Goal: Task Accomplishment & Management: Manage account settings

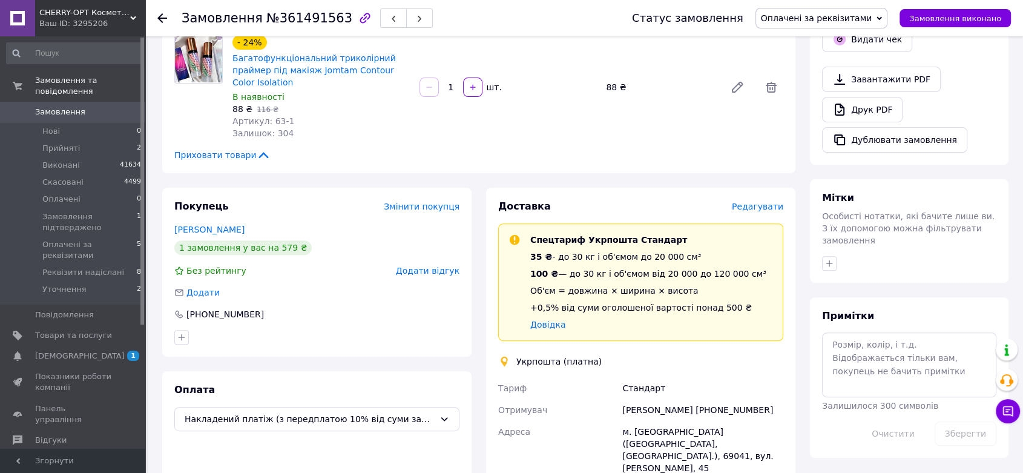
scroll to position [470, 0]
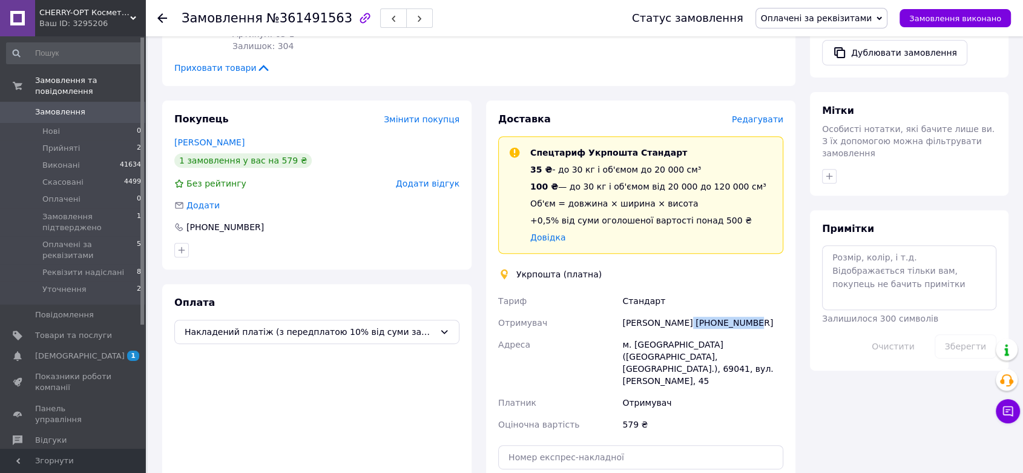
drag, startPoint x: 745, startPoint y: 294, endPoint x: 681, endPoint y: 295, distance: 63.6
click at [681, 312] on div "Ян Походенко +380993215120" at bounding box center [703, 323] width 166 height 22
copy div "[PHONE_NUMBER]"
drag, startPoint x: 717, startPoint y: 331, endPoint x: 695, endPoint y: 331, distance: 22.4
click at [695, 334] on div "м. Запоріжжя (Запорізька обл., Запорізький р-н.), 69041, вул. Сергія Синенка, 45" at bounding box center [703, 363] width 166 height 58
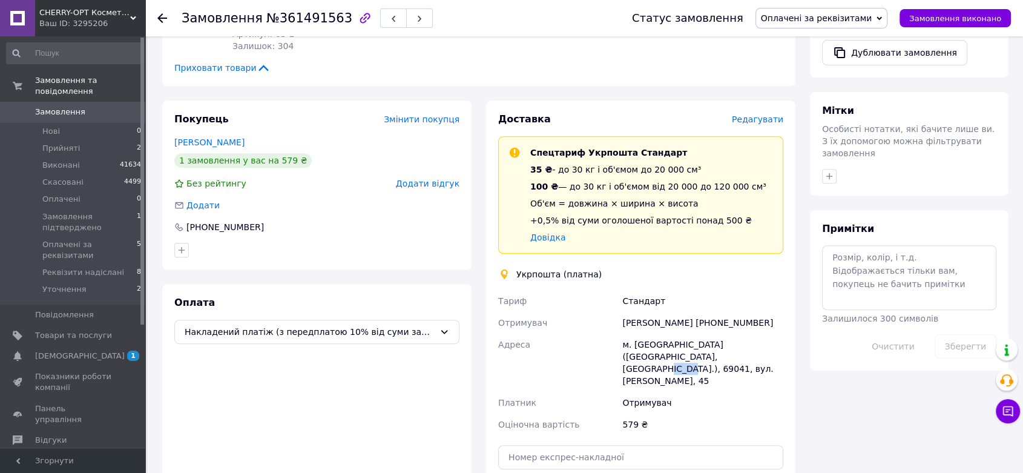
copy div "69041"
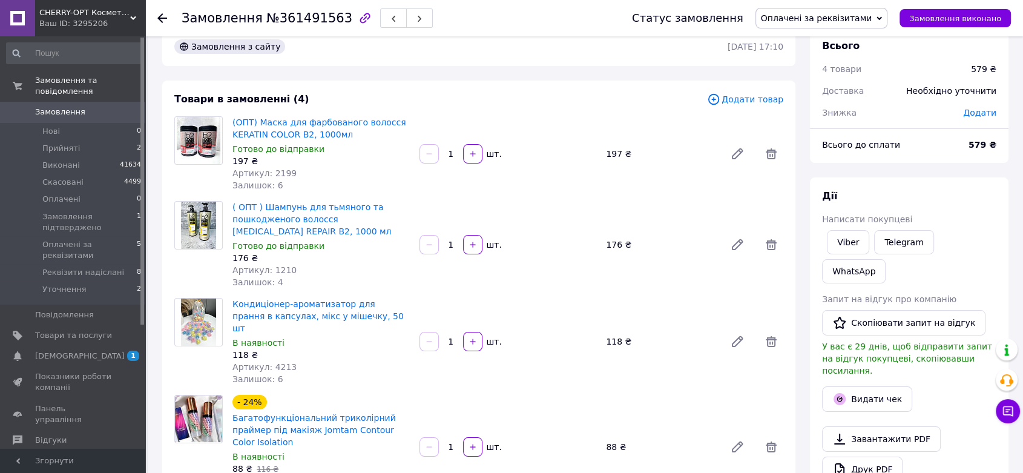
scroll to position [0, 0]
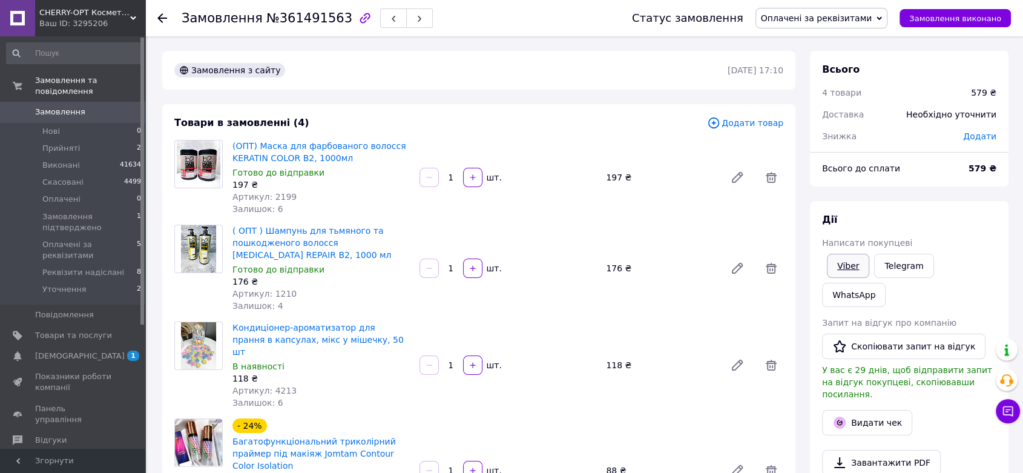
click at [843, 256] on link "Viber" at bounding box center [848, 266] width 42 height 24
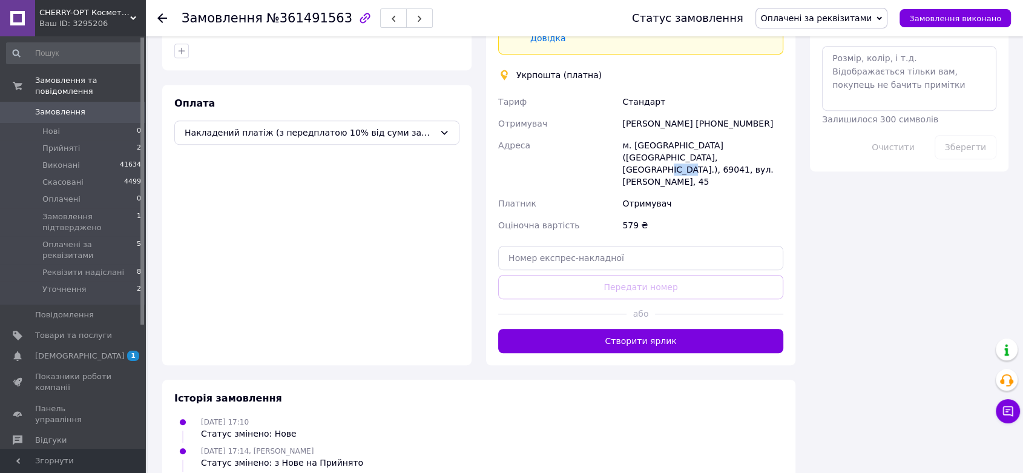
scroll to position [712, 0]
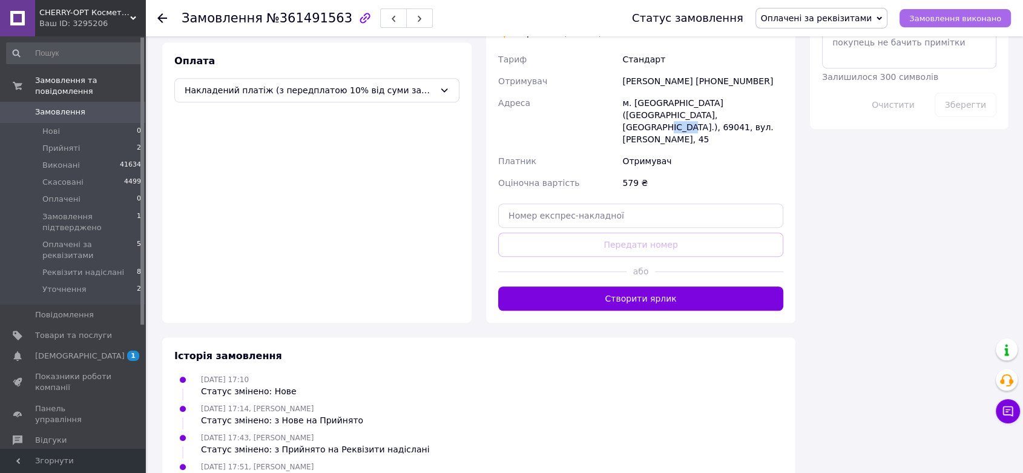
click at [957, 26] on button "Замовлення виконано" at bounding box center [955, 18] width 111 height 18
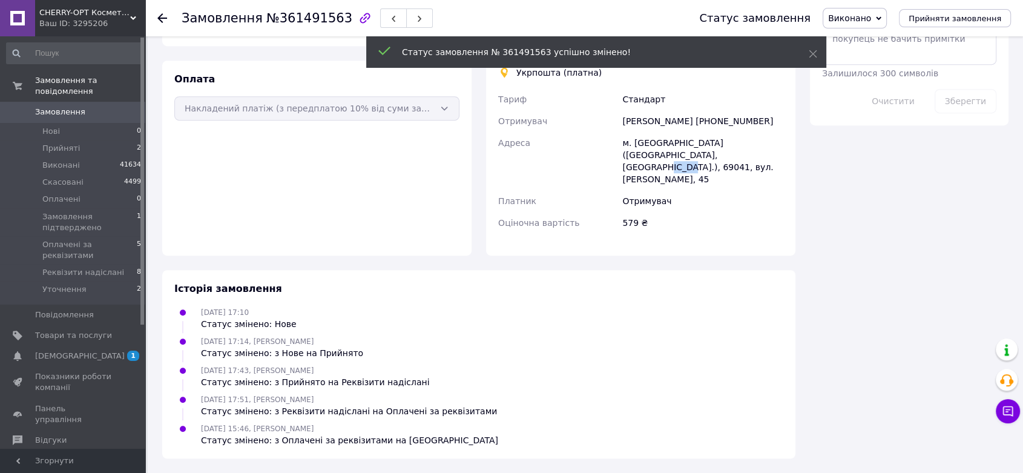
scroll to position [635, 0]
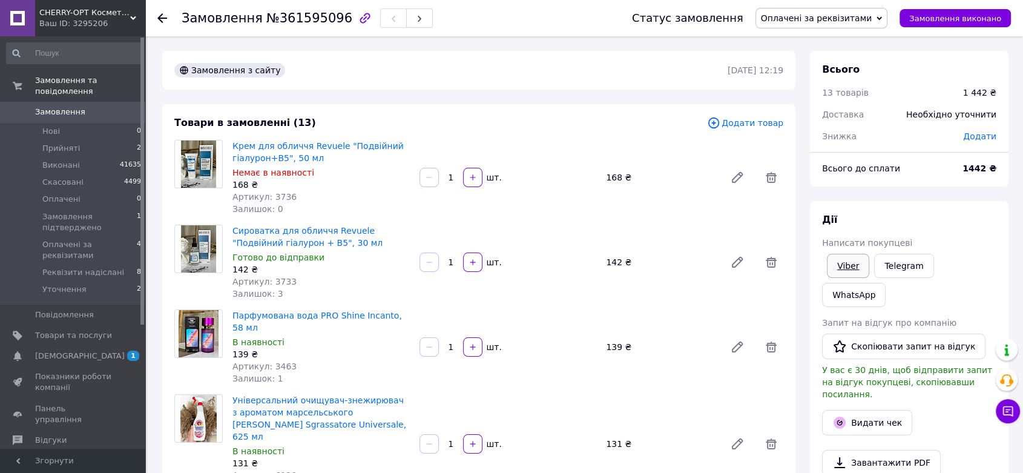
click at [849, 259] on link "Viber" at bounding box center [848, 266] width 42 height 24
click at [949, 219] on div "Дії" at bounding box center [909, 220] width 174 height 14
drag, startPoint x: 945, startPoint y: 223, endPoint x: 905, endPoint y: 224, distance: 40.0
click at [945, 223] on div "Дії" at bounding box center [909, 220] width 174 height 14
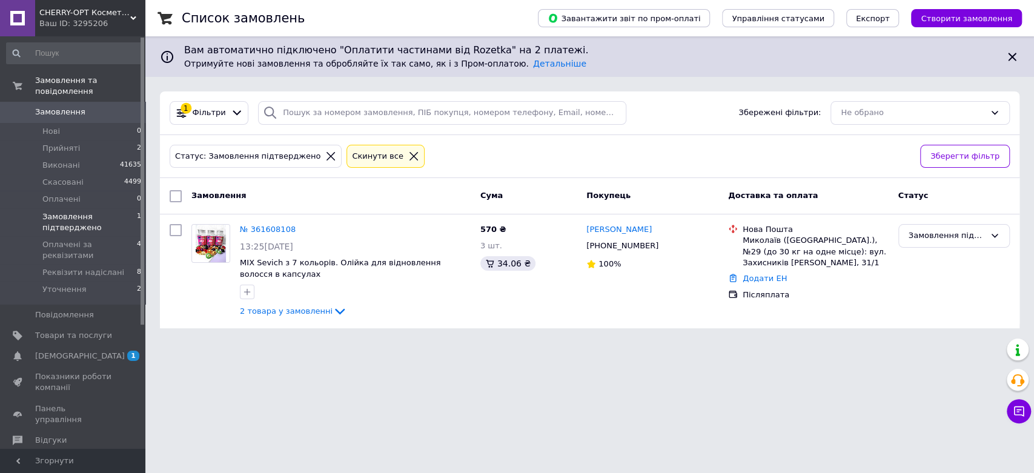
click at [325, 153] on icon at bounding box center [330, 156] width 11 height 11
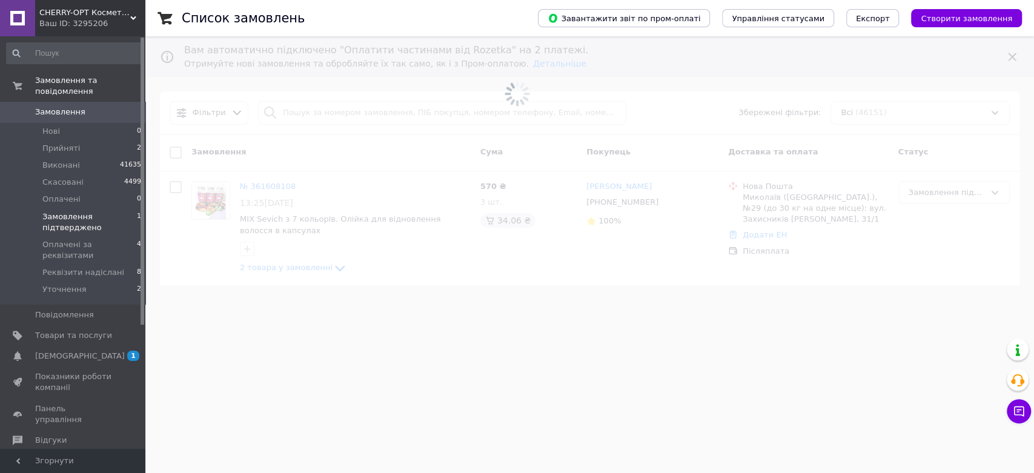
click at [305, 114] on span at bounding box center [517, 94] width 1034 height 188
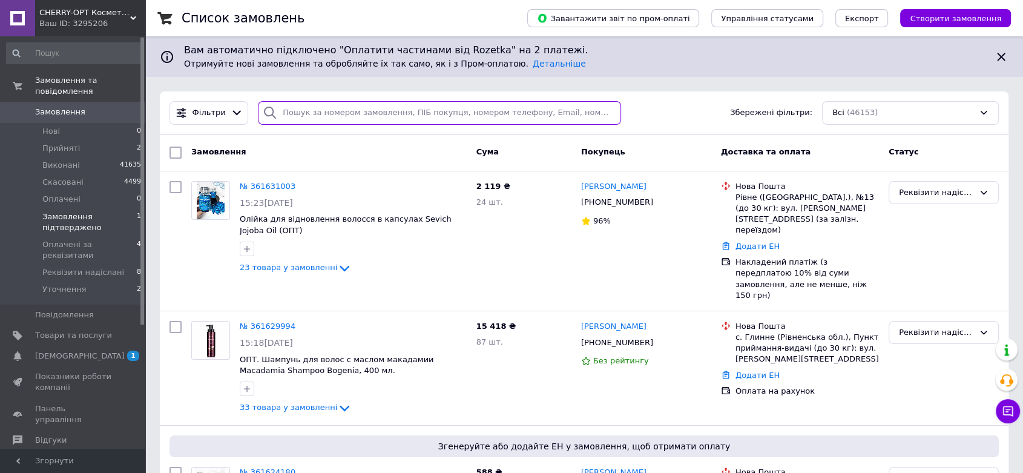
click at [321, 110] on input "search" at bounding box center [439, 113] width 363 height 24
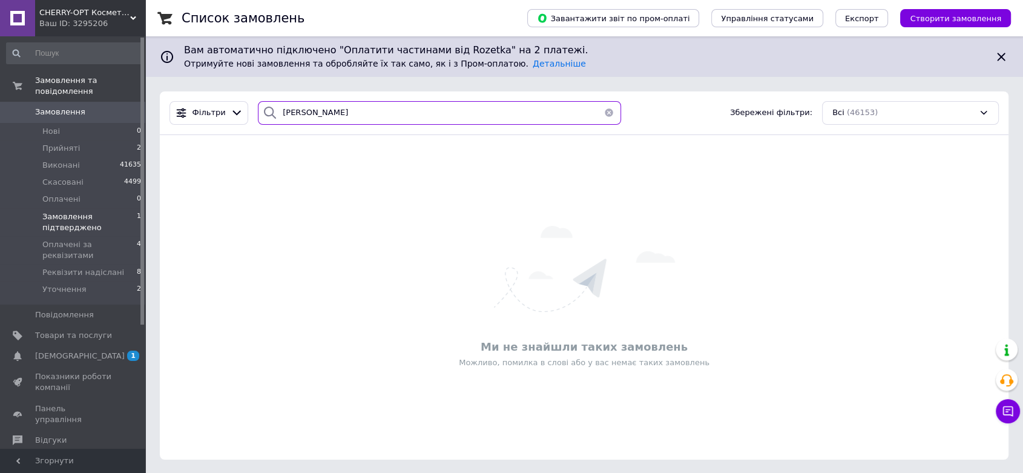
drag, startPoint x: 358, startPoint y: 120, endPoint x: 273, endPoint y: 119, distance: 85.4
click at [273, 119] on div "михайлюк" at bounding box center [439, 113] width 363 height 24
type input "л"
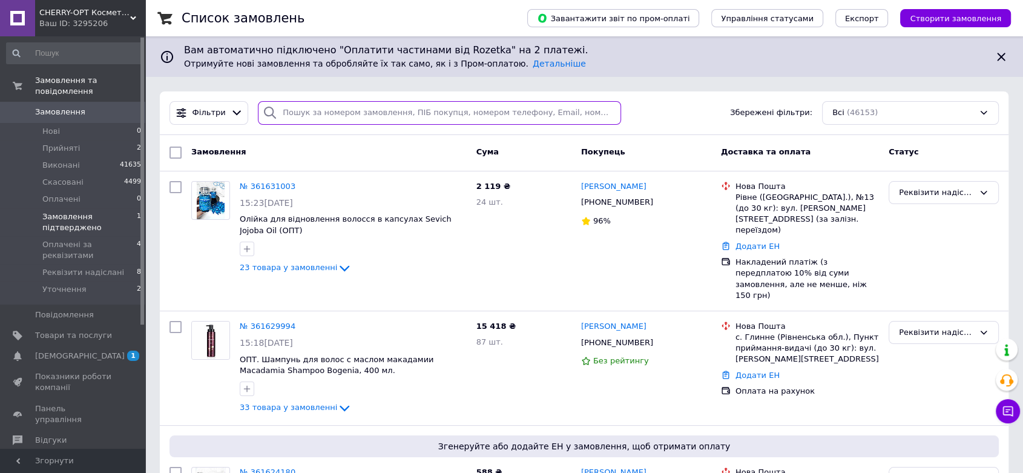
click at [291, 108] on input "search" at bounding box center [439, 113] width 363 height 24
paste input "361536519"
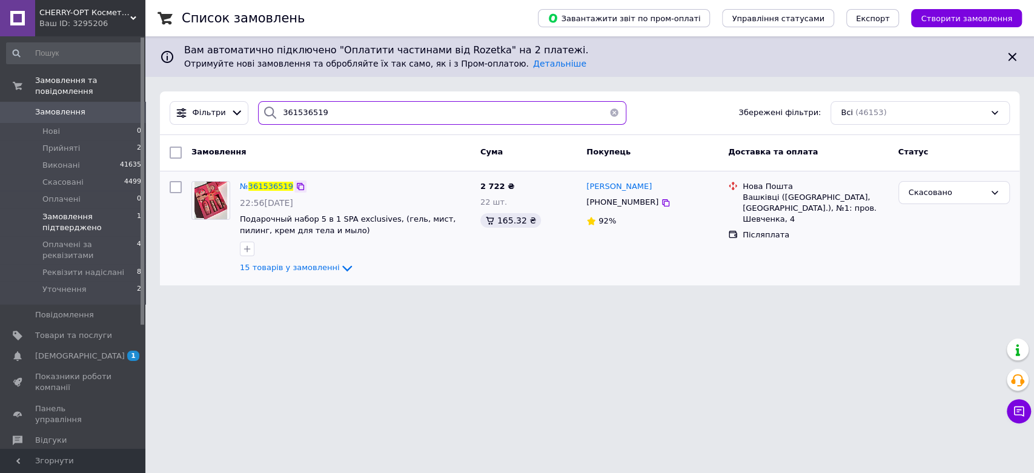
type input "361536519"
click at [295, 185] on icon at bounding box center [300, 187] width 10 height 10
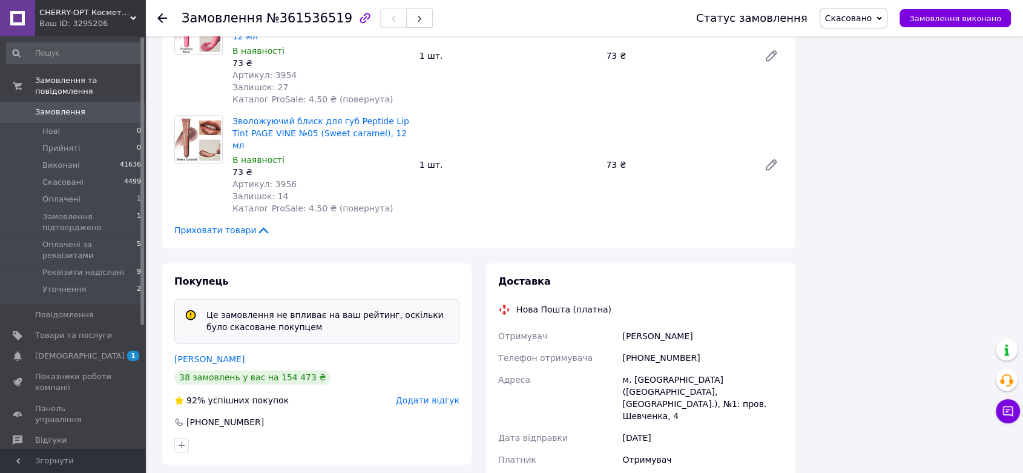
scroll to position [1614, 0]
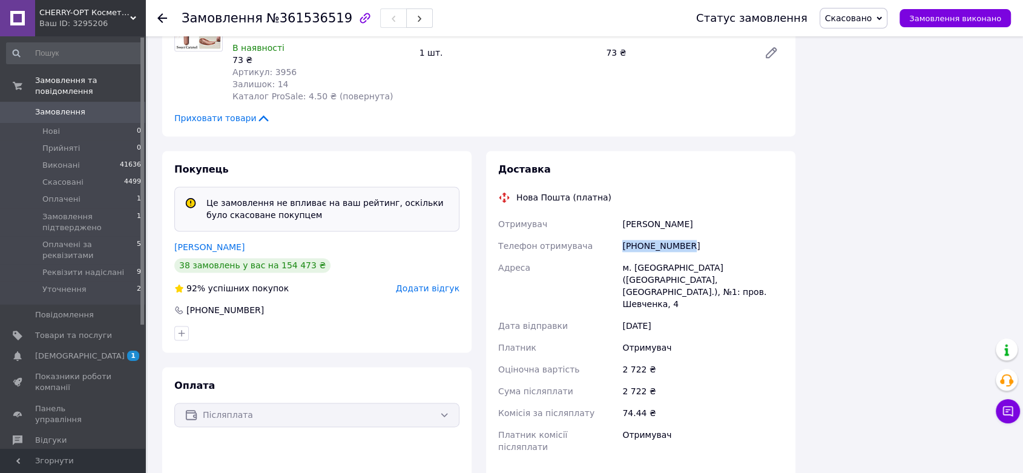
drag, startPoint x: 694, startPoint y: 180, endPoint x: 604, endPoint y: 183, distance: 89.6
click at [604, 213] on div "Отримувач михайлюк ліана Телефон отримувача +380979010916 Адреса м. Вашківці (Ч…" at bounding box center [641, 335] width 290 height 245
copy div "Телефон отримувача +380979010916"
drag, startPoint x: 668, startPoint y: 207, endPoint x: 633, endPoint y: 207, distance: 35.1
click at [633, 257] on div "м. [GEOGRAPHIC_DATA] ([GEOGRAPHIC_DATA], [GEOGRAPHIC_DATA].), №1: пров. Шевченк…" at bounding box center [703, 286] width 166 height 58
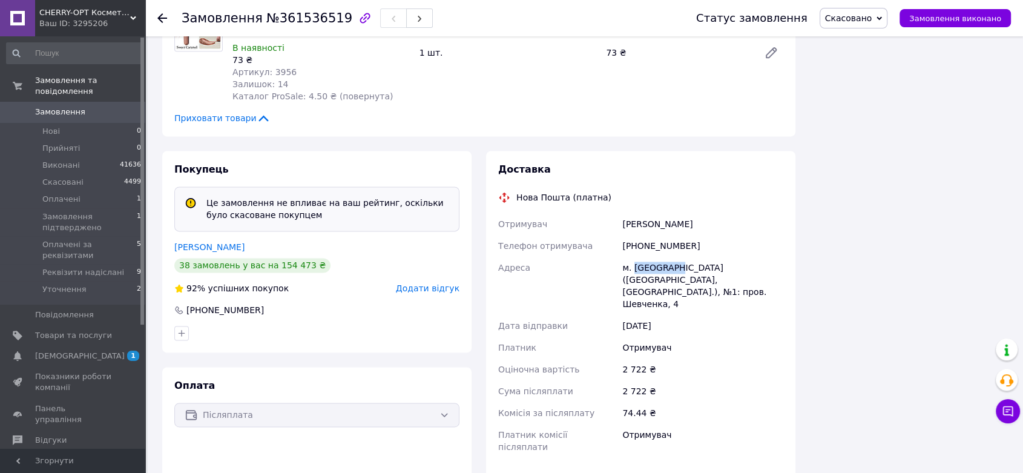
copy div "Вашківці"
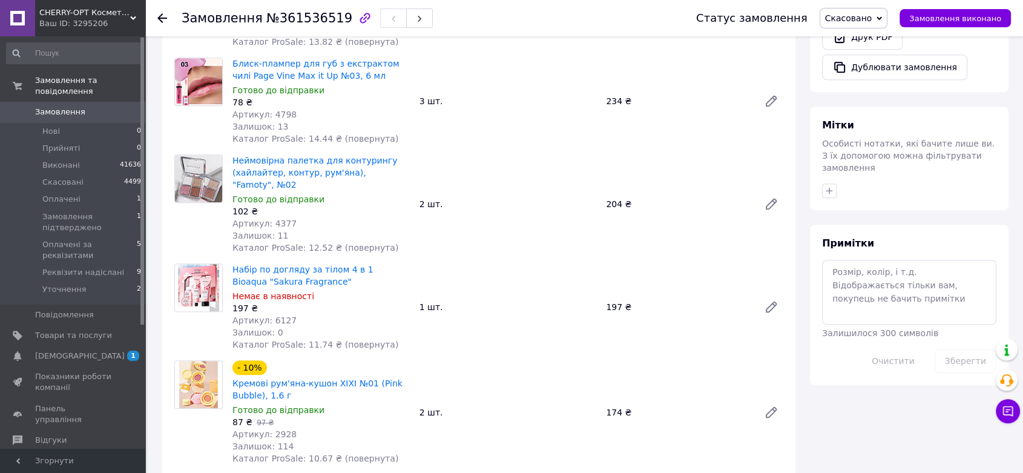
scroll to position [605, 0]
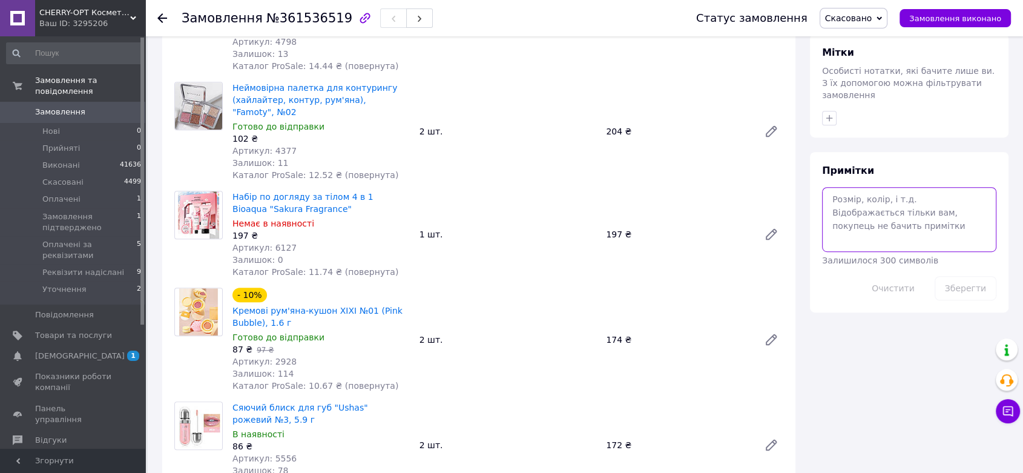
click at [875, 187] on textarea at bounding box center [909, 219] width 174 height 64
paste textarea "20451247279786"
type textarea "20451247279786"
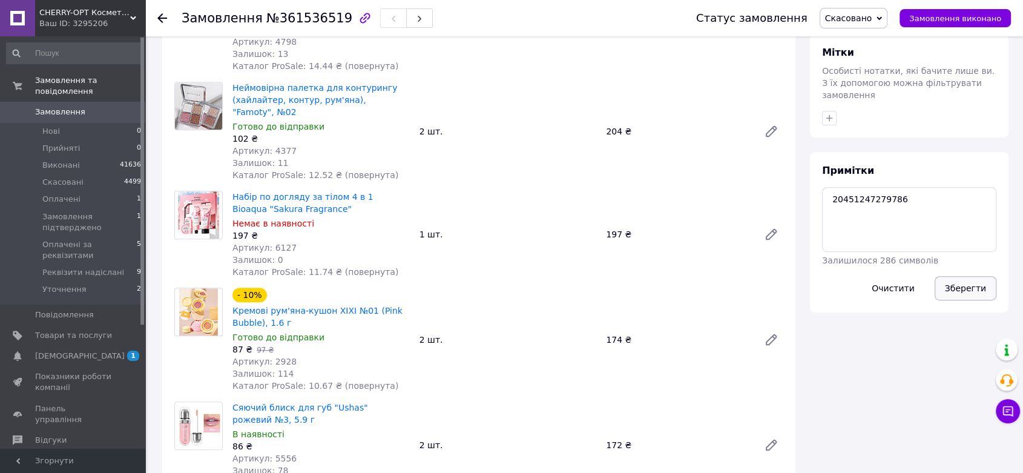
click at [968, 276] on button "Зберегти" at bounding box center [966, 288] width 62 height 24
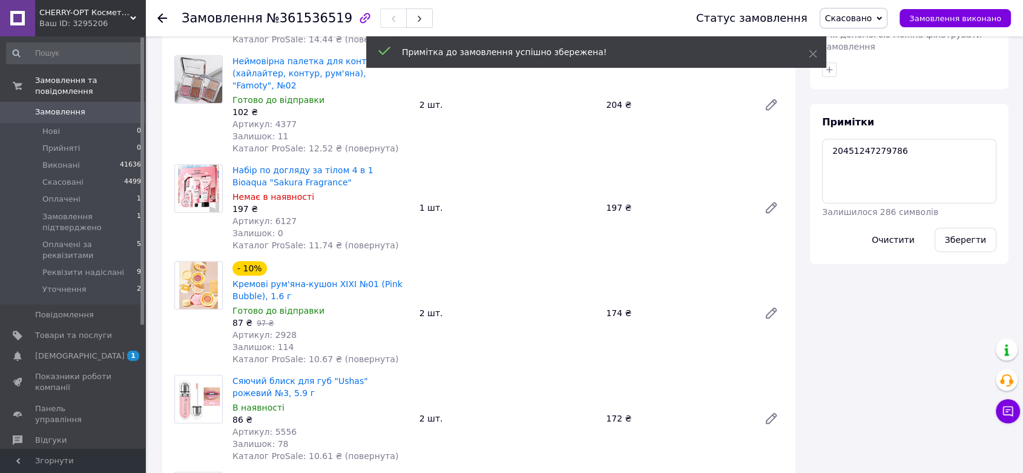
scroll to position [578, 0]
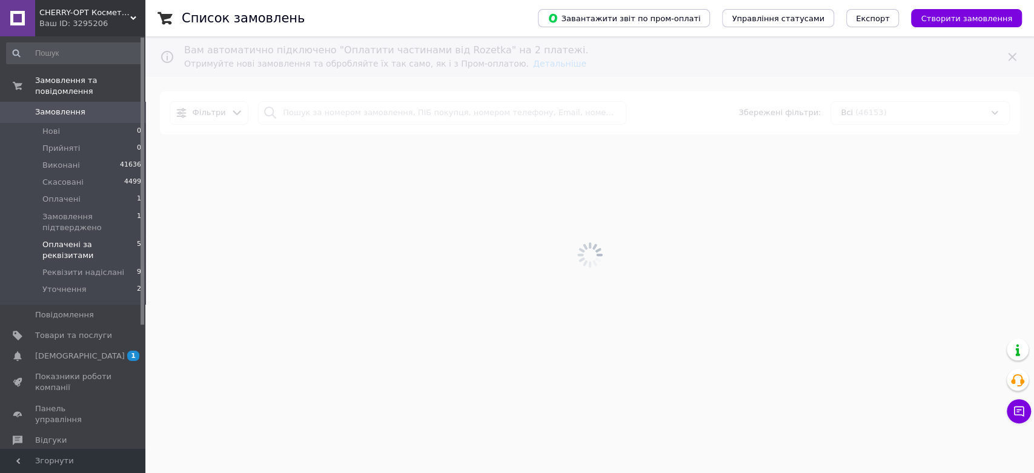
click at [74, 236] on li "Оплачені за реквізитами 5" at bounding box center [74, 250] width 148 height 28
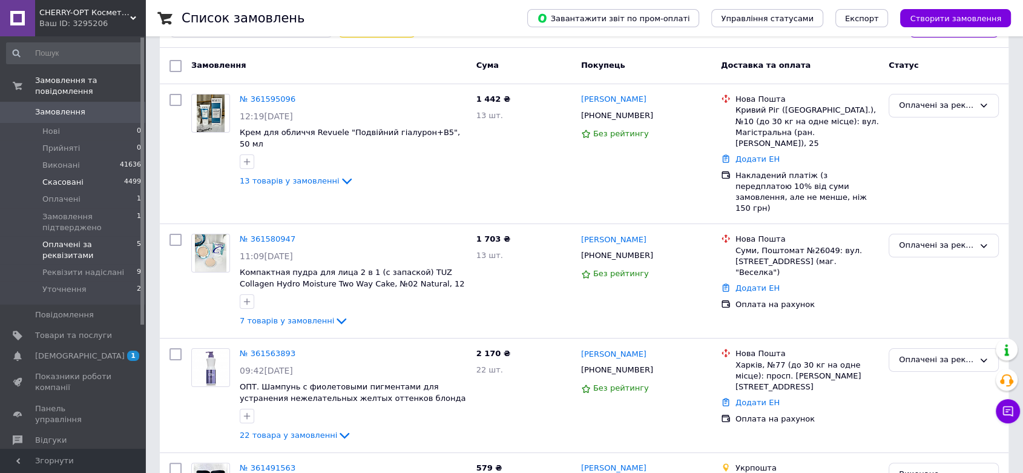
scroll to position [49, 0]
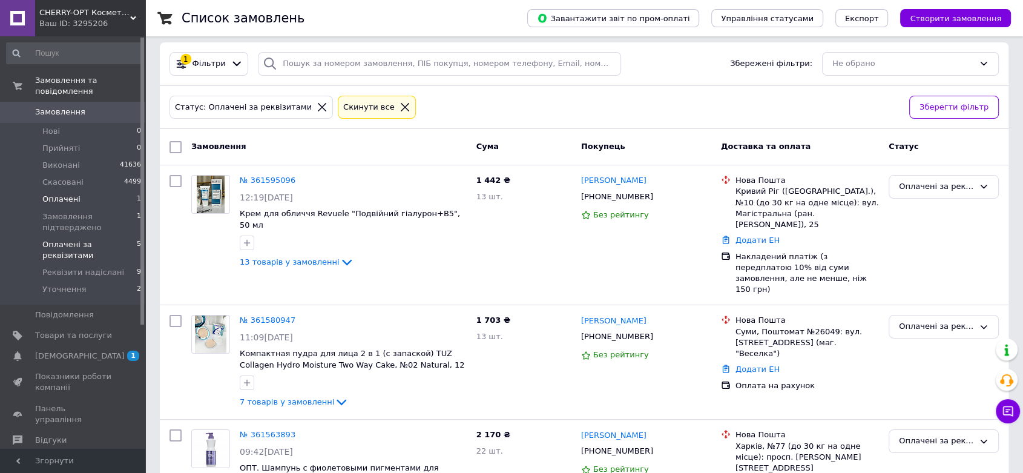
click at [52, 194] on span "Оплачені" at bounding box center [61, 199] width 38 height 11
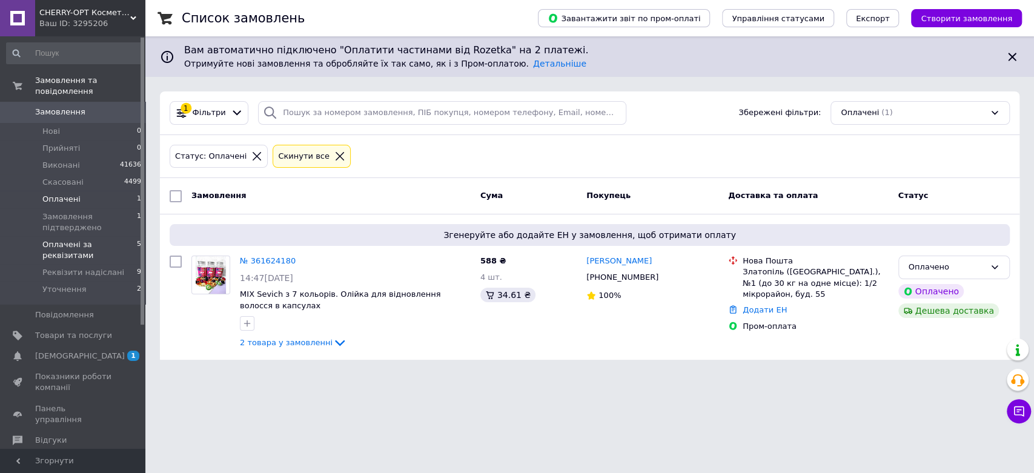
click at [79, 239] on span "Оплачені за реквізитами" at bounding box center [89, 250] width 94 height 22
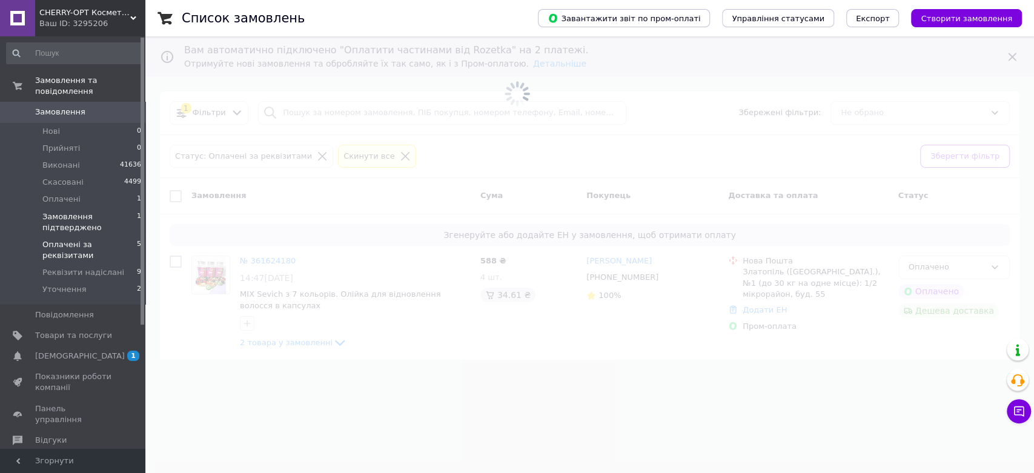
click at [70, 213] on span "Замовлення підтверджено" at bounding box center [89, 222] width 94 height 22
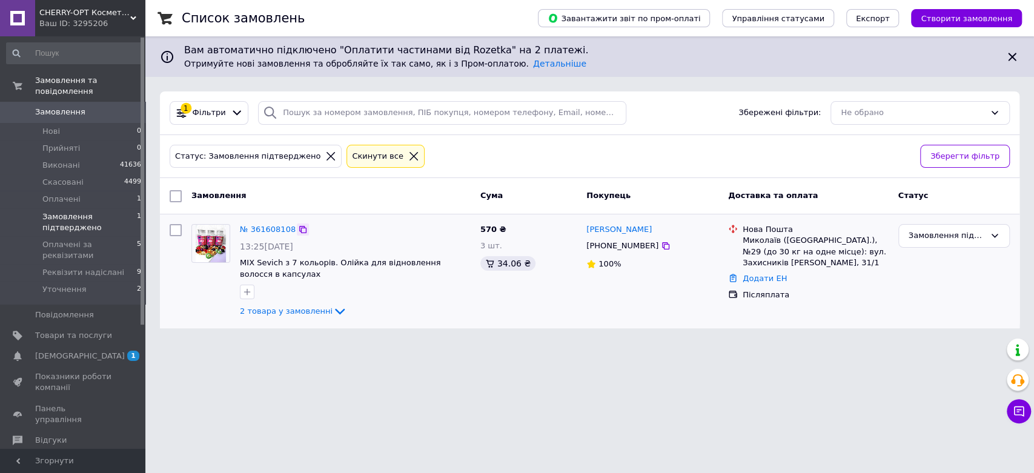
click at [298, 232] on icon at bounding box center [303, 230] width 10 height 10
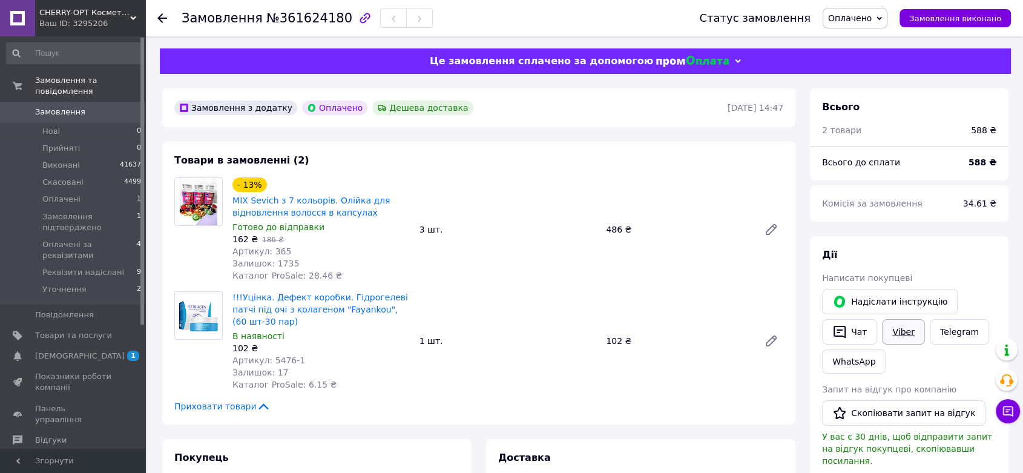
click at [897, 330] on link "Viber" at bounding box center [903, 331] width 42 height 25
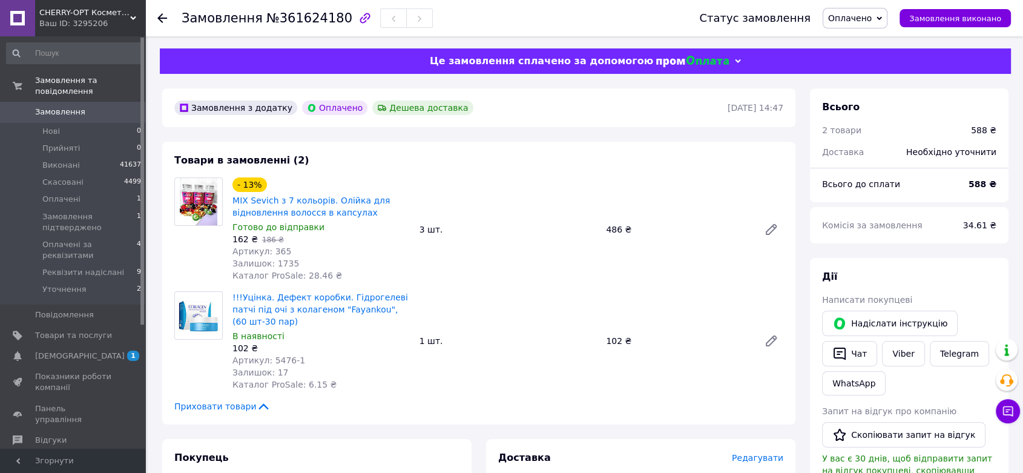
click at [945, 284] on div "Дії" at bounding box center [909, 277] width 174 height 14
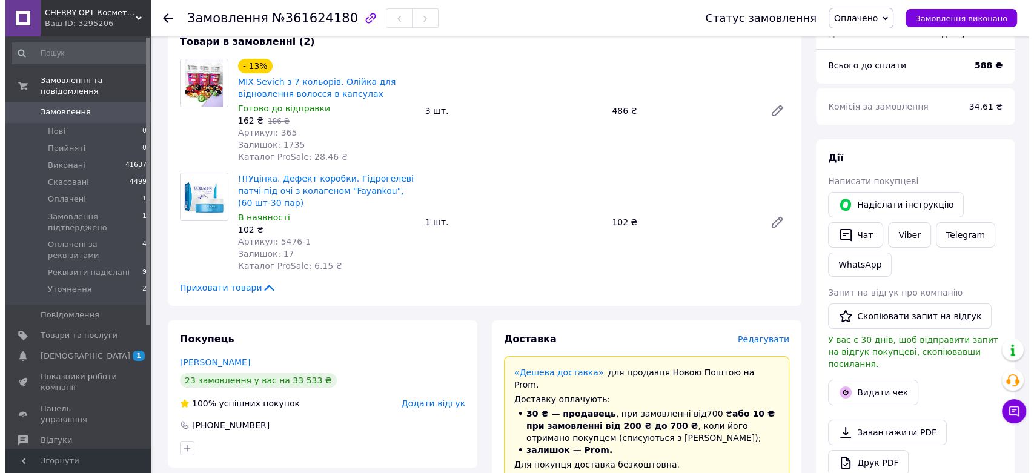
scroll to position [202, 0]
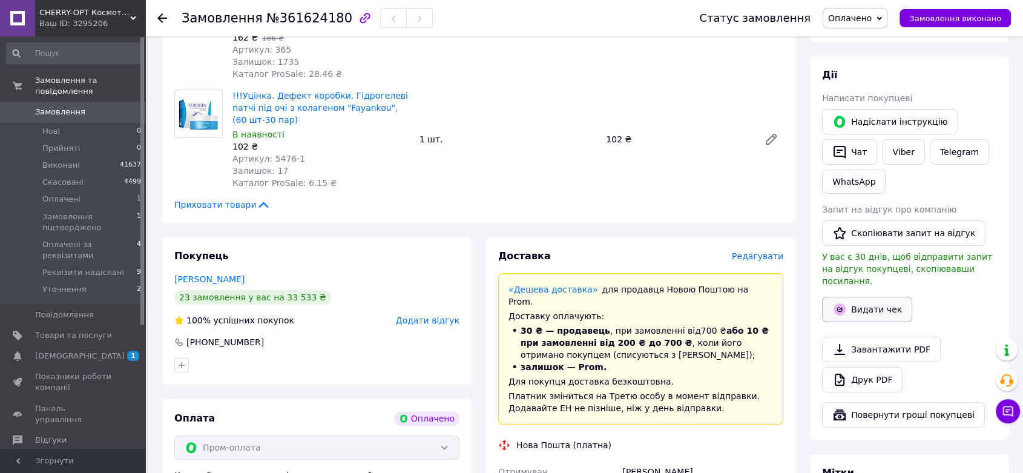
click at [859, 297] on button "Видати чек" at bounding box center [867, 309] width 90 height 25
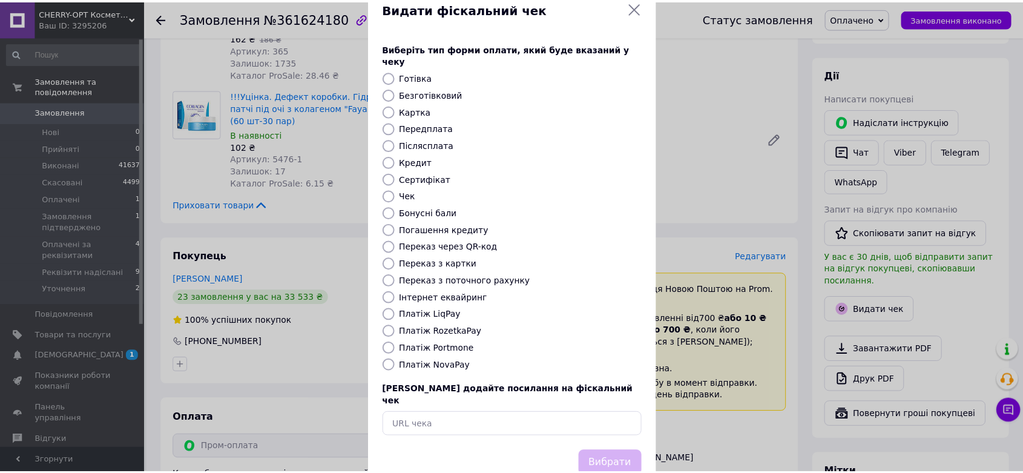
scroll to position [47, 0]
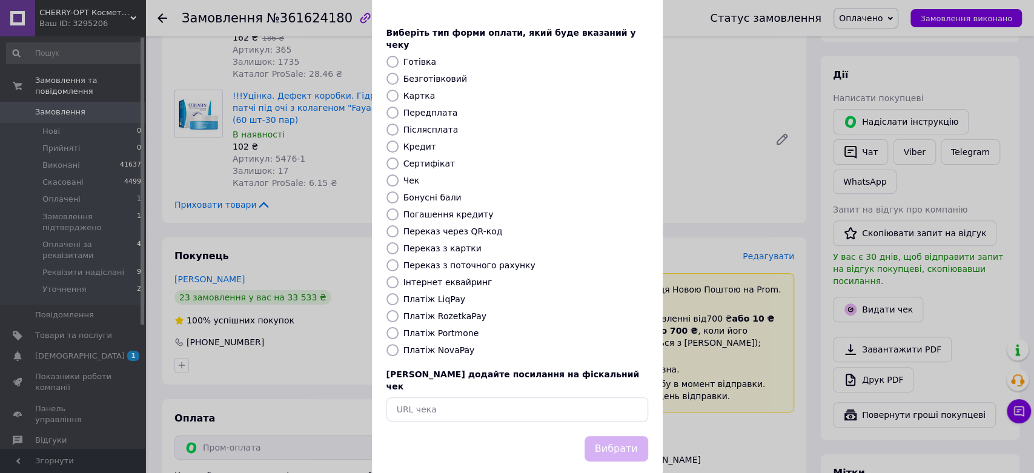
click at [387, 310] on input "Платіж RozetkaPay" at bounding box center [392, 316] width 12 height 12
radio input "true"
click at [621, 436] on button "Вибрати" at bounding box center [616, 449] width 64 height 26
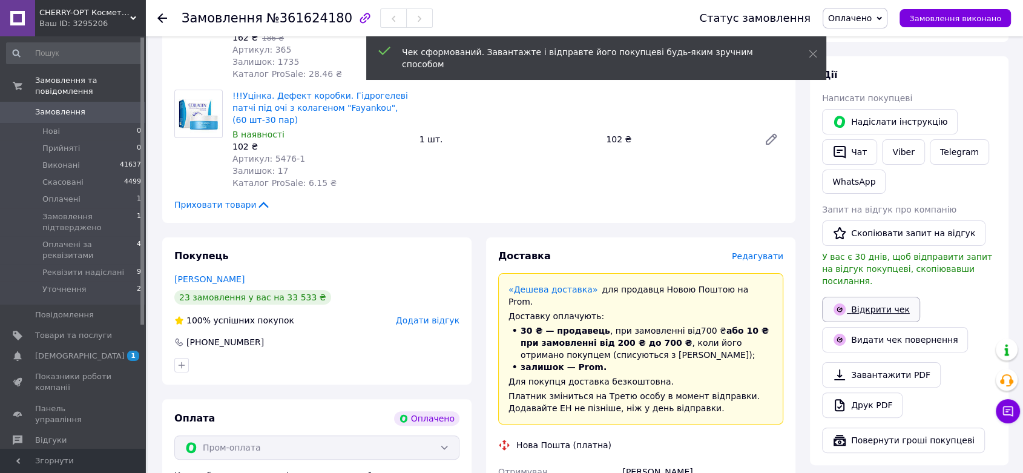
click at [883, 301] on link "Відкрити чек" at bounding box center [871, 309] width 98 height 25
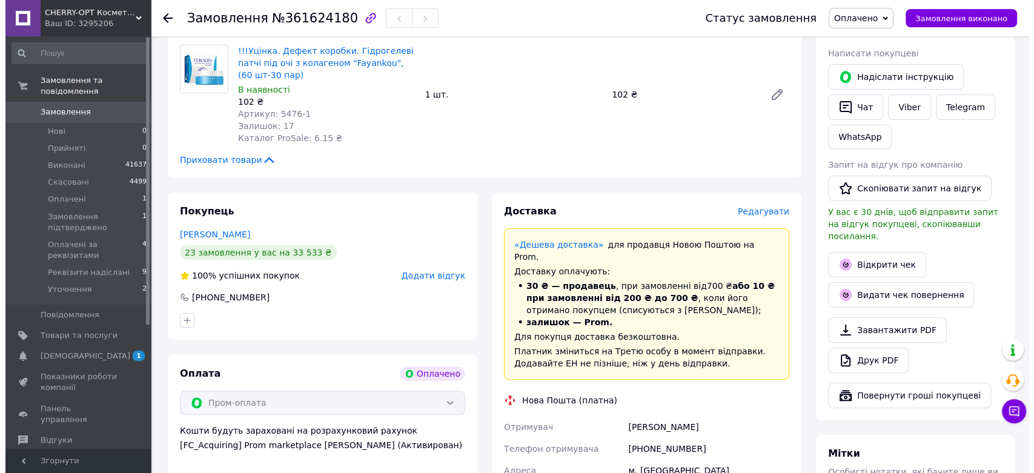
scroll to position [269, 0]
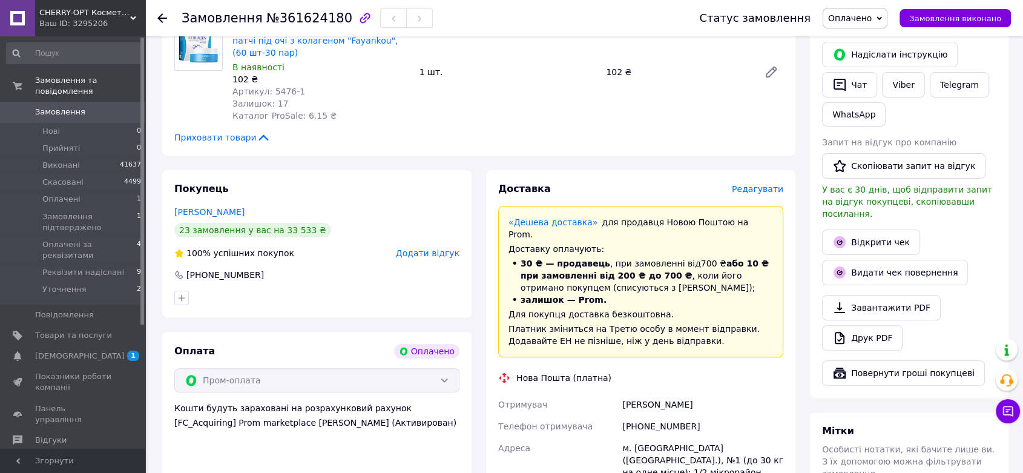
click at [771, 188] on span "Редагувати" at bounding box center [757, 189] width 51 height 10
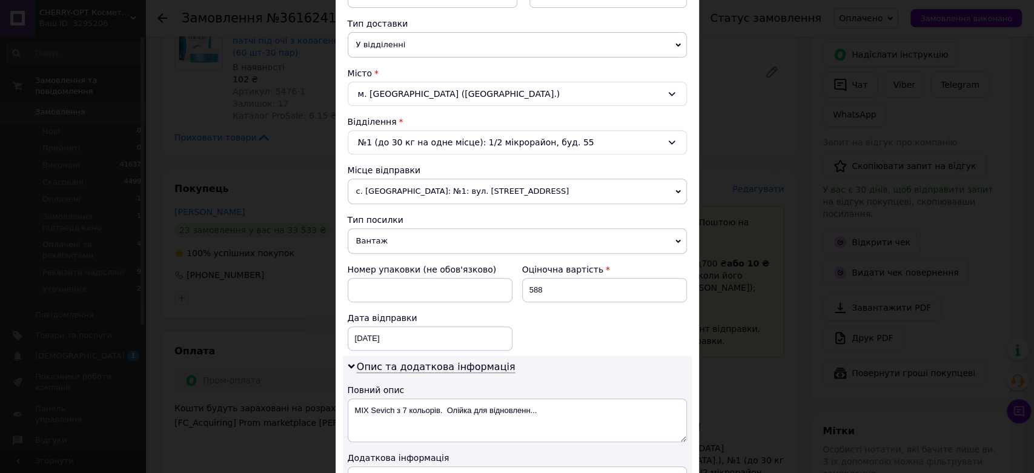
scroll to position [464, 0]
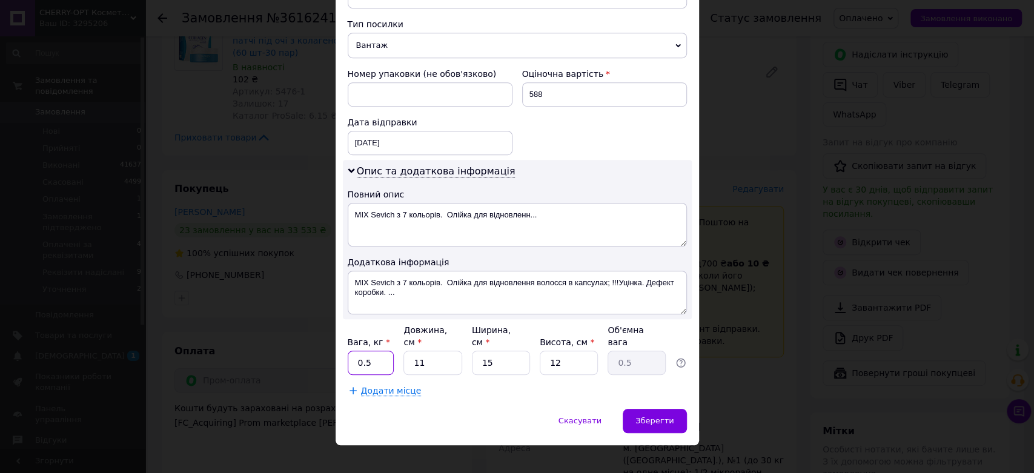
click at [383, 352] on input "0.5" at bounding box center [371, 363] width 47 height 24
click at [648, 416] on span "Зберегти" at bounding box center [654, 420] width 38 height 9
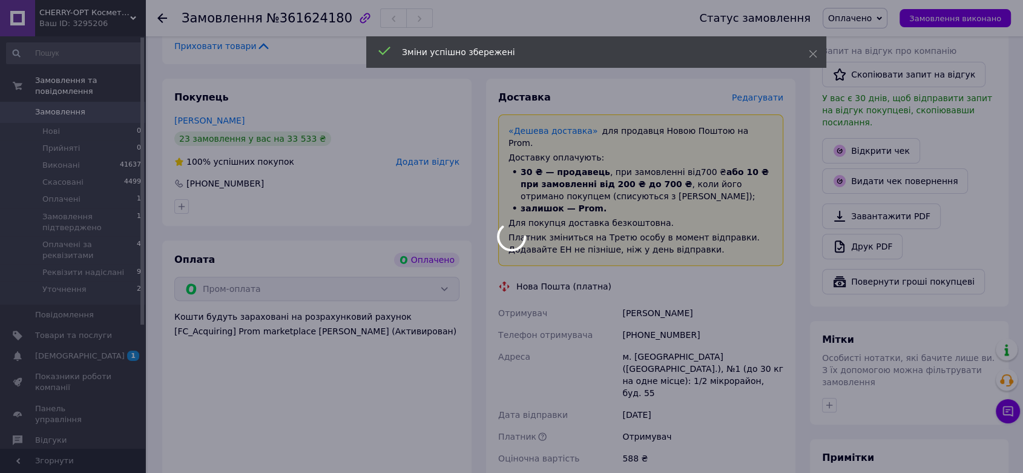
scroll to position [538, 0]
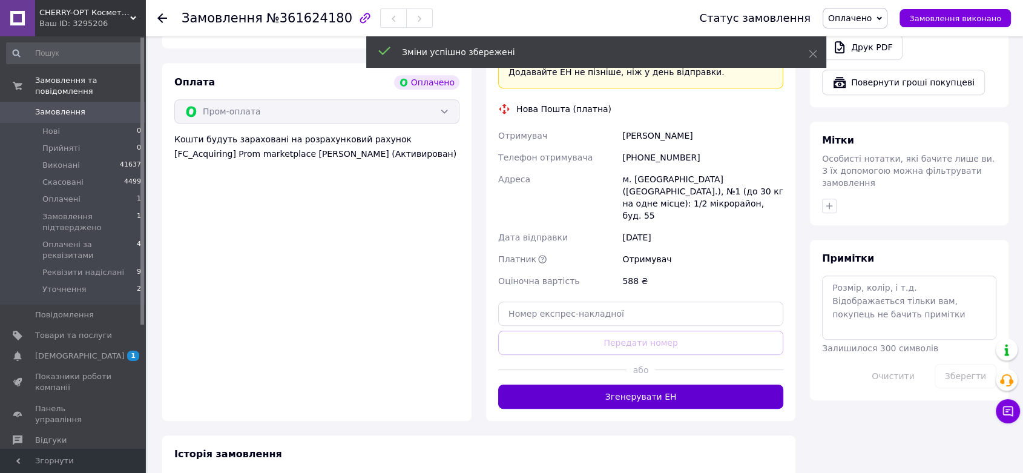
click at [634, 384] on button "Згенерувати ЕН" at bounding box center [640, 396] width 285 height 24
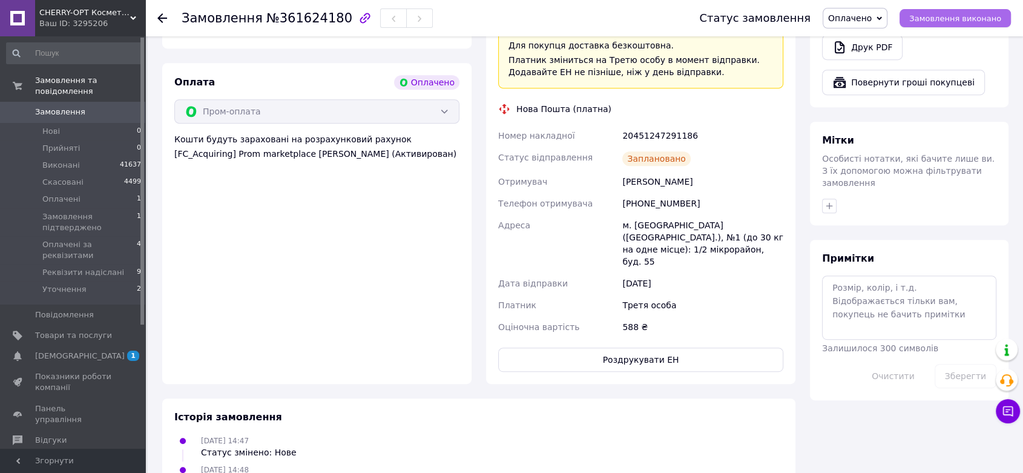
click at [968, 12] on button "Замовлення виконано" at bounding box center [955, 18] width 111 height 18
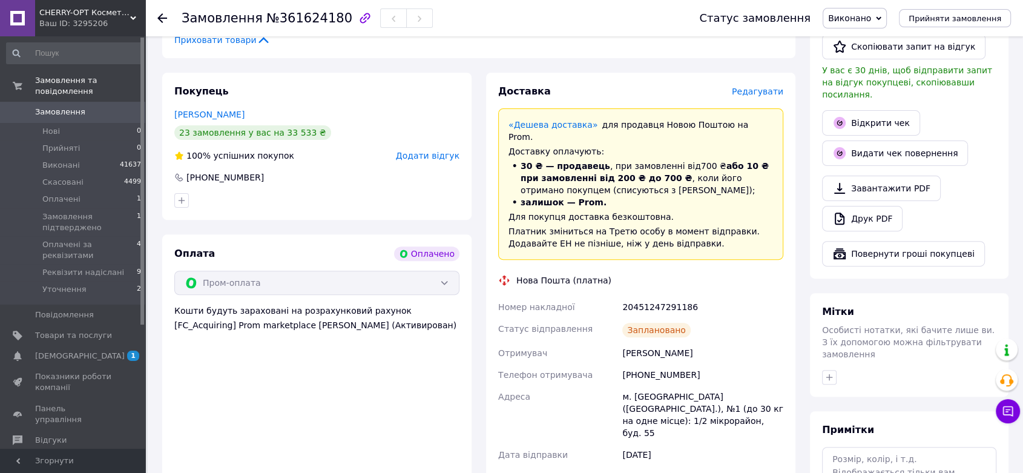
scroll to position [336, 0]
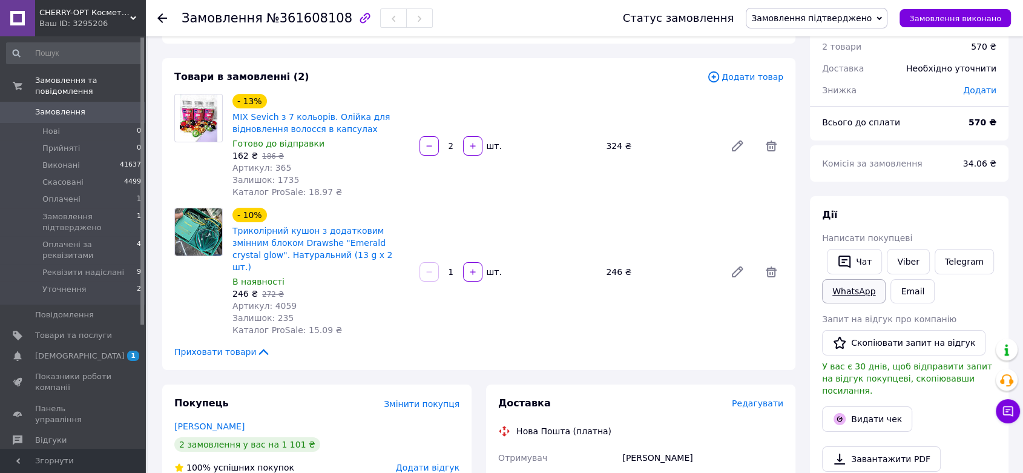
scroll to position [67, 0]
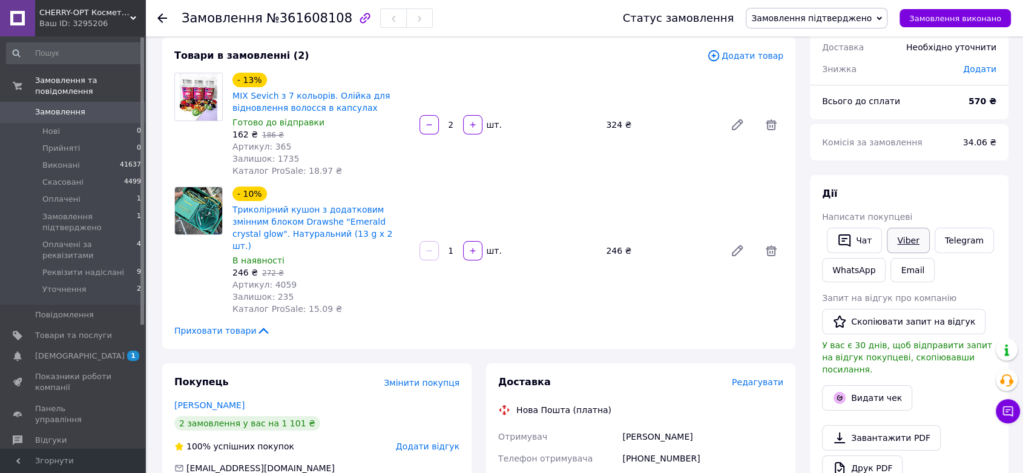
click at [908, 240] on link "Viber" at bounding box center [908, 240] width 42 height 25
click at [970, 197] on div "Дії" at bounding box center [909, 194] width 174 height 14
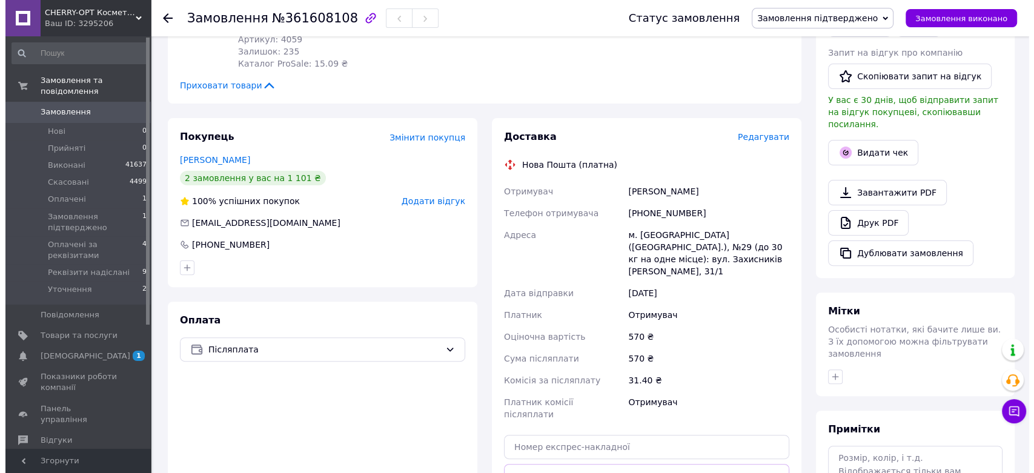
scroll to position [336, 0]
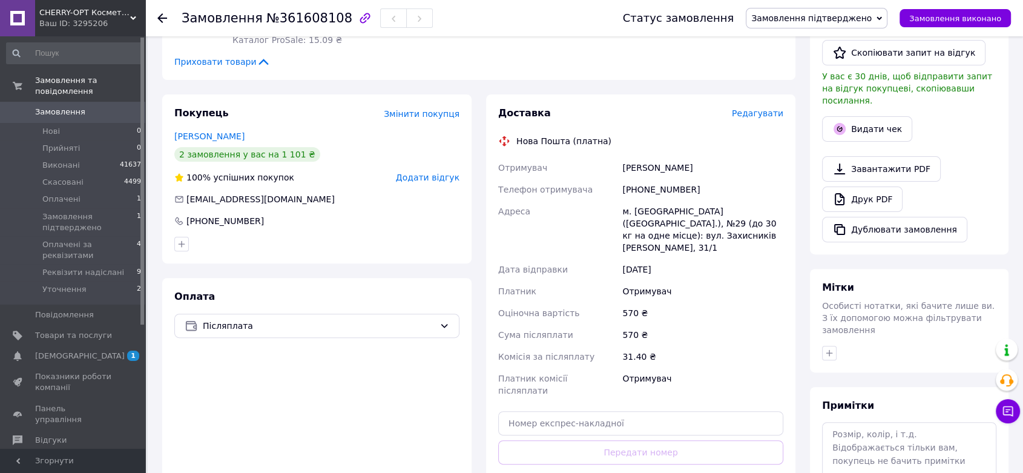
click at [771, 108] on span "Редагувати" at bounding box center [757, 113] width 51 height 10
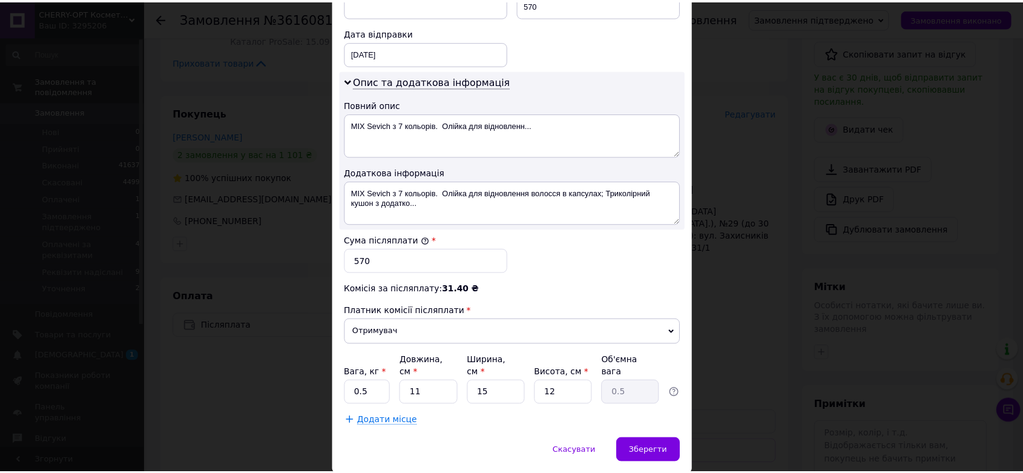
scroll to position [584, 0]
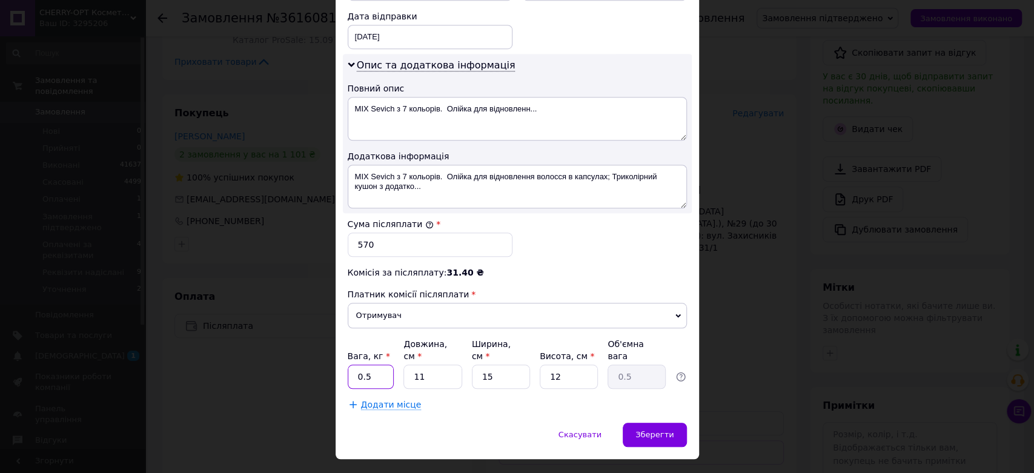
drag, startPoint x: 368, startPoint y: 351, endPoint x: 343, endPoint y: 351, distance: 24.8
type input "1"
click at [640, 430] on span "Зберегти" at bounding box center [654, 434] width 38 height 9
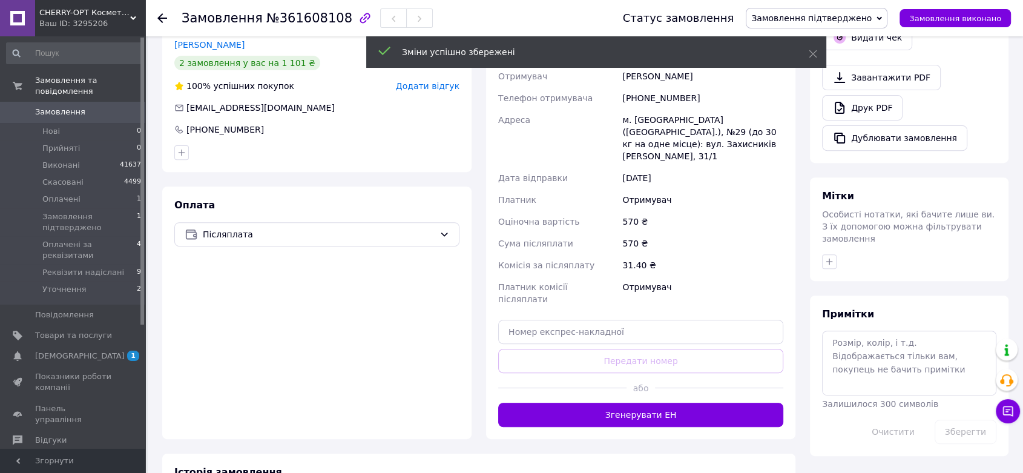
scroll to position [538, 0]
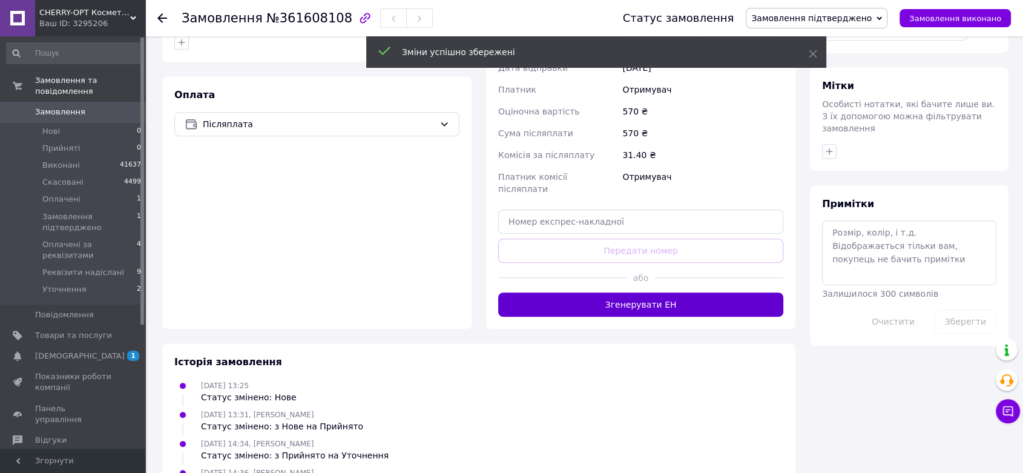
click at [655, 292] on button "Згенерувати ЕН" at bounding box center [640, 304] width 285 height 24
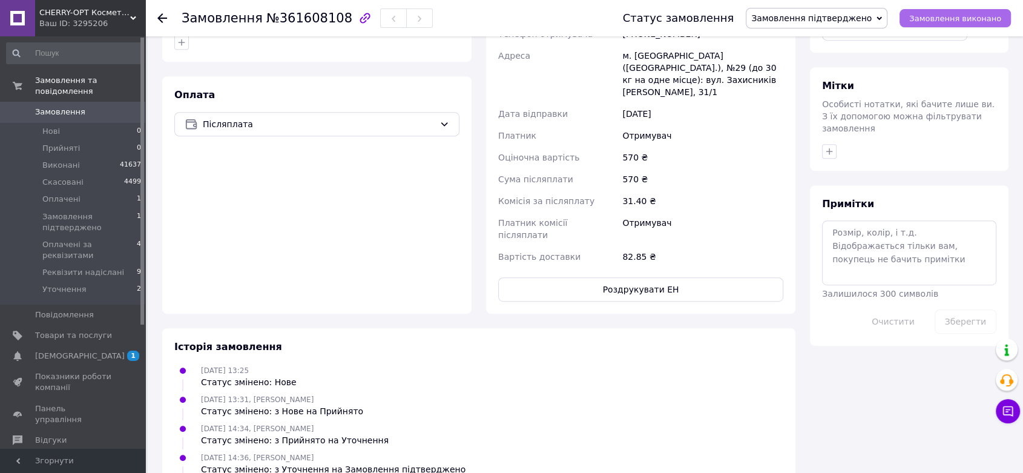
click at [945, 18] on span "Замовлення виконано" at bounding box center [955, 18] width 92 height 9
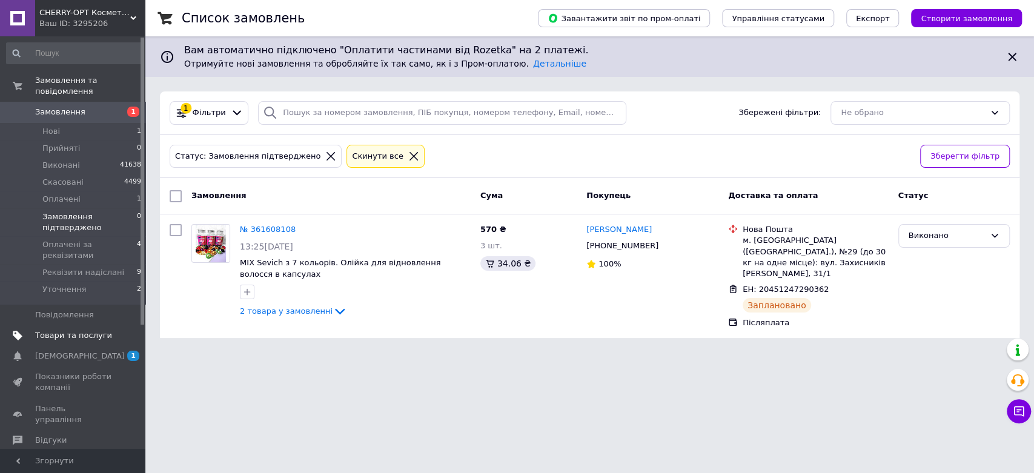
click at [67, 330] on span "Товари та послуги" at bounding box center [73, 335] width 77 height 11
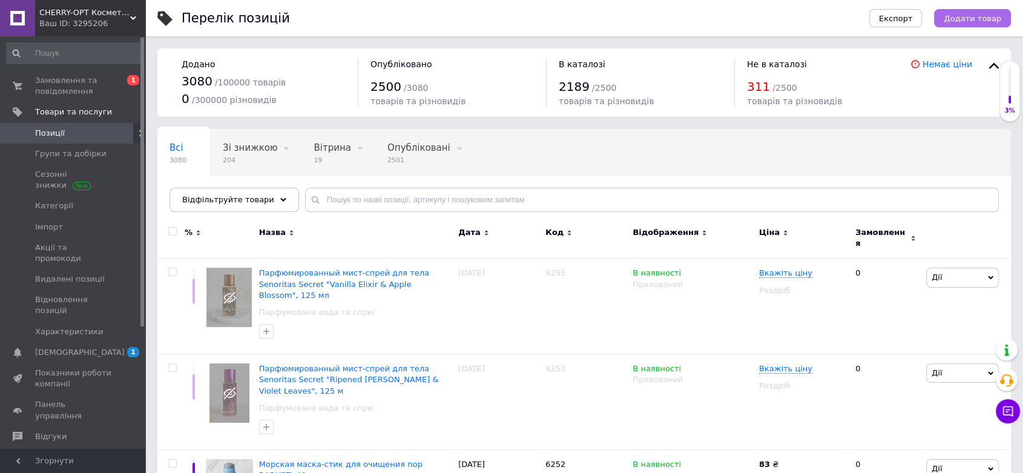
click at [981, 17] on span "Додати товар" at bounding box center [973, 18] width 58 height 9
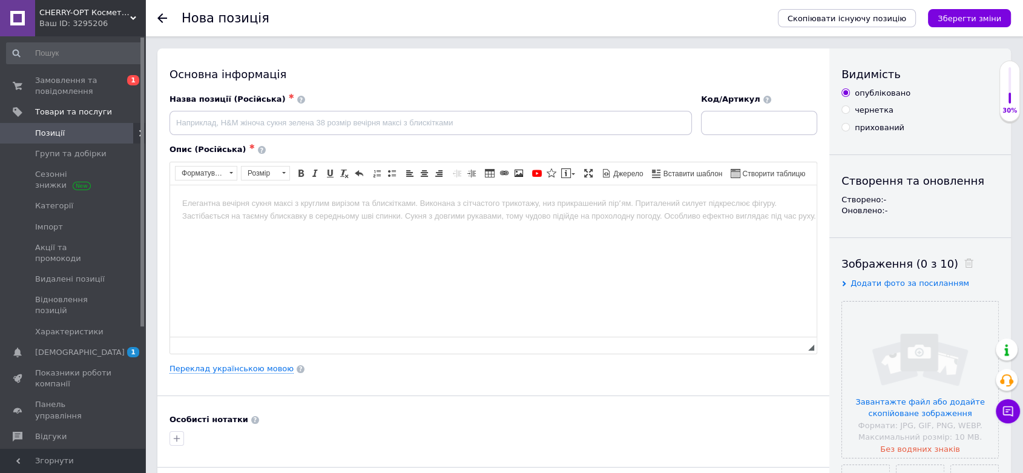
click at [846, 126] on input "прихований" at bounding box center [846, 127] width 8 height 8
radio input "true"
click at [758, 125] on input at bounding box center [759, 123] width 116 height 24
paste input "6262"
type input "6262"
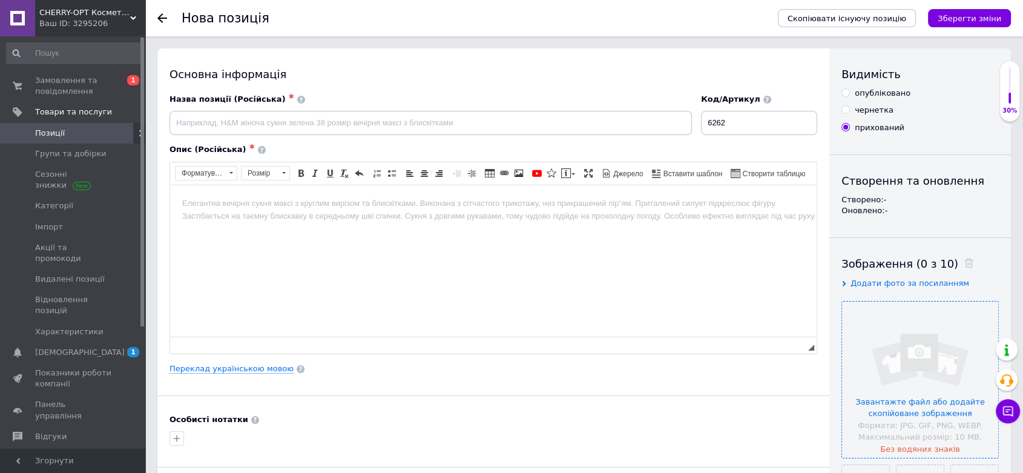
click at [897, 354] on input "file" at bounding box center [920, 380] width 156 height 156
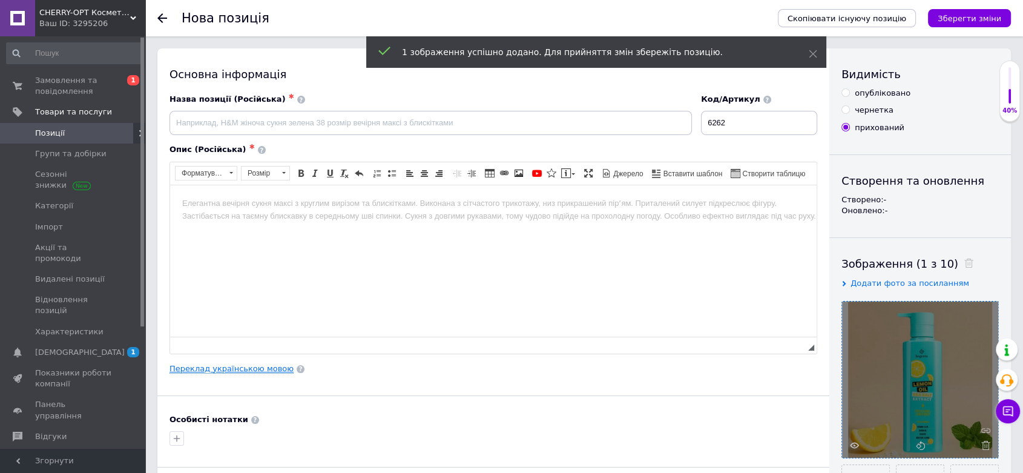
click at [242, 365] on link "Переклад українською мовою" at bounding box center [232, 369] width 124 height 10
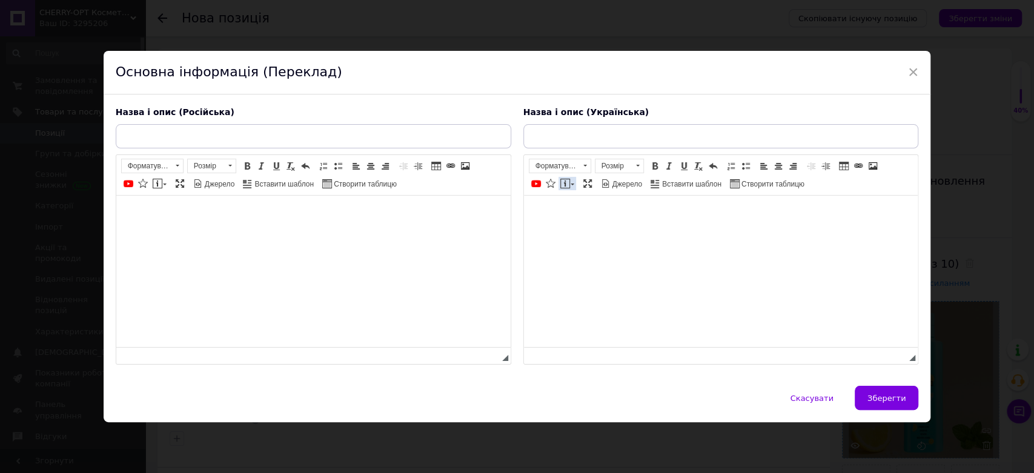
click at [572, 183] on link "Вставити повідомлення" at bounding box center [567, 183] width 18 height 13
click at [569, 188] on link "Вставити повідомлення" at bounding box center [567, 183] width 18 height 13
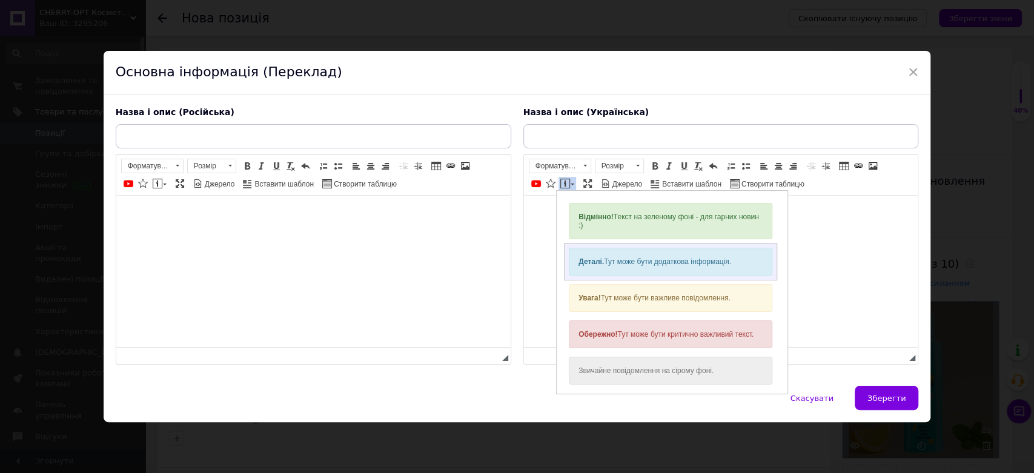
click at [602, 263] on strong "Деталі." at bounding box center [590, 261] width 25 height 8
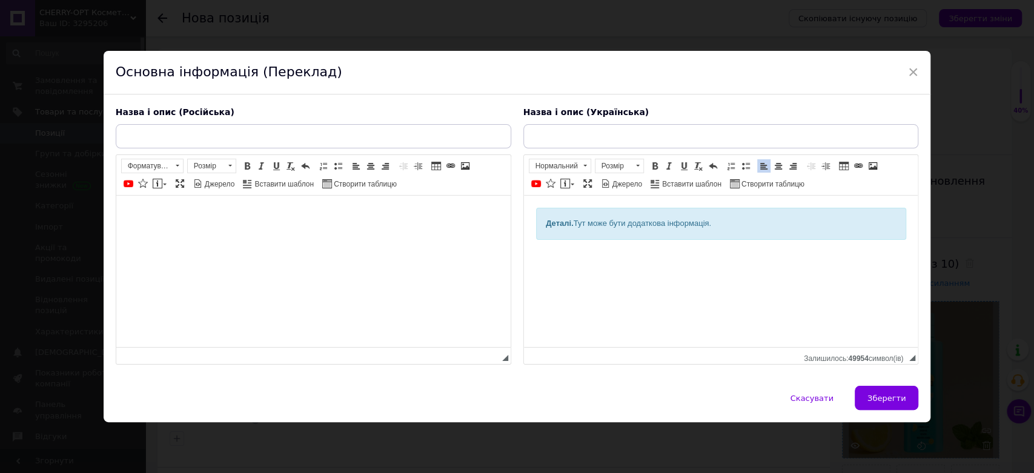
drag, startPoint x: 542, startPoint y: 222, endPoint x: 715, endPoint y: 229, distance: 172.7
click at [715, 229] on div "Деталі. Тут може бути додаткова інформація." at bounding box center [720, 224] width 370 height 32
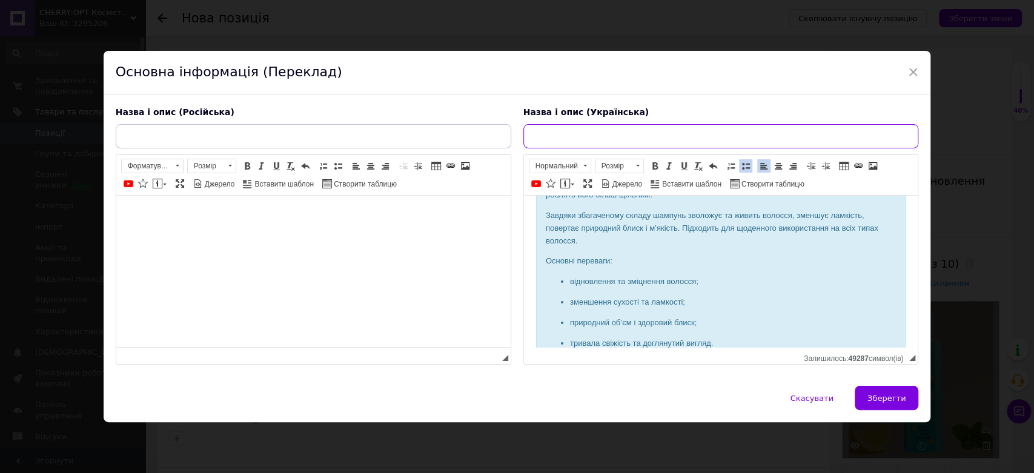
click at [569, 138] on input "text" at bounding box center [720, 136] width 395 height 24
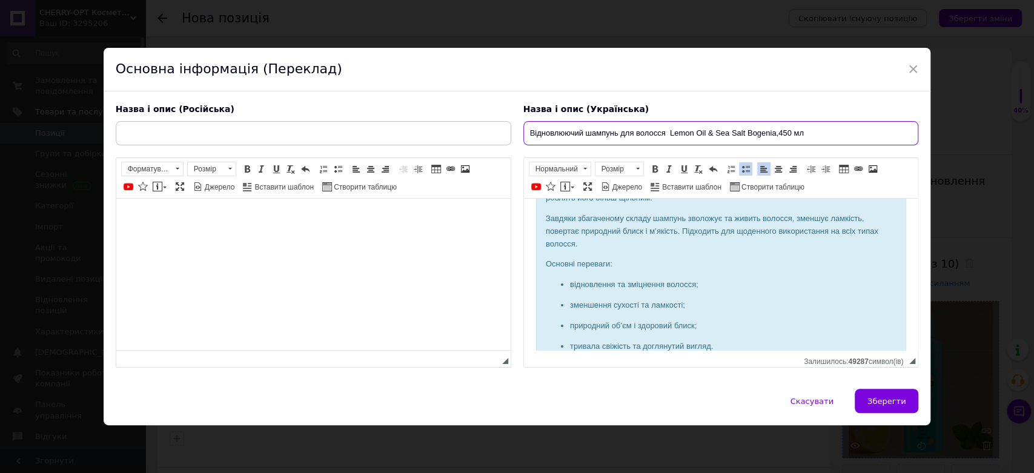
type input "Відновлюючий шампунь для волосся Lemon Oil & Sea Salt Bogenia,450 мл"
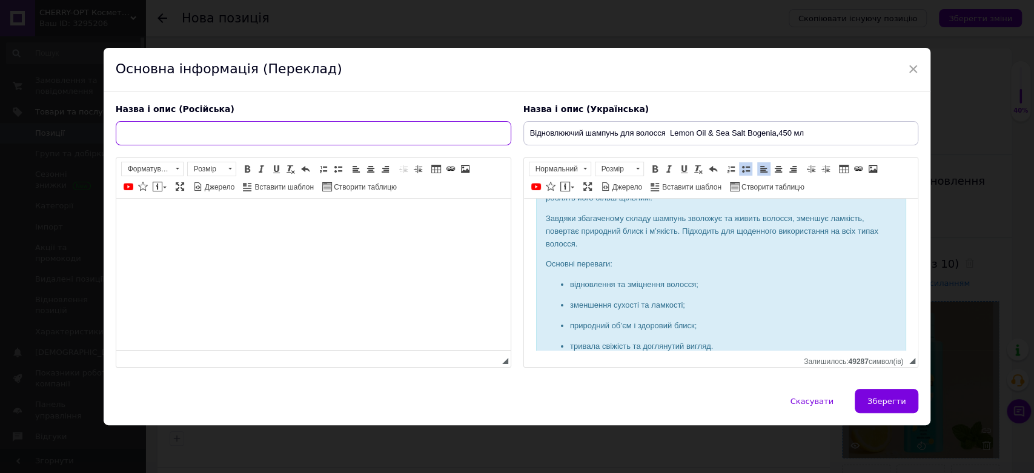
click at [242, 133] on input "text" at bounding box center [313, 133] width 395 height 24
paste input "Восстанавливающий шампунь Bogenia Lemon Oil & Sea Salt, 450 мл"
drag, startPoint x: 263, startPoint y: 133, endPoint x: 237, endPoint y: 132, distance: 26.1
click at [237, 132] on input "Восстанавливающий шампунь Bogenia Lemon Oil & Sea Salt, 450 мл" at bounding box center [313, 133] width 395 height 24
click at [312, 131] on input "Восстанавливающий шампунь Lemon Oil & Sea Salt, 450 мл" at bounding box center [313, 133] width 395 height 24
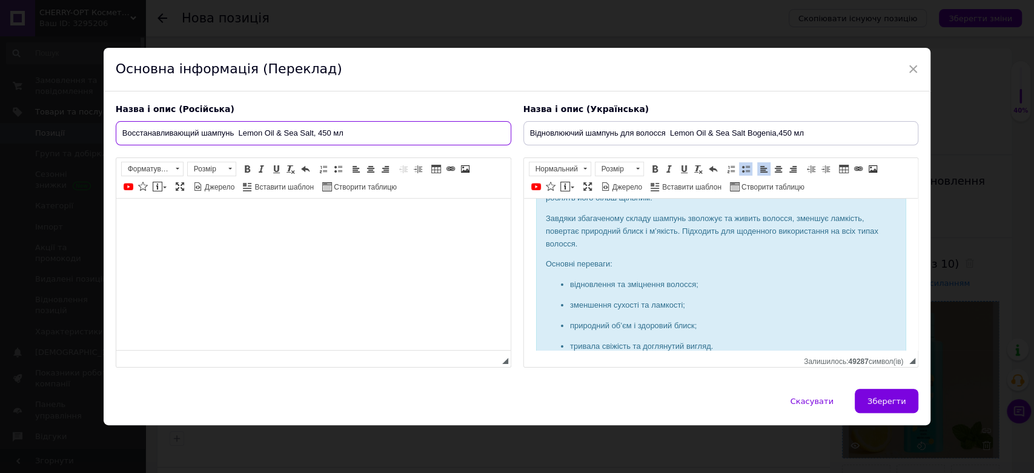
paste input "Bogenia"
click at [312, 133] on input "Восстанавливающий шампунь Lemon Oil & Sea SaltBogenia, 450 мл" at bounding box center [313, 133] width 395 height 24
click at [165, 184] on link "Вставити повідомлення" at bounding box center [160, 186] width 18 height 13
click at [165, 186] on link "Вставити повідомлення" at bounding box center [160, 186] width 18 height 13
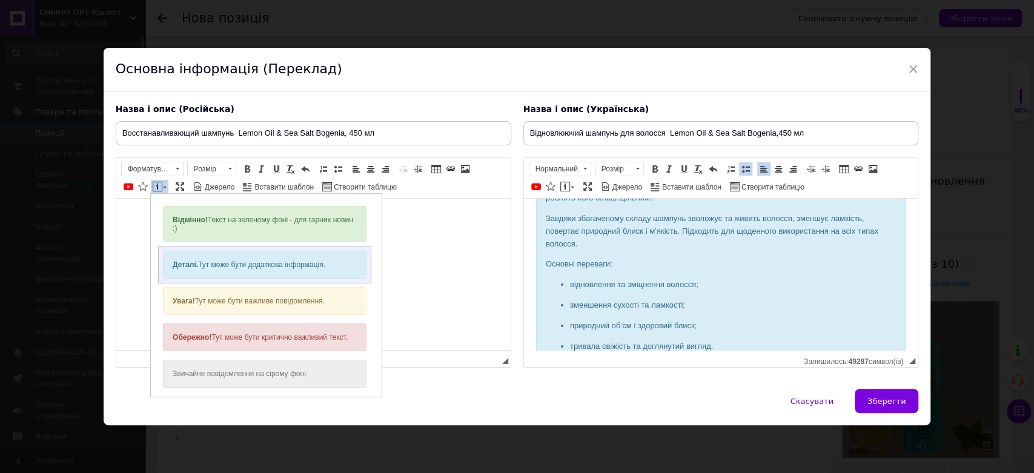
click at [171, 268] on div "Деталі. Тут може бути додаткова інформація." at bounding box center [263, 264] width 203 height 28
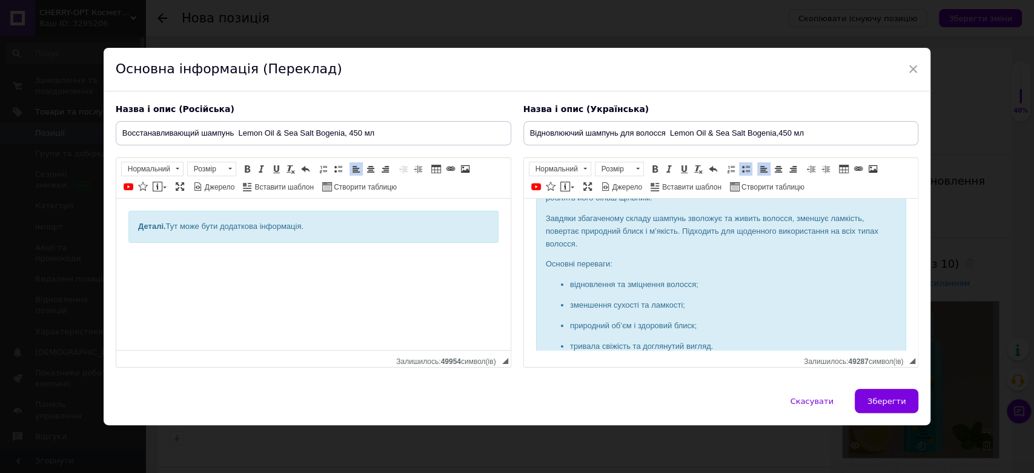
drag, startPoint x: 134, startPoint y: 225, endPoint x: 310, endPoint y: 228, distance: 176.2
click at [310, 228] on div "Деталі. Тут може бути додаткова інформація." at bounding box center [313, 227] width 370 height 32
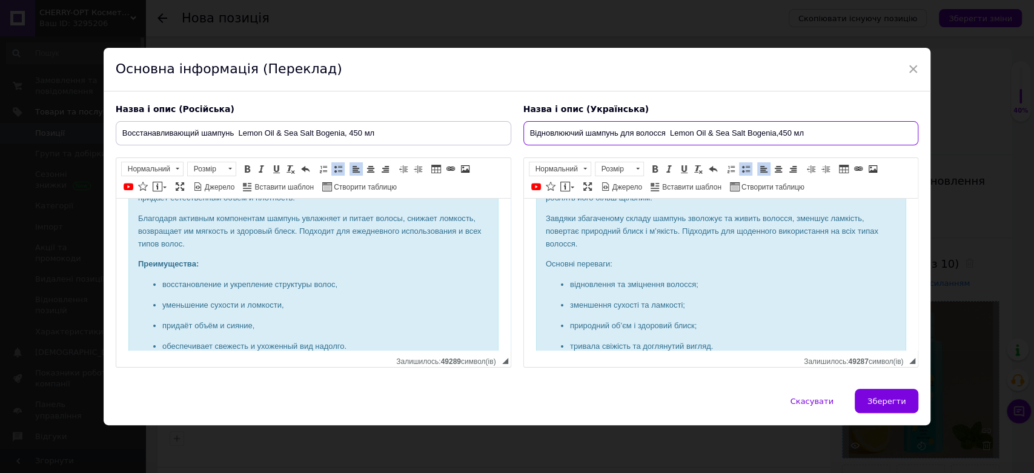
drag, startPoint x: 523, startPoint y: 132, endPoint x: 802, endPoint y: 135, distance: 279.1
click at [802, 135] on input "Відновлюючий шампунь для волосся Lemon Oil & Sea Salt Bogenia,450 мл" at bounding box center [720, 133] width 395 height 24
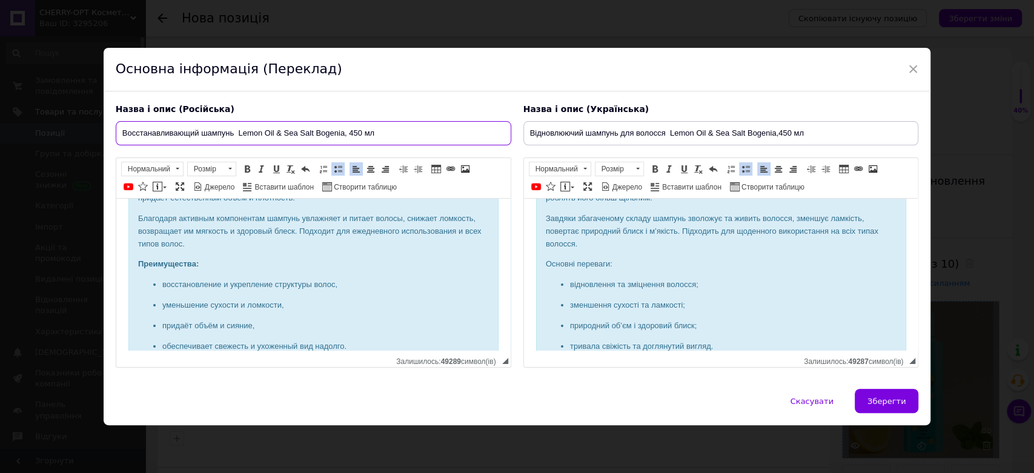
drag, startPoint x: 119, startPoint y: 131, endPoint x: 381, endPoint y: 131, distance: 262.2
click at [381, 131] on input "Восстанавливающий шампунь Lemon Oil & Sea Salt Bogenia, 450 мл" at bounding box center [313, 133] width 395 height 24
click at [213, 132] on input "Восстанавливающий шампунь Lemon Oil & Sea Salt Bogenia, 450 мл" at bounding box center [313, 133] width 395 height 24
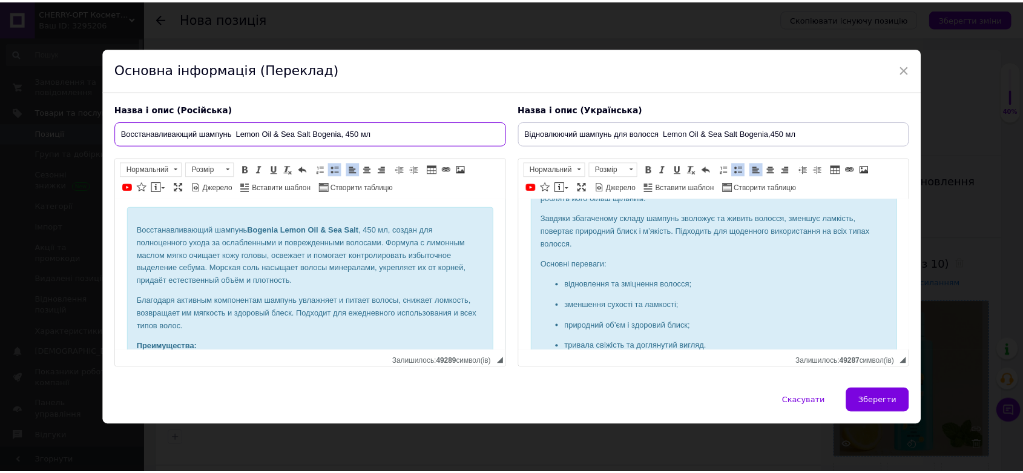
scroll to position [0, 0]
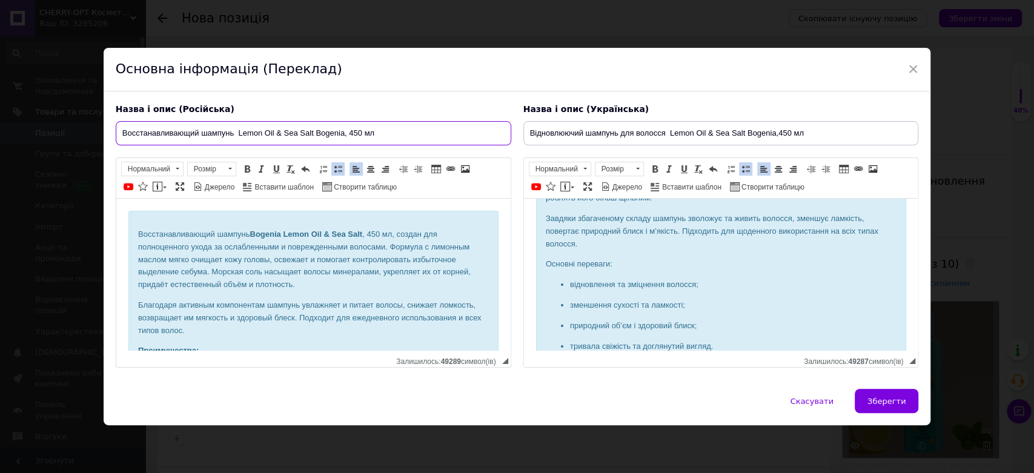
click at [232, 132] on input "Восстанавливающий шампунь Lemon Oil & Sea Salt Bogenia, 450 мл" at bounding box center [313, 133] width 395 height 24
type input "Восстанавливающий шампунь для волос Lemon Oil & Sea Salt Bogenia, 450 мл"
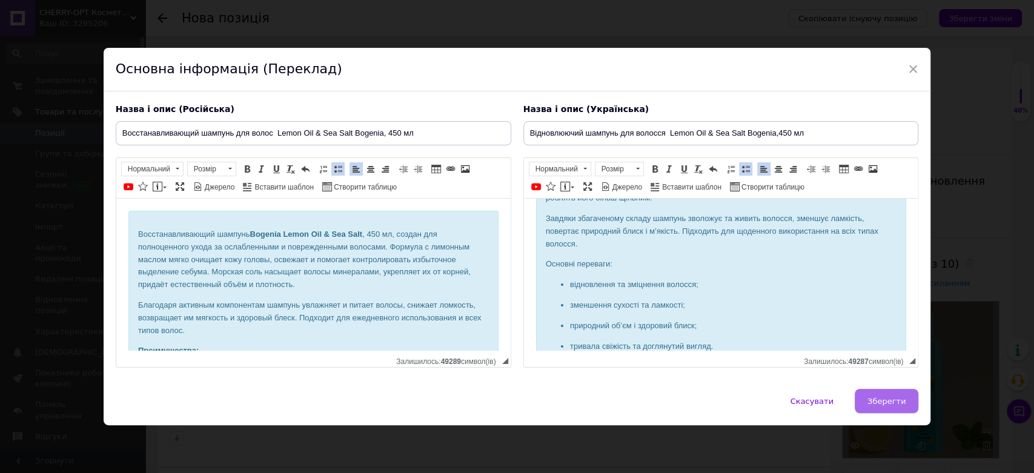
click at [869, 397] on span "Зберегти" at bounding box center [886, 401] width 38 height 9
type input "Восстанавливающий шампунь для волос Lemon Oil & Sea Salt Bogenia, 450 мл"
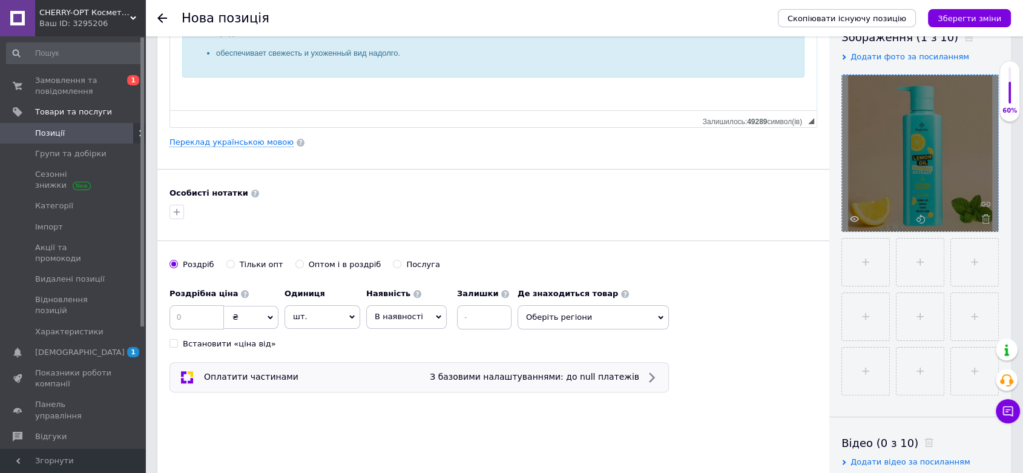
scroll to position [269, 0]
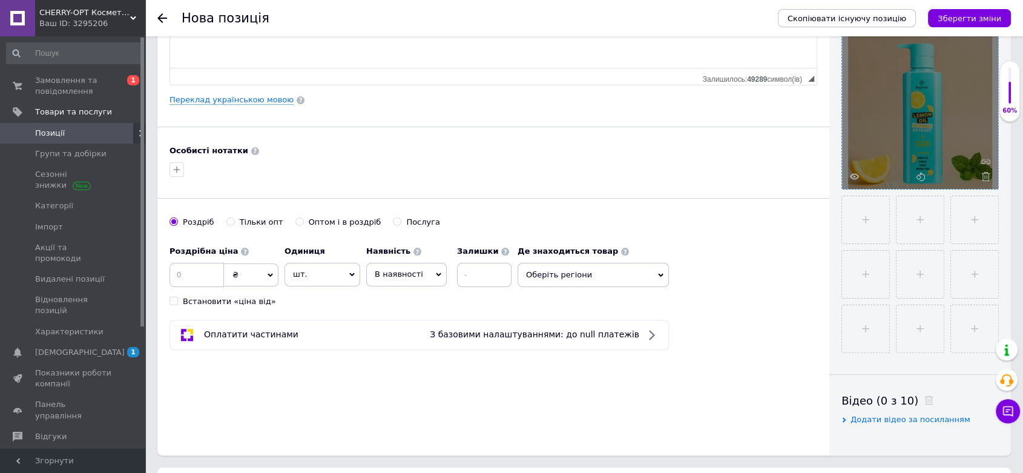
click at [295, 217] on input "Оптом і в роздріб" at bounding box center [299, 221] width 8 height 8
radio input "true"
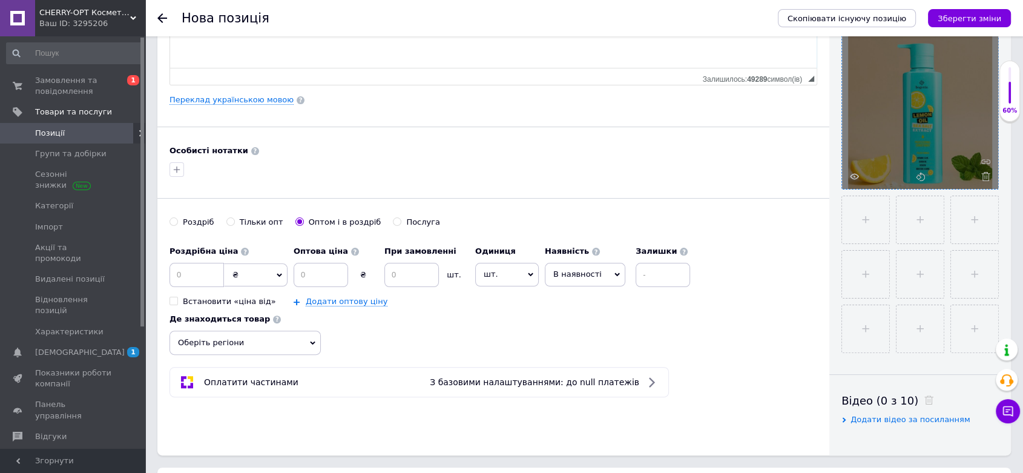
click at [234, 341] on span "Оберіть регіони" at bounding box center [245, 343] width 151 height 24
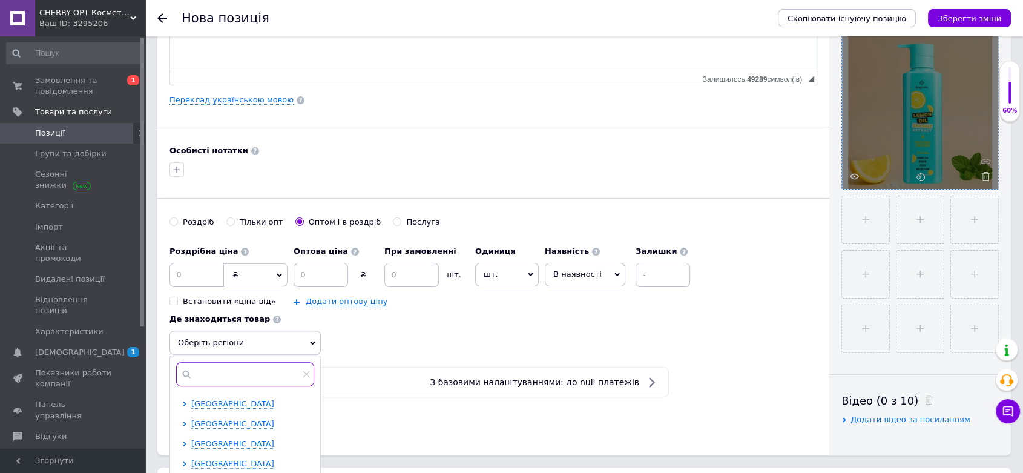
click at [250, 377] on input "text" at bounding box center [245, 374] width 138 height 24
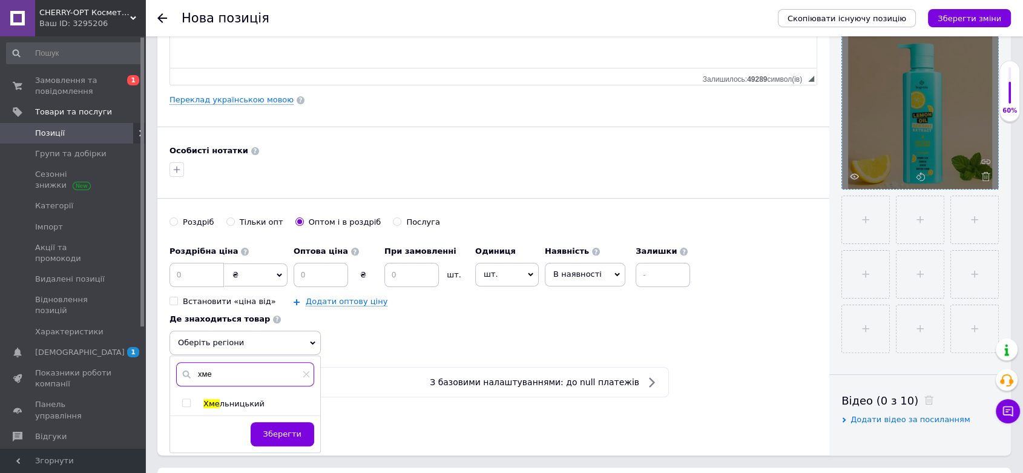
type input "хме"
click at [183, 402] on input "checkbox" at bounding box center [186, 403] width 8 height 8
checkbox input "true"
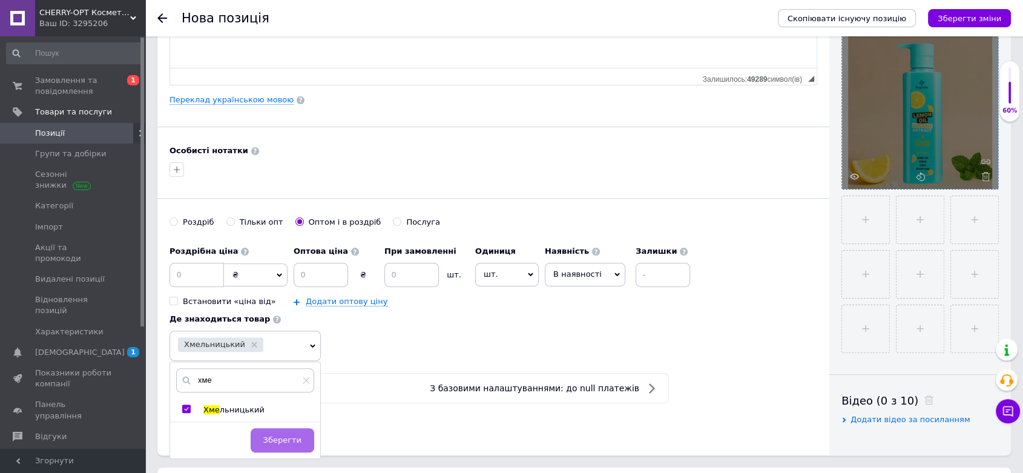
click at [266, 434] on button "Зберегти" at bounding box center [283, 440] width 64 height 24
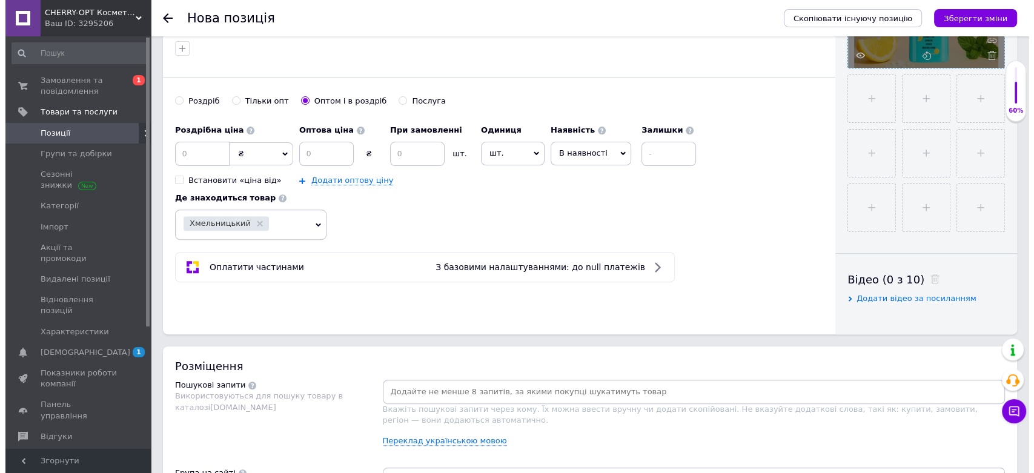
scroll to position [470, 0]
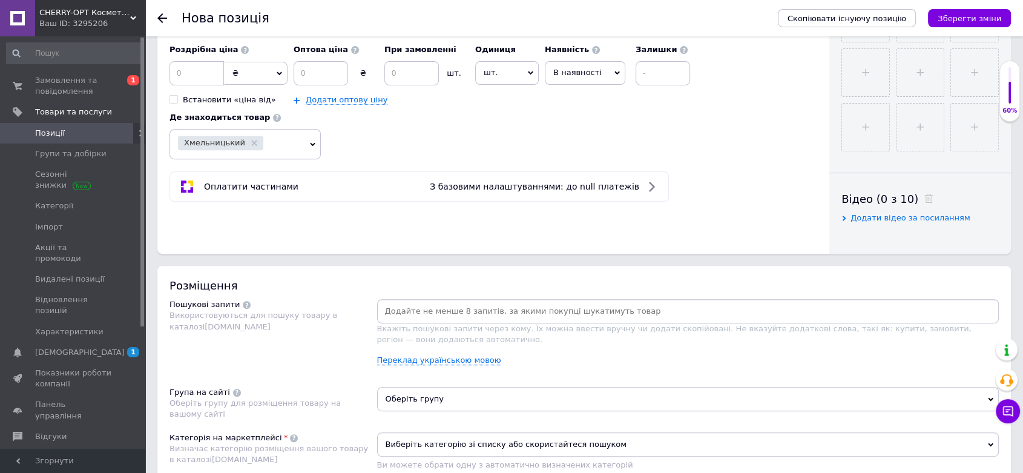
click at [434, 352] on div "Вкажіть пошукові запити через кому. Їх можна ввести вручну чи додати скопійован…" at bounding box center [688, 337] width 622 height 76
click at [437, 357] on link "Переклад українською мовою" at bounding box center [439, 360] width 124 height 10
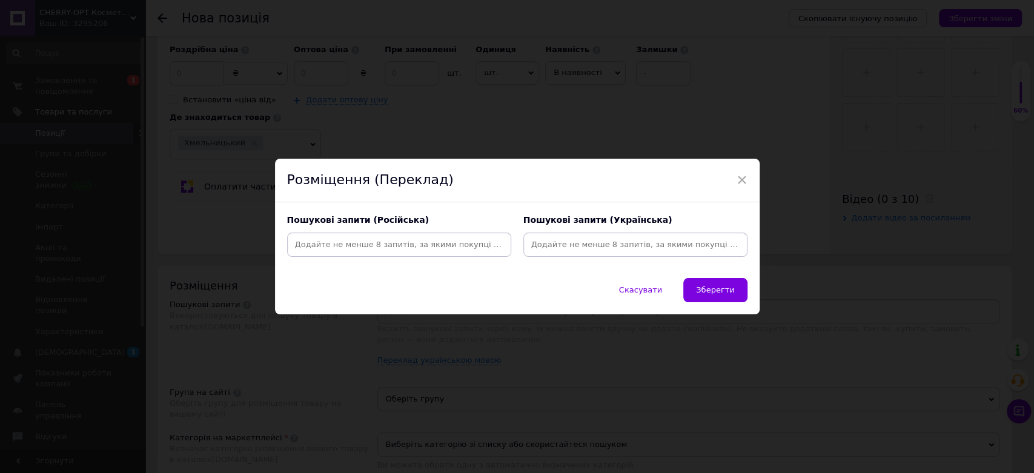
click at [610, 242] on input at bounding box center [635, 245] width 219 height 18
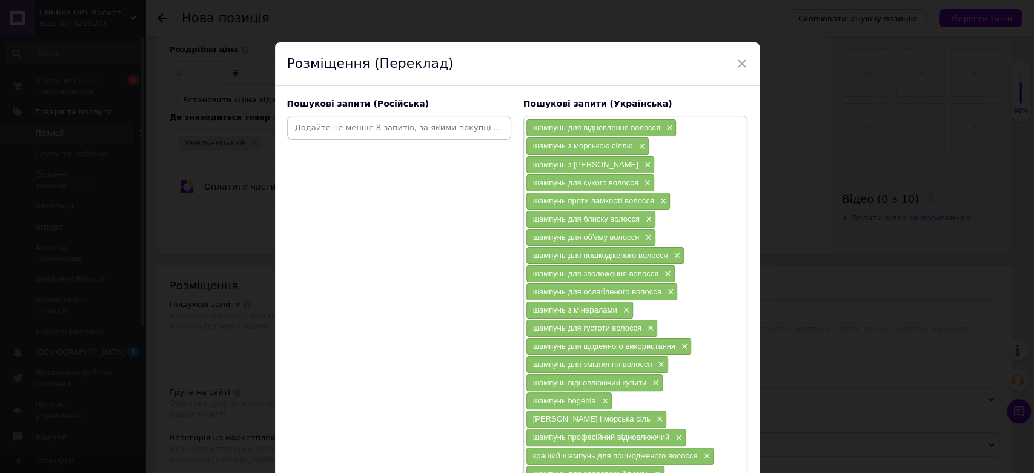
click at [335, 120] on input at bounding box center [398, 128] width 219 height 18
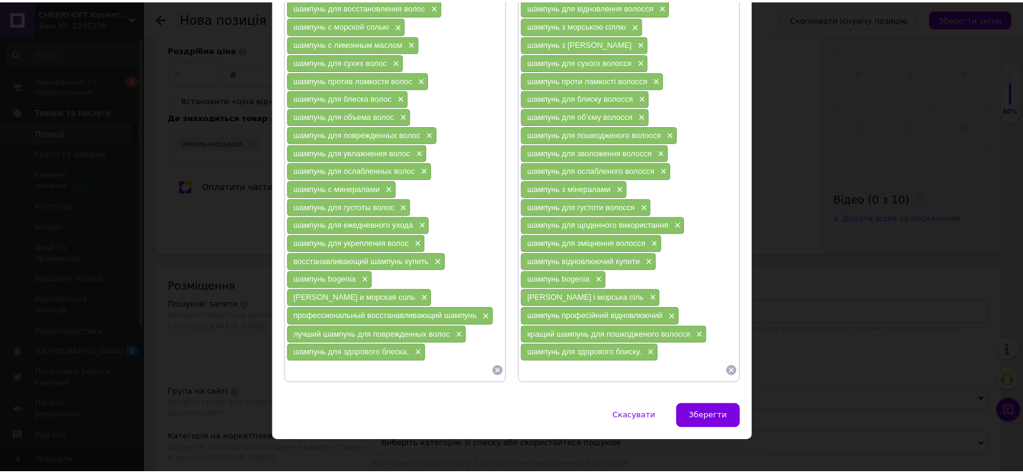
scroll to position [122, 0]
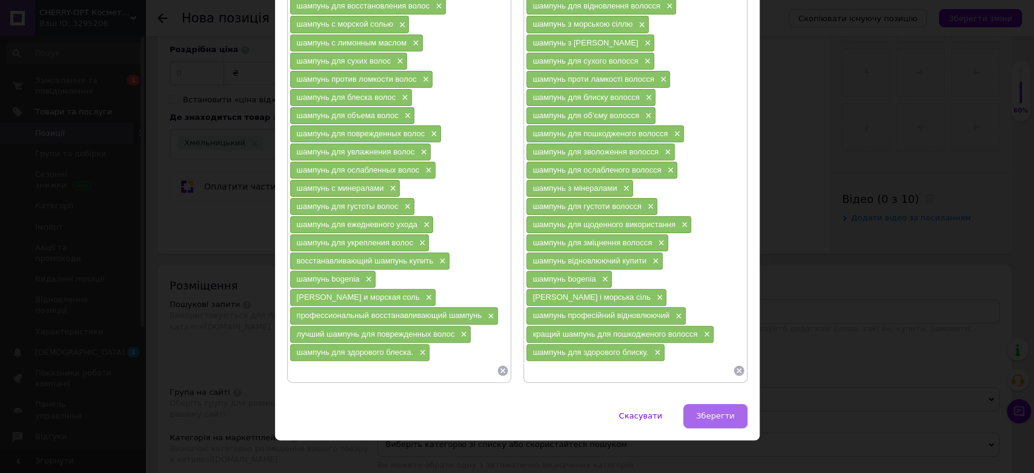
click at [701, 411] on span "Зберегти" at bounding box center [715, 415] width 38 height 9
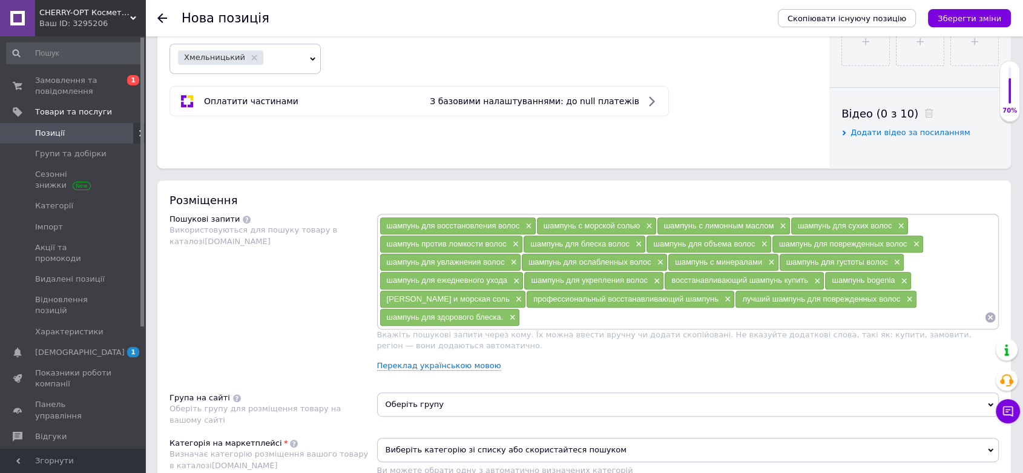
scroll to position [673, 0]
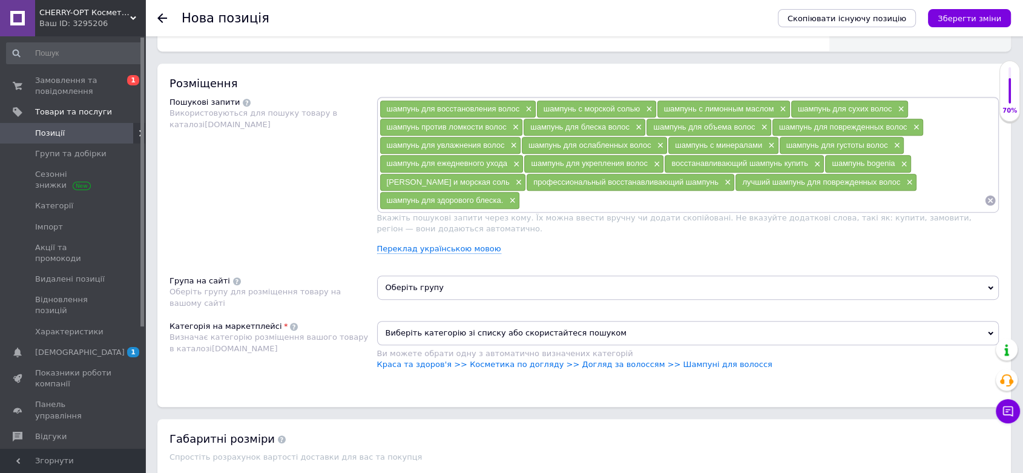
click at [468, 284] on span "Оберіть групу" at bounding box center [688, 287] width 622 height 24
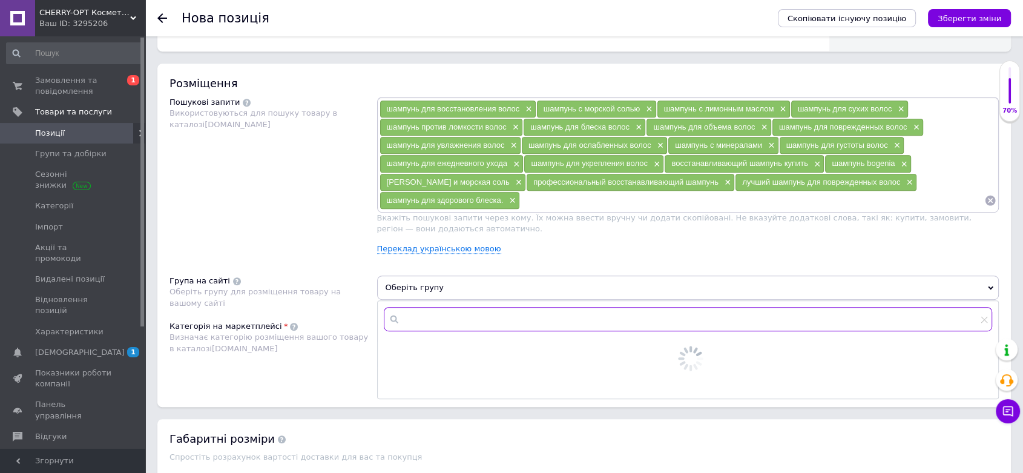
click at [472, 317] on input "text" at bounding box center [688, 319] width 609 height 24
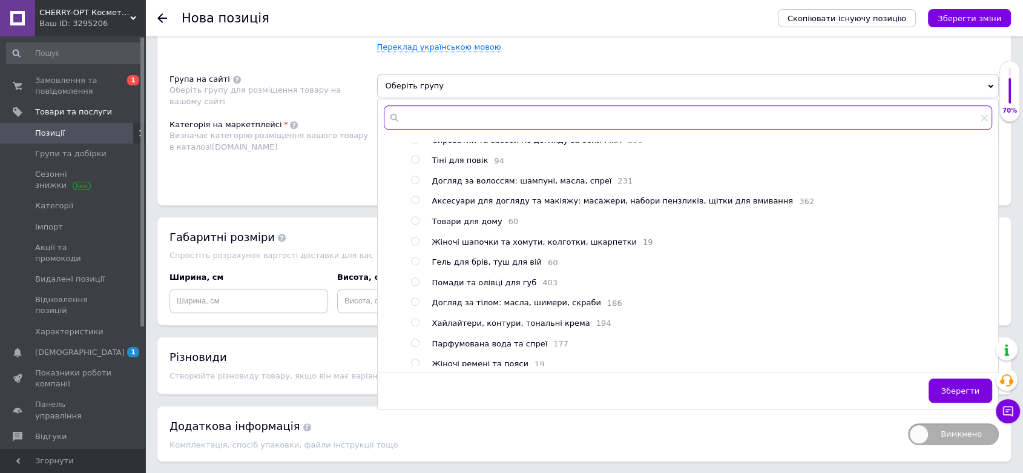
scroll to position [34, 0]
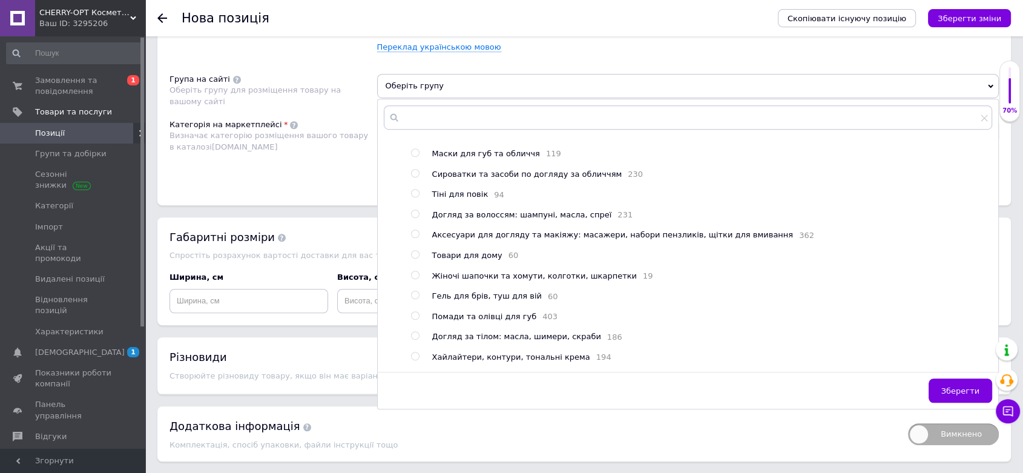
click at [415, 213] on input "radio" at bounding box center [415, 214] width 8 height 8
radio input "true"
click at [958, 381] on button "Зберегти" at bounding box center [961, 390] width 64 height 24
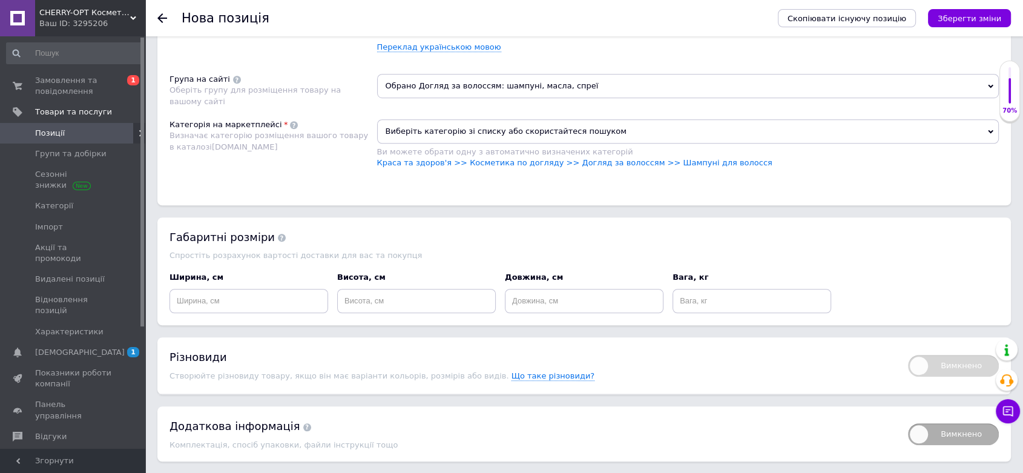
click at [448, 131] on span "Виберіть категорію зі списку або скористайтеся пошуком" at bounding box center [688, 131] width 622 height 24
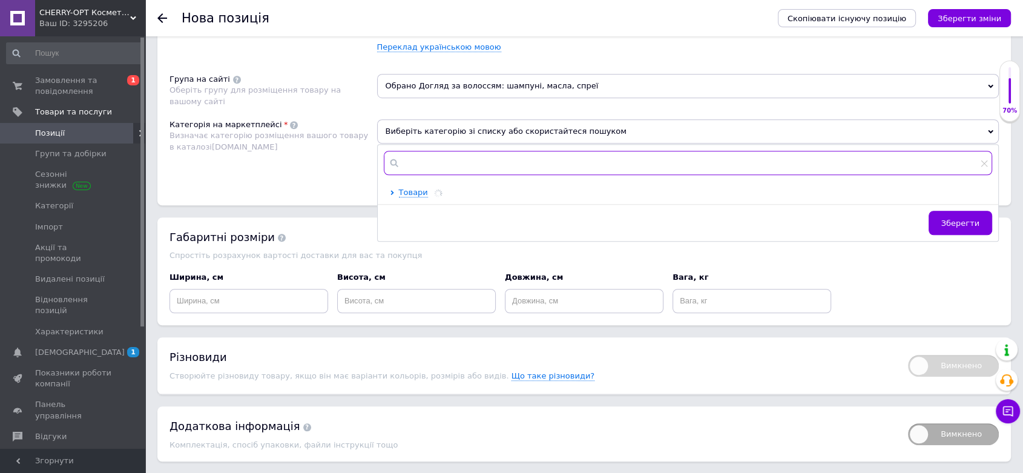
click at [432, 166] on input "text" at bounding box center [688, 163] width 609 height 24
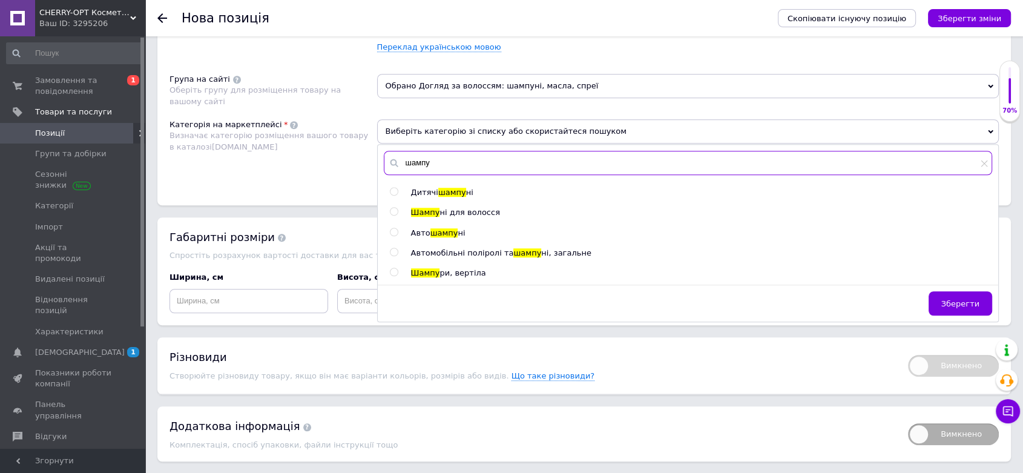
type input "шампу"
click at [395, 208] on input "radio" at bounding box center [394, 212] width 8 height 8
radio input "true"
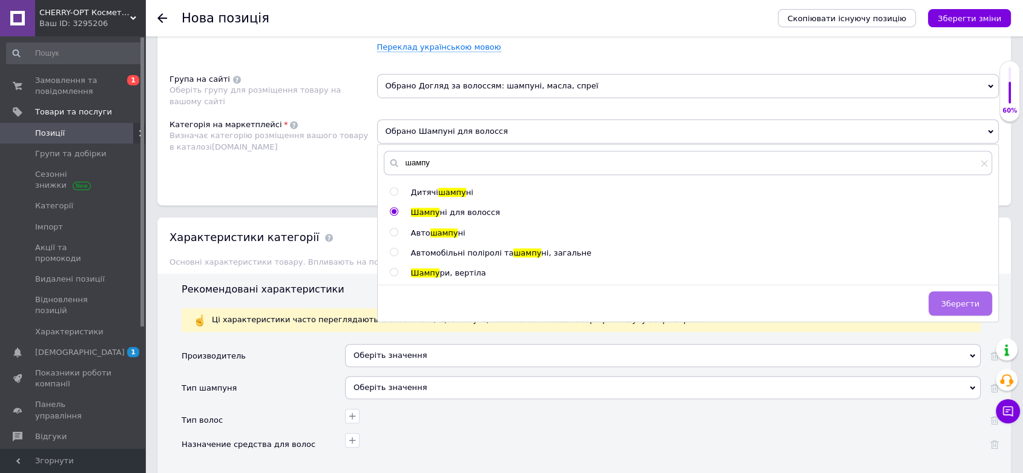
drag, startPoint x: 964, startPoint y: 297, endPoint x: 799, endPoint y: 263, distance: 168.3
click at [963, 299] on span "Зберегти" at bounding box center [960, 303] width 38 height 9
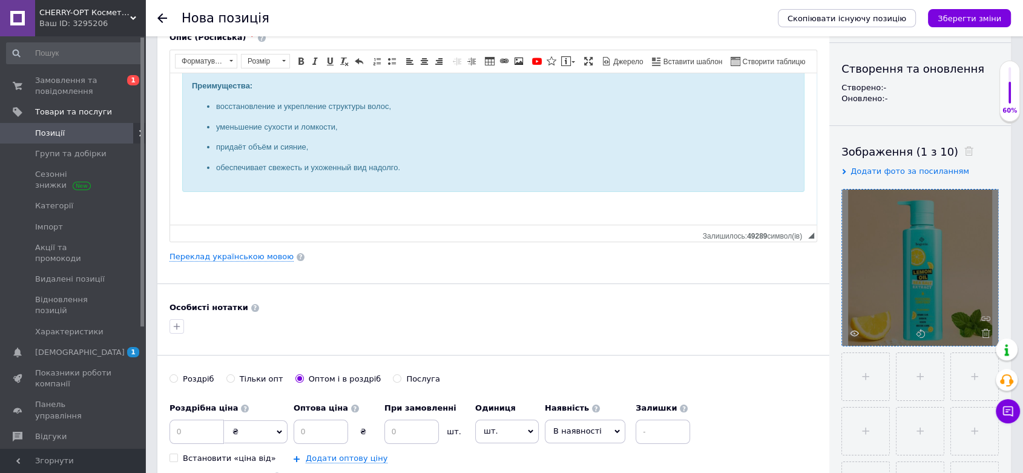
scroll to position [0, 0]
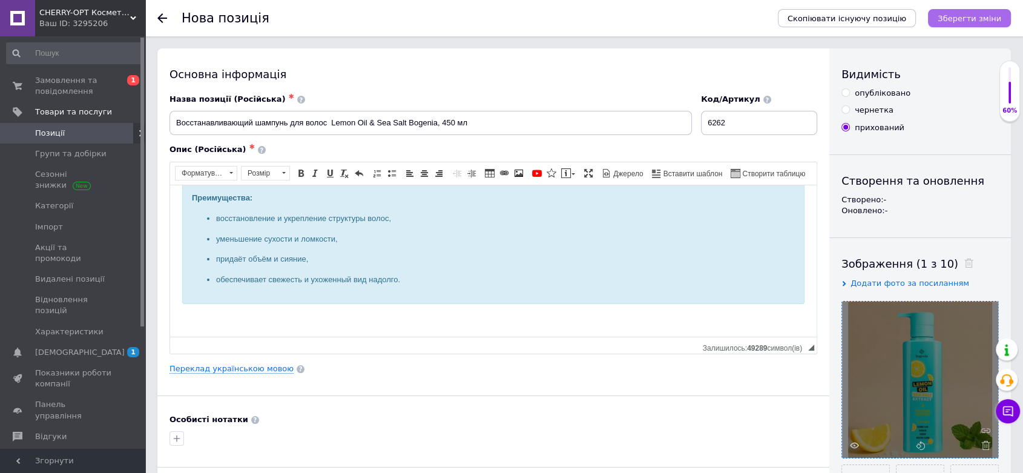
click at [963, 16] on icon "Зберегти зміни" at bounding box center [970, 18] width 64 height 9
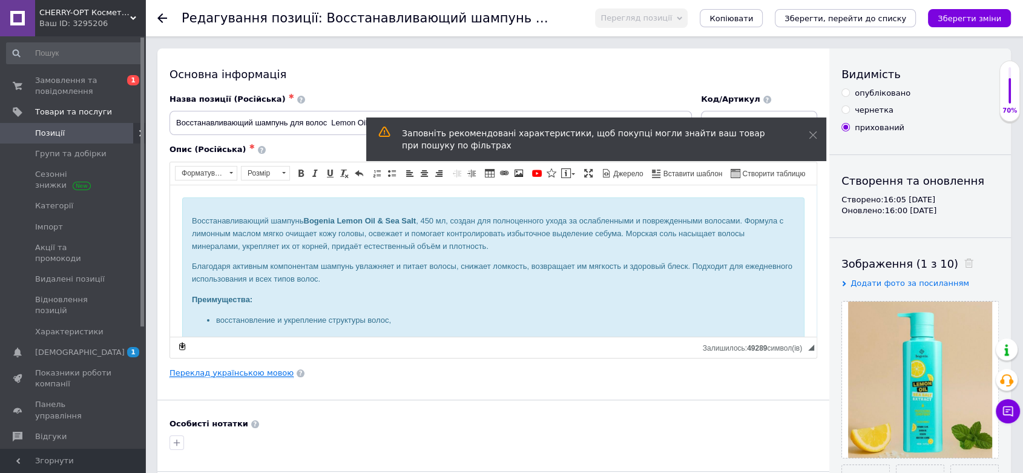
click at [255, 372] on link "Переклад українською мовою" at bounding box center [232, 373] width 124 height 10
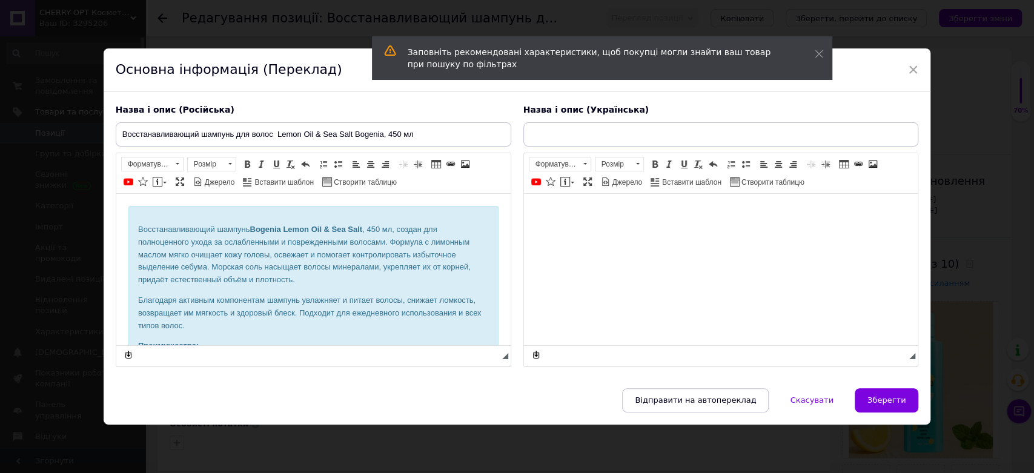
type input "Відновлюючий шампунь для волосся Lemon Oil & Sea Salt Bogenia,450 мл"
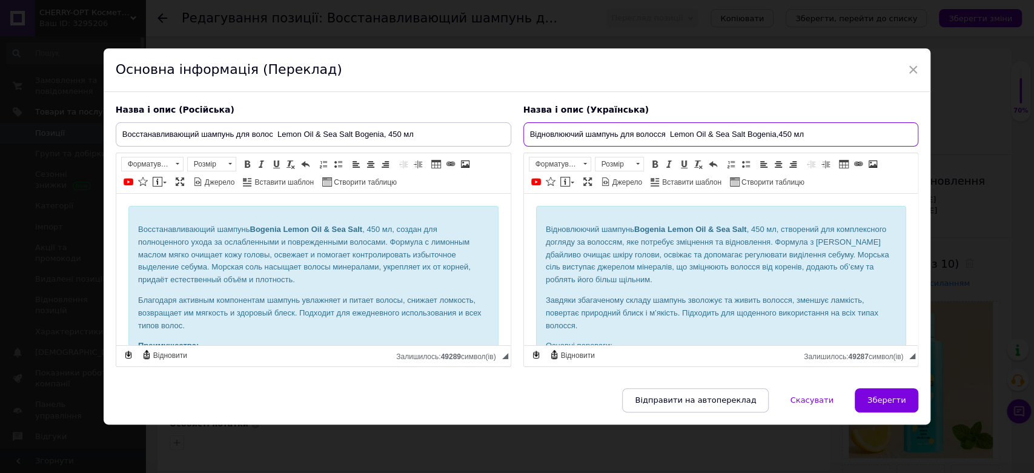
drag, startPoint x: 523, startPoint y: 131, endPoint x: 825, endPoint y: 136, distance: 301.6
click at [825, 136] on input "Відновлюючий шампунь для волосся Lemon Oil & Sea Salt Bogenia,450 мл" at bounding box center [720, 134] width 395 height 24
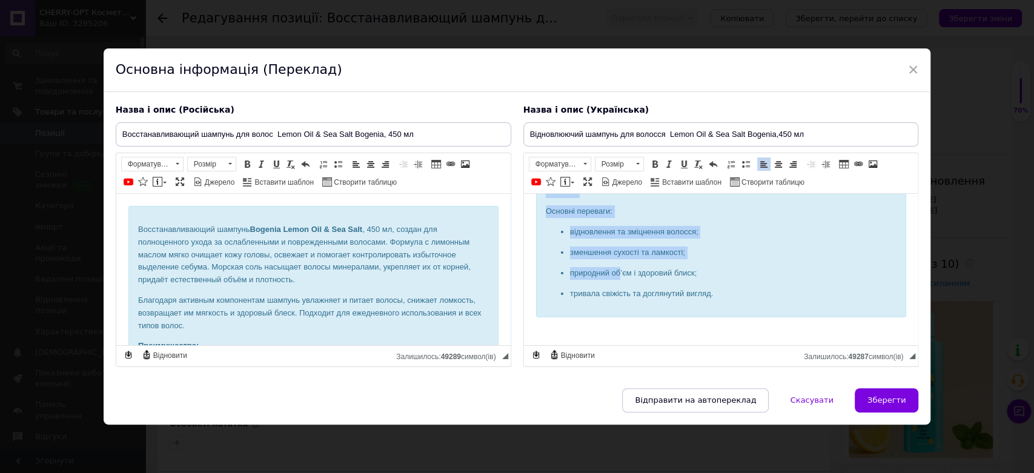
scroll to position [139, 0]
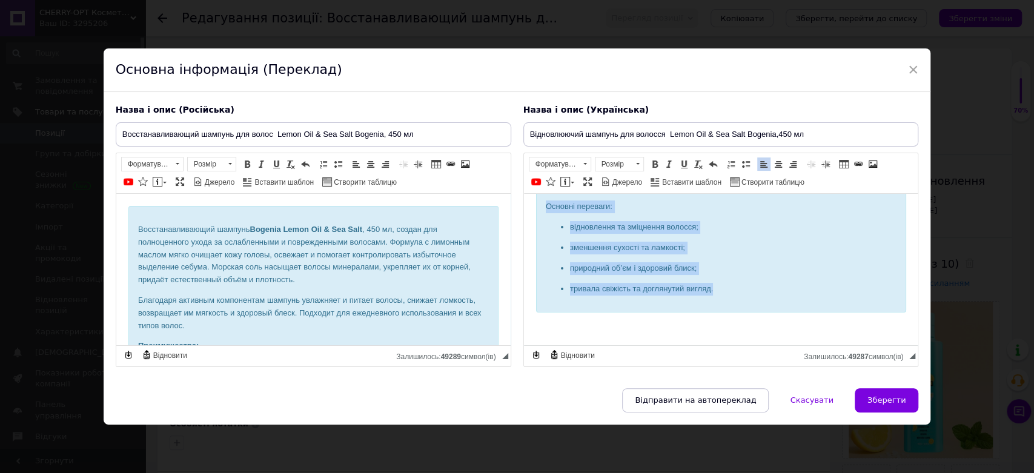
drag, startPoint x: 539, startPoint y: 223, endPoint x: 722, endPoint y: 293, distance: 195.9
click at [722, 293] on div "Відновлюючий шампунь Bogenia Lemon Oil & Sea Salt , 450 мл, створений для компл…" at bounding box center [720, 189] width 370 height 246
copy div "Відновлюючий шампунь Bogenia Lemon Oil & Sea Salt , 450 мл, створений для компл…"
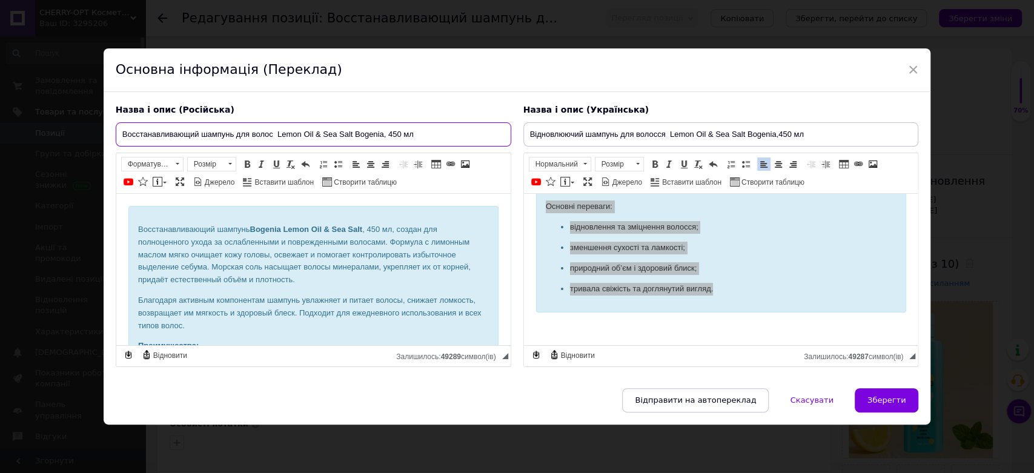
drag, startPoint x: 121, startPoint y: 130, endPoint x: 436, endPoint y: 137, distance: 314.9
click at [436, 137] on input "Восстанавливающий шампунь для волос Lemon Oil & Sea Salt Bogenia, 450 мл" at bounding box center [313, 134] width 395 height 24
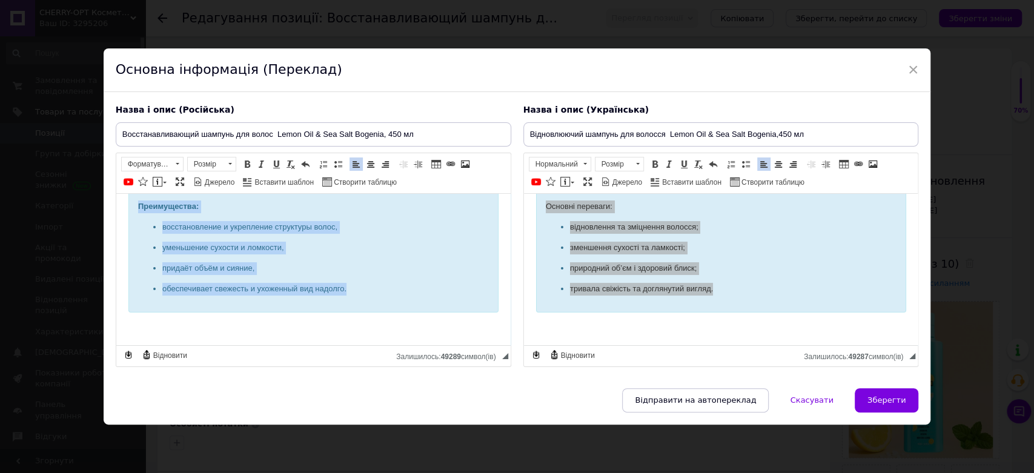
drag, startPoint x: 136, startPoint y: 225, endPoint x: 406, endPoint y: 300, distance: 280.9
click at [406, 300] on div "Восстанавливающий шампунь Bogenia Lemon Oil & Sea Salt , 450 мл, создан для пол…" at bounding box center [313, 189] width 370 height 246
copy div "Восстанавливающий шампунь Bogenia Lemon Oil & Sea Salt , 450 мл, создан для пол…"
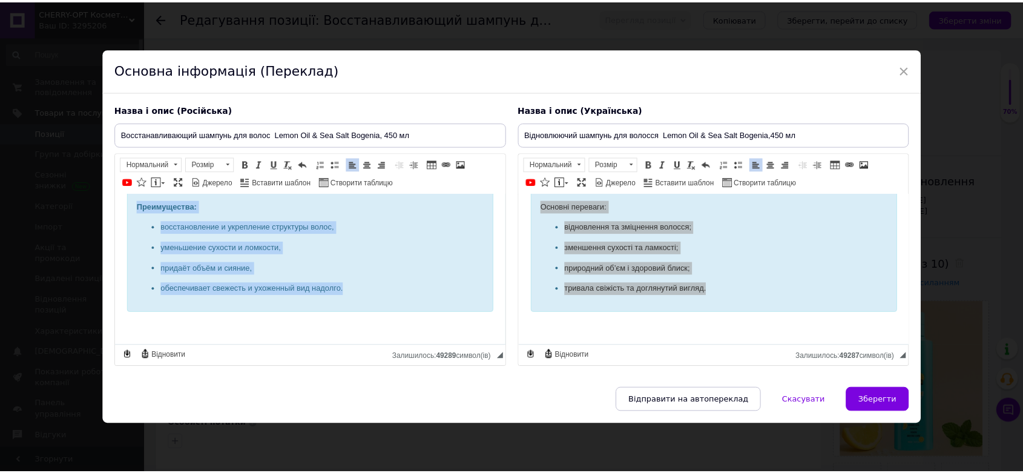
scroll to position [5, 0]
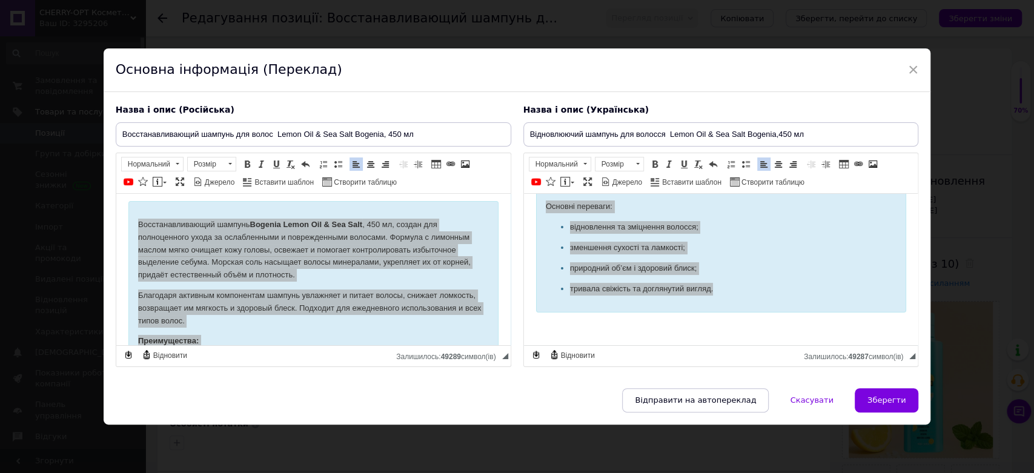
click at [903, 70] on div "Основна інформація (Переклад)" at bounding box center [517, 70] width 827 height 44
click at [910, 67] on span "×" at bounding box center [913, 69] width 11 height 21
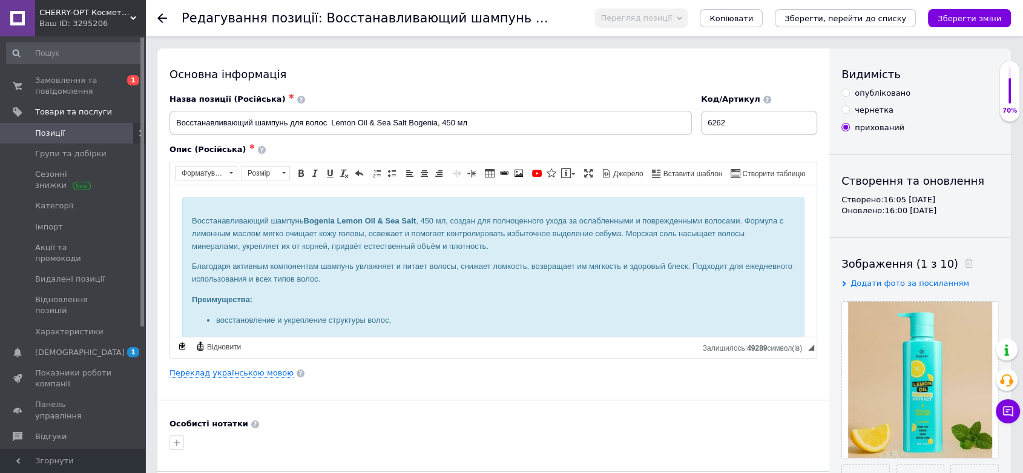
click at [77, 10] on span "CHERRY-OPT Косметика оптом" at bounding box center [84, 12] width 91 height 11
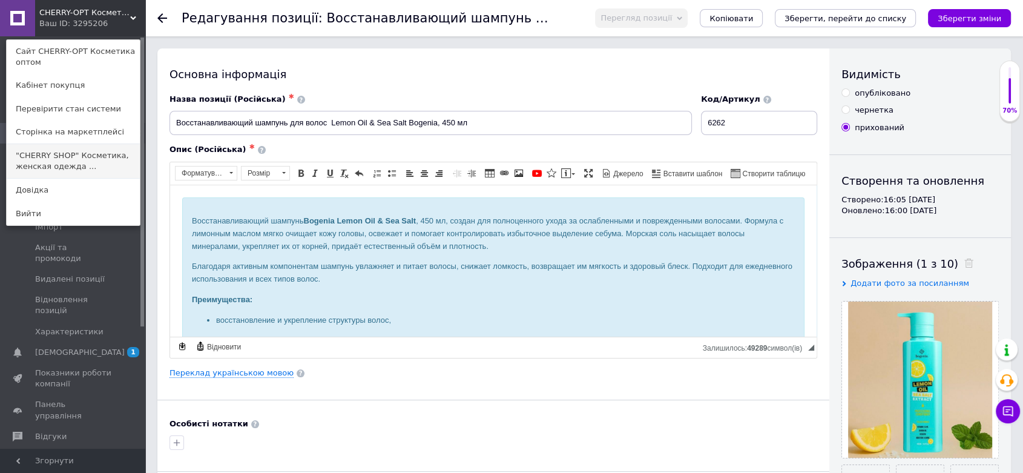
click at [71, 159] on link ""CHERRY SHOP" Косметика, женская одежда ..." at bounding box center [73, 161] width 133 height 34
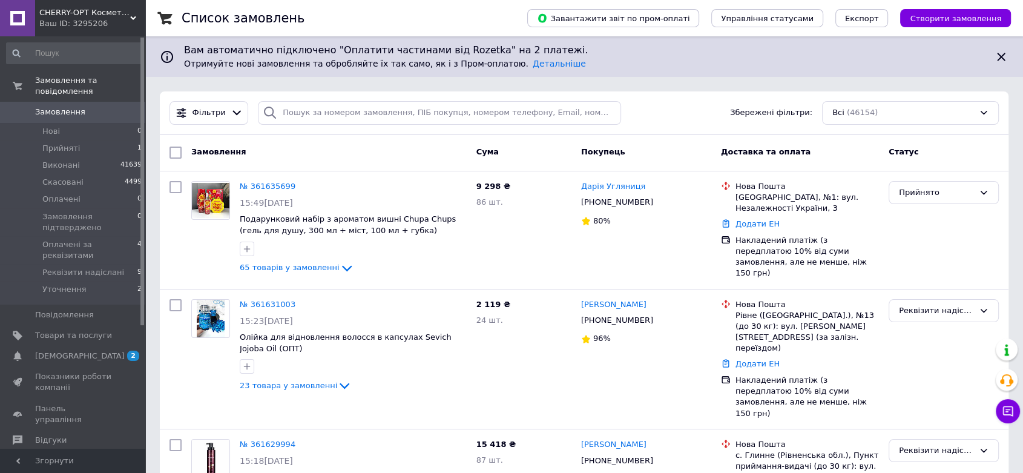
click at [100, 5] on div "CHERRY-OPT Косметика оптом Ваш ID: 3295206" at bounding box center [90, 18] width 110 height 36
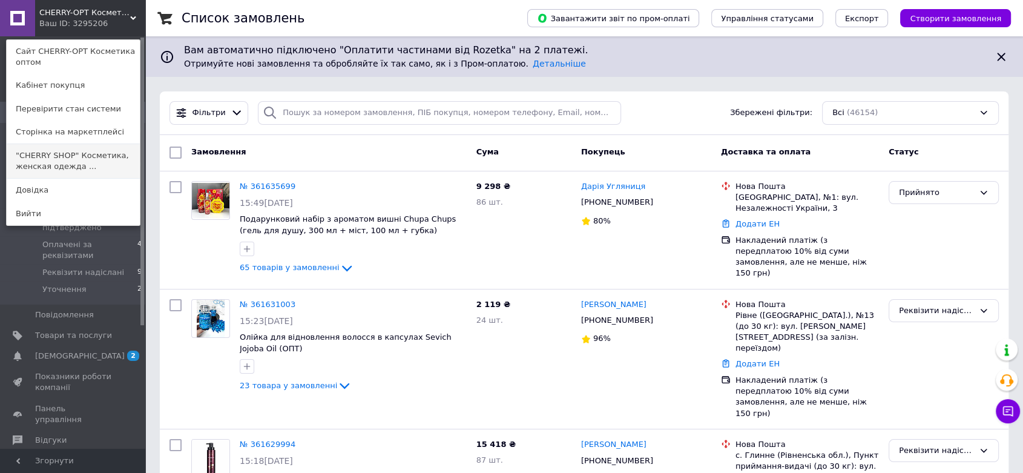
click at [81, 159] on link ""CHERRY SHOP" Косметика, женская одежда ..." at bounding box center [73, 161] width 133 height 34
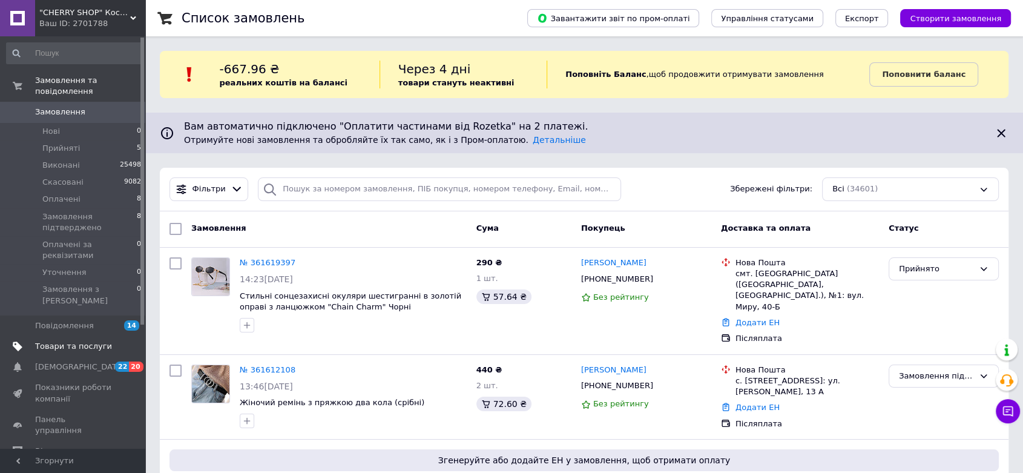
click at [56, 341] on span "Товари та послуги" at bounding box center [73, 346] width 77 height 11
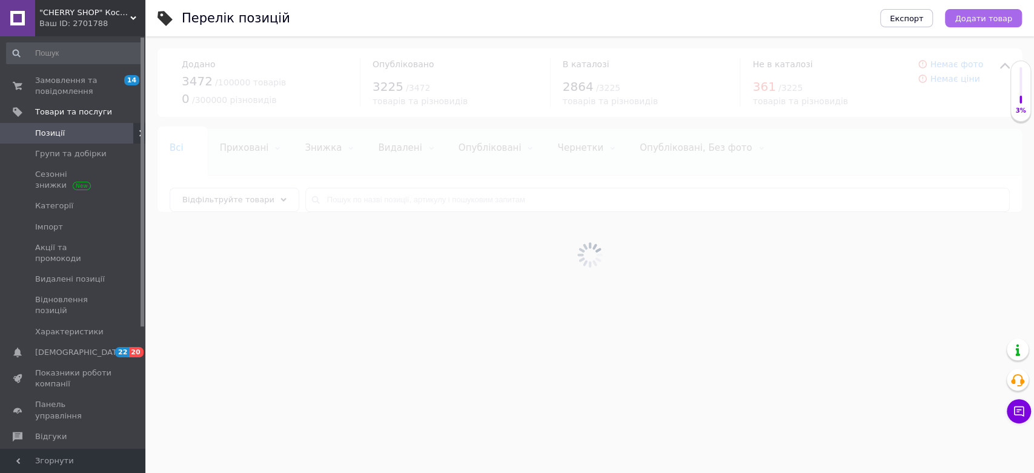
click at [985, 18] on span "Додати товар" at bounding box center [983, 18] width 58 height 9
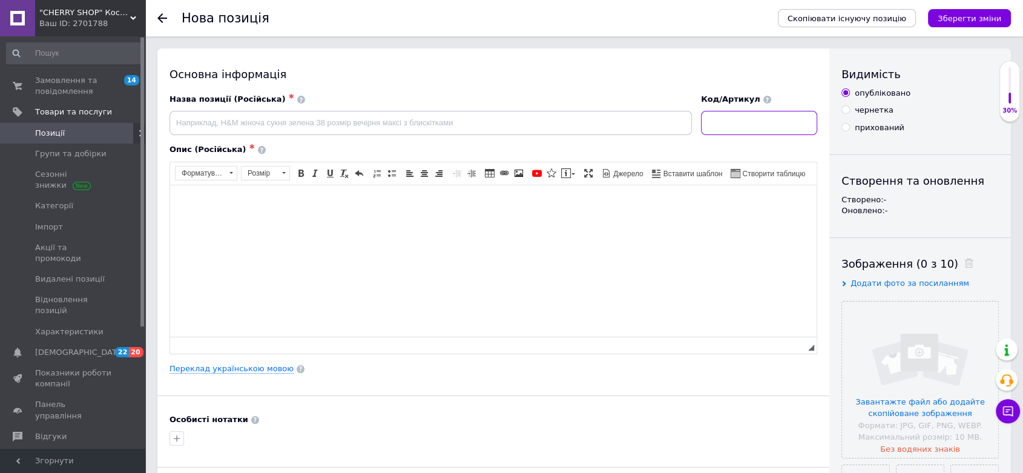
click at [747, 119] on input at bounding box center [759, 123] width 116 height 24
paste input "6262"
type input "6262"
click at [845, 127] on input "прихований" at bounding box center [846, 127] width 8 height 8
radio input "true"
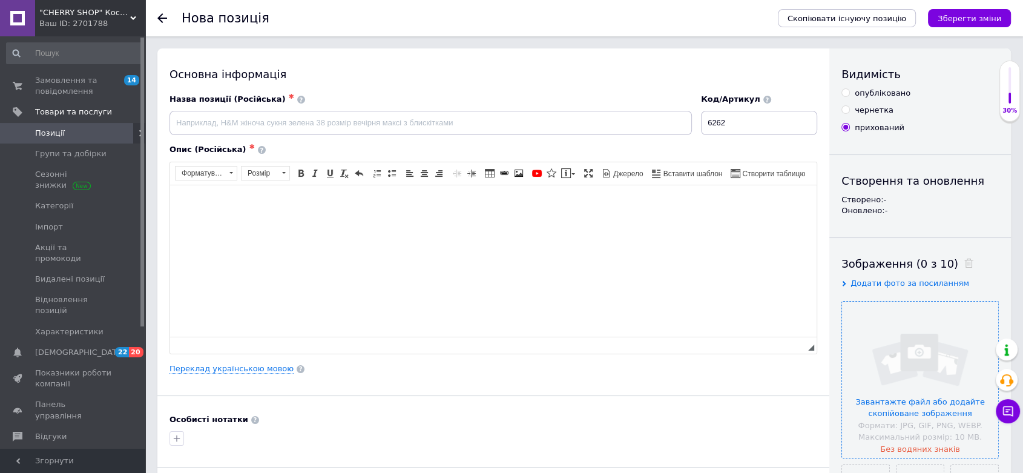
click at [868, 331] on input "file" at bounding box center [920, 380] width 156 height 156
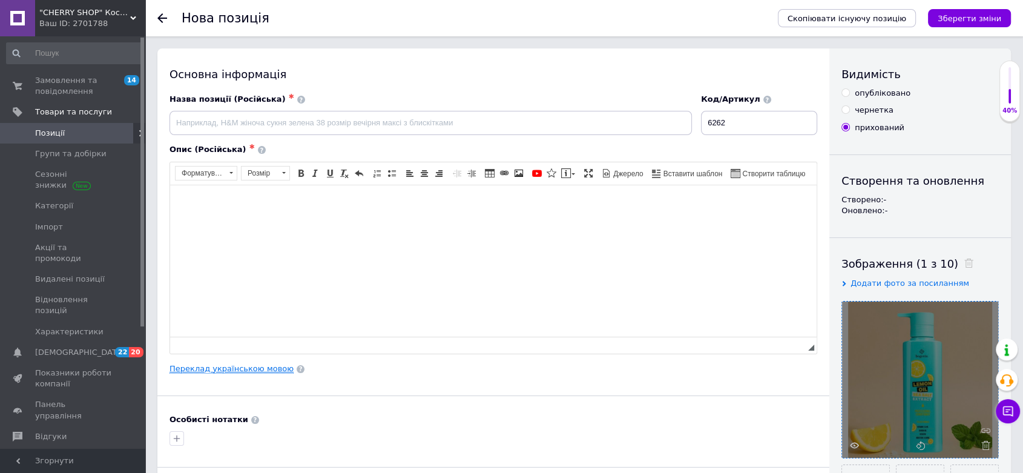
click at [231, 370] on link "Переклад українською мовою" at bounding box center [232, 369] width 124 height 10
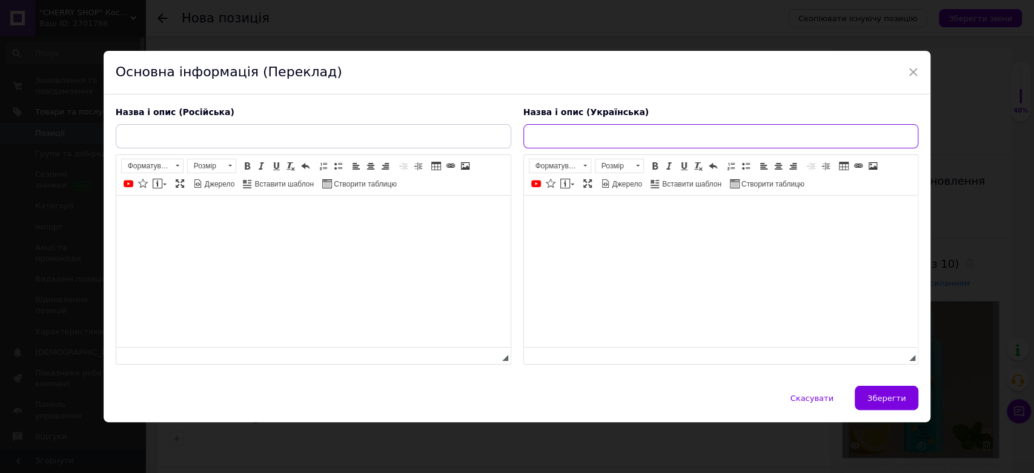
click at [541, 135] on input "text" at bounding box center [720, 136] width 395 height 24
paste input "Відновлюючий шампунь для волосся Lemon Oil & Sea Salt Bogenia,450 мл"
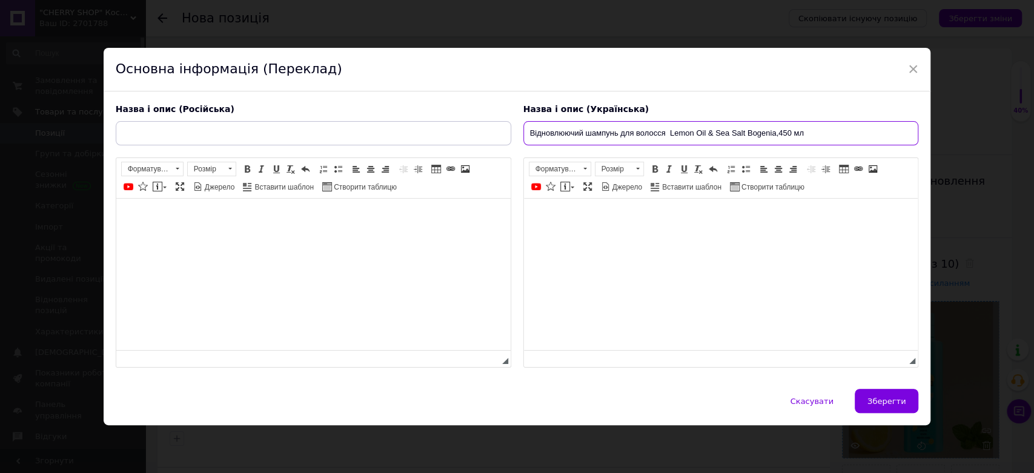
type input "Відновлюючий шампунь для волосся Lemon Oil & Sea Salt Bogenia,450 мл"
click at [569, 188] on link "Вставити повідомлення" at bounding box center [567, 186] width 18 height 13
click at [567, 185] on span at bounding box center [565, 187] width 10 height 10
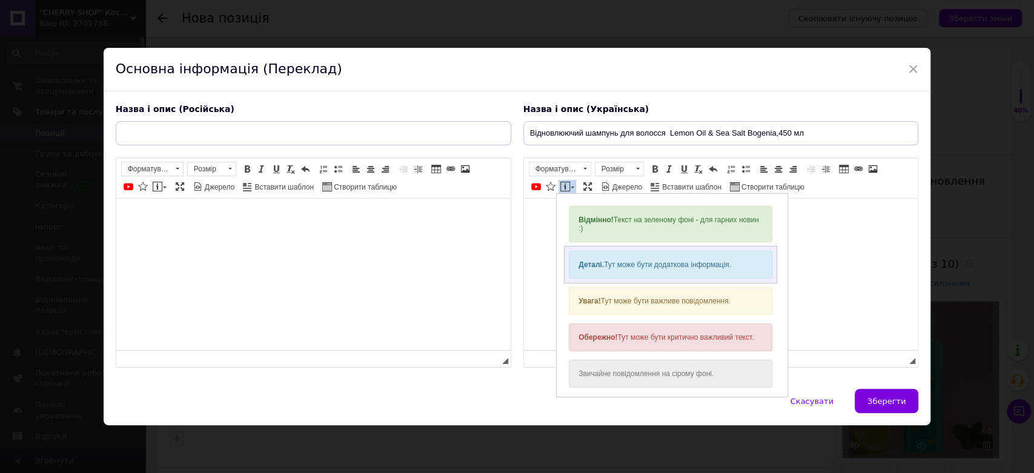
click at [601, 260] on strong "Деталі." at bounding box center [590, 264] width 25 height 8
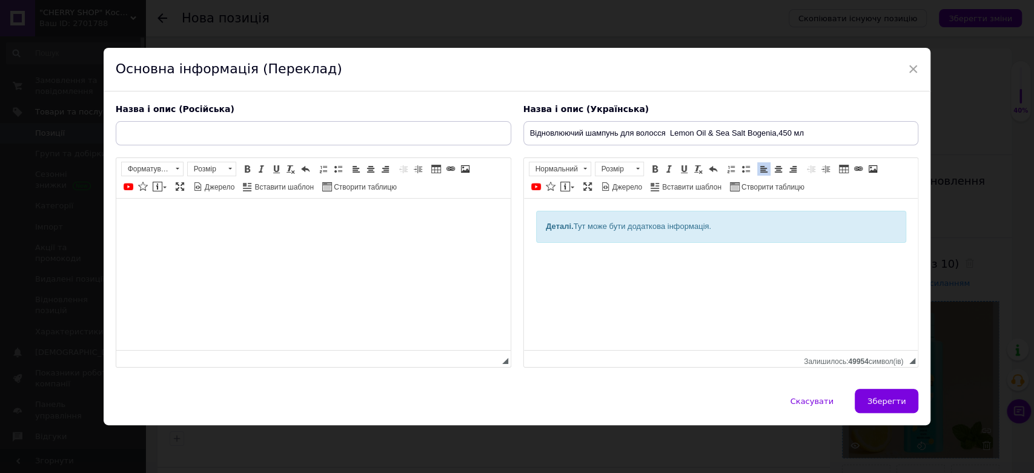
drag, startPoint x: 540, startPoint y: 222, endPoint x: 743, endPoint y: 230, distance: 203.0
click at [743, 230] on div "Деталі. Тут може бути додаткова інформація." at bounding box center [720, 227] width 370 height 32
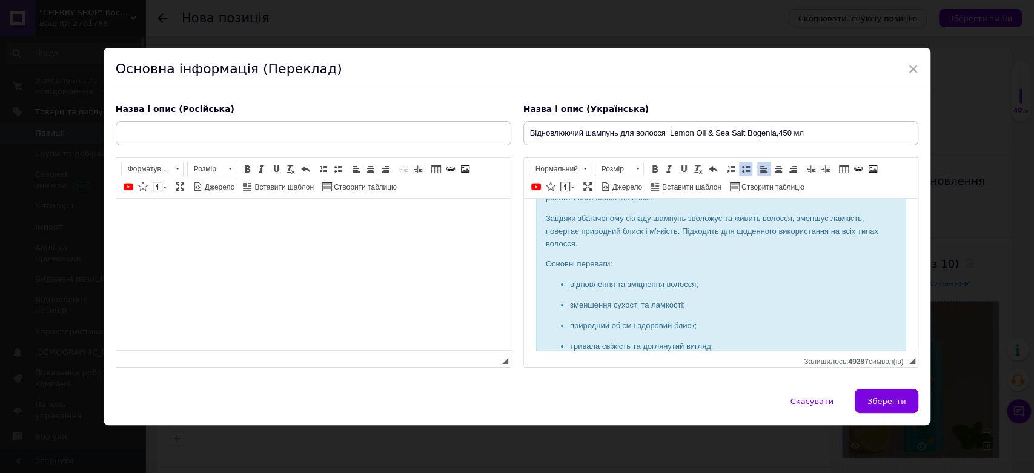
click at [222, 135] on input "text" at bounding box center [313, 133] width 395 height 24
drag, startPoint x: 500, startPoint y: 134, endPoint x: 91, endPoint y: 120, distance: 409.5
click at [91, 120] on div "× Основна інформація (Переклад) Назва і опис (Російська) Восстанавливающий шамп…" at bounding box center [517, 236] width 1034 height 473
type input "Восстанавливающий шампунь для волос Lemon Oil & Sea Salt Bogenia, 450 мл"
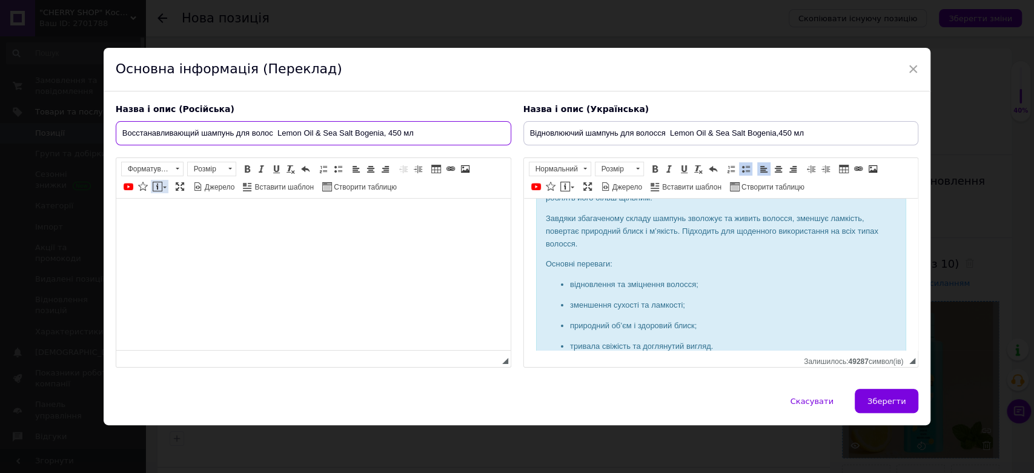
click at [160, 185] on span at bounding box center [158, 187] width 10 height 10
click at [159, 188] on span at bounding box center [158, 187] width 10 height 10
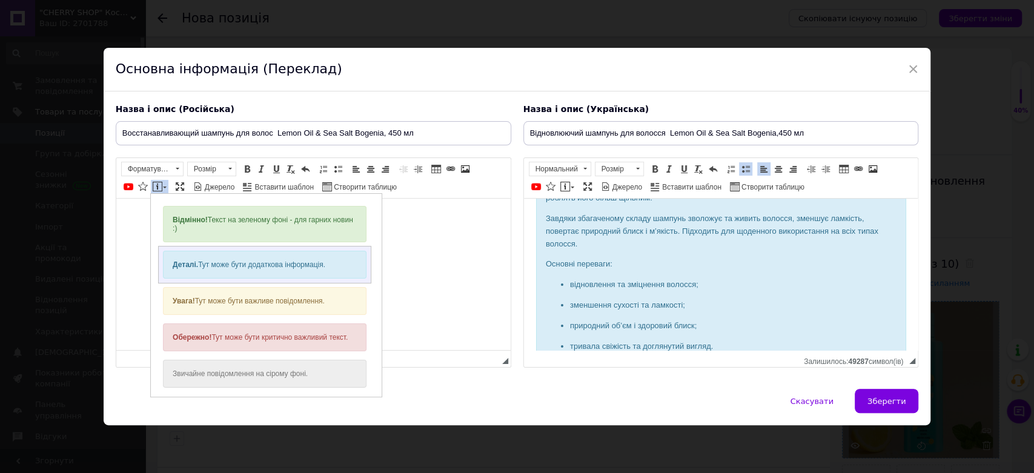
click at [181, 257] on div "Деталі. Тут може бути додаткова інформація." at bounding box center [263, 264] width 203 height 28
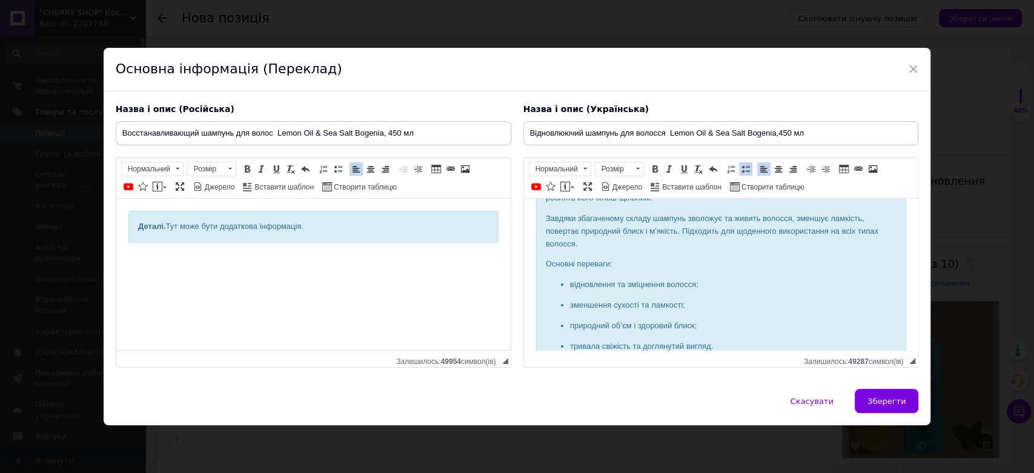
drag, startPoint x: 134, startPoint y: 229, endPoint x: 319, endPoint y: 239, distance: 185.5
click at [319, 239] on div "Деталі. Тут може бути додаткова інформація." at bounding box center [313, 227] width 370 height 32
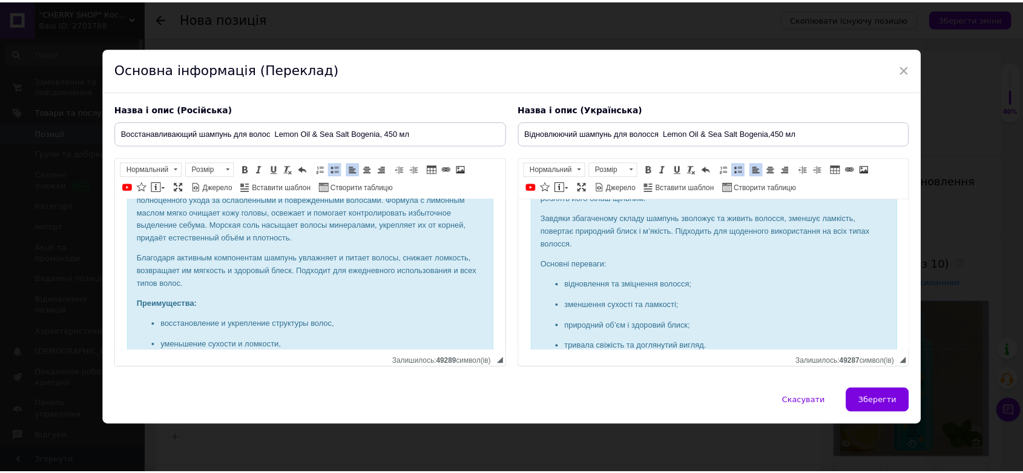
scroll to position [67, 0]
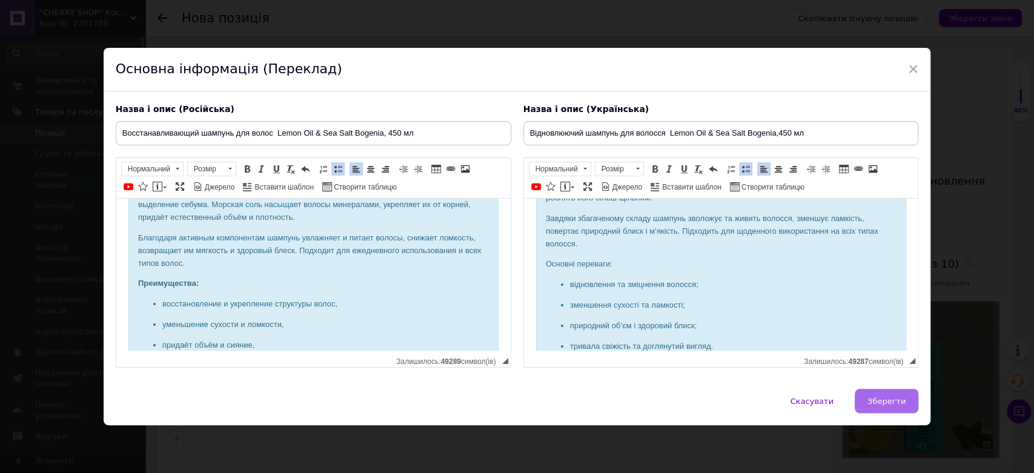
click at [873, 394] on button "Зберегти" at bounding box center [886, 401] width 64 height 24
type input "Восстанавливающий шампунь для волос Lemon Oil & Sea Salt Bogenia, 450 мл"
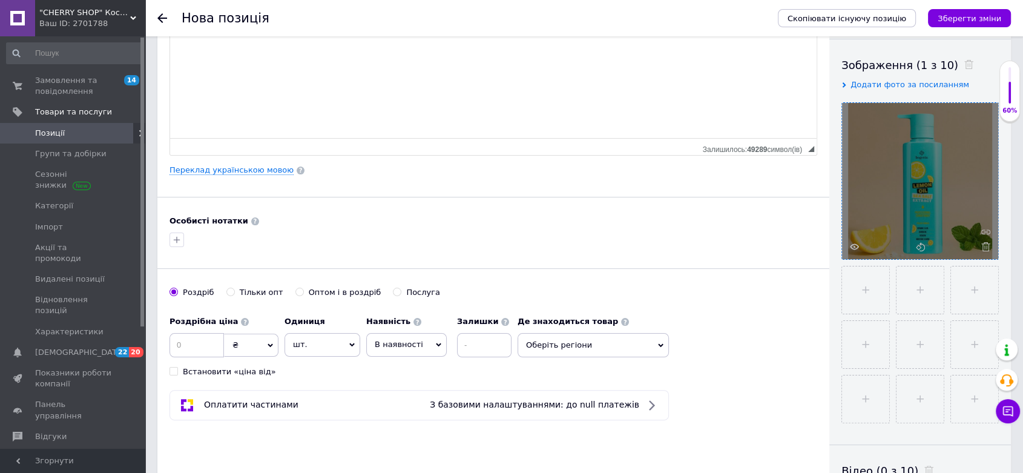
scroll to position [202, 0]
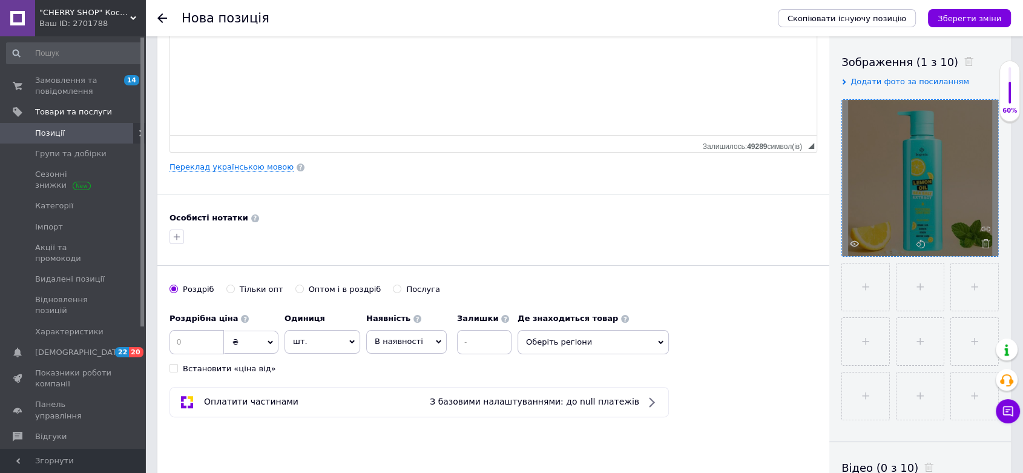
click at [541, 336] on span "Оберіть регіони" at bounding box center [593, 342] width 151 height 24
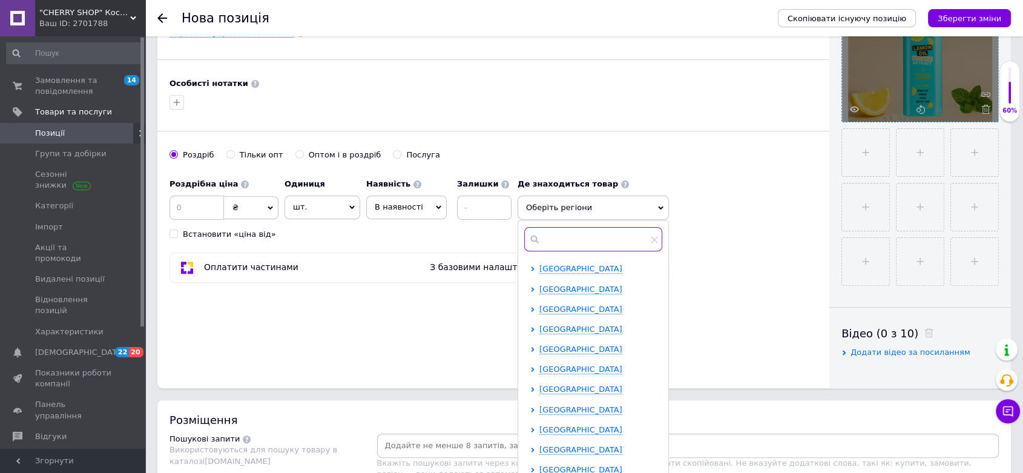
click at [559, 239] on input "text" at bounding box center [593, 239] width 138 height 24
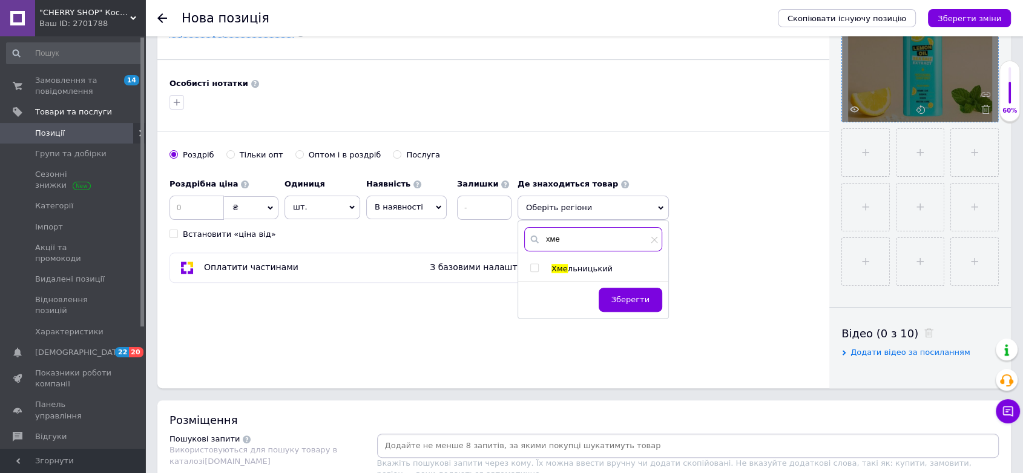
type input "хме"
click at [532, 264] on input "checkbox" at bounding box center [534, 268] width 8 height 8
checkbox input "true"
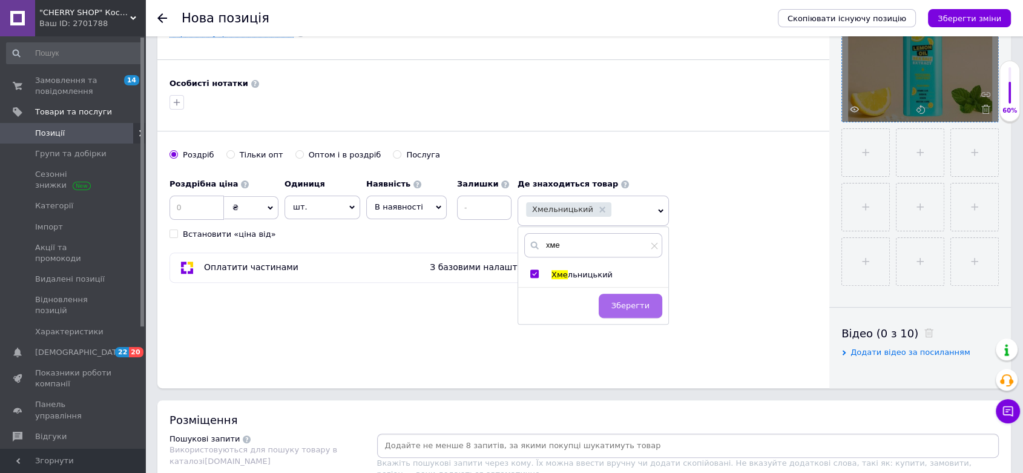
drag, startPoint x: 619, startPoint y: 289, endPoint x: 631, endPoint y: 314, distance: 27.1
click at [619, 290] on div "Зберегти" at bounding box center [593, 305] width 150 height 37
click at [631, 304] on span "Зберегти" at bounding box center [631, 305] width 38 height 9
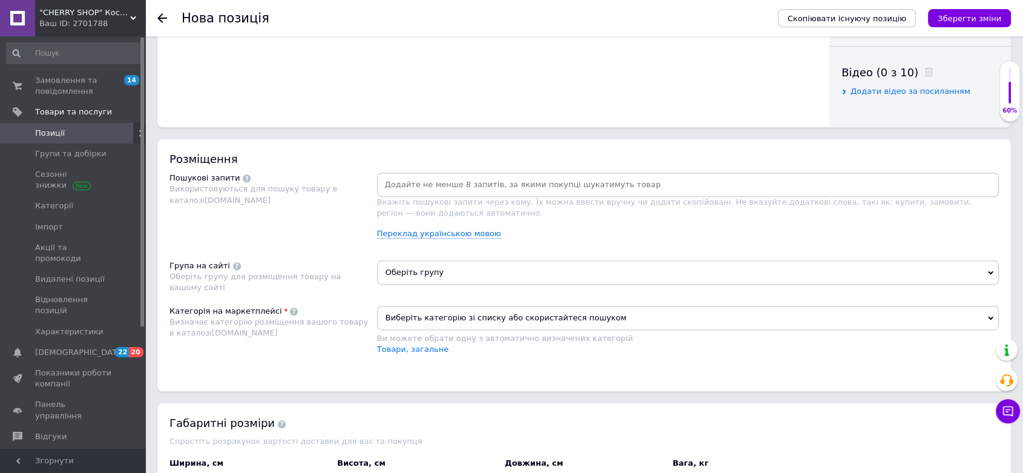
scroll to position [673, 0]
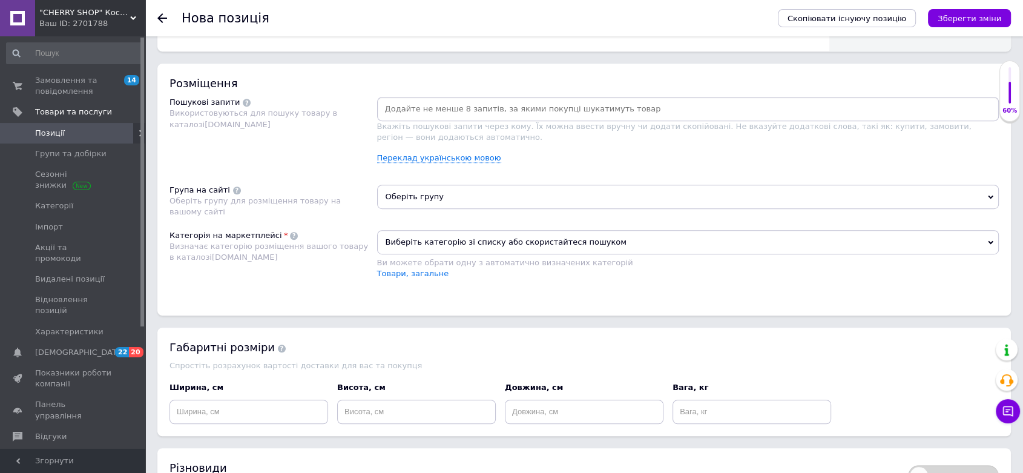
click at [464, 197] on span "Оберіть групу" at bounding box center [688, 197] width 622 height 24
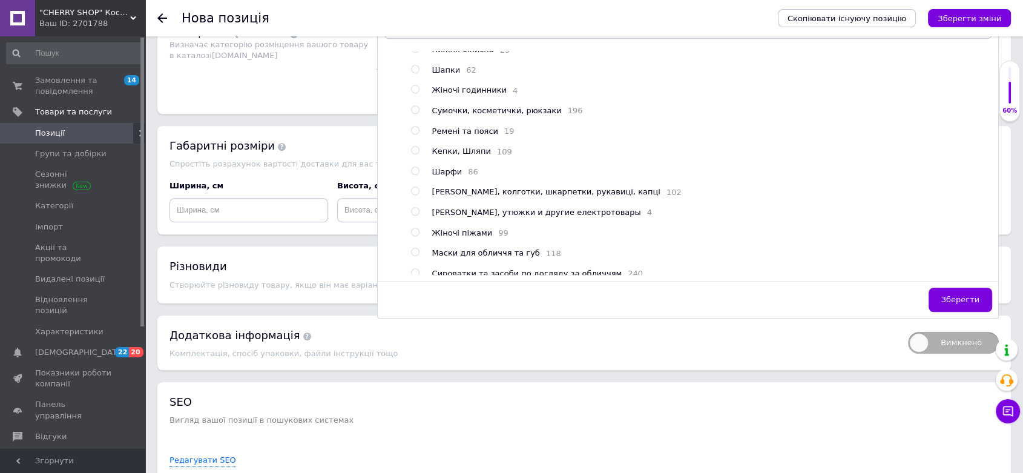
scroll to position [202, 0]
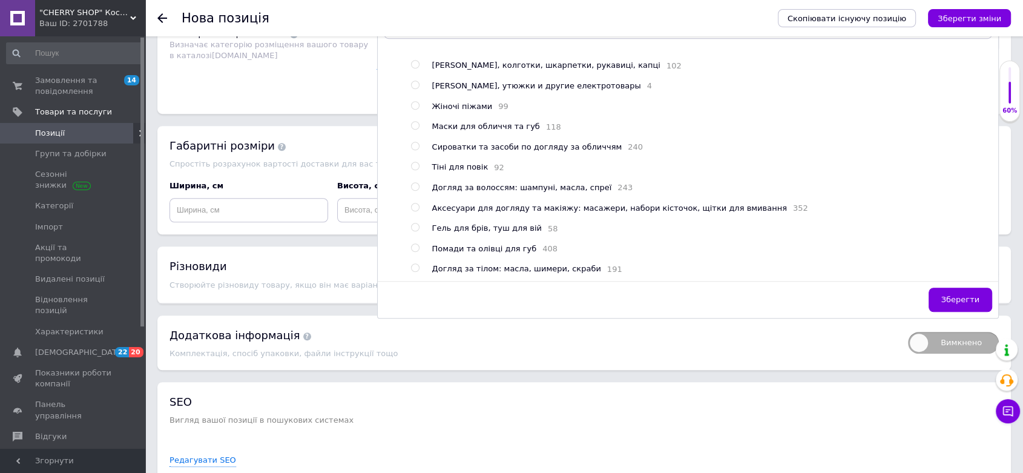
click at [493, 191] on span "Догляд за волоссям: шампуні, масла, спреї" at bounding box center [522, 187] width 180 height 9
radio input "true"
click at [959, 295] on span "Зберегти" at bounding box center [960, 299] width 38 height 9
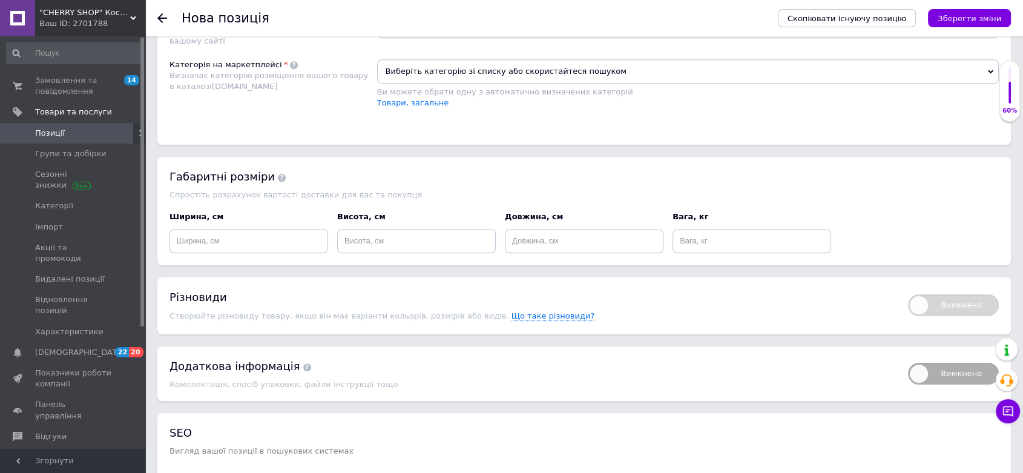
scroll to position [803, 0]
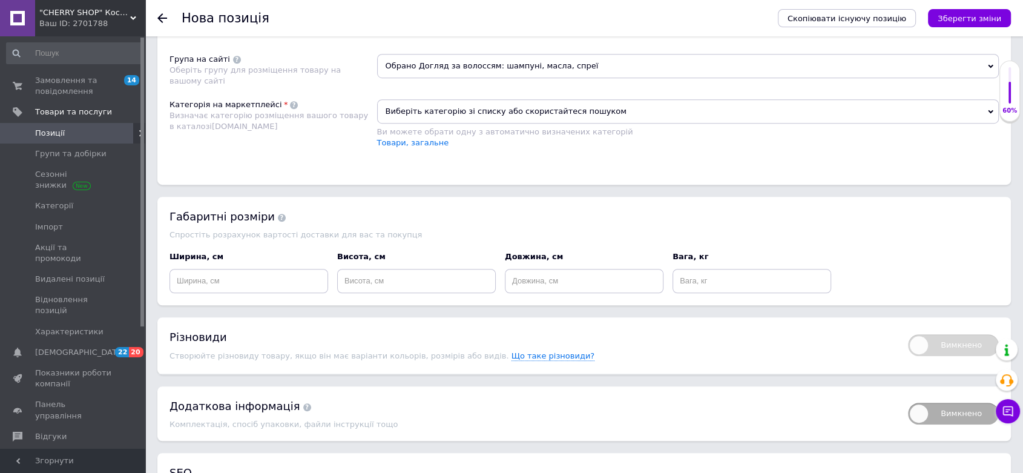
click at [452, 112] on span "Виберіть категорію зі списку або скористайтеся пошуком" at bounding box center [688, 111] width 622 height 24
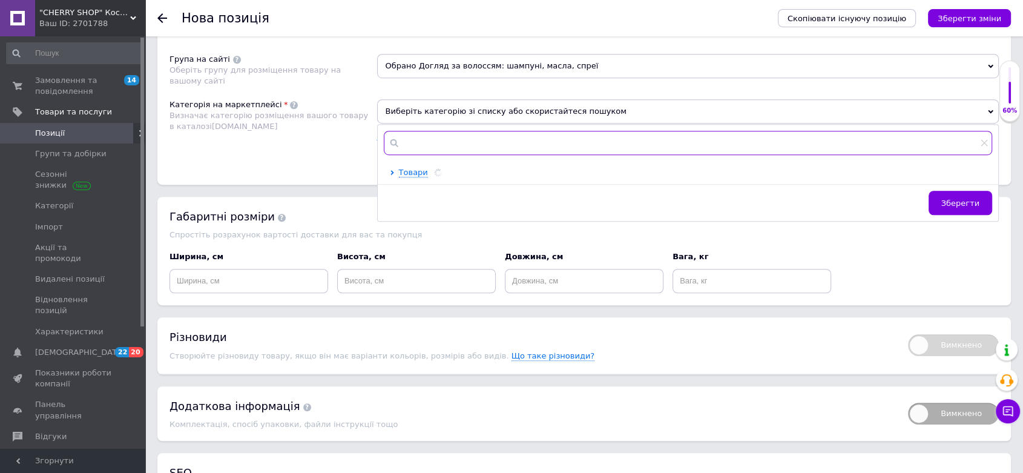
click at [455, 146] on input "text" at bounding box center [688, 143] width 609 height 24
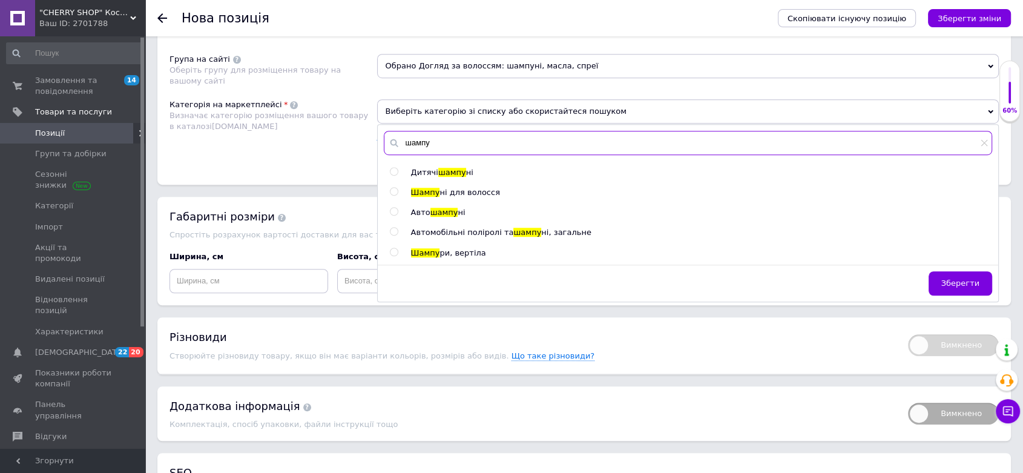
type input "шампу"
click at [393, 184] on ul "Дитячі шампу ні Шампу ні для волосся Авто шампу ні Автомобільні поліролі та шам…" at bounding box center [691, 212] width 602 height 91
click at [393, 187] on span at bounding box center [394, 191] width 8 height 8
click at [393, 188] on input "radio" at bounding box center [394, 192] width 8 height 8
radio input "true"
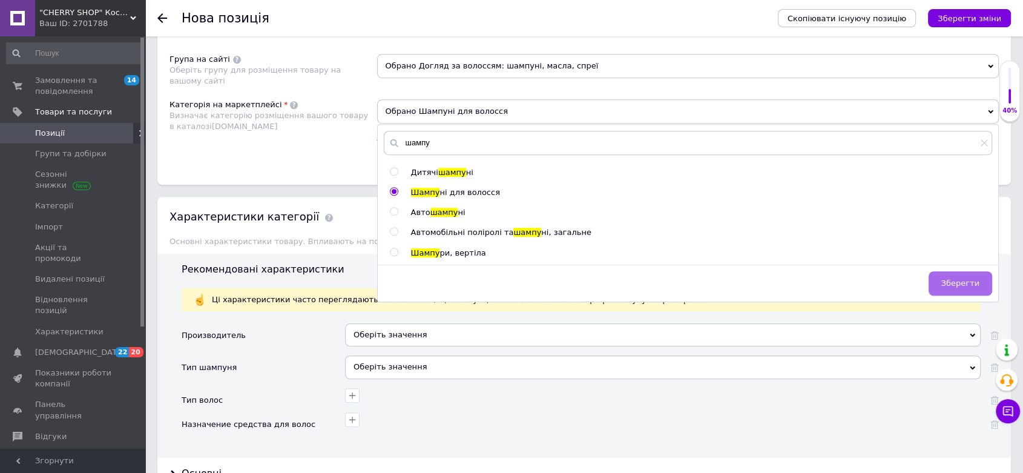
click at [972, 288] on button "Зберегти" at bounding box center [961, 283] width 64 height 24
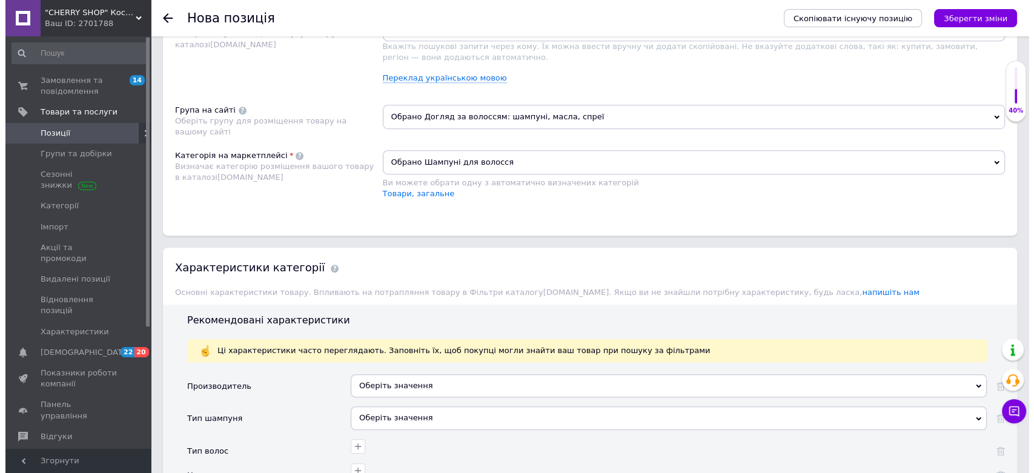
scroll to position [668, 0]
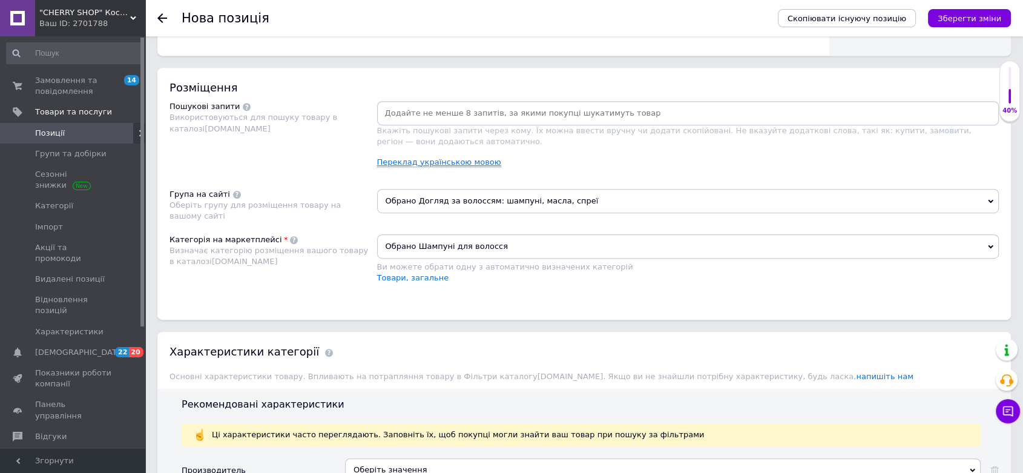
click at [469, 164] on link "Переклад українською мовою" at bounding box center [439, 162] width 124 height 10
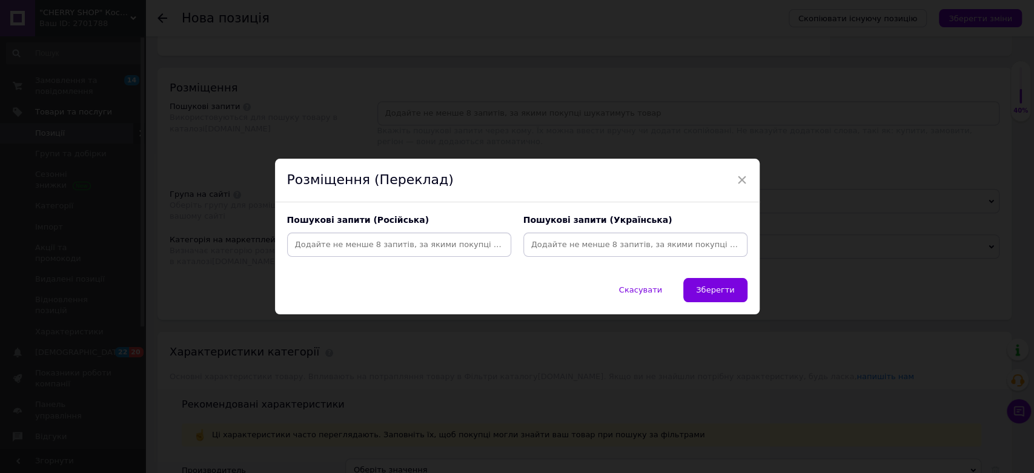
click at [566, 251] on input at bounding box center [635, 245] width 219 height 18
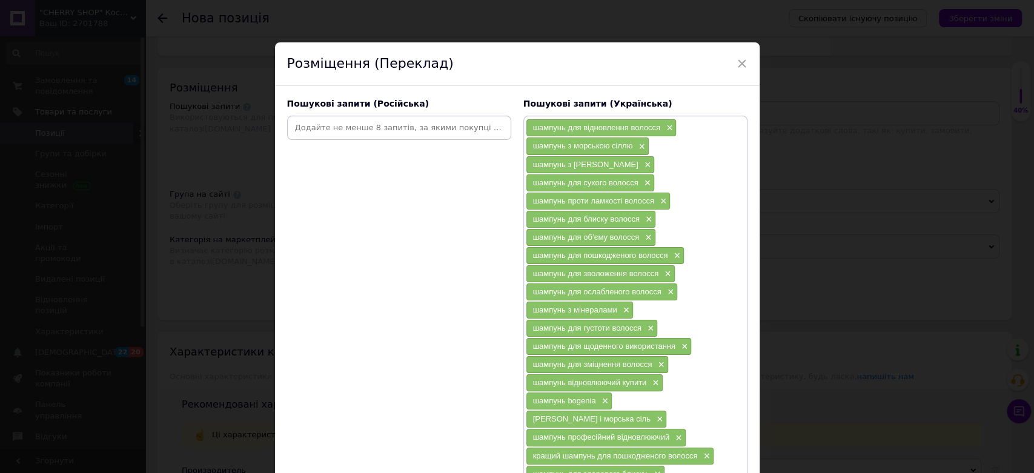
click at [417, 125] on input at bounding box center [398, 128] width 219 height 18
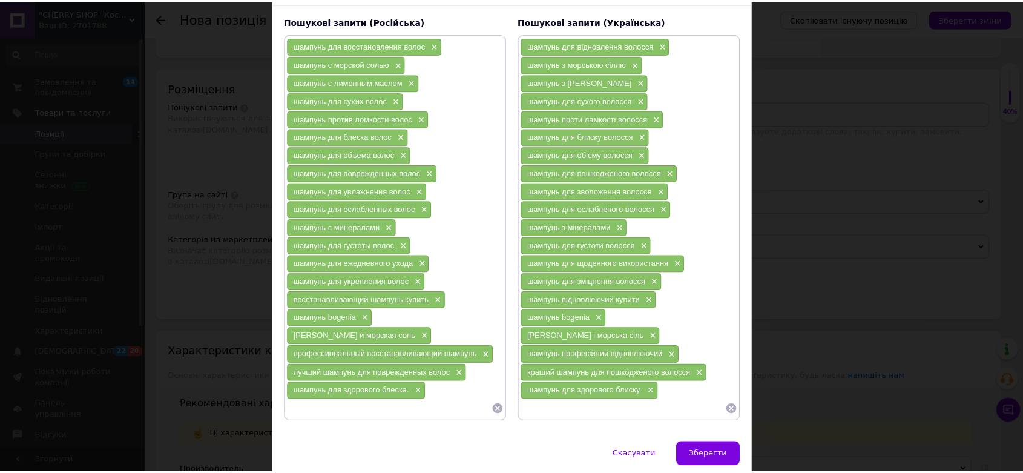
scroll to position [122, 0]
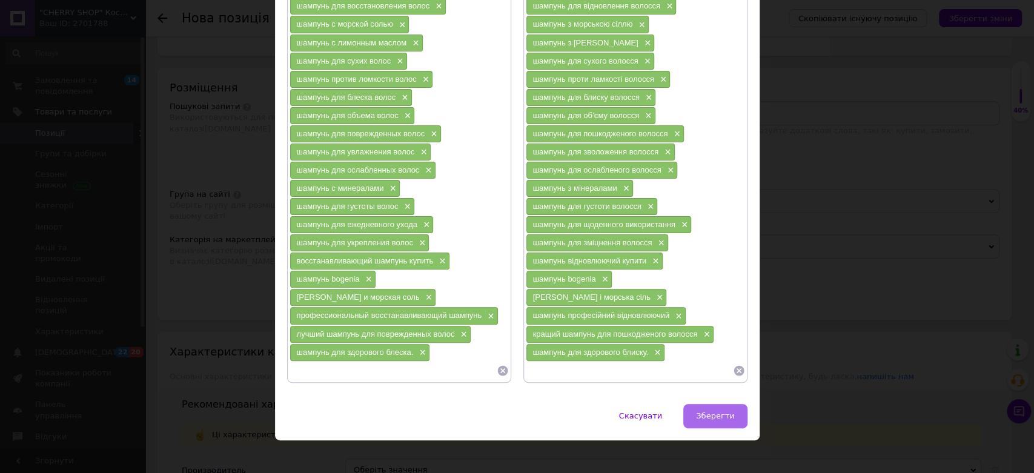
click at [700, 411] on span "Зберегти" at bounding box center [715, 415] width 38 height 9
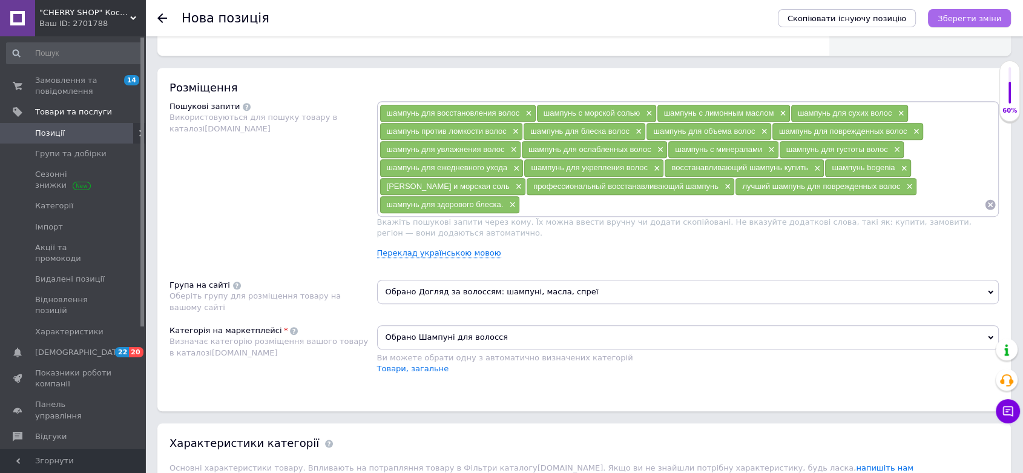
click at [948, 18] on icon "Зберегти зміни" at bounding box center [970, 18] width 64 height 9
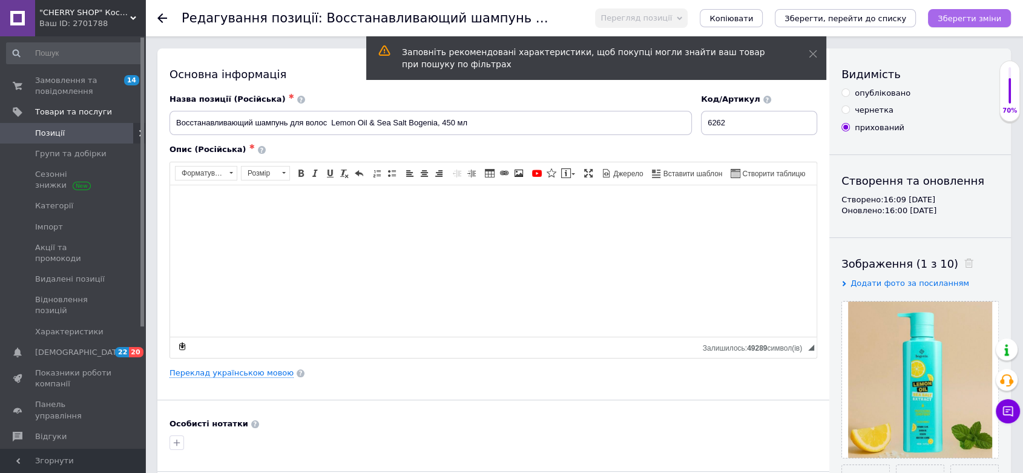
click at [960, 14] on icon "Зберегти зміни" at bounding box center [970, 18] width 64 height 9
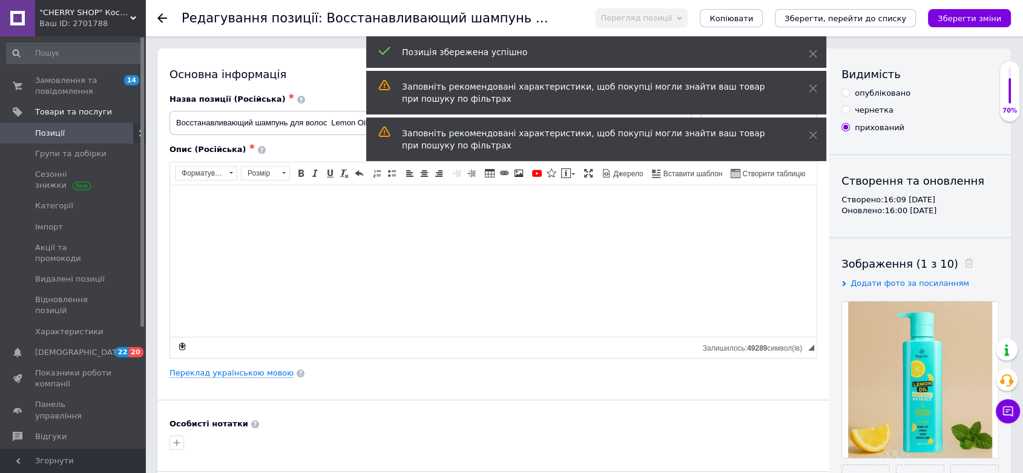
click at [70, 131] on span "Позиції" at bounding box center [73, 133] width 77 height 11
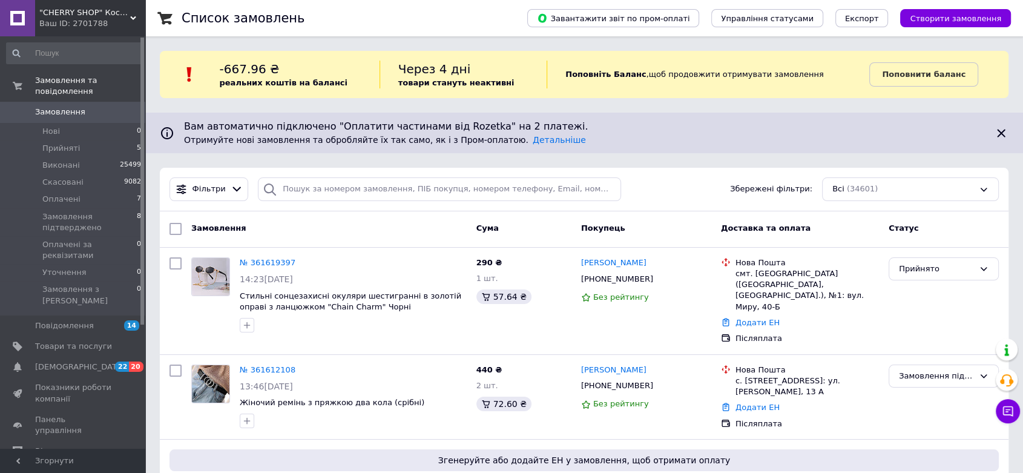
click at [106, 26] on div "Ваш ID: 2701788" at bounding box center [92, 23] width 106 height 11
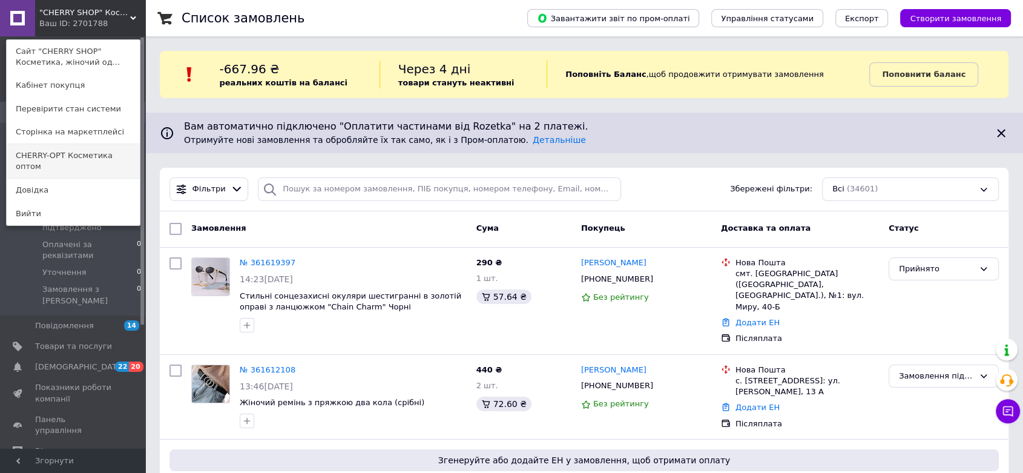
click at [79, 150] on link "CHERRY-OPT Косметика оптом" at bounding box center [73, 161] width 133 height 34
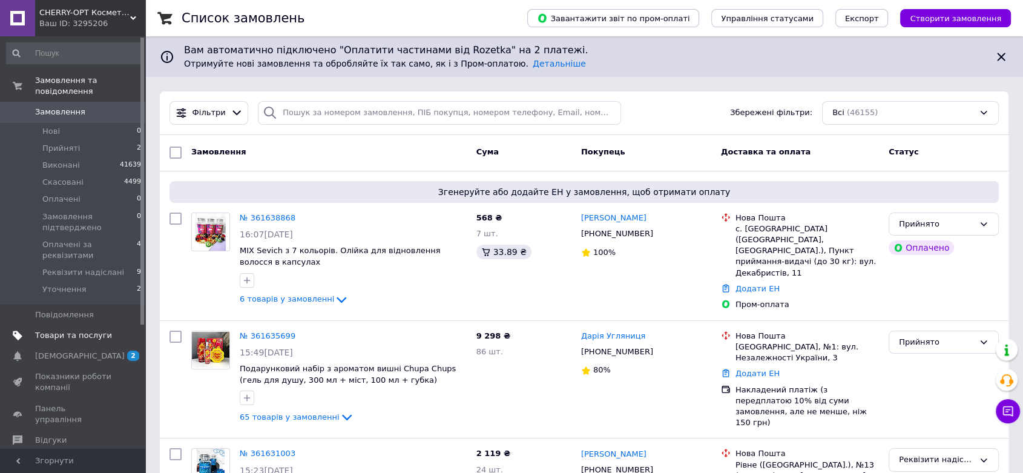
click at [68, 330] on span "Товари та послуги" at bounding box center [73, 335] width 77 height 11
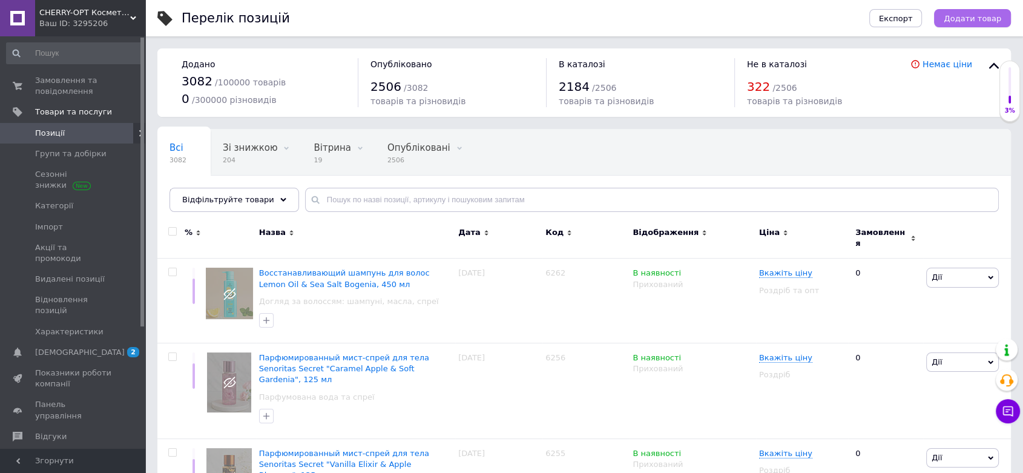
click at [984, 9] on button "Додати товар" at bounding box center [972, 18] width 77 height 18
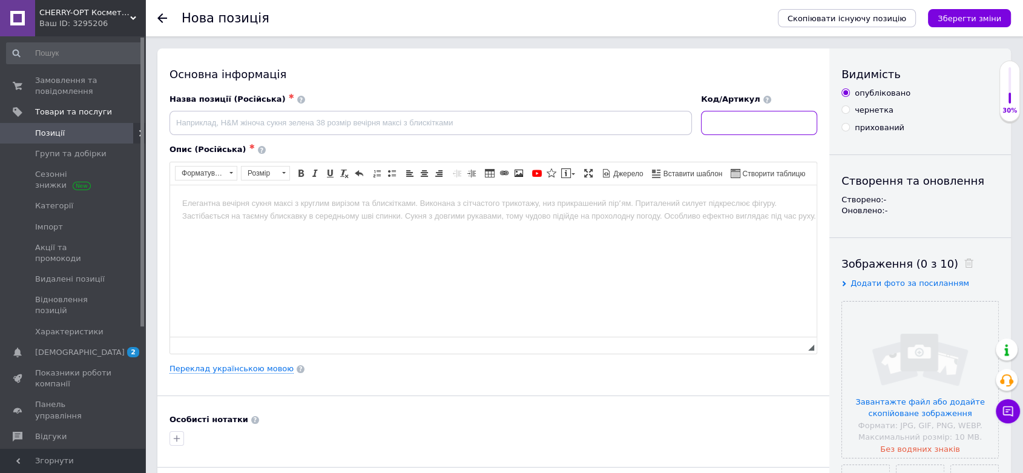
click at [742, 125] on input at bounding box center [759, 123] width 116 height 24
paste input "6263"
type input "6263"
click at [257, 364] on link "Переклад українською мовою" at bounding box center [232, 369] width 124 height 10
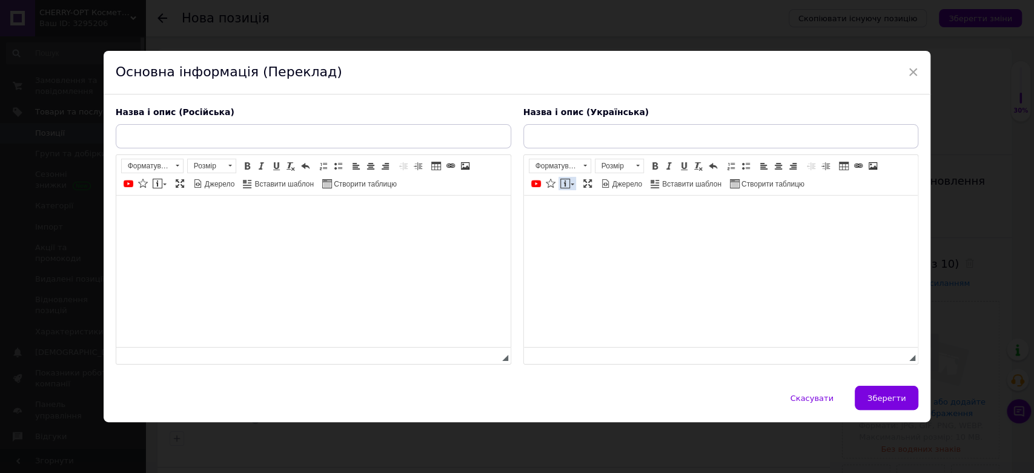
click at [568, 180] on link "Вставити повідомлення" at bounding box center [567, 183] width 18 height 13
click at [568, 188] on link "Вставити повідомлення" at bounding box center [567, 183] width 18 height 13
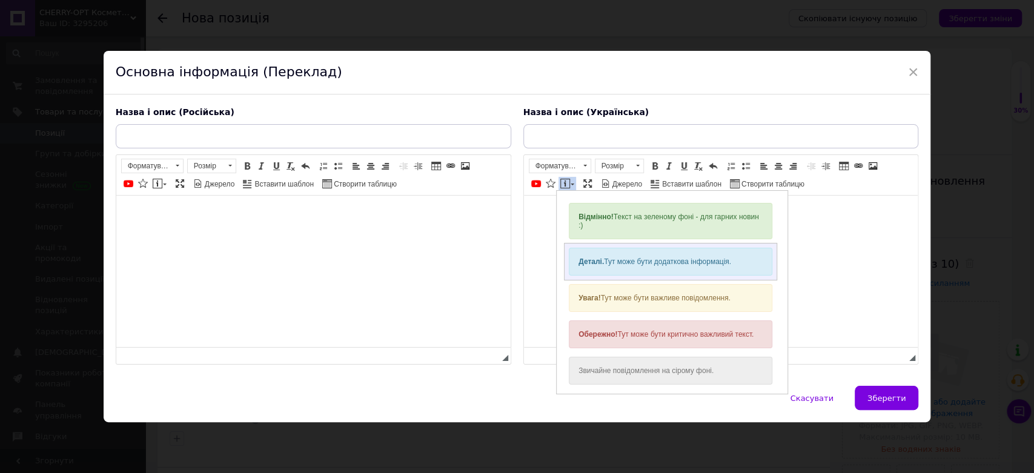
drag, startPoint x: 608, startPoint y: 257, endPoint x: 607, endPoint y: 240, distance: 17.0
click at [608, 257] on div "Деталі. Тут може бути додаткова інформація." at bounding box center [670, 261] width 203 height 28
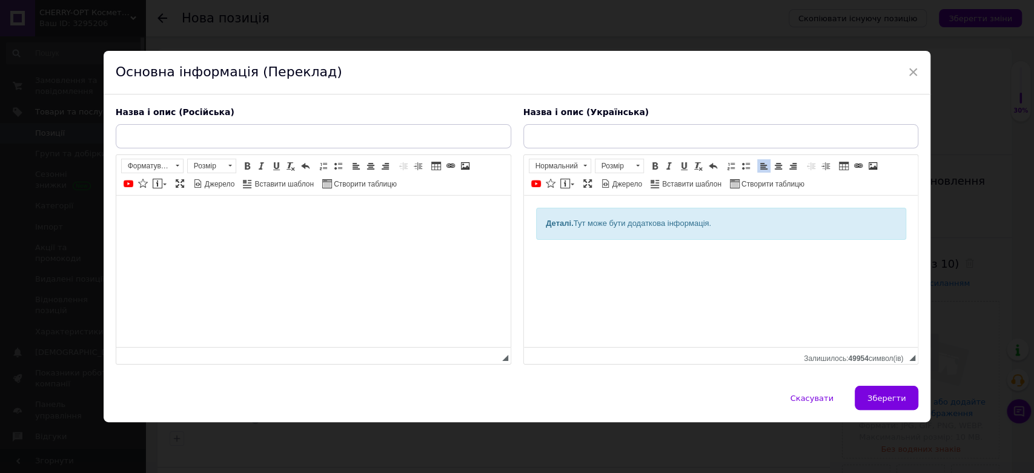
drag, startPoint x: 538, startPoint y: 220, endPoint x: 725, endPoint y: 225, distance: 186.5
click at [725, 225] on div "Деталі. Тут може бути додаткова інформація." at bounding box center [720, 224] width 370 height 32
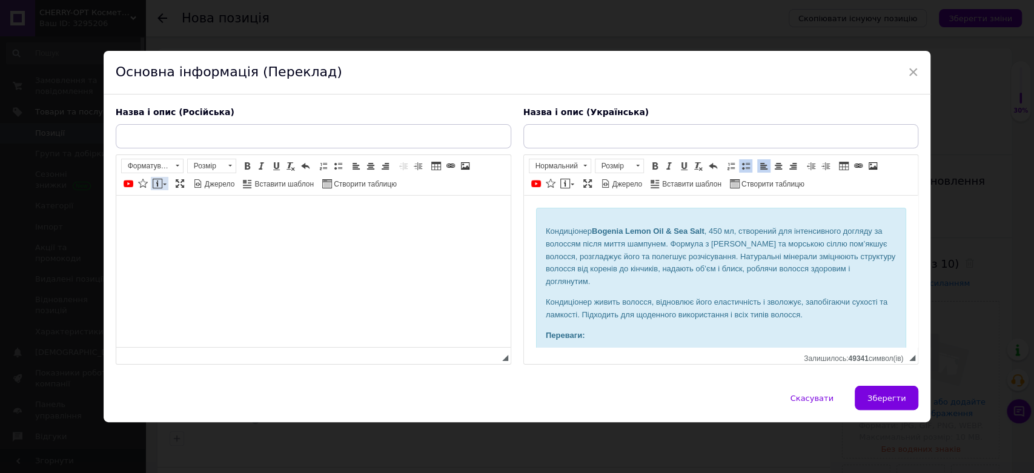
click at [163, 185] on span at bounding box center [165, 184] width 4 height 2
click at [159, 188] on span at bounding box center [158, 184] width 10 height 10
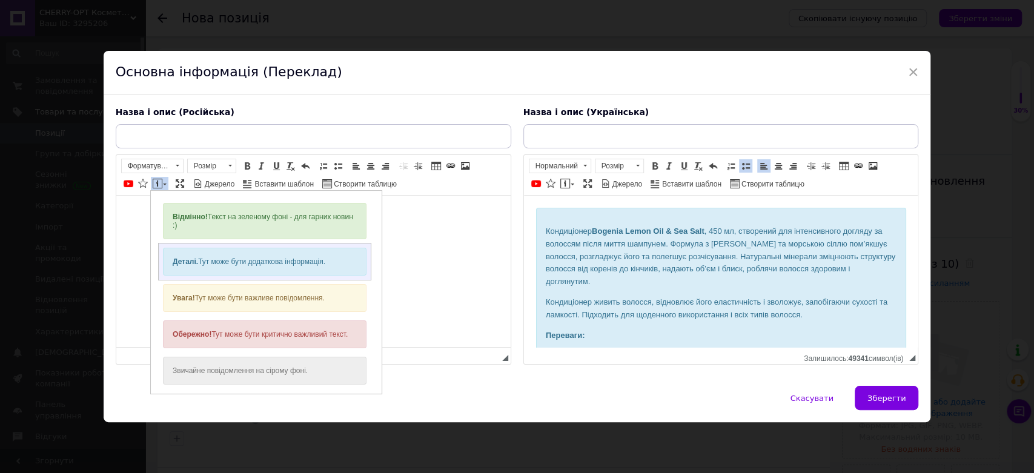
click at [220, 250] on div "Деталі. Тут може бути додаткова інформація." at bounding box center [263, 261] width 203 height 28
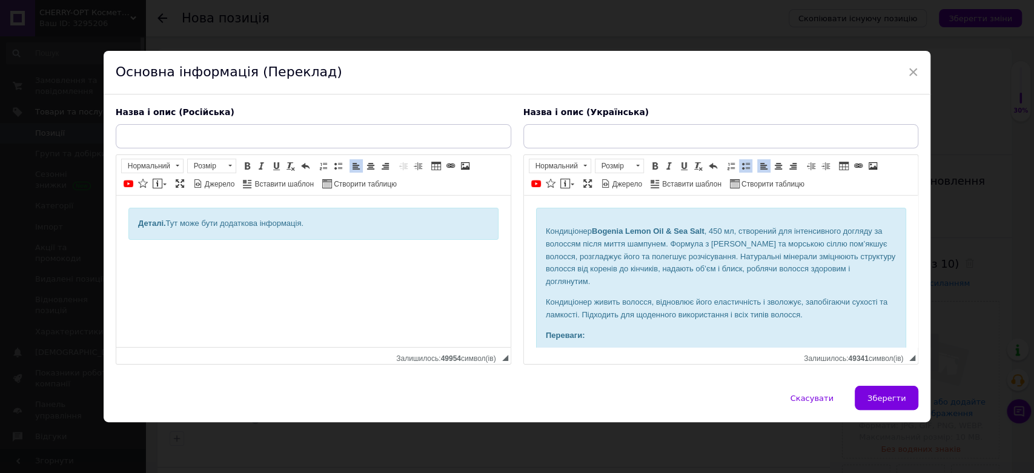
drag, startPoint x: 133, startPoint y: 216, endPoint x: 328, endPoint y: 225, distance: 195.1
click at [328, 225] on div "Деталі. Тут може бути додаткова інформація." at bounding box center [313, 224] width 370 height 32
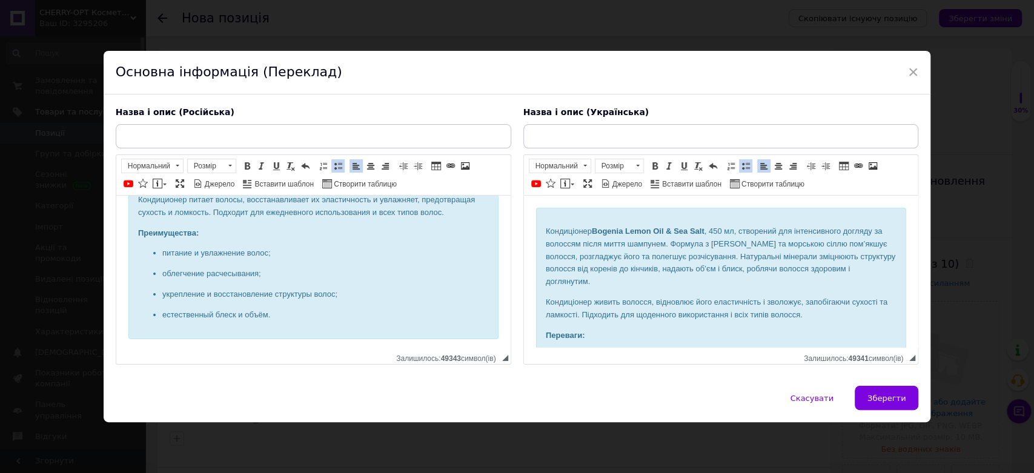
scroll to position [127, 0]
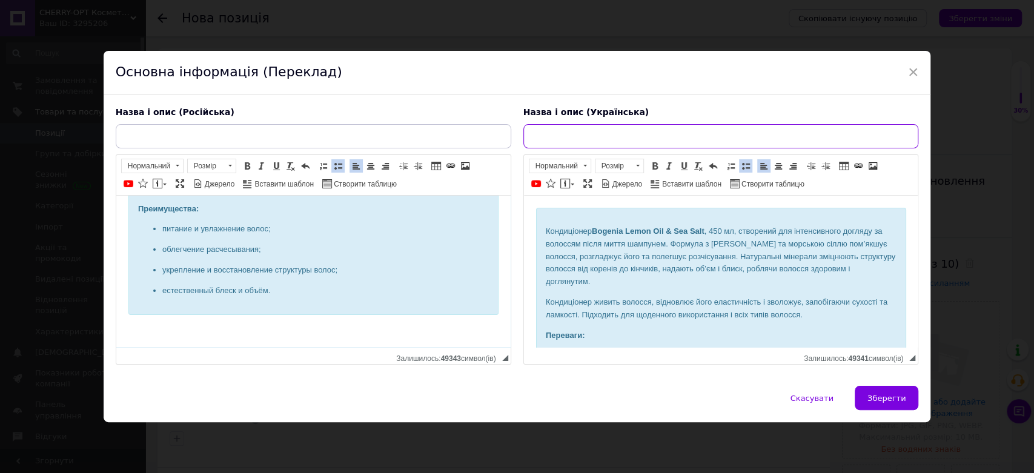
click at [577, 131] on input "text" at bounding box center [720, 136] width 395 height 24
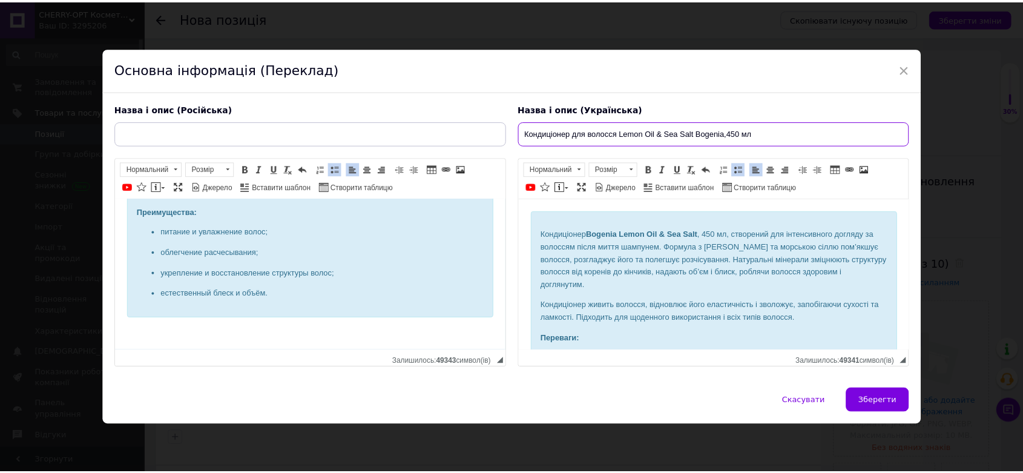
scroll to position [0, 0]
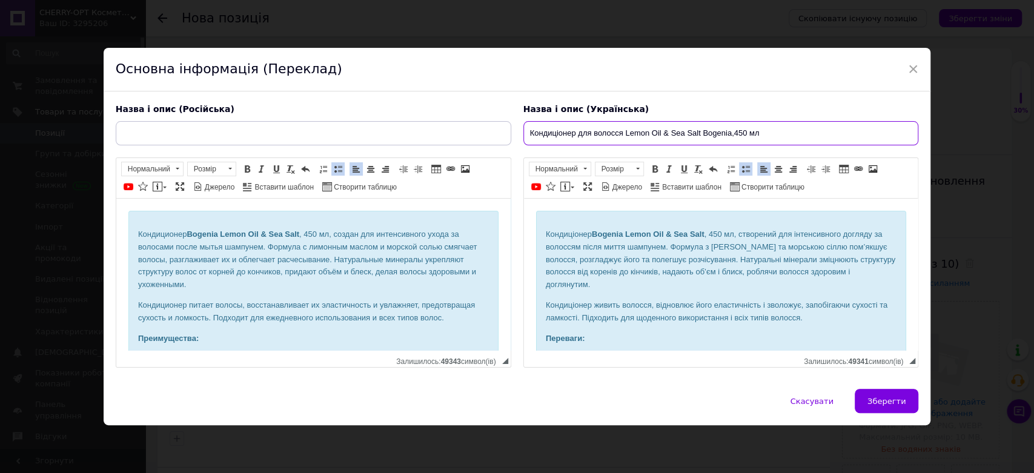
type input "Кондиціонер для волосся Lemon Oil & Sea Salt Bogenia,450 мл"
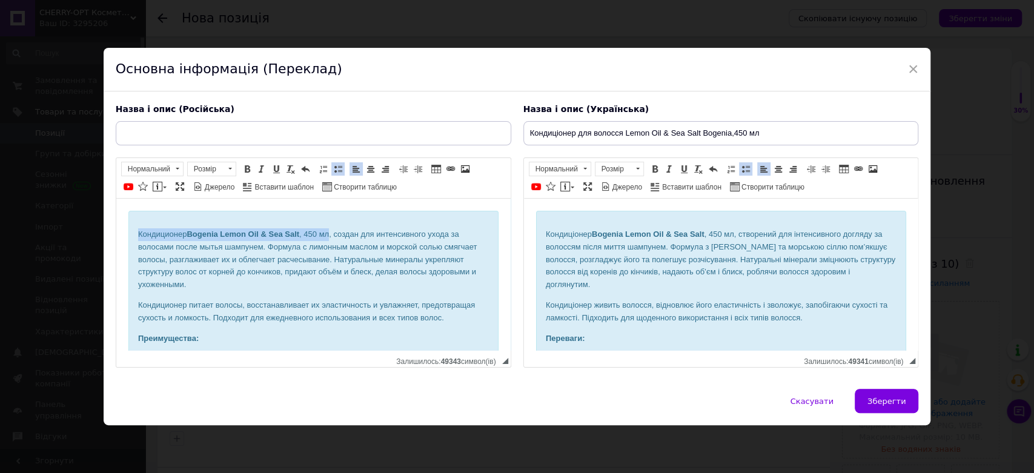
drag, startPoint x: 328, startPoint y: 232, endPoint x: 136, endPoint y: 232, distance: 192.5
click at [136, 232] on div "Кондиционер Bogenia Lemon Oil & Sea Salt , 450 мл, создан для интенсивного уход…" at bounding box center [313, 328] width 370 height 234
copy p "Кондиционер Bogenia Lemon Oil & Sea Salt , 450 мл"
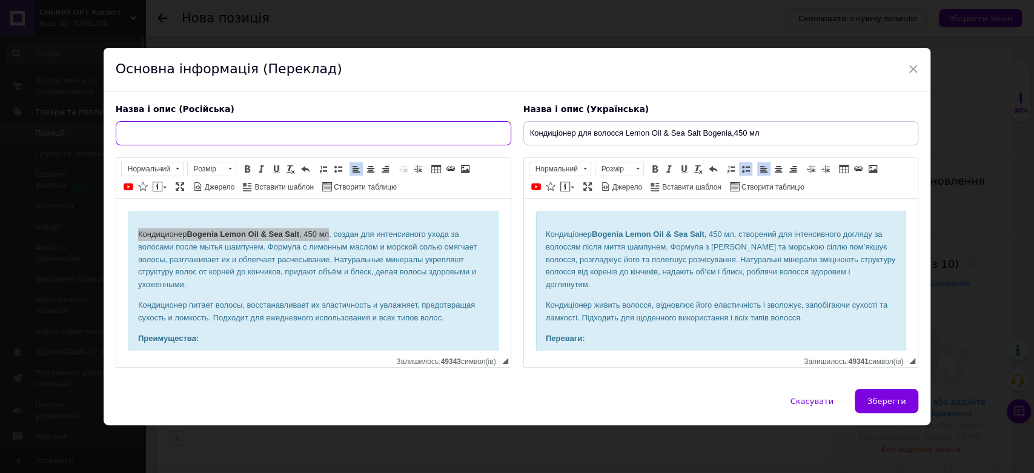
click at [194, 137] on input "text" at bounding box center [313, 133] width 395 height 24
paste input "Кондиционер Bogenia Lemon Oil & Sea Salt, 450 мл"
click at [174, 135] on input "Кондиционер Bogenia Lemon Oil & Sea Salt, 450 мл" at bounding box center [313, 133] width 395 height 24
type input "Кондиционер для волос Bogenia Lemon Oil & Sea Salt, 450 мл"
click at [878, 397] on span "Зберегти" at bounding box center [886, 401] width 38 height 9
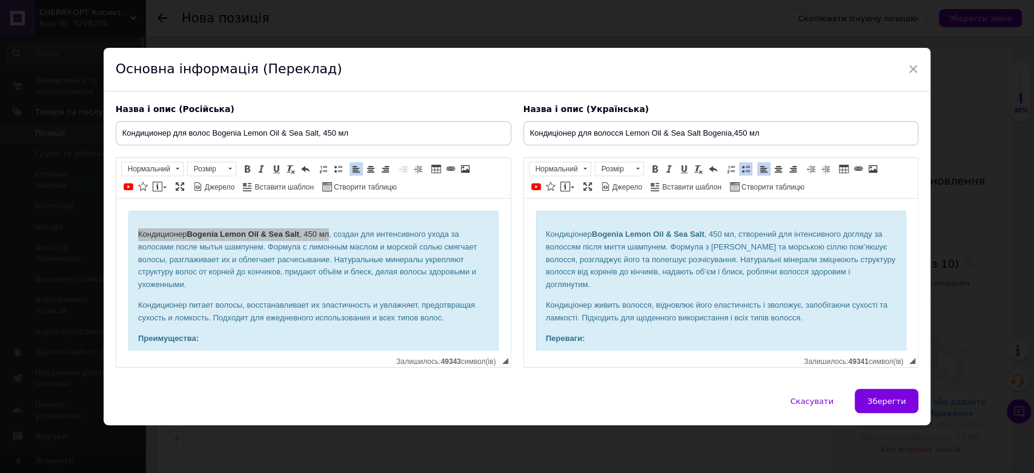
type input "Кондиционер для волос Bogenia Lemon Oil & Sea Salt, 450 мл"
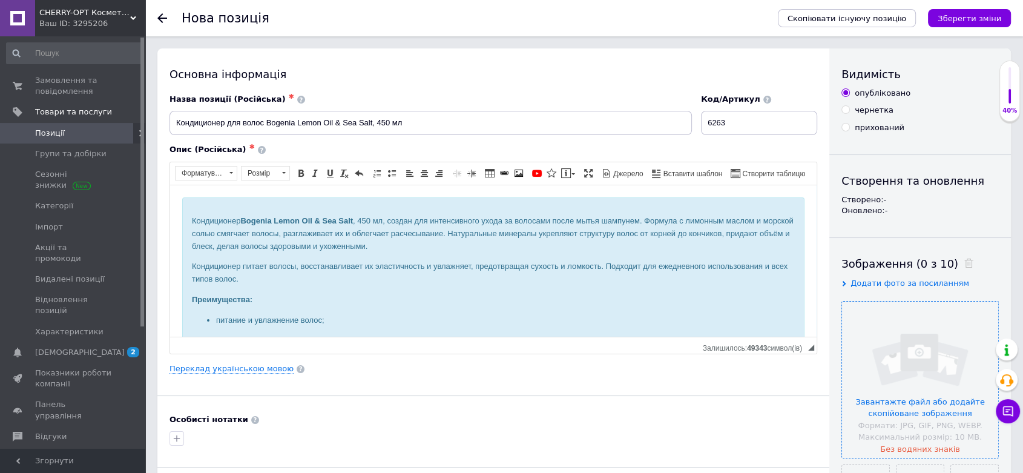
click at [869, 352] on input "file" at bounding box center [920, 380] width 156 height 156
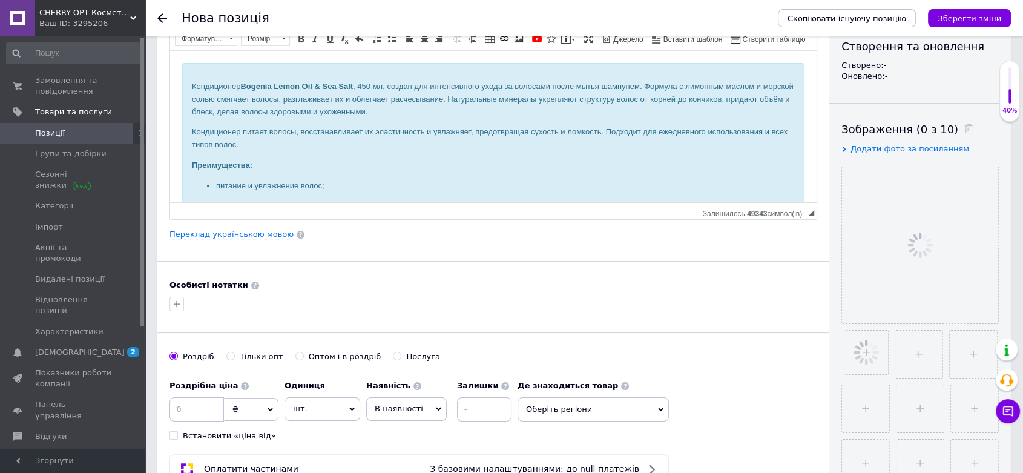
scroll to position [202, 0]
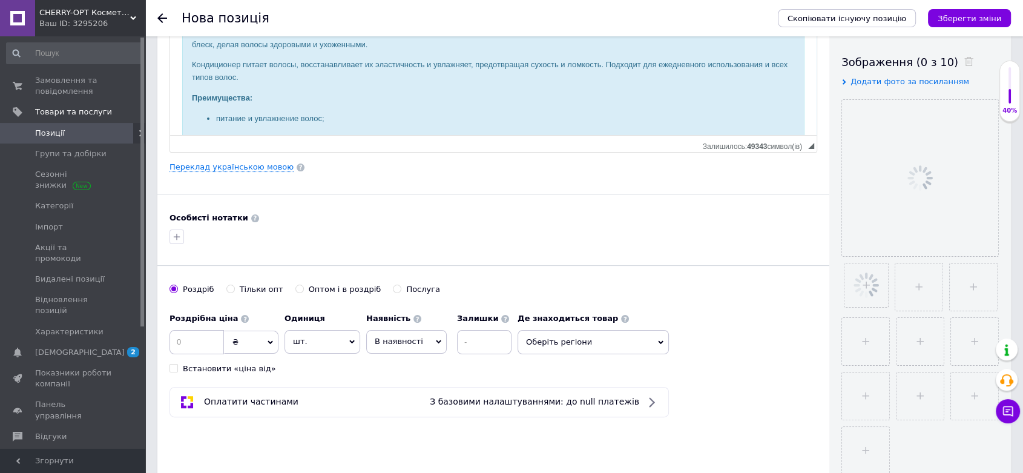
click at [295, 289] on input "Оптом і в роздріб" at bounding box center [299, 289] width 8 height 8
radio input "true"
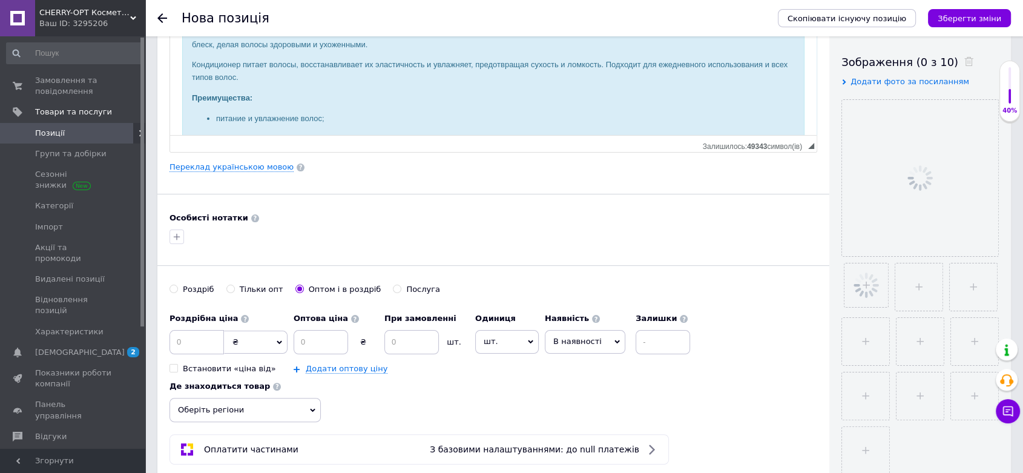
click at [223, 406] on span "Оберіть регіони" at bounding box center [245, 410] width 151 height 24
click at [228, 430] on input "text" at bounding box center [245, 441] width 138 height 24
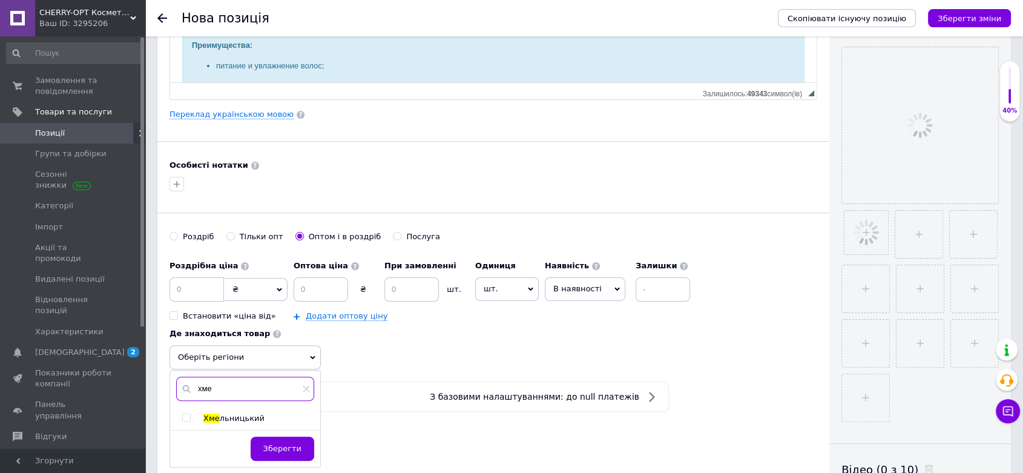
scroll to position [269, 0]
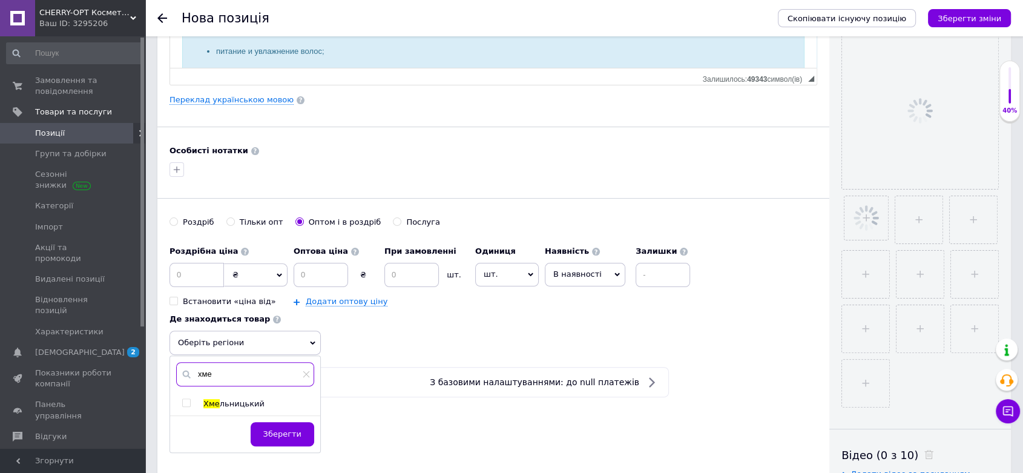
type input "хме"
click at [229, 399] on span "льницький" at bounding box center [242, 403] width 45 height 9
checkbox input "true"
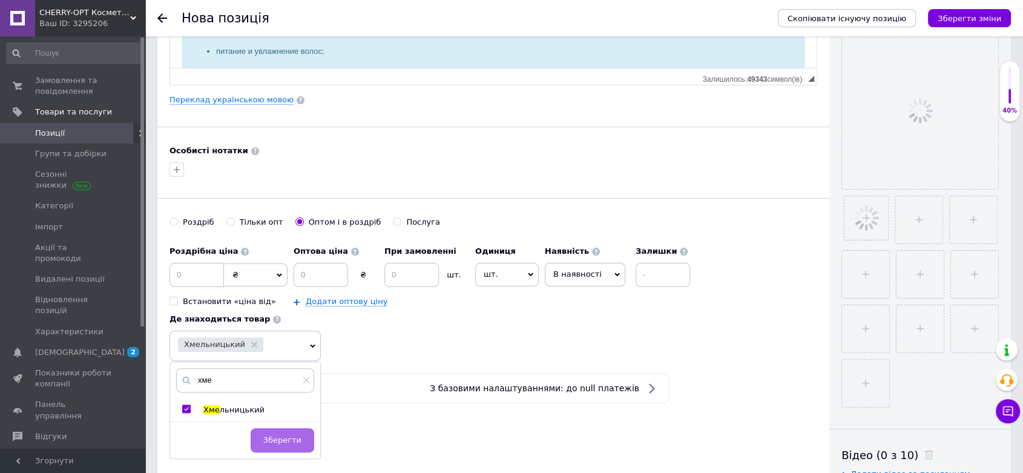
drag, startPoint x: 271, startPoint y: 431, endPoint x: 325, endPoint y: 431, distance: 53.9
click at [271, 431] on button "Зберегти" at bounding box center [283, 440] width 64 height 24
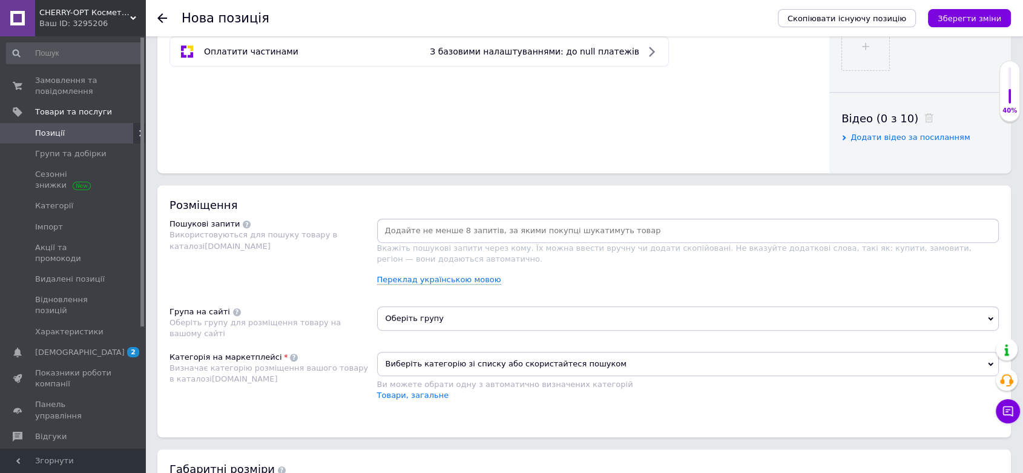
click at [412, 314] on span "Оберіть групу" at bounding box center [688, 318] width 622 height 24
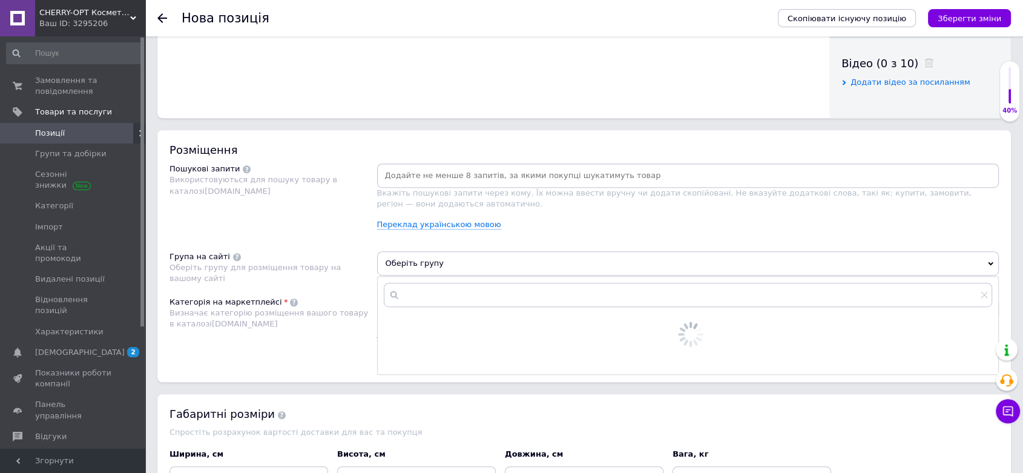
scroll to position [740, 0]
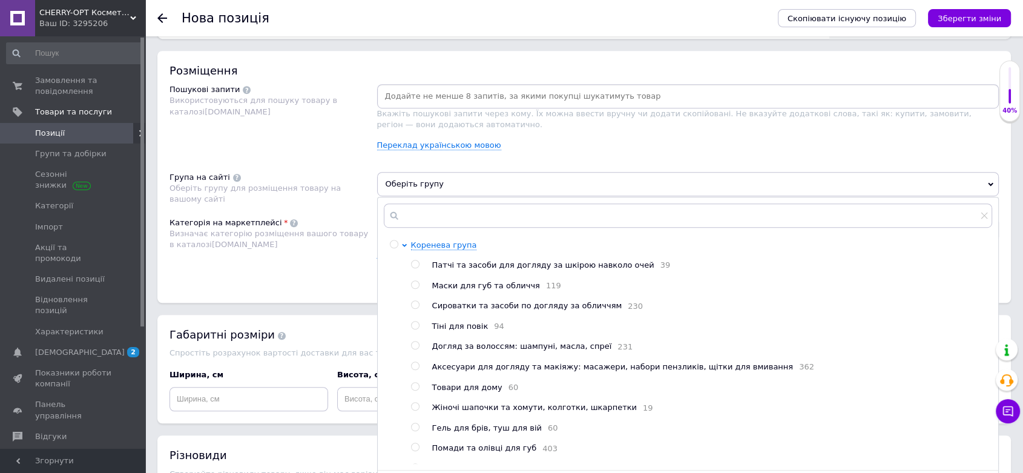
click at [413, 345] on input "radio" at bounding box center [415, 345] width 8 height 8
radio input "true"
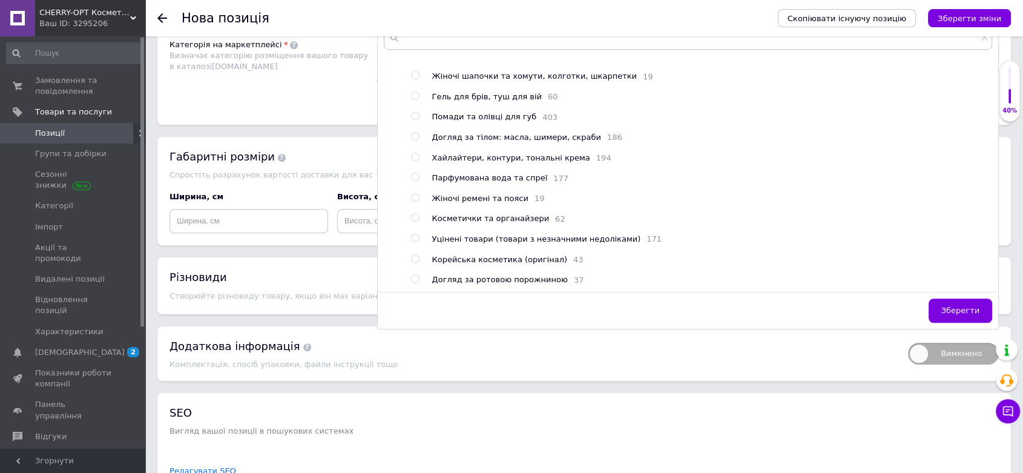
scroll to position [941, 0]
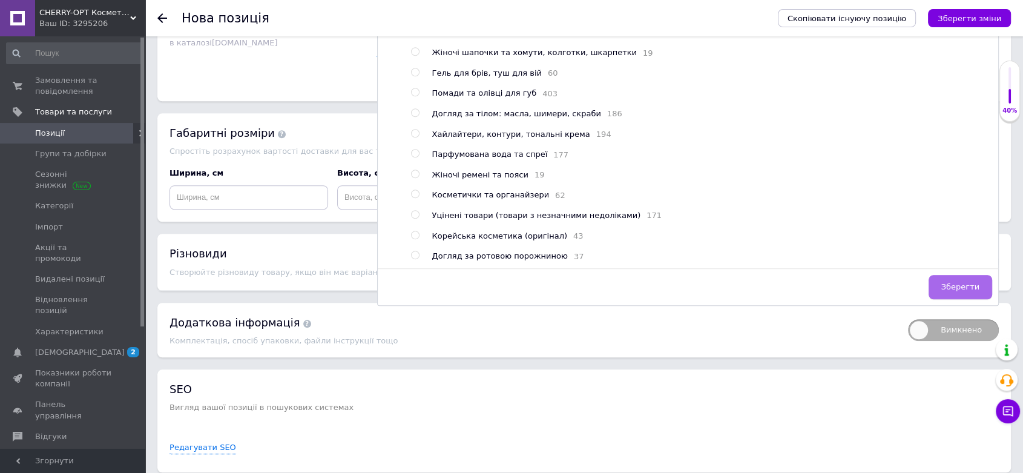
click at [961, 279] on button "Зберегти" at bounding box center [961, 287] width 64 height 24
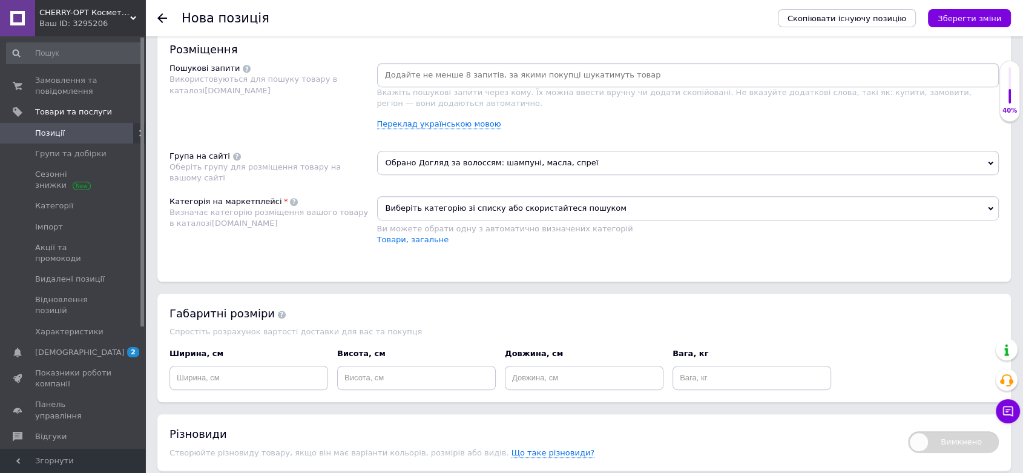
scroll to position [740, 0]
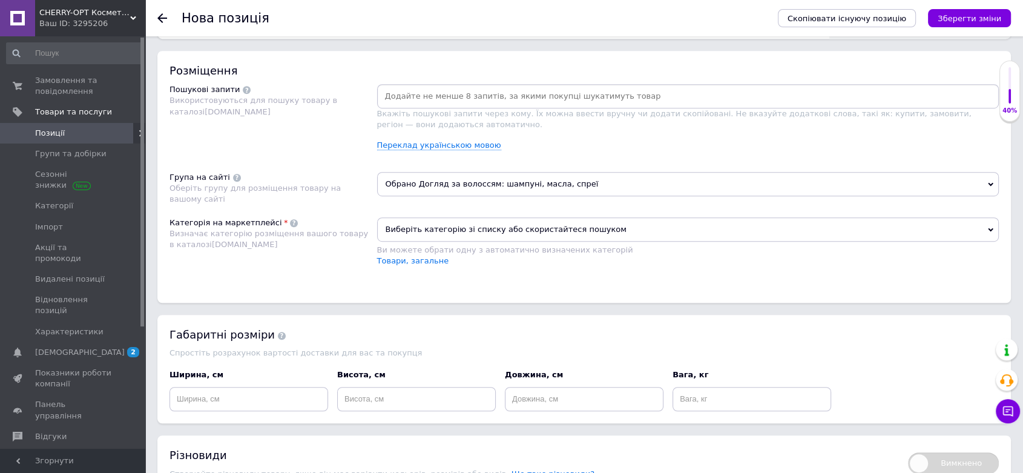
click at [441, 222] on span "Виберіть категорію зі списку або скористайтеся пошуком" at bounding box center [688, 229] width 622 height 24
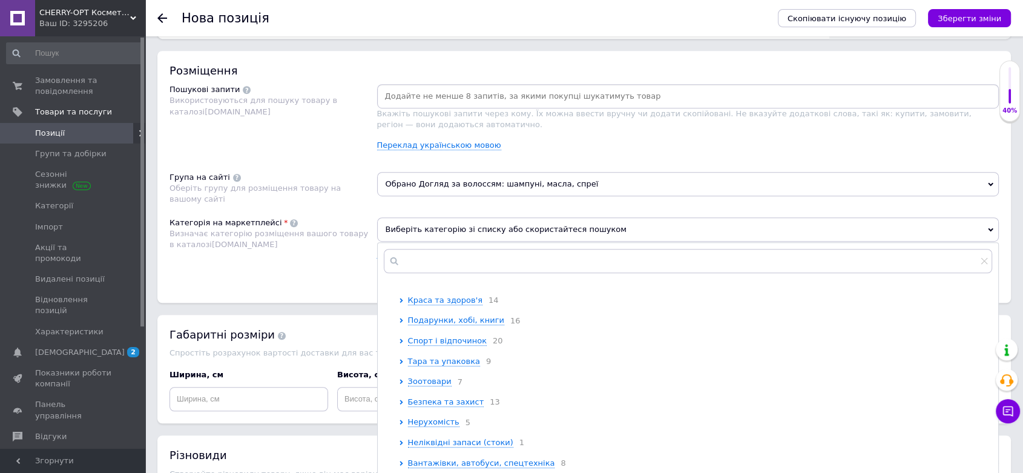
scroll to position [202, 0]
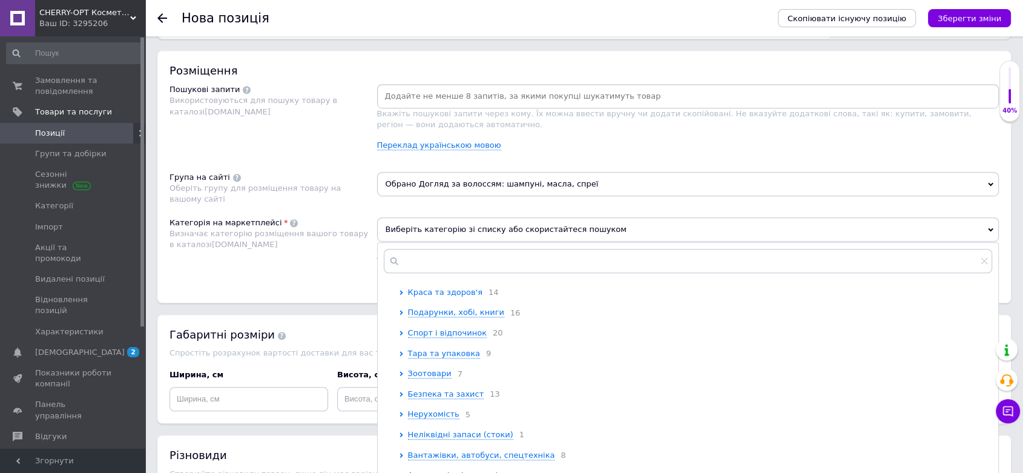
click at [453, 297] on span "Краса та здоров'я" at bounding box center [445, 292] width 74 height 9
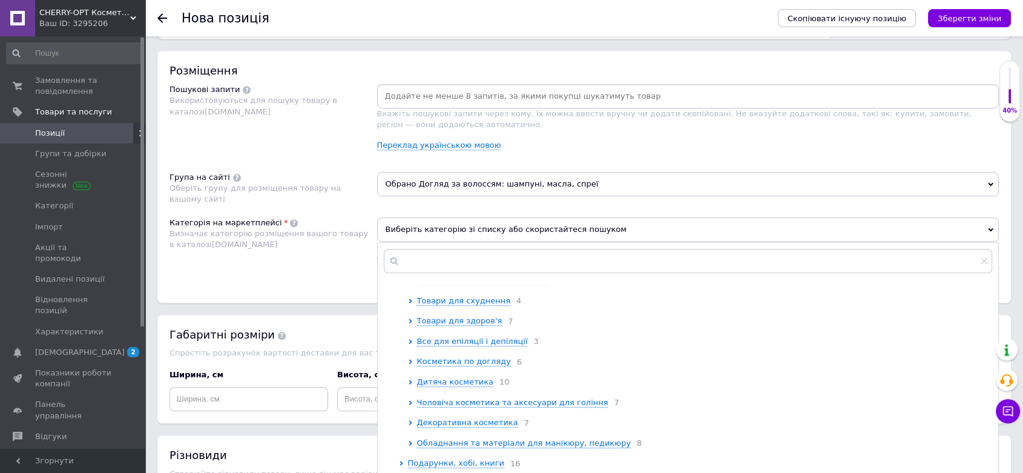
scroll to position [336, 0]
click at [470, 365] on span "Косметика по догляду" at bounding box center [464, 360] width 94 height 9
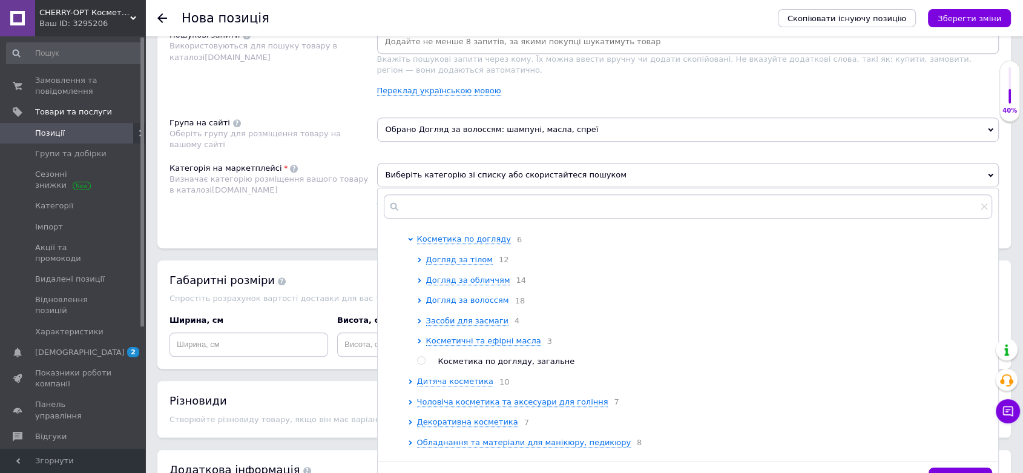
click at [475, 367] on ul "Догляд за тілом 12 Догляд за обличчям 14 Догляд за волоссям 18 Засоби для засма…" at bounding box center [704, 310] width 575 height 113
click at [473, 305] on span "Догляд за волоссям" at bounding box center [467, 299] width 83 height 9
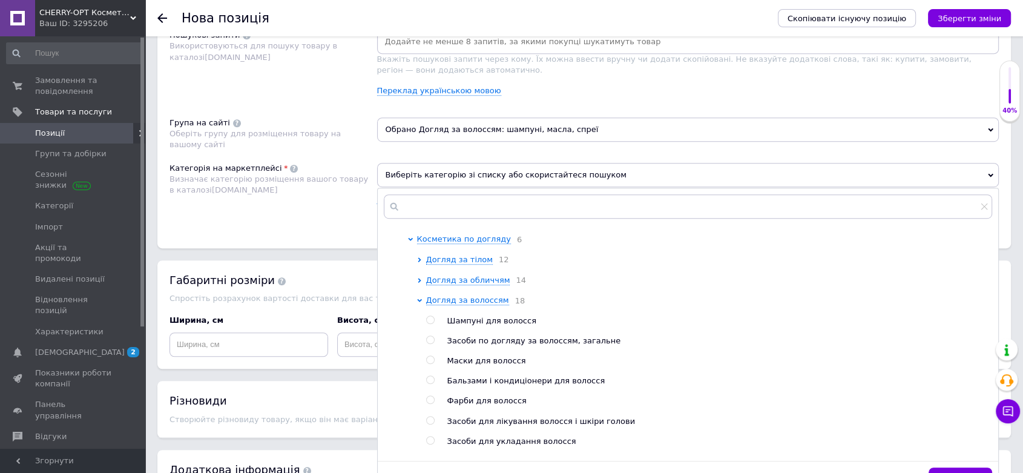
scroll to position [470, 0]
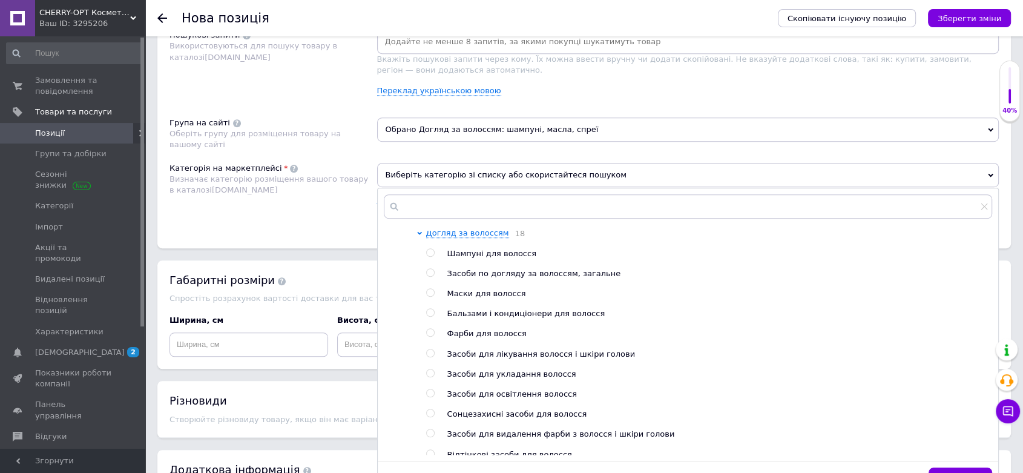
click at [432, 317] on input "radio" at bounding box center [430, 313] width 8 height 8
radio input "true"
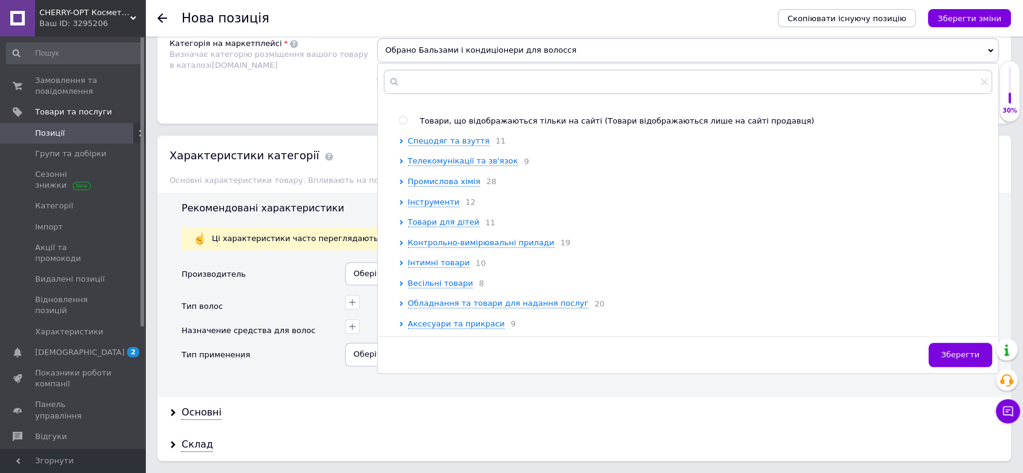
scroll to position [1009, 0]
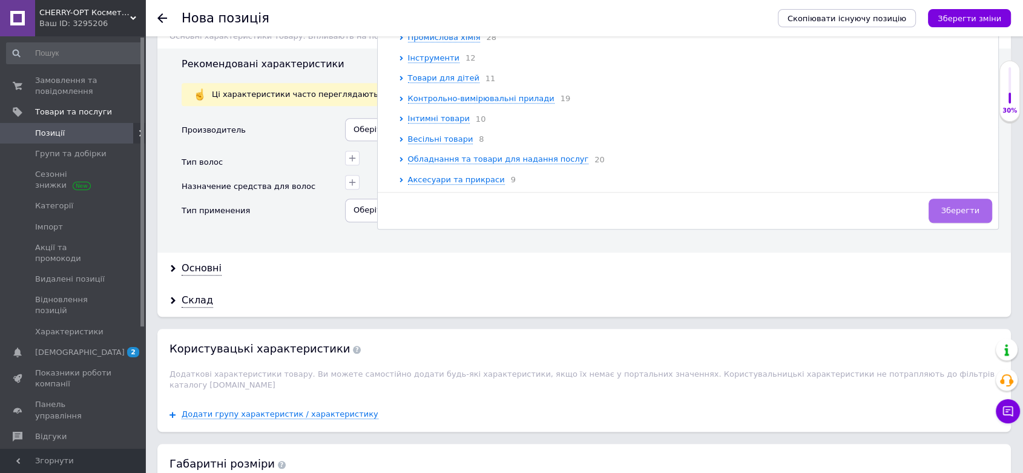
click at [956, 209] on span "Зберегти" at bounding box center [960, 210] width 38 height 9
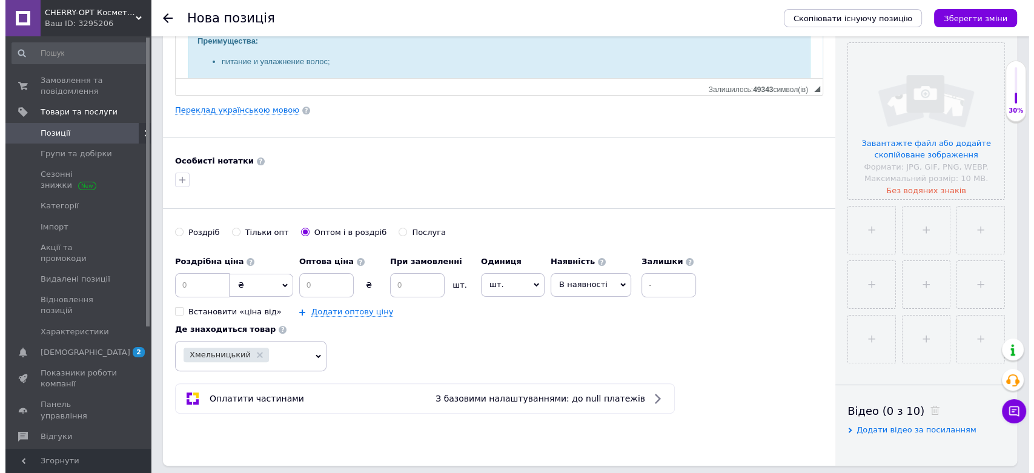
scroll to position [67, 0]
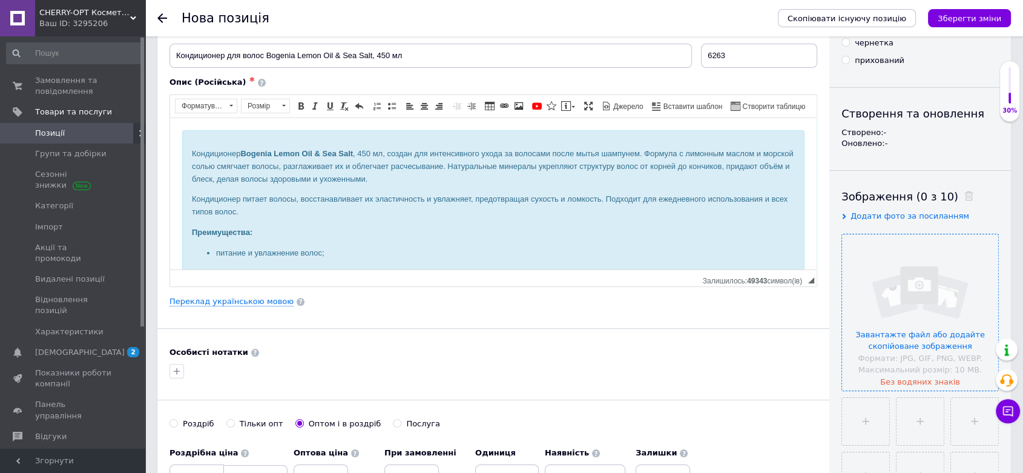
click at [912, 295] on input "file" at bounding box center [920, 312] width 156 height 156
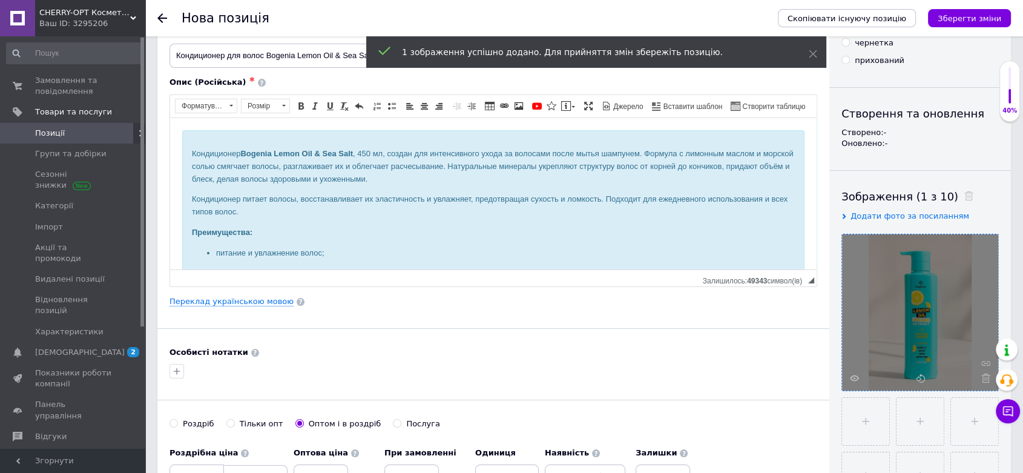
click at [846, 377] on div at bounding box center [920, 312] width 156 height 156
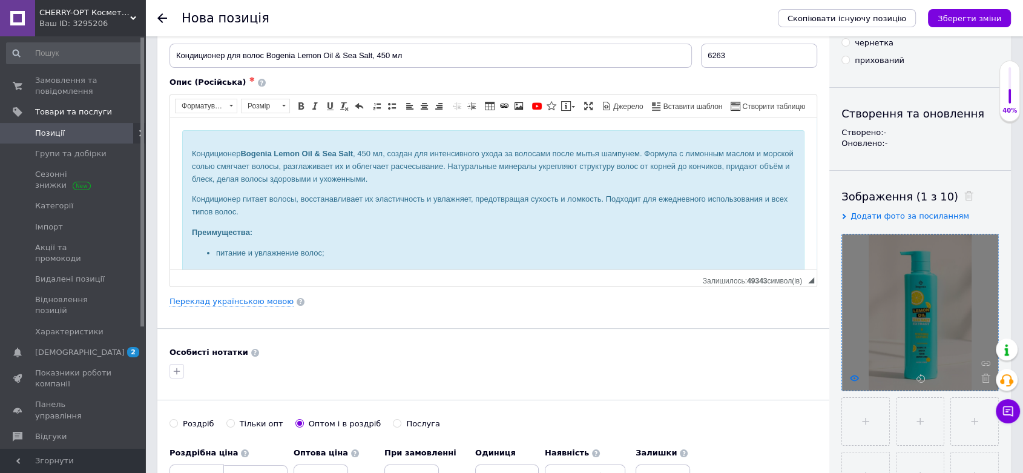
click at [856, 380] on icon at bounding box center [854, 378] width 9 height 9
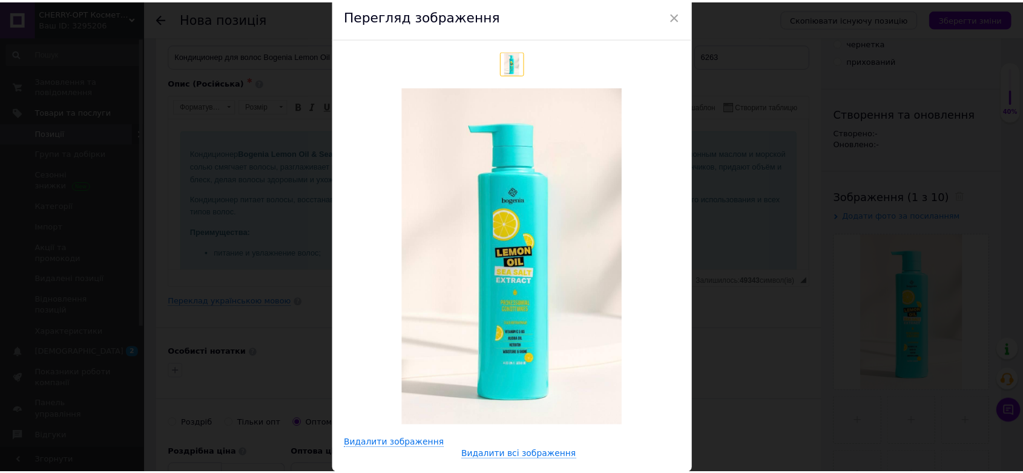
scroll to position [0, 0]
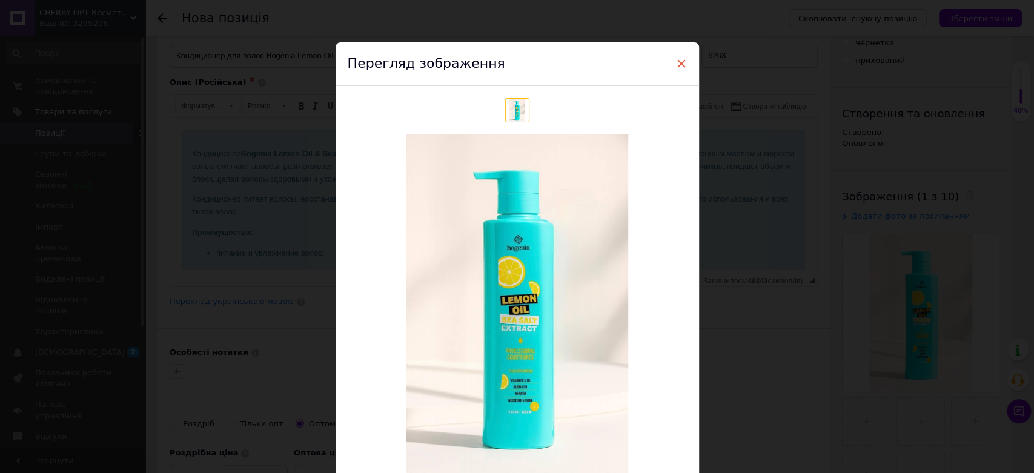
drag, startPoint x: 676, startPoint y: 62, endPoint x: 676, endPoint y: 69, distance: 7.3
click at [676, 69] on span "×" at bounding box center [681, 63] width 11 height 21
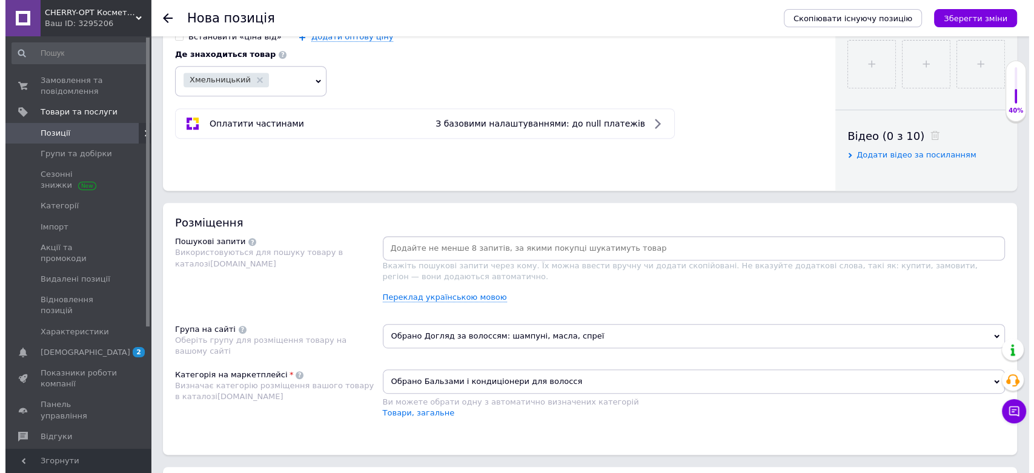
scroll to position [605, 0]
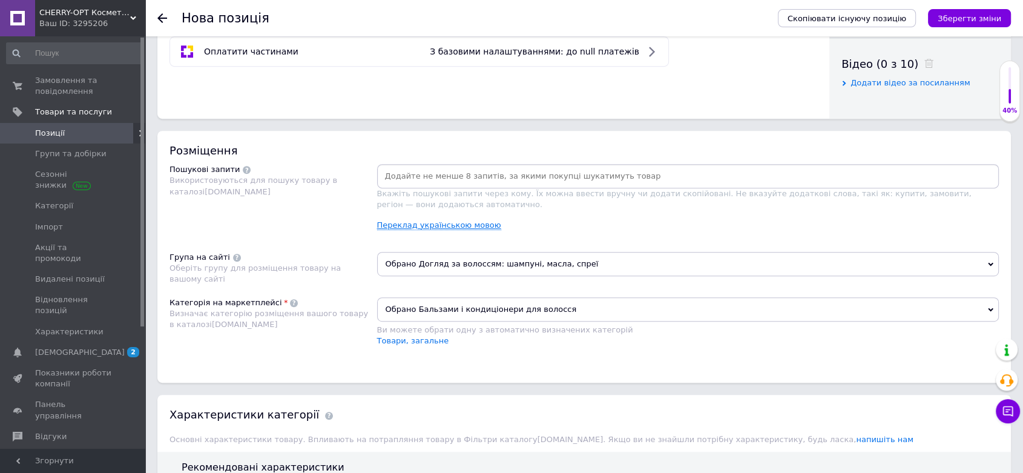
click at [452, 222] on link "Переклад українською мовою" at bounding box center [439, 225] width 124 height 10
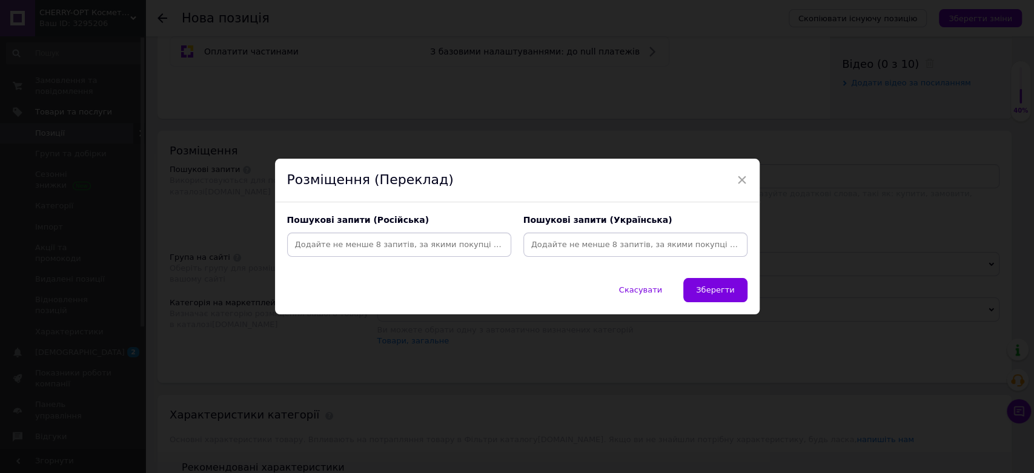
click at [577, 249] on input at bounding box center [635, 245] width 219 height 18
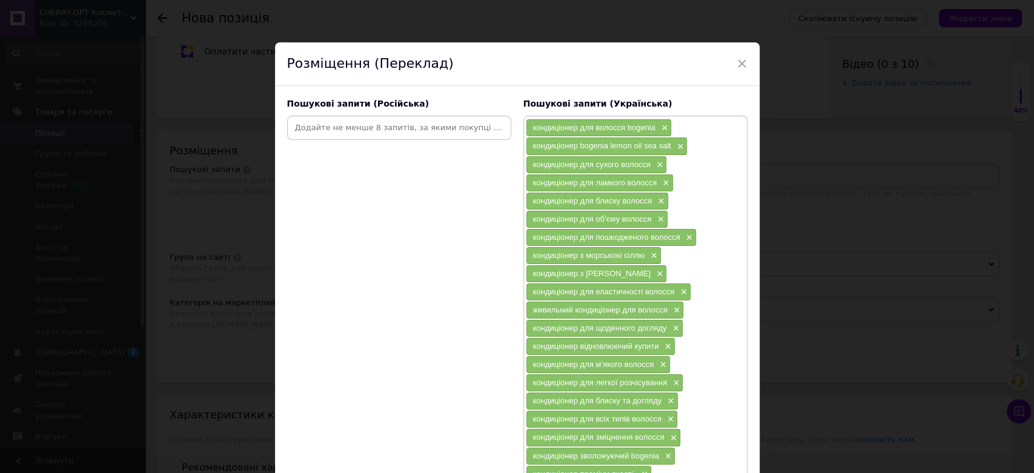
click at [346, 124] on input at bounding box center [398, 128] width 219 height 18
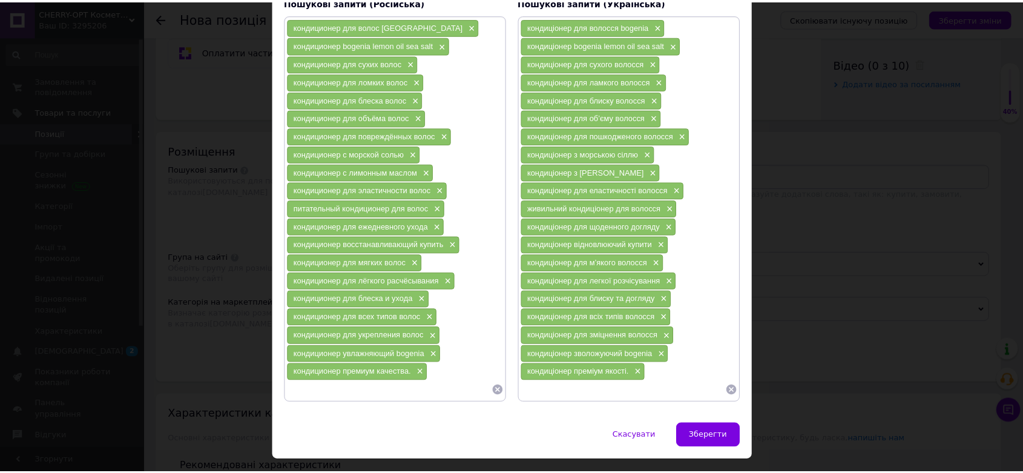
scroll to position [122, 0]
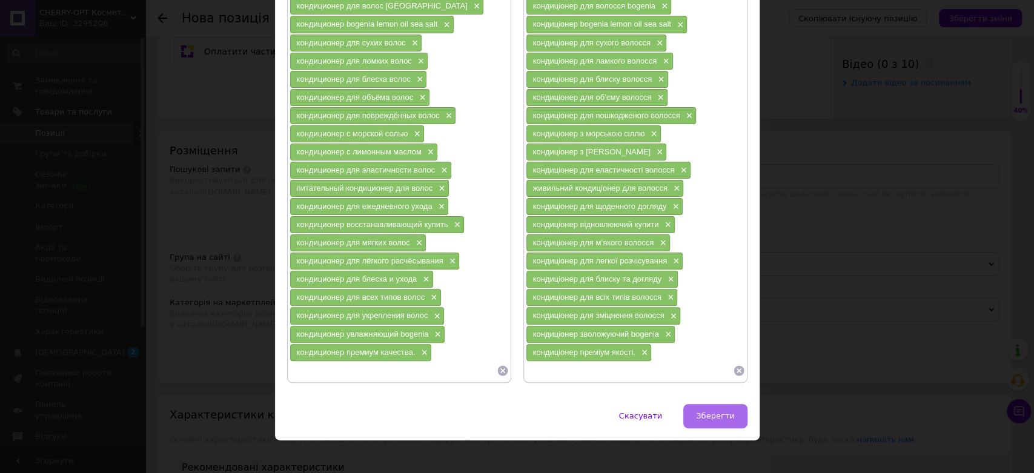
click at [725, 411] on span "Зберегти" at bounding box center [715, 415] width 38 height 9
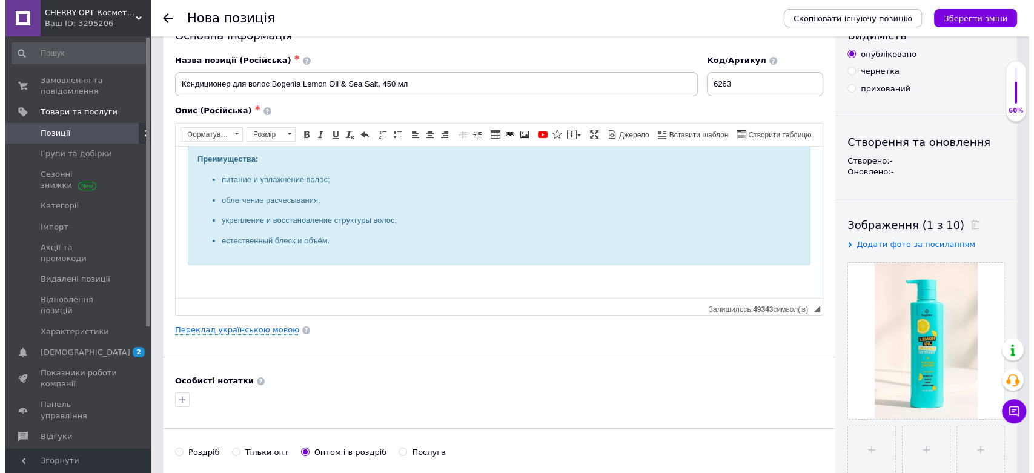
scroll to position [0, 0]
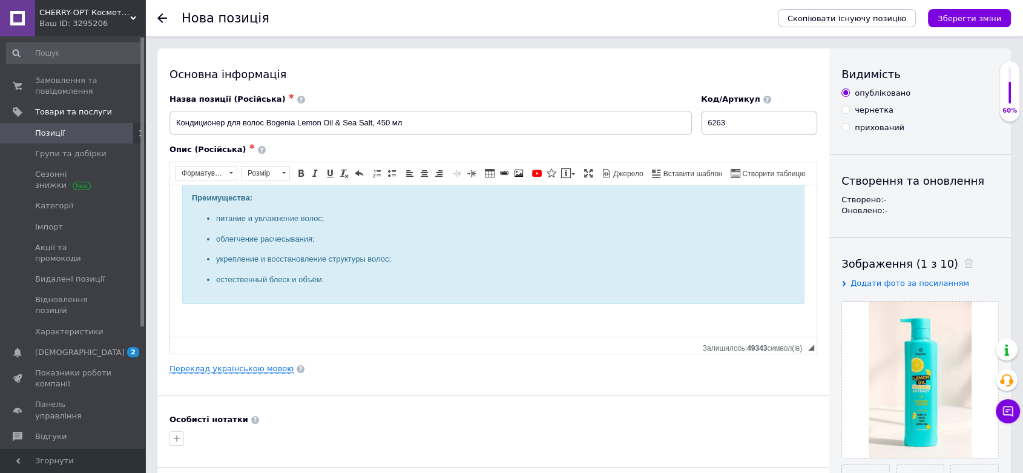
click at [235, 368] on link "Переклад українською мовою" at bounding box center [232, 369] width 124 height 10
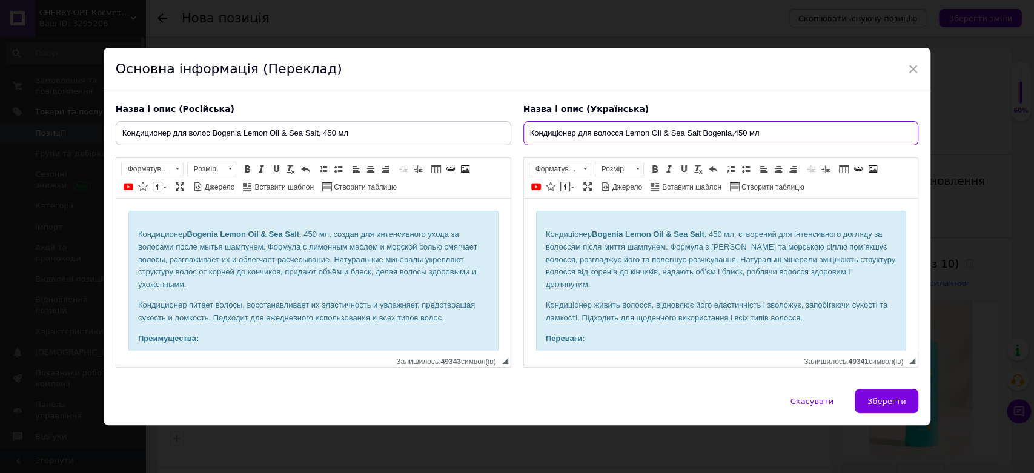
drag, startPoint x: 790, startPoint y: 136, endPoint x: 521, endPoint y: 139, distance: 268.8
click at [523, 139] on input "Кондиціонер для волосся Lemon Oil & Sea Salt Bogenia,450 мл" at bounding box center [720, 133] width 395 height 24
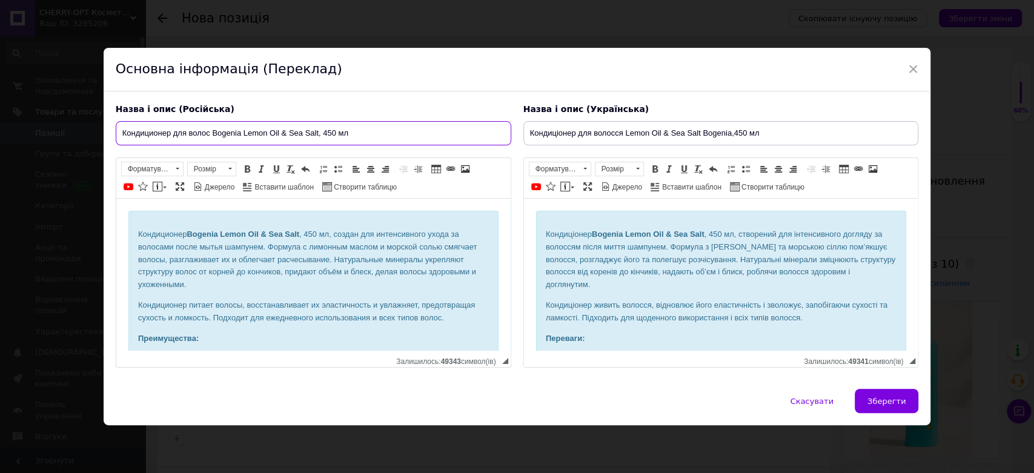
drag, startPoint x: 387, startPoint y: 136, endPoint x: 120, endPoint y: 135, distance: 267.6
click at [120, 135] on input "Кондиционер для волос Bogenia Lemon Oil & Sea Salt, 450 мл" at bounding box center [313, 133] width 395 height 24
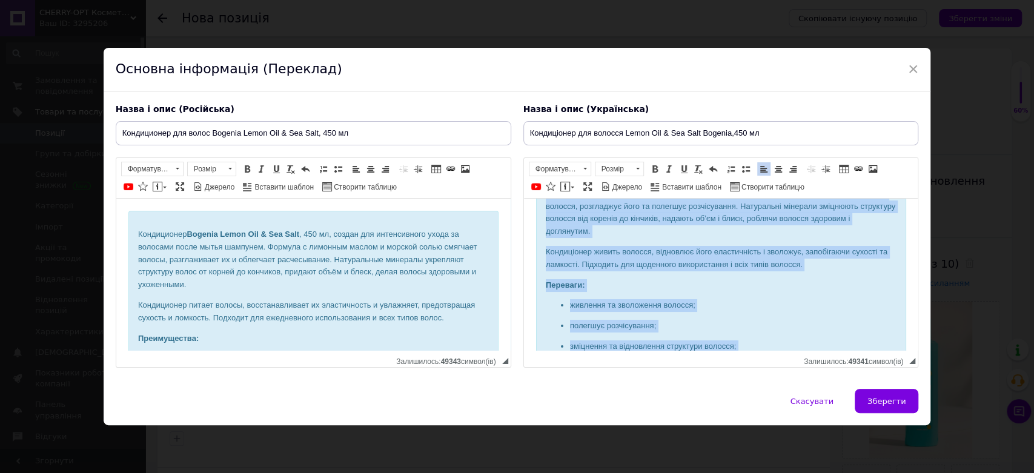
scroll to position [127, 0]
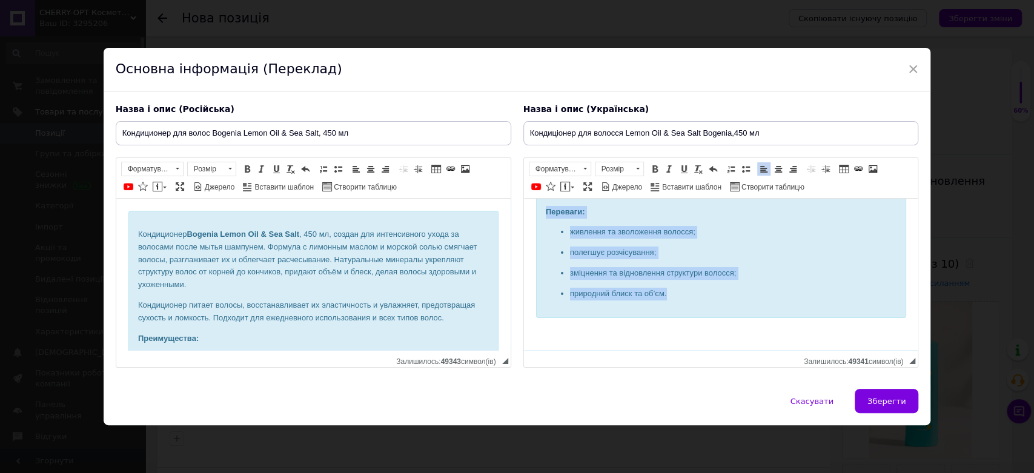
drag, startPoint x: 544, startPoint y: 230, endPoint x: 759, endPoint y: 306, distance: 228.4
click at [759, 306] on div "Кондиціонер Bogenia Lemon Oil & Sea Salt , 450 мл, створений для інтенсивного д…" at bounding box center [720, 201] width 370 height 234
copy div "Кондиціонер Bogenia Lemon Oil & Sea Salt , 450 мл, створений для інтенсивного д…"
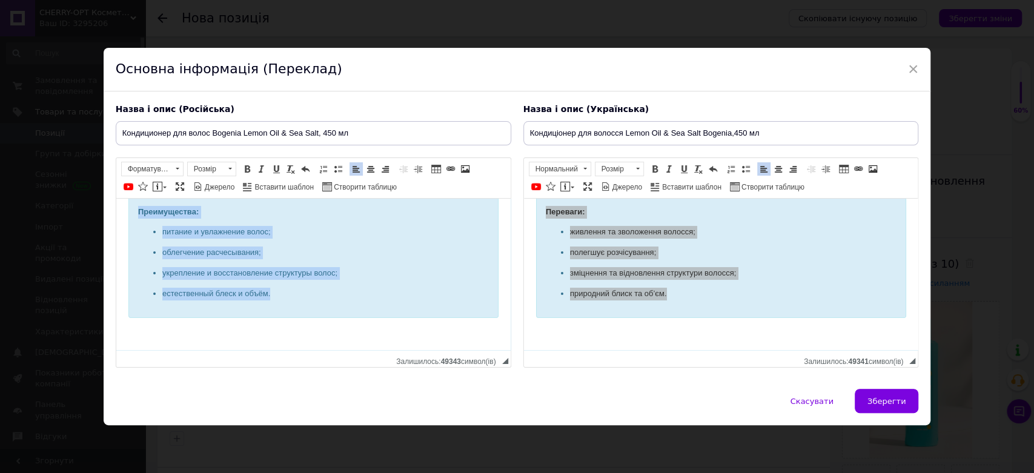
drag, startPoint x: 136, startPoint y: 231, endPoint x: 300, endPoint y: 305, distance: 180.5
click at [300, 305] on div "Кондиционер Bogenia Lemon Oil & Sea Salt , 450 мл, создан для интенсивного уход…" at bounding box center [313, 201] width 370 height 234
copy div "Кондиционер Bogenia Lemon Oil & Sea Salt , 450 мл, создан для интенсивного уход…"
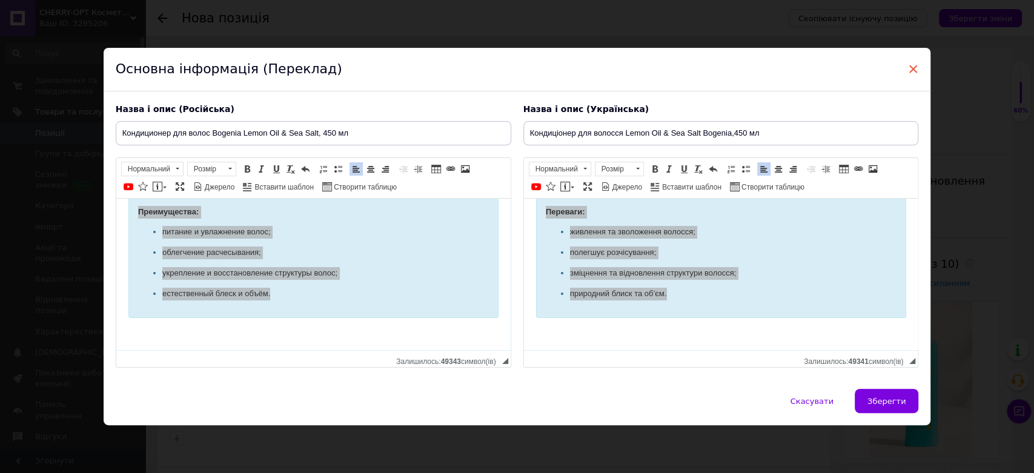
click at [908, 68] on span "×" at bounding box center [913, 69] width 11 height 21
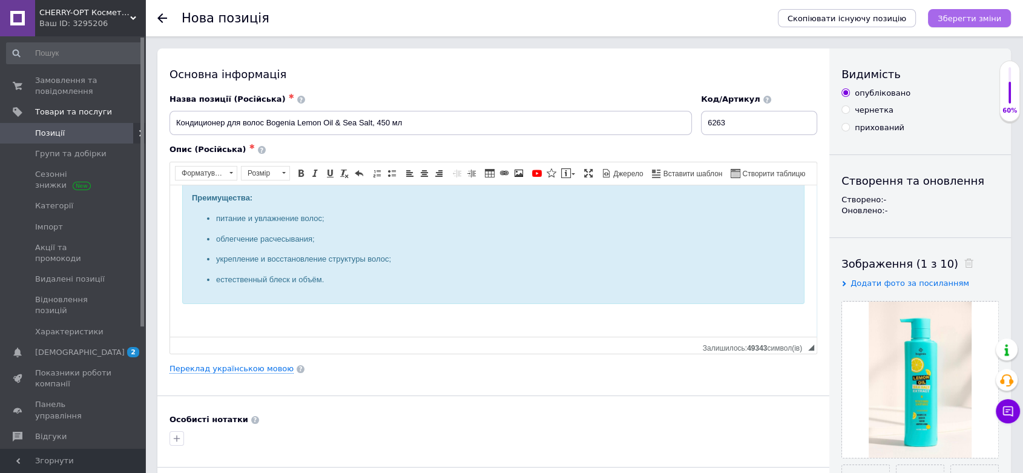
click at [968, 18] on icon "Зберегти зміни" at bounding box center [970, 18] width 64 height 9
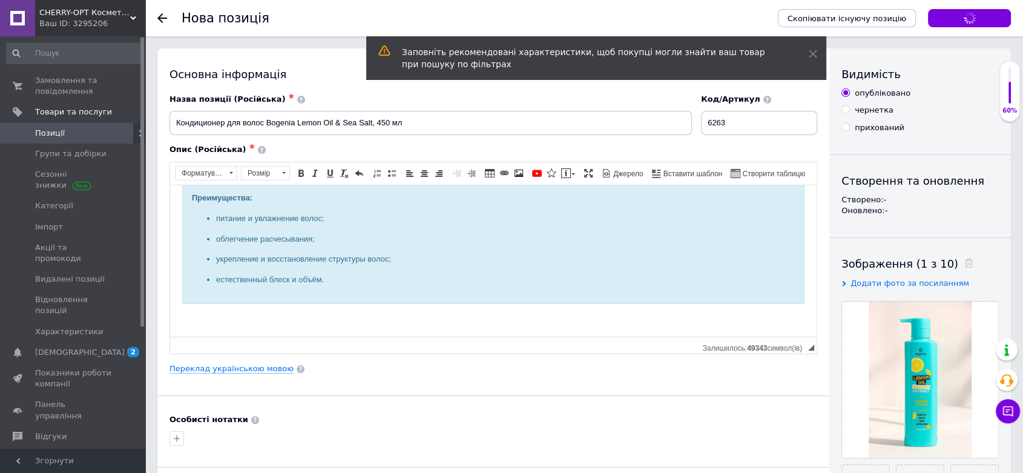
click at [48, 131] on span "Позиції" at bounding box center [50, 133] width 30 height 11
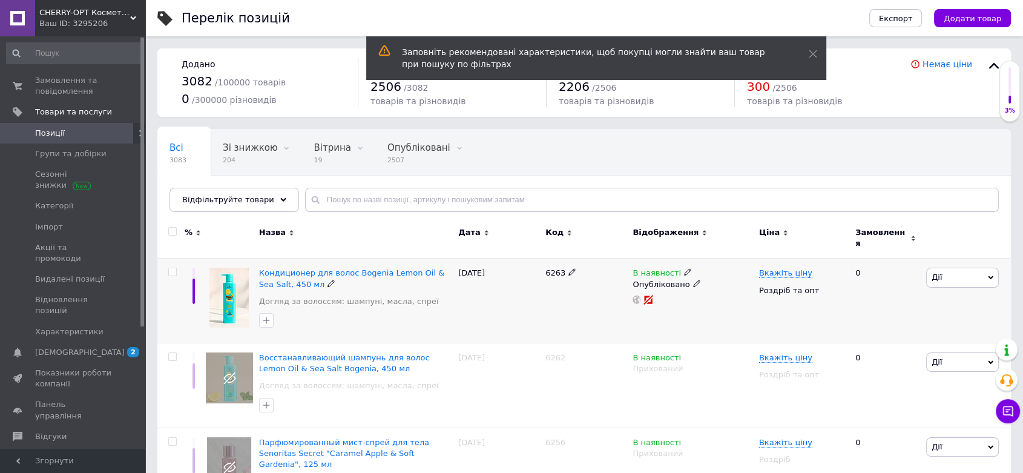
click at [693, 280] on icon at bounding box center [696, 283] width 7 height 7
click at [684, 300] on li "Прихований" at bounding box center [690, 307] width 125 height 17
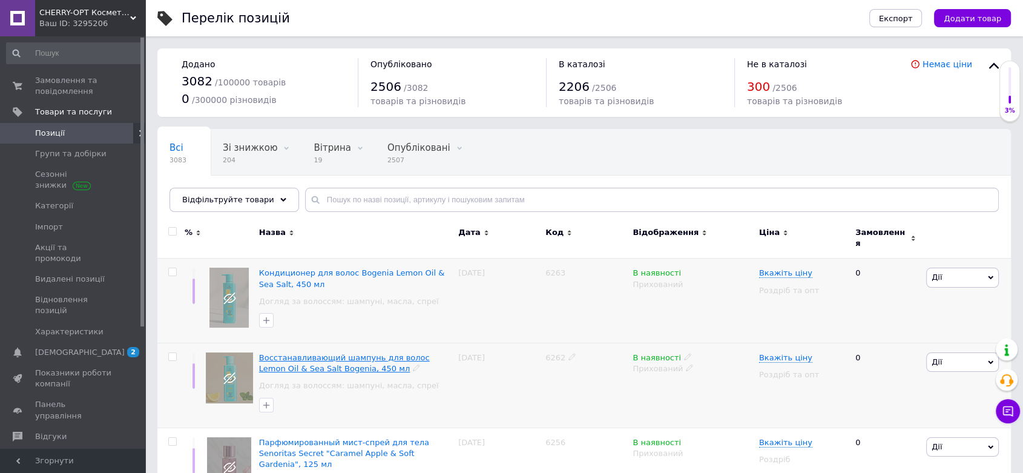
click at [307, 360] on span "Восстанавливающий шампунь для волос Lemon Oil & Sea Salt Bogenia, 450 мл" at bounding box center [344, 363] width 171 height 20
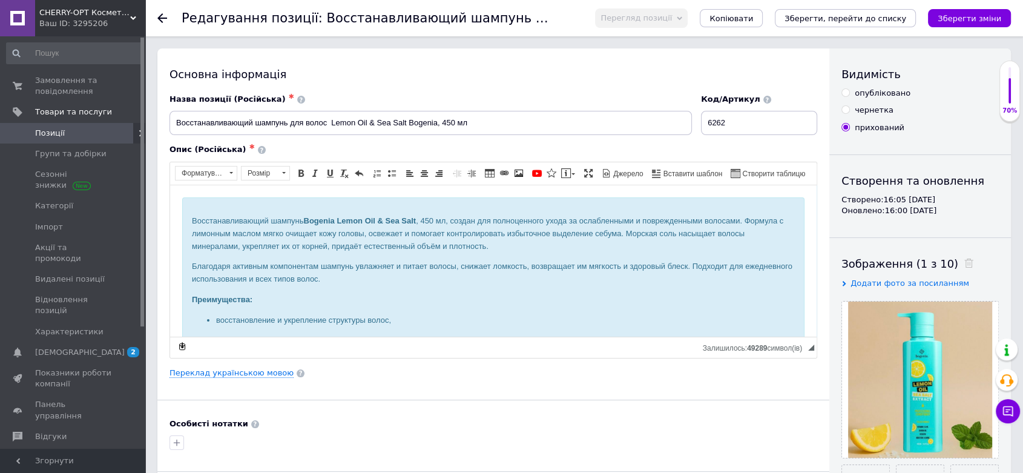
click at [45, 132] on span "Позиції" at bounding box center [50, 133] width 30 height 11
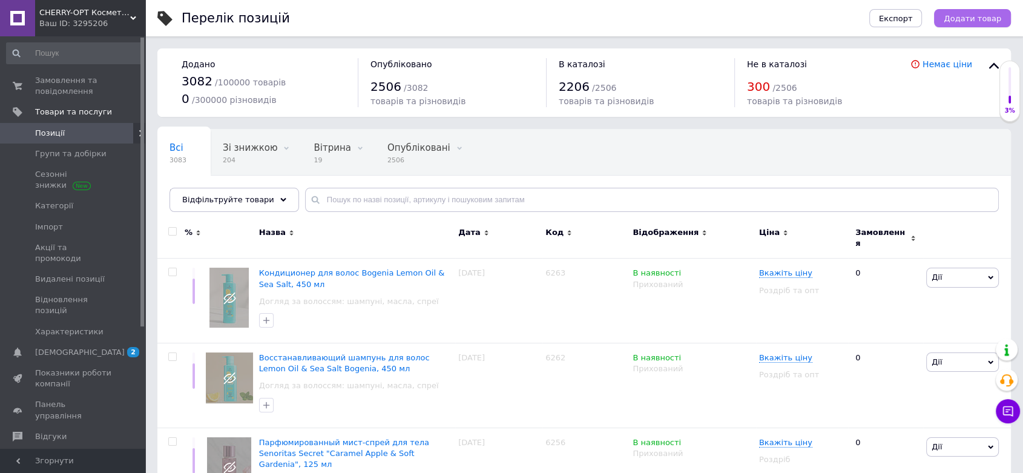
click at [993, 18] on span "Додати товар" at bounding box center [973, 18] width 58 height 9
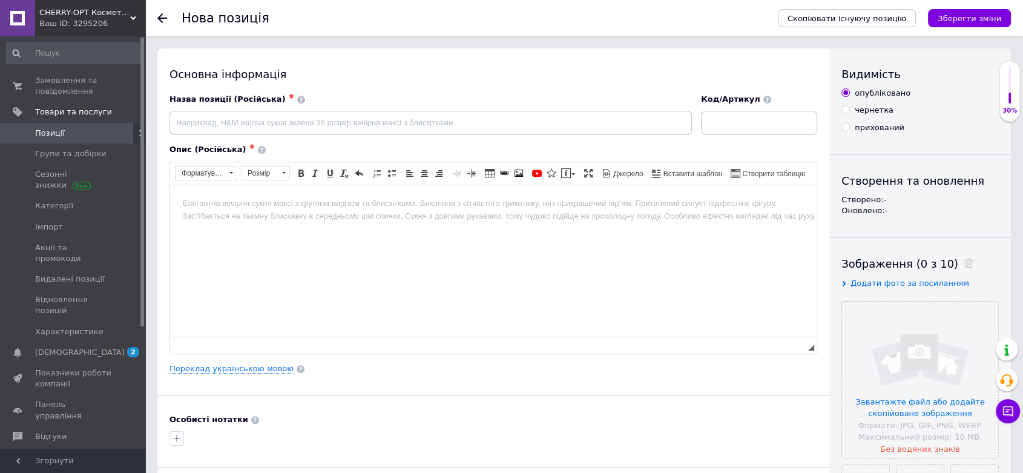
click at [844, 127] on input "прихований" at bounding box center [846, 127] width 8 height 8
radio input "true"
click at [742, 121] on input at bounding box center [759, 123] width 116 height 24
paste input "6264"
type input "6264"
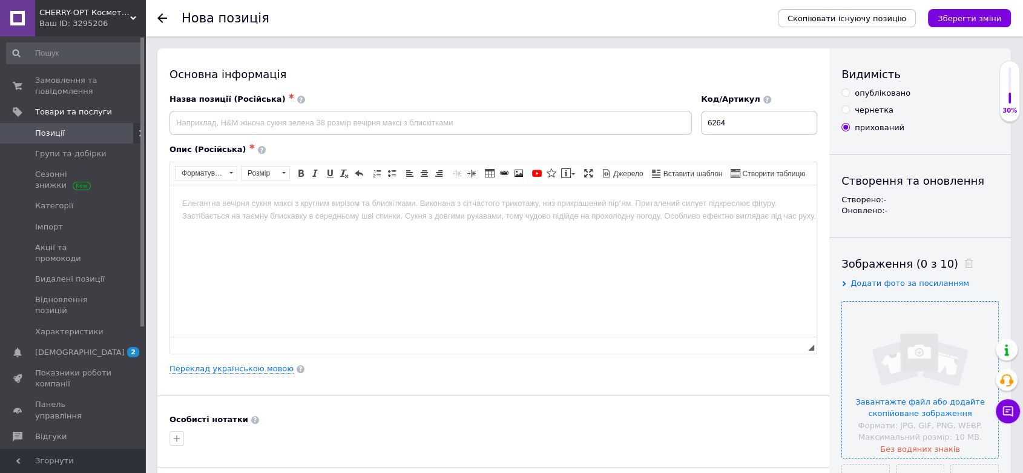
click at [881, 339] on input "file" at bounding box center [920, 380] width 156 height 156
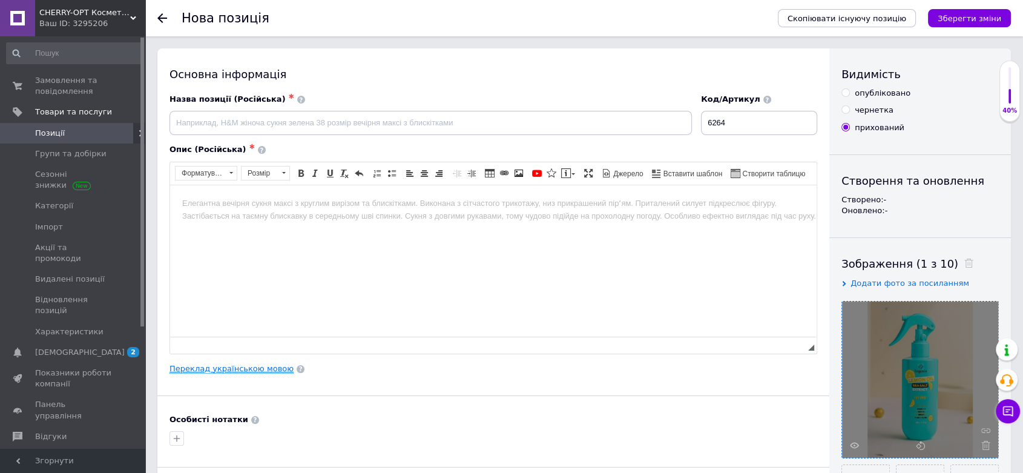
click at [242, 364] on link "Переклад українською мовою" at bounding box center [232, 369] width 124 height 10
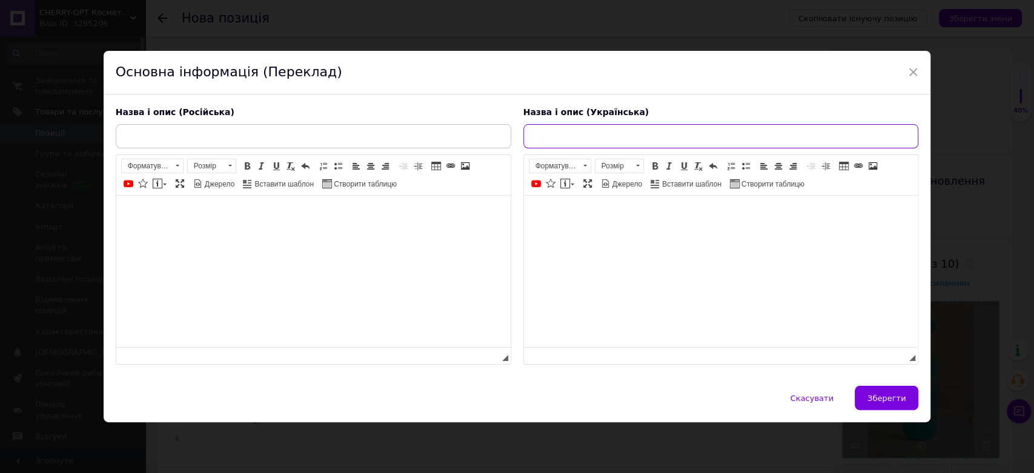
click at [547, 139] on input "text" at bounding box center [720, 136] width 395 height 24
paste input "Мульфункціональний сольовий спрей для волосся Lemon Oil & Sea Salt Bogenia, 220…"
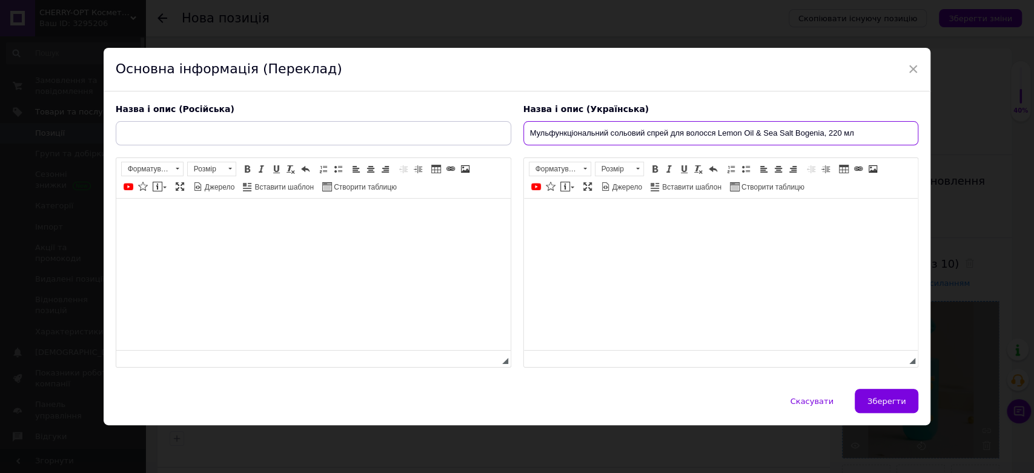
click at [547, 133] on input "Мульфункціональний сольовий спрей для волосся Lemon Oil & Sea Salt Bogenia, 220…" at bounding box center [720, 133] width 395 height 24
drag, startPoint x: 860, startPoint y: 130, endPoint x: 515, endPoint y: 133, distance: 345.1
click at [517, 133] on div "Назва і опис (Українська) Мультифункціональний сольовий спрей для волосся Lemon…" at bounding box center [720, 235] width 407 height 277
type input "Мультифункціональний сольовий спрей для волосся Lemon Oil & Sea Salt Bogenia, 2…"
click at [566, 186] on span at bounding box center [565, 187] width 10 height 10
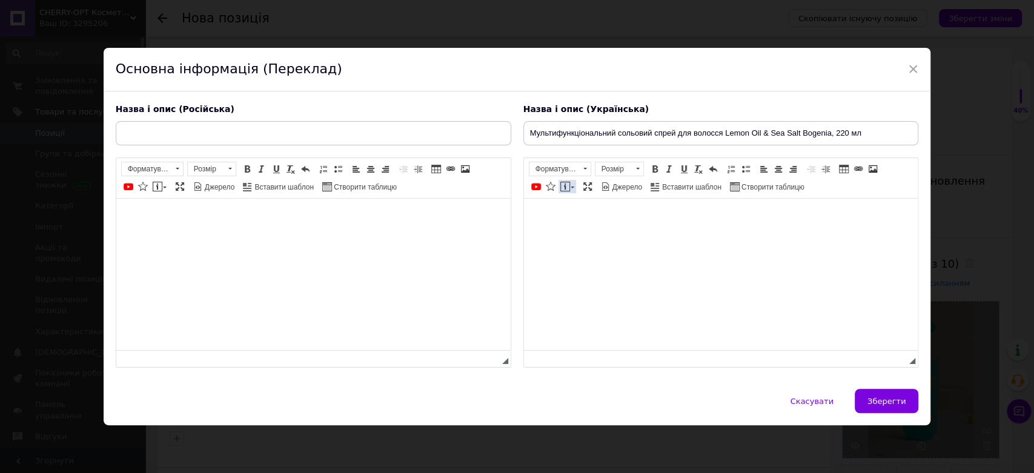
click at [569, 190] on link "Вставити повідомлення" at bounding box center [567, 186] width 18 height 13
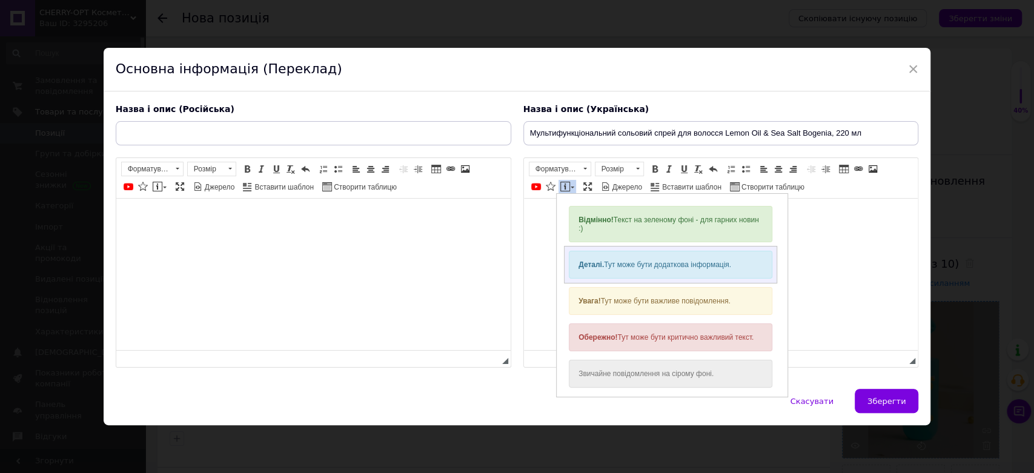
click at [595, 265] on strong "Деталі." at bounding box center [590, 264] width 25 height 8
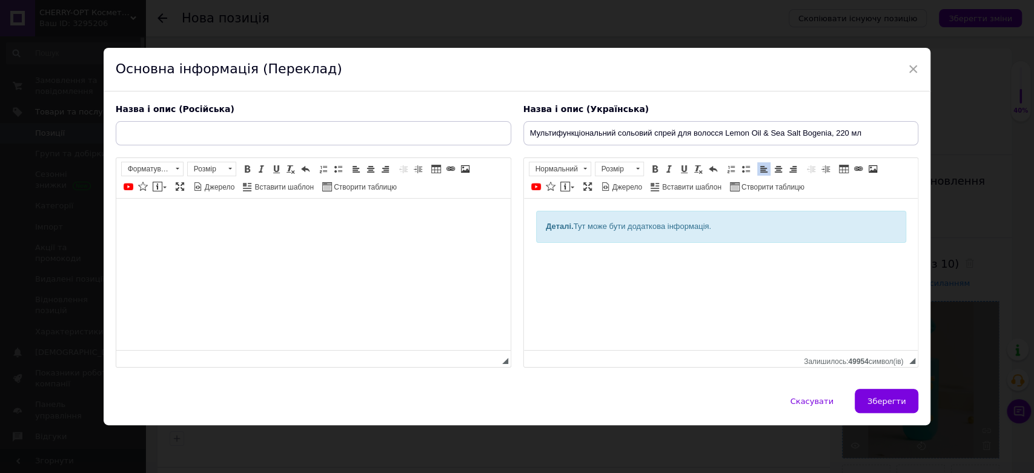
drag, startPoint x: 555, startPoint y: 226, endPoint x: 732, endPoint y: 226, distance: 176.8
click at [732, 226] on div "Деталі. Тут може бути додаткова інформація." at bounding box center [720, 227] width 370 height 32
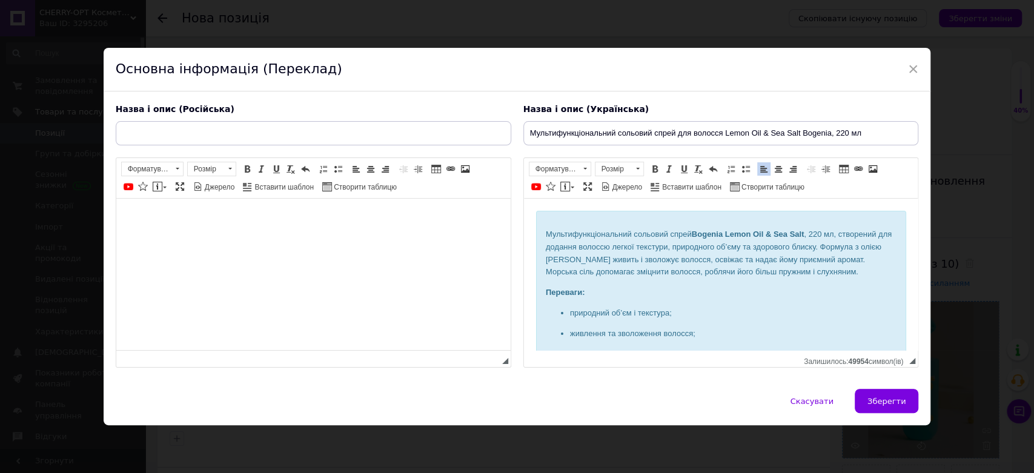
scroll to position [28, 0]
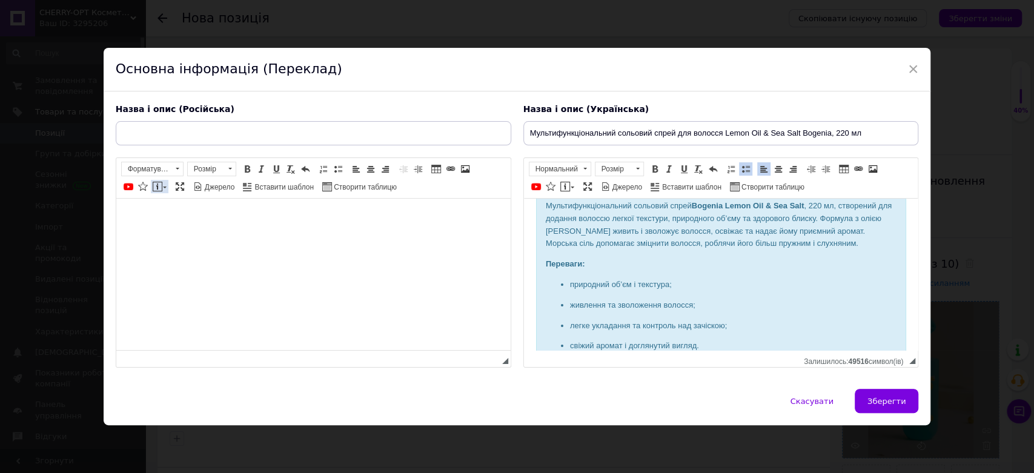
click at [165, 186] on link "Вставити повідомлення" at bounding box center [160, 186] width 18 height 13
click at [163, 186] on span at bounding box center [165, 187] width 4 height 2
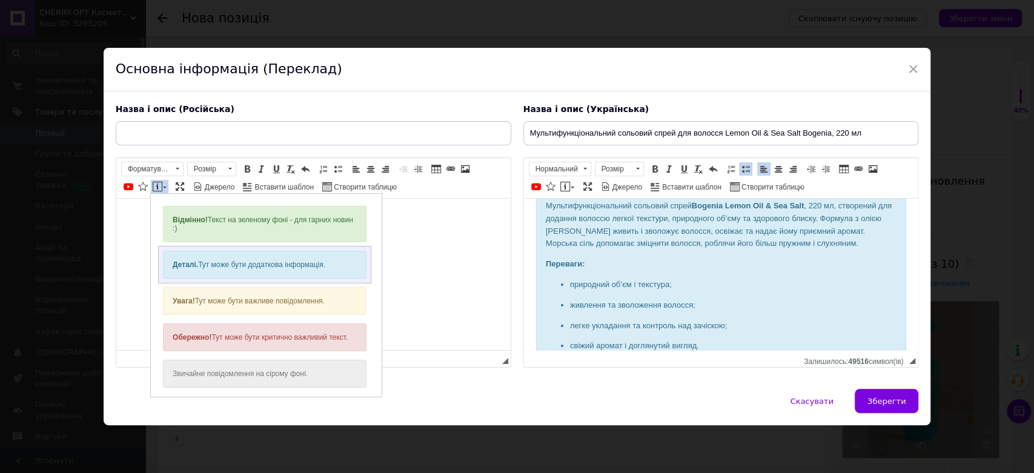
click at [197, 262] on div "Деталі. Тут може бути додаткова інформація." at bounding box center [263, 264] width 203 height 28
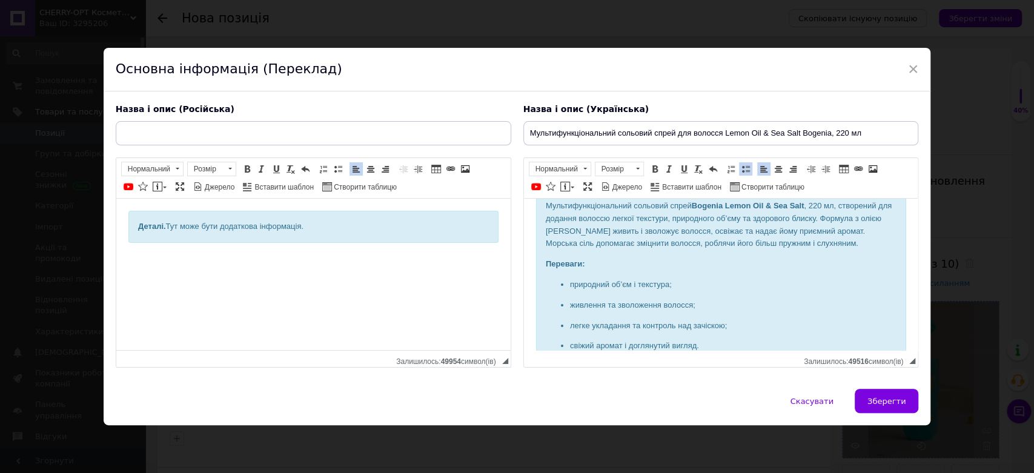
drag, startPoint x: 153, startPoint y: 222, endPoint x: 314, endPoint y: 234, distance: 162.1
click at [314, 234] on div "Деталі. Тут може бути додаткова інформація." at bounding box center [313, 227] width 370 height 32
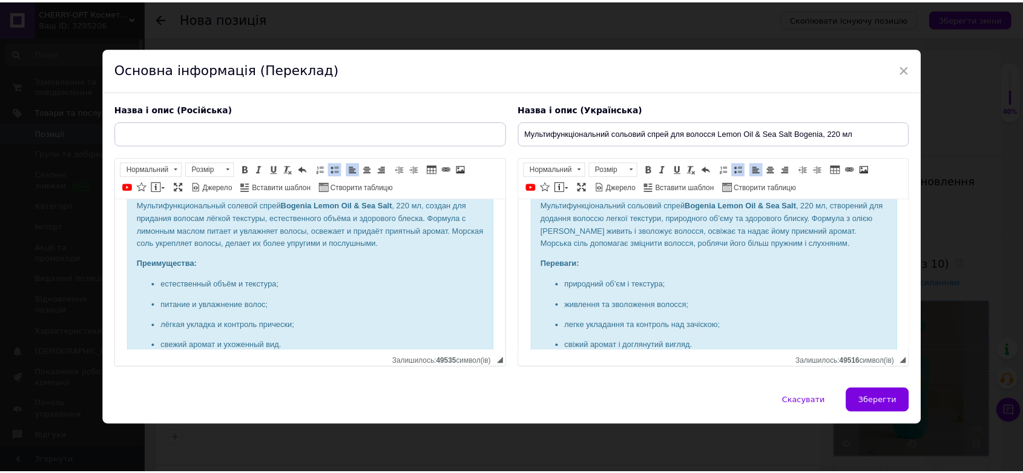
scroll to position [0, 0]
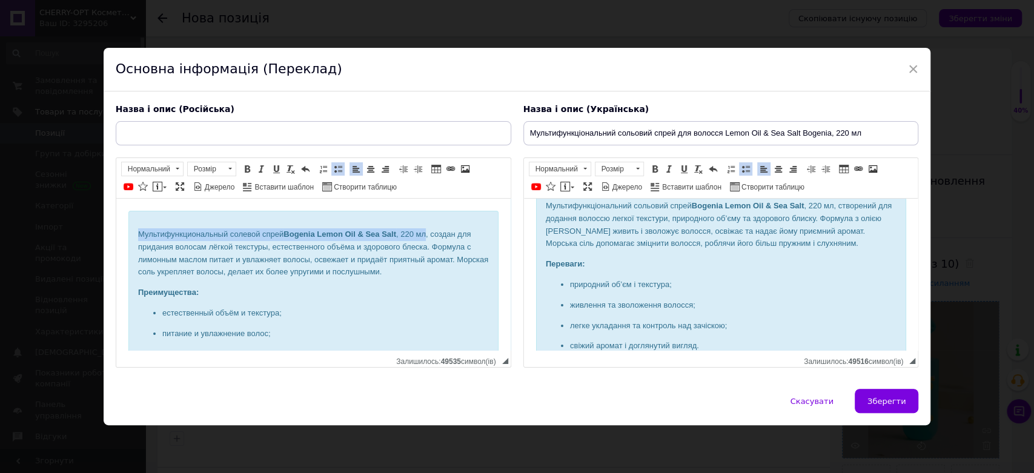
drag, startPoint x: 137, startPoint y: 231, endPoint x: 426, endPoint y: 239, distance: 288.3
click at [426, 239] on p "Мультифункциональный солевой спрей Bogenia Lemon Oil & Sea Salt , 220 мл, созда…" at bounding box center [312, 253] width 351 height 50
copy p "Мультифункциональный солевой спрей Bogenia Lemon Oil & Sea Salt , 220 мл"
click at [238, 139] on input "text" at bounding box center [313, 133] width 395 height 24
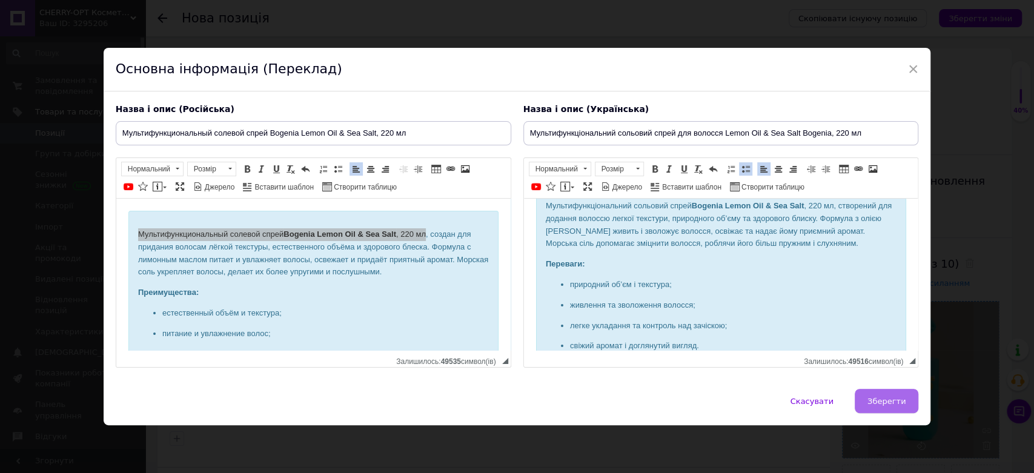
type input "Мультифункциональный солевой спрей Bogenia Lemon Oil & Sea Salt, 220 мл"
click at [869, 397] on span "Зберегти" at bounding box center [886, 401] width 38 height 9
type input "Мультифункциональный солевой спрей Bogenia Lemon Oil & Sea Salt, 220 мл"
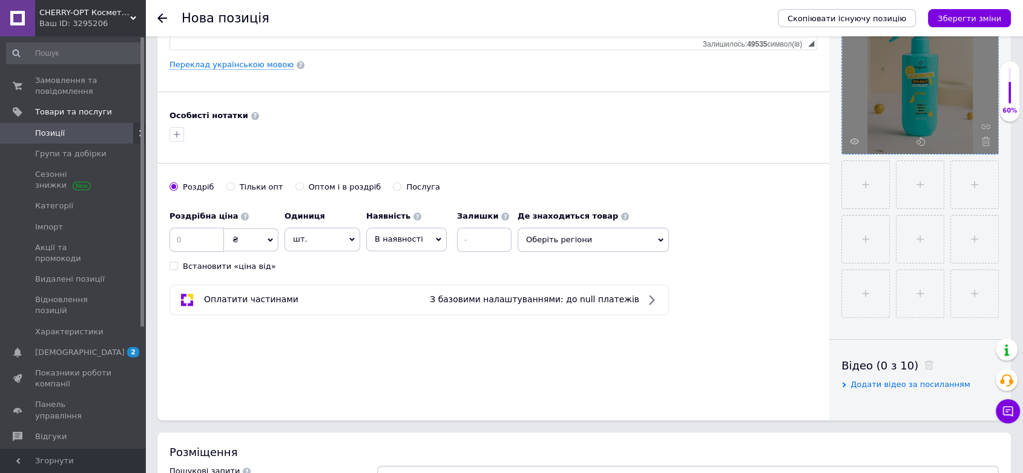
scroll to position [403, 0]
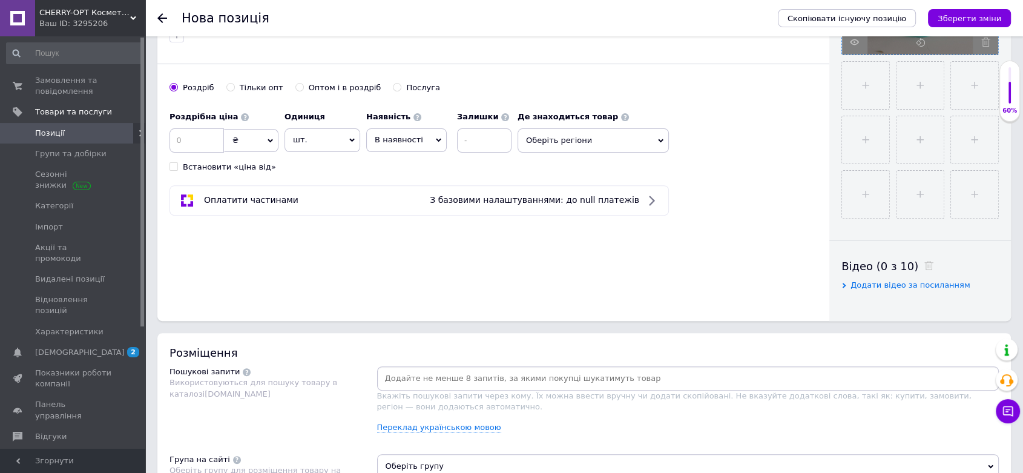
click at [557, 128] on span "Оберіть регіони" at bounding box center [593, 140] width 151 height 24
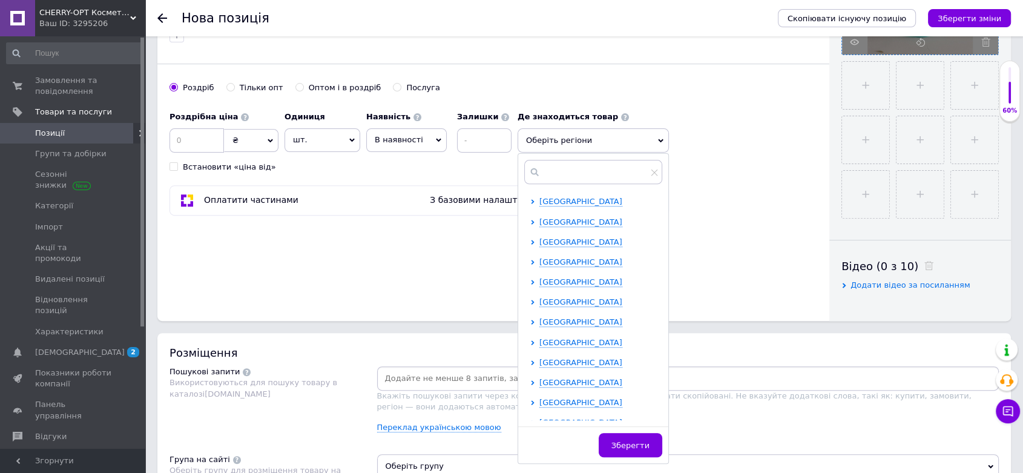
click at [295, 84] on input "Оптом і в роздріб" at bounding box center [299, 87] width 8 height 8
radio input "true"
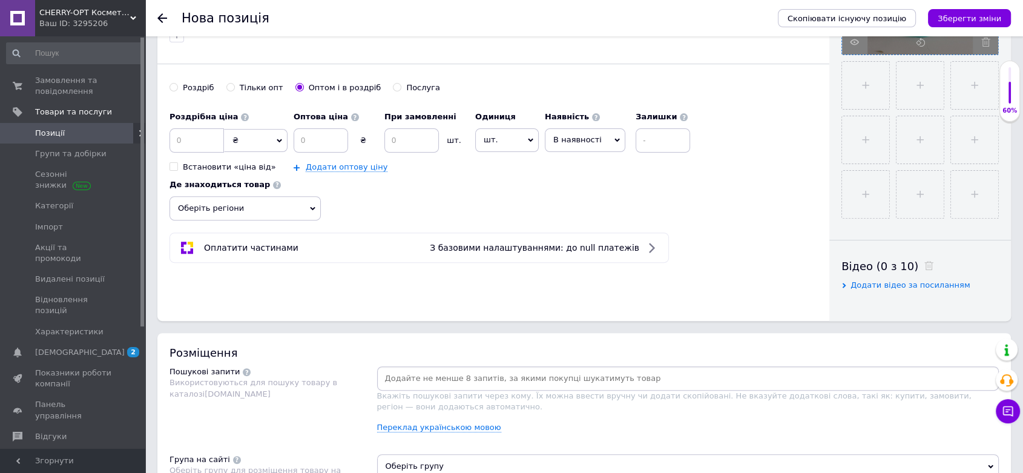
click at [257, 203] on span "Оберіть регіони" at bounding box center [245, 208] width 151 height 24
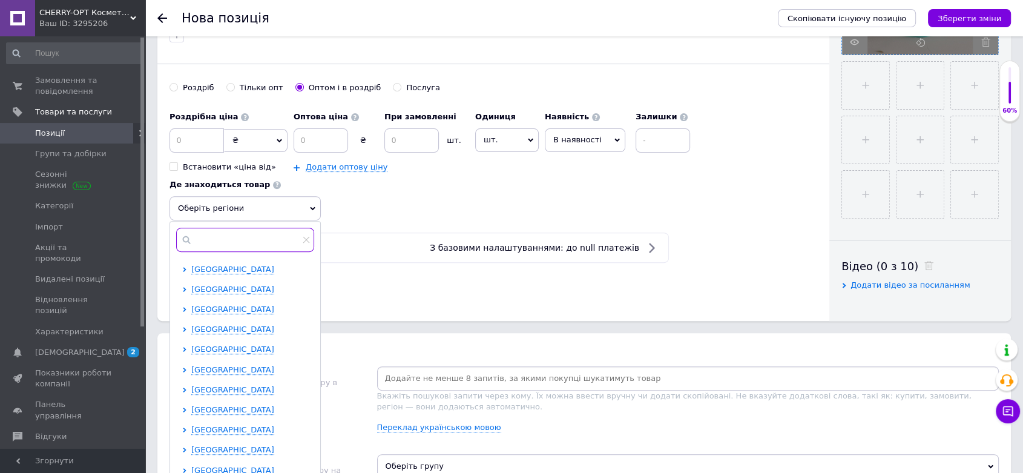
click at [236, 241] on input "text" at bounding box center [245, 240] width 138 height 24
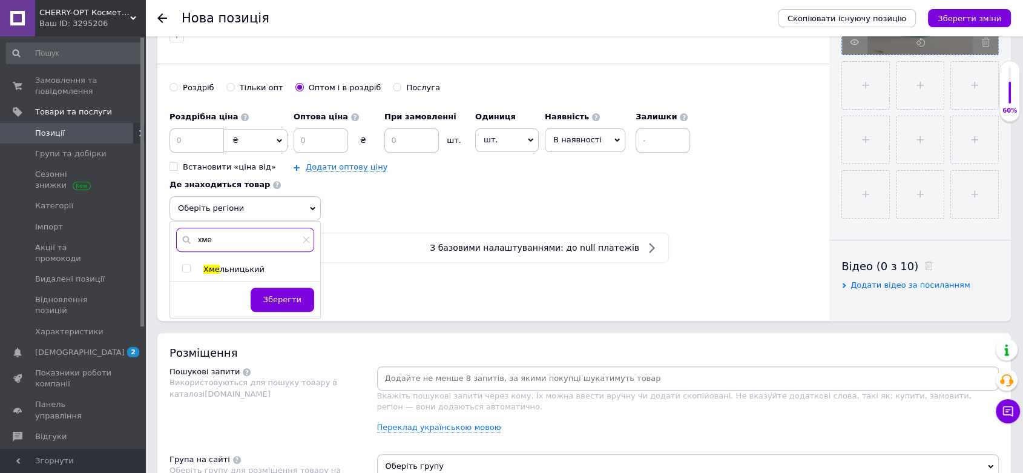
type input "хме"
drag, startPoint x: 185, startPoint y: 267, endPoint x: 246, endPoint y: 292, distance: 66.2
click at [186, 267] on input "checkbox" at bounding box center [186, 269] width 8 height 8
checkbox input "true"
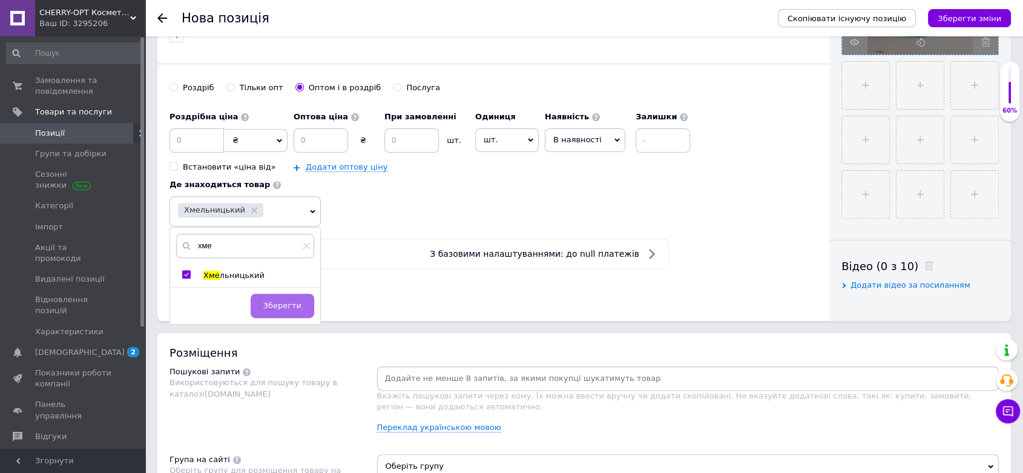
click at [283, 305] on span "Зберегти" at bounding box center [282, 305] width 38 height 9
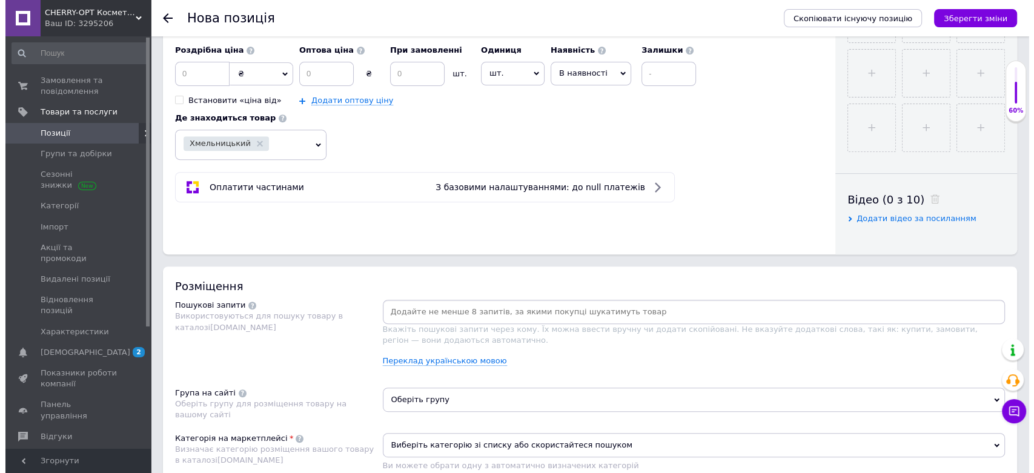
scroll to position [538, 0]
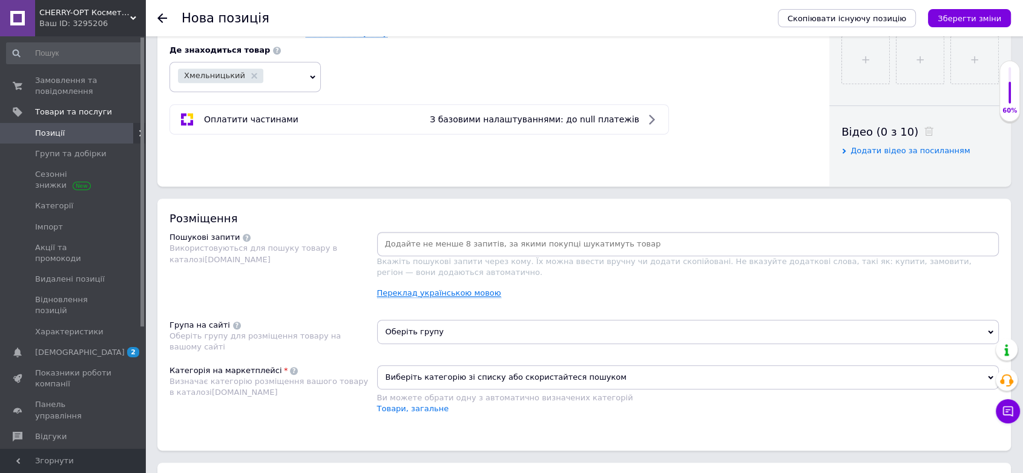
click at [453, 288] on link "Переклад українською мовою" at bounding box center [439, 293] width 124 height 10
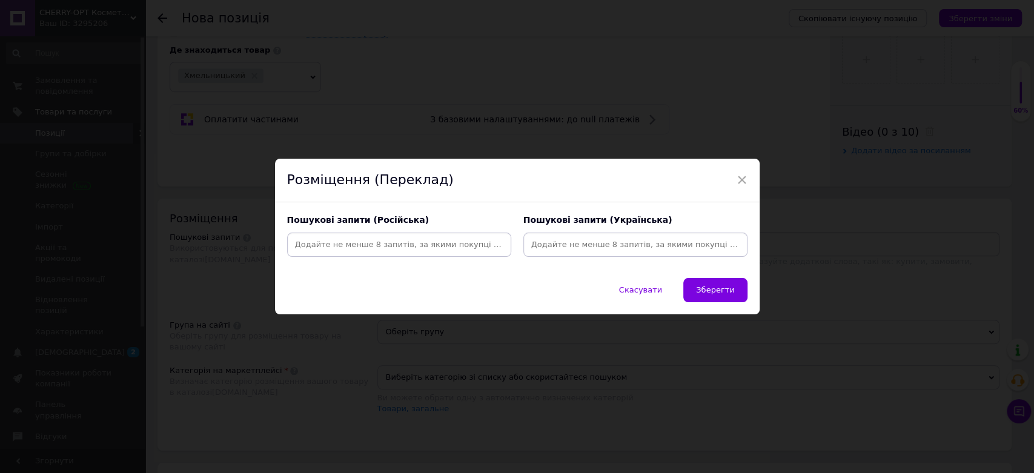
click at [617, 243] on input at bounding box center [635, 245] width 219 height 18
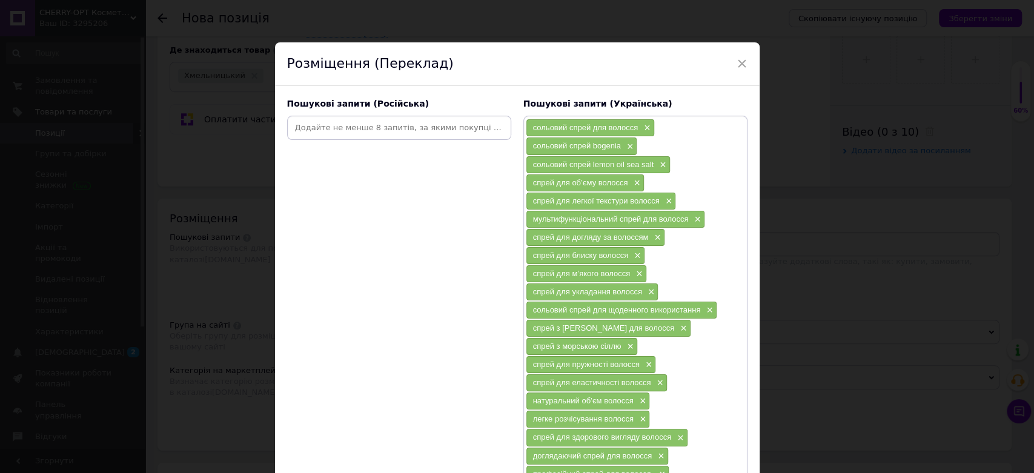
click at [359, 133] on input at bounding box center [398, 128] width 219 height 18
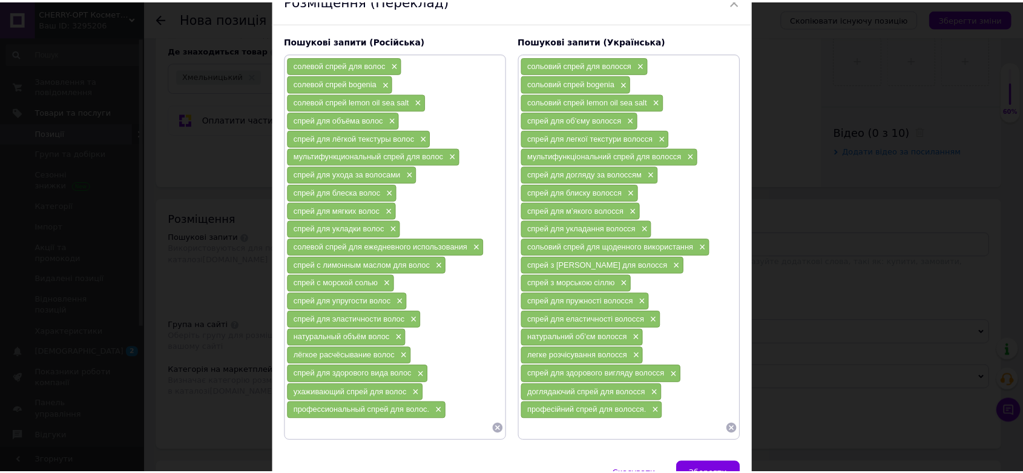
scroll to position [122, 0]
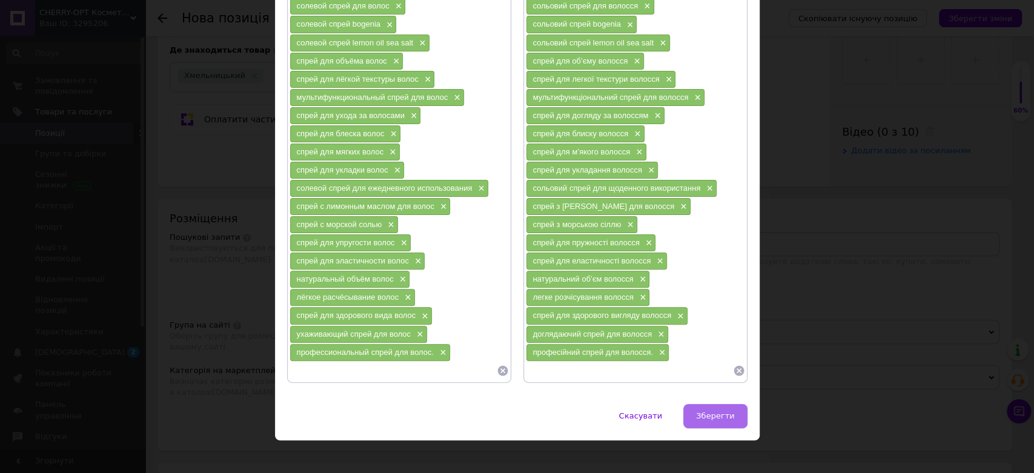
click at [717, 411] on span "Зберегти" at bounding box center [715, 415] width 38 height 9
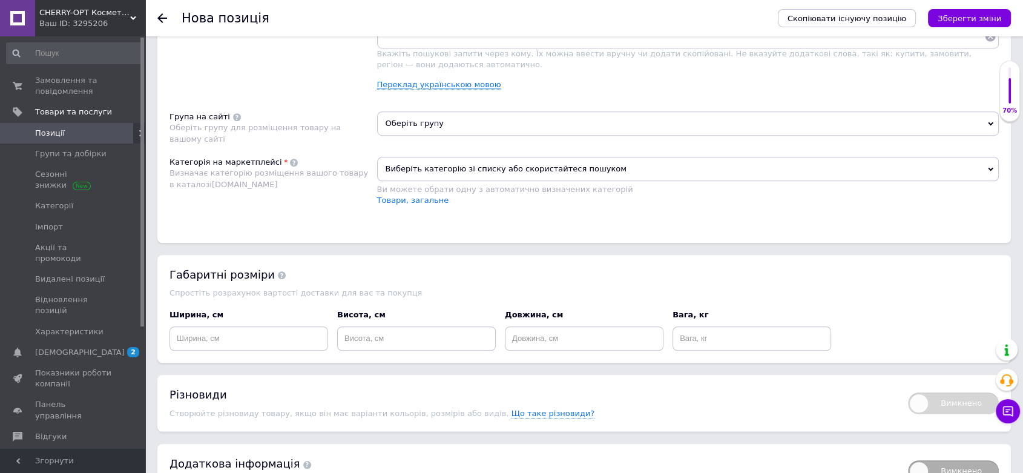
scroll to position [740, 0]
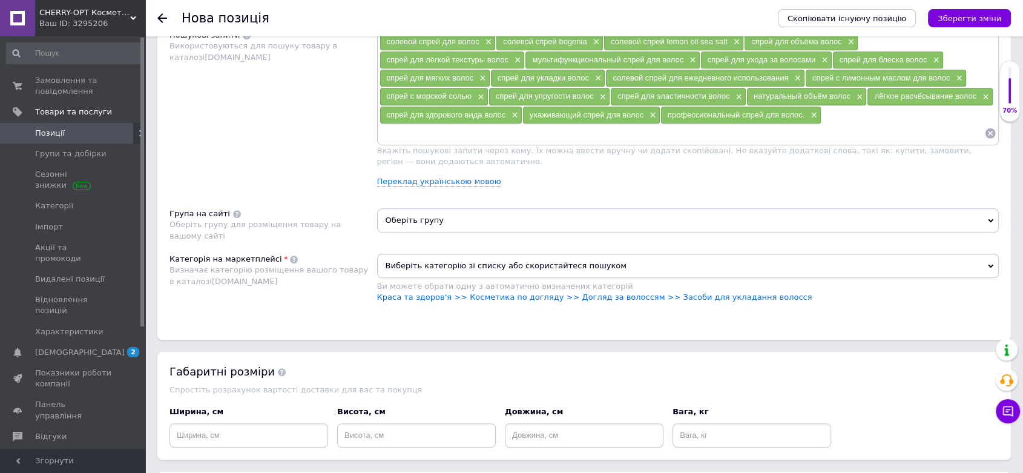
click at [437, 220] on span "Оберіть групу" at bounding box center [688, 220] width 622 height 24
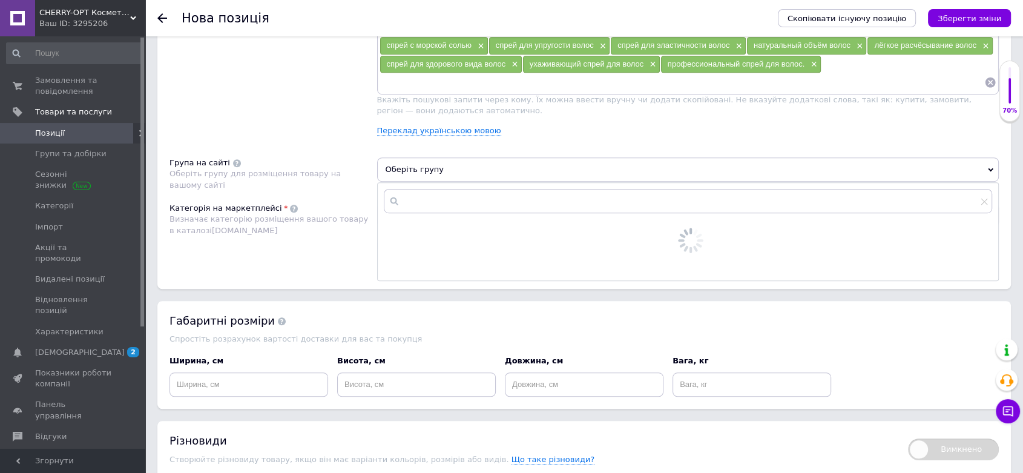
scroll to position [874, 0]
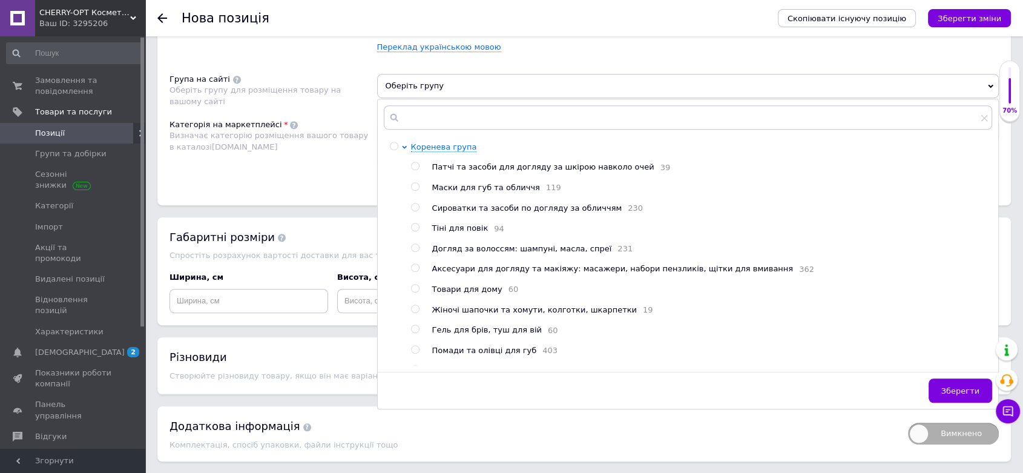
click at [481, 245] on span "Догляд за волоссям: шампуні, масла, спреї" at bounding box center [522, 248] width 180 height 9
radio input "true"
click at [946, 380] on button "Зберегти" at bounding box center [961, 390] width 64 height 24
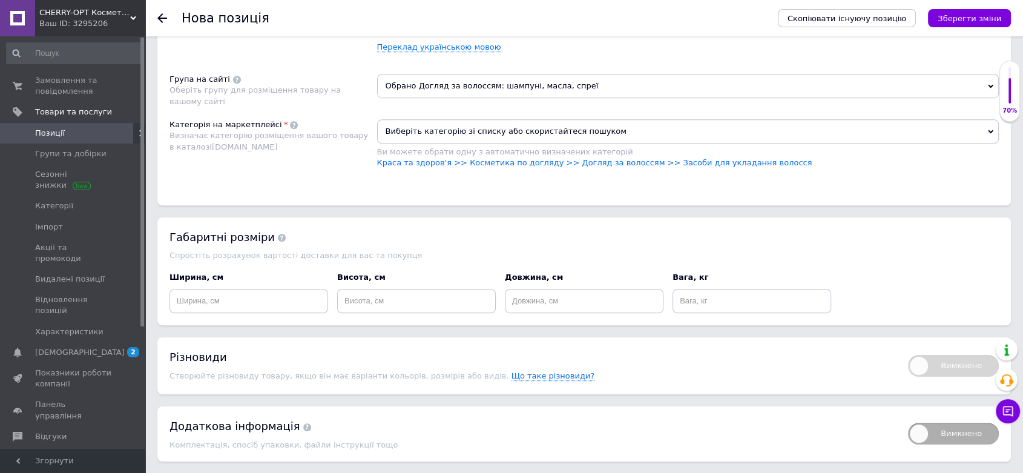
click at [446, 123] on span "Виберіть категорію зі списку або скористайтеся пошуком" at bounding box center [688, 131] width 622 height 24
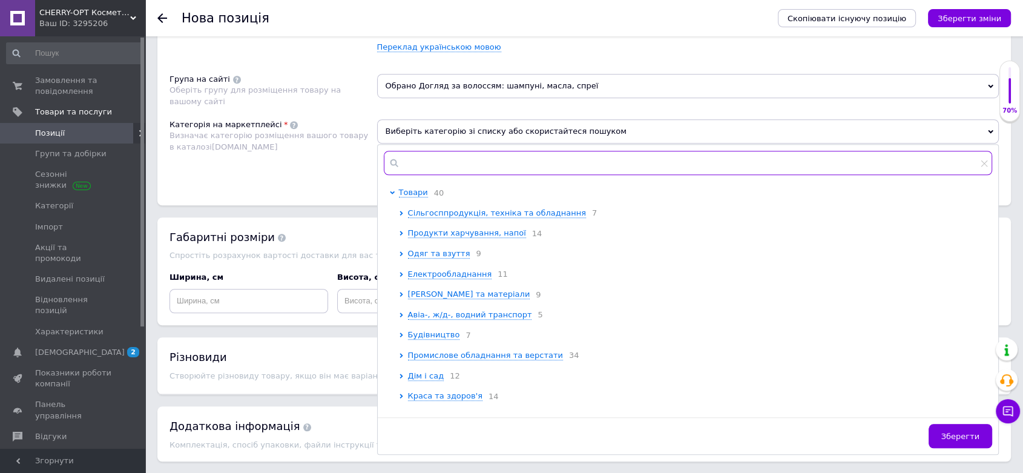
click at [431, 157] on input "text" at bounding box center [688, 163] width 609 height 24
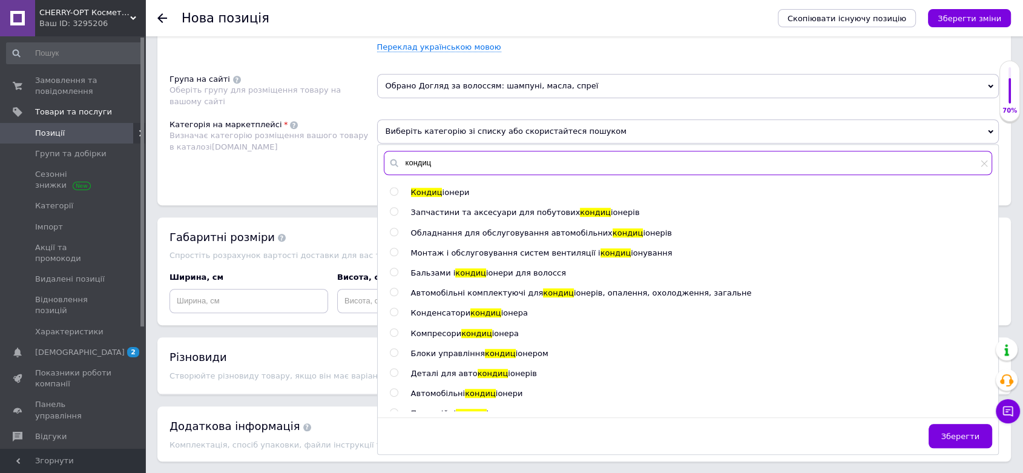
type input "кондиц"
click at [392, 268] on input "radio" at bounding box center [394, 272] width 8 height 8
radio input "true"
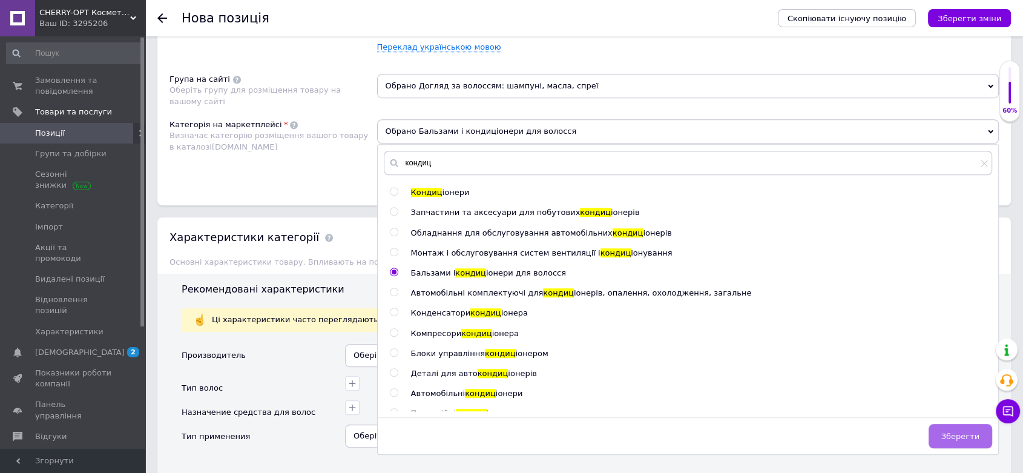
click at [941, 424] on button "Зберегти" at bounding box center [961, 436] width 64 height 24
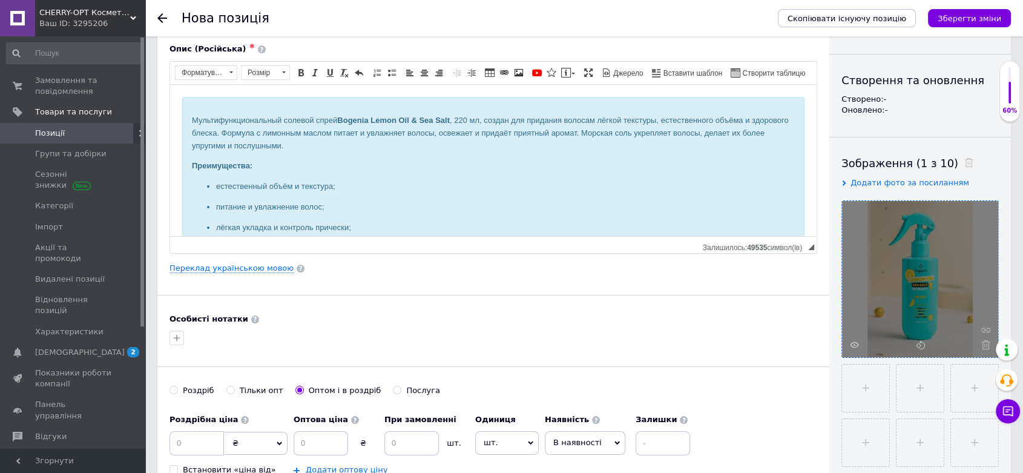
scroll to position [0, 0]
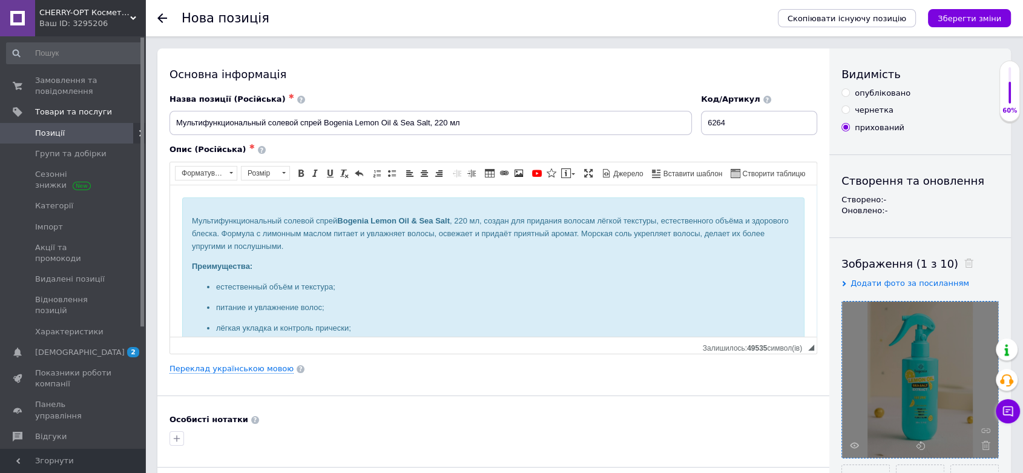
click at [967, 4] on div "Скопіювати існуючу позицію Зберегти зміни" at bounding box center [888, 18] width 245 height 36
click at [967, 17] on icon "Зберегти зміни" at bounding box center [970, 18] width 64 height 9
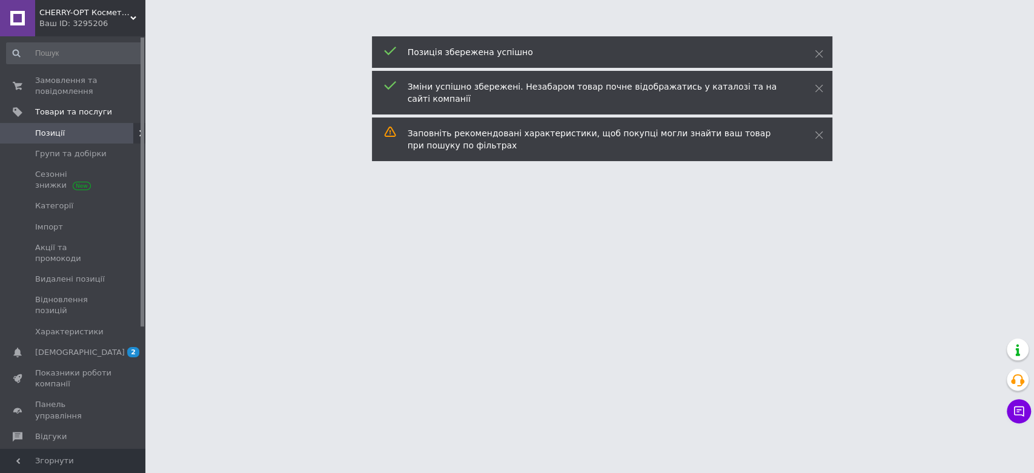
click at [263, 30] on html "CHERRY-OPT Косметика оптом Ваш ID: 3295206 Сайт CHERRY-OPT Косметика оптом Кабі…" at bounding box center [517, 15] width 1034 height 30
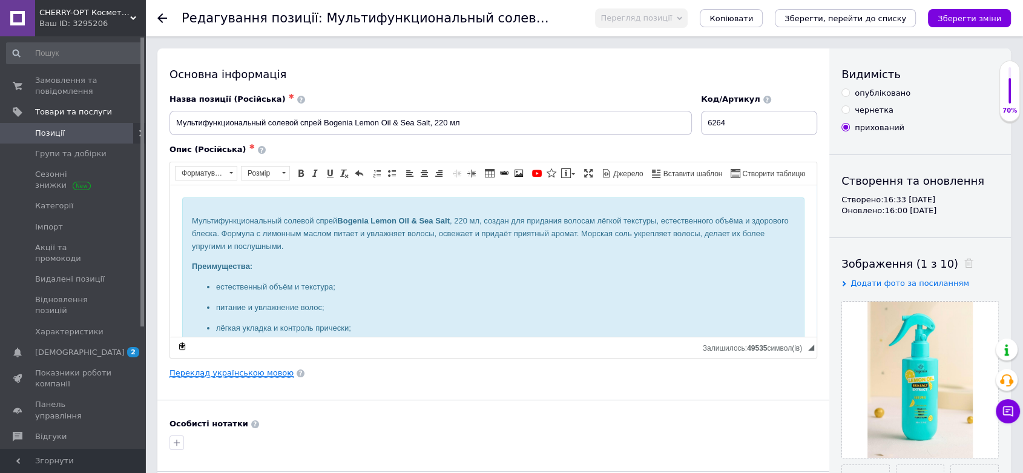
click at [223, 375] on link "Переклад українською мовою" at bounding box center [232, 373] width 124 height 10
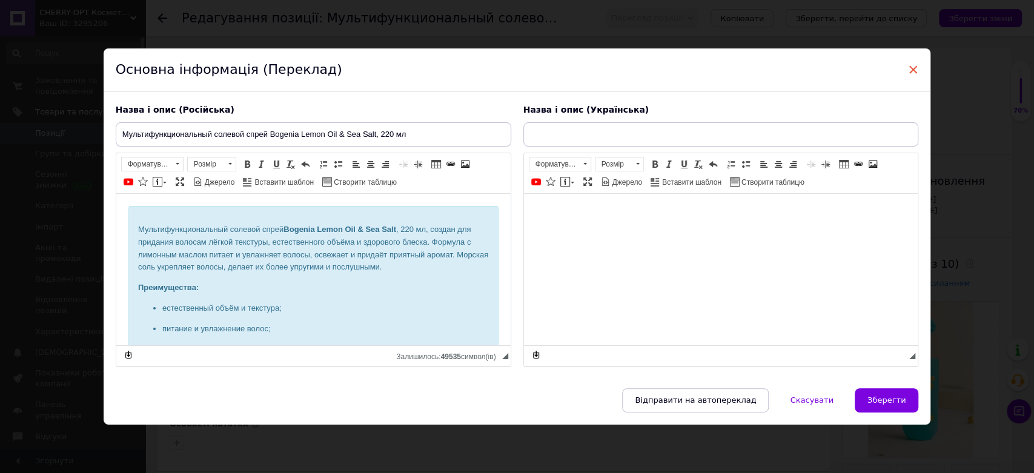
click at [911, 71] on span "×" at bounding box center [913, 69] width 11 height 21
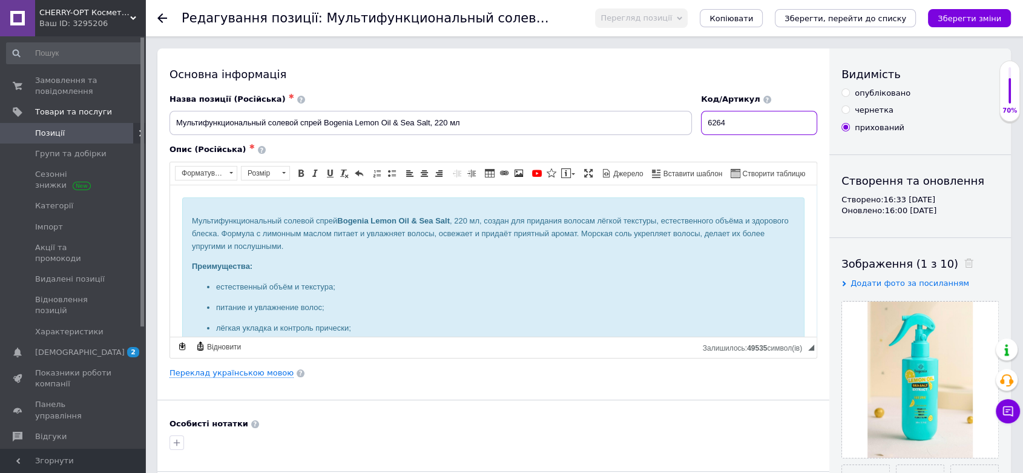
drag, startPoint x: 717, startPoint y: 128, endPoint x: 696, endPoint y: 130, distance: 21.2
click at [696, 130] on div "Назва позиції (Російська) ✱ Мультифункциональный солевой спрей Bogenia Lemon Oi…" at bounding box center [493, 115] width 657 height 50
click at [55, 131] on span "Позиції" at bounding box center [50, 133] width 30 height 11
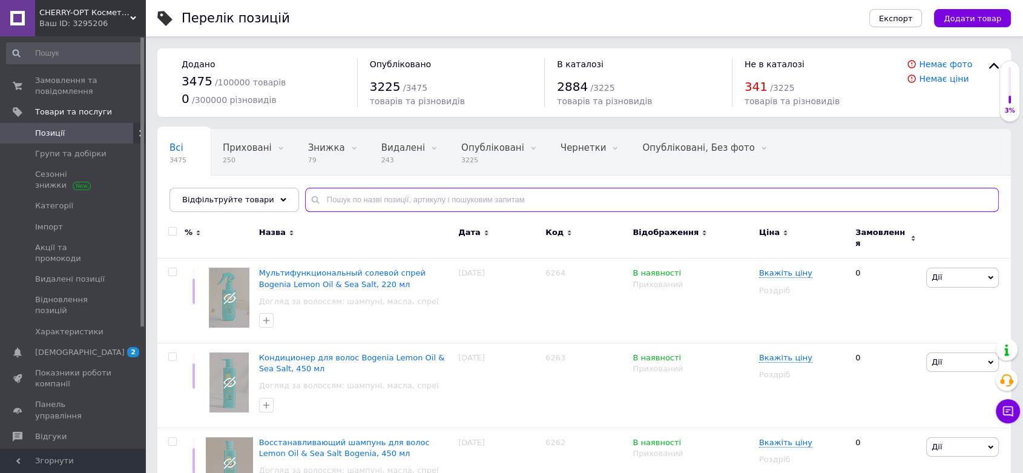
click at [351, 199] on input "text" at bounding box center [652, 200] width 694 height 24
type input "н"
click at [347, 197] on input "text" at bounding box center [652, 200] width 694 height 24
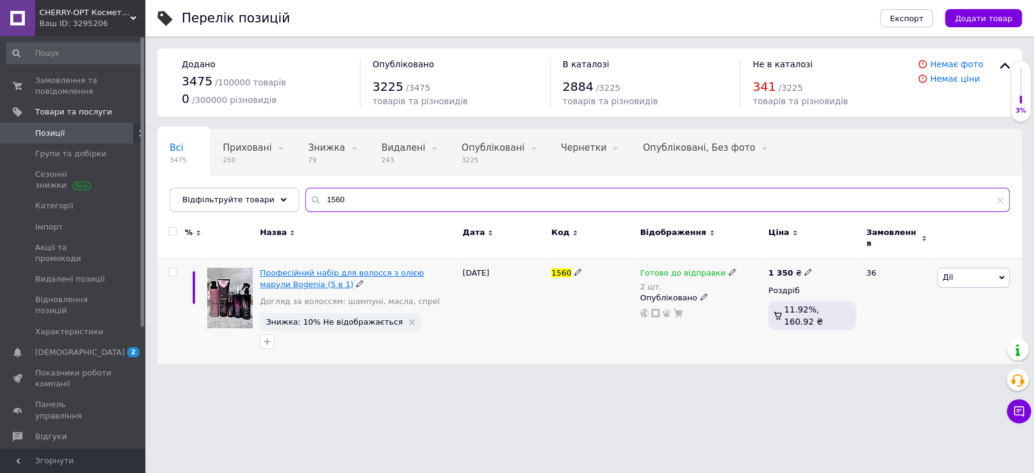
type input "1560"
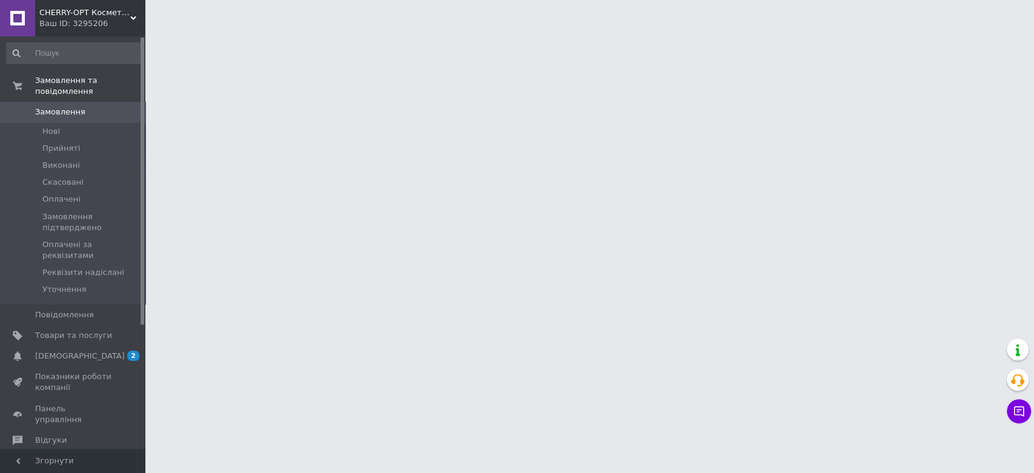
click at [84, 9] on span "CHERRY-OPT Косметика оптом" at bounding box center [84, 12] width 91 height 11
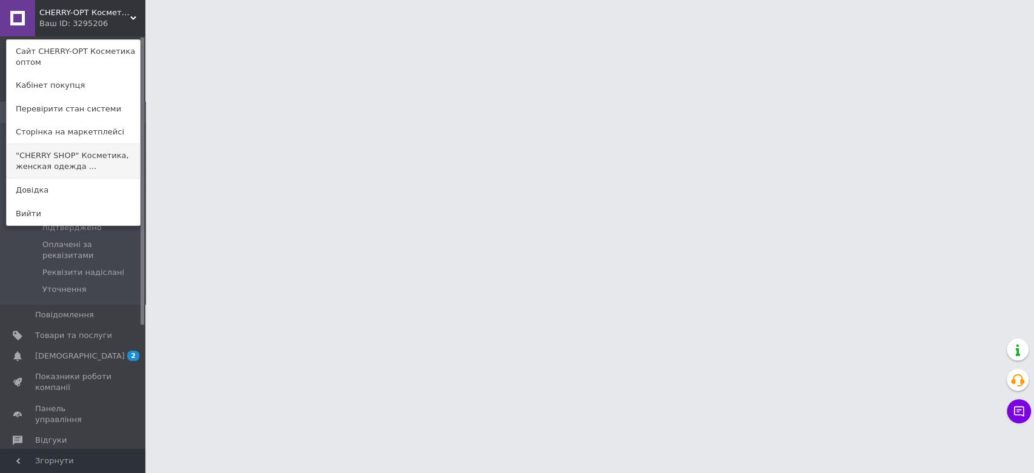
click at [83, 150] on link ""CHERRY SHOP" Косметика, женская одежда ..." at bounding box center [73, 161] width 133 height 34
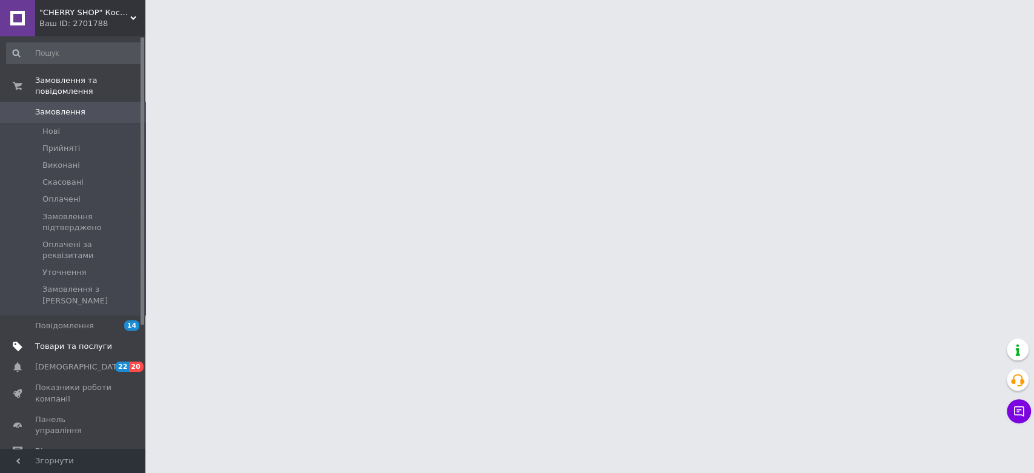
click at [67, 341] on span "Товари та послуги" at bounding box center [73, 346] width 77 height 11
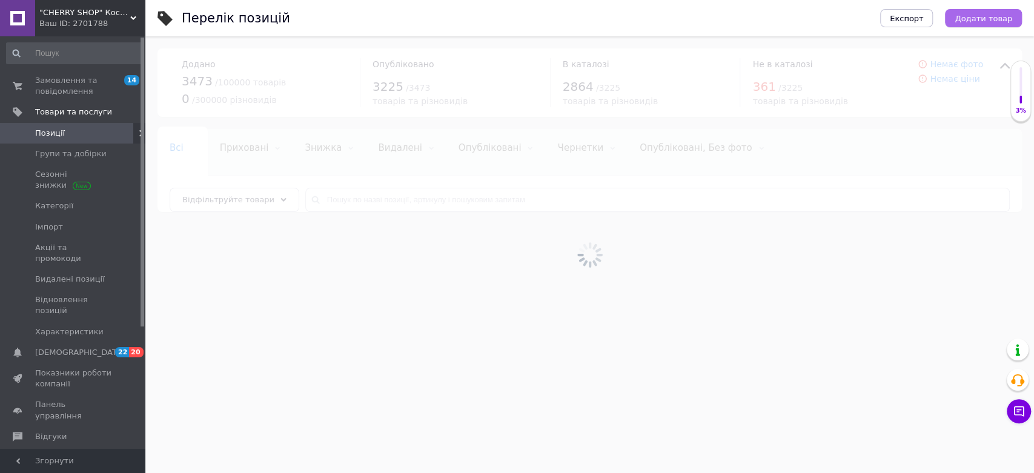
click at [986, 19] on span "Додати товар" at bounding box center [983, 18] width 58 height 9
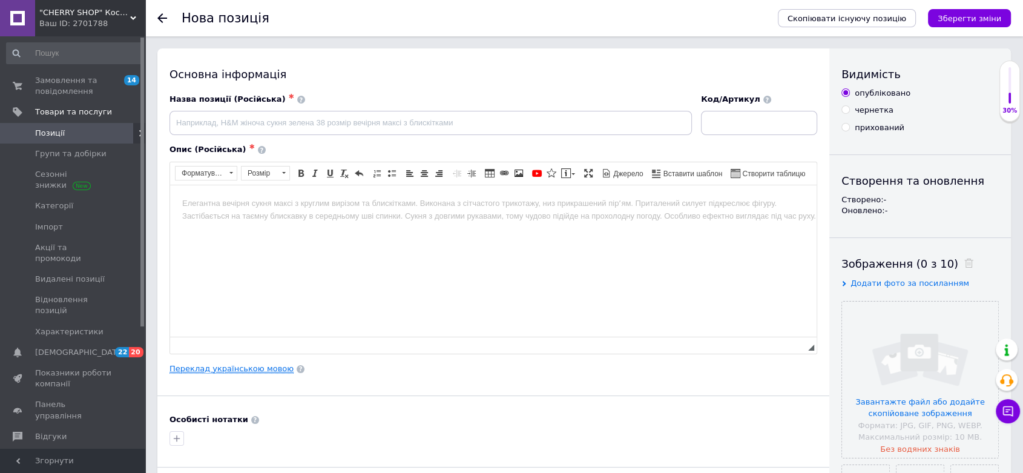
click at [247, 364] on link "Переклад українською мовою" at bounding box center [232, 369] width 124 height 10
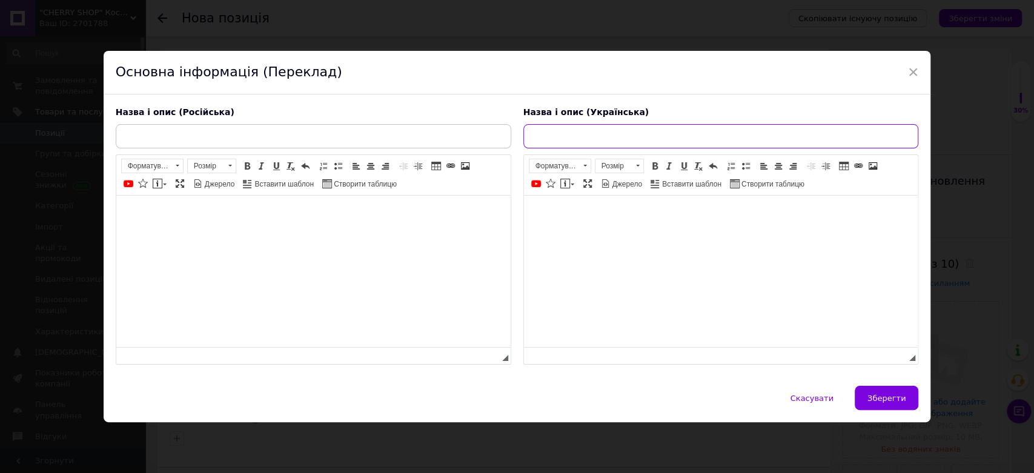
click at [575, 134] on input "text" at bounding box center [720, 136] width 395 height 24
paste input "Кондиціонер для волосся Lemon Oil & Sea Salt Bogenia,450 мл"
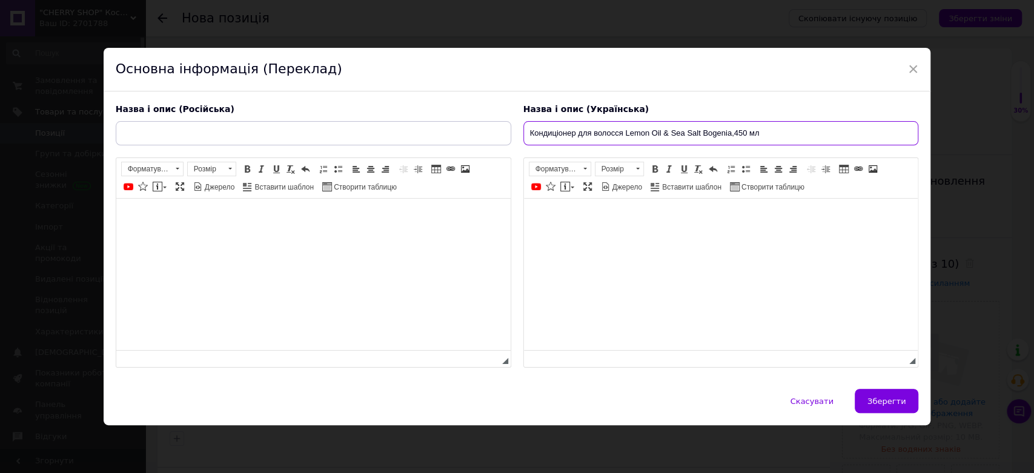
type input "Кондиціонер для волосся Lemon Oil & Sea Salt Bogenia,450 мл"
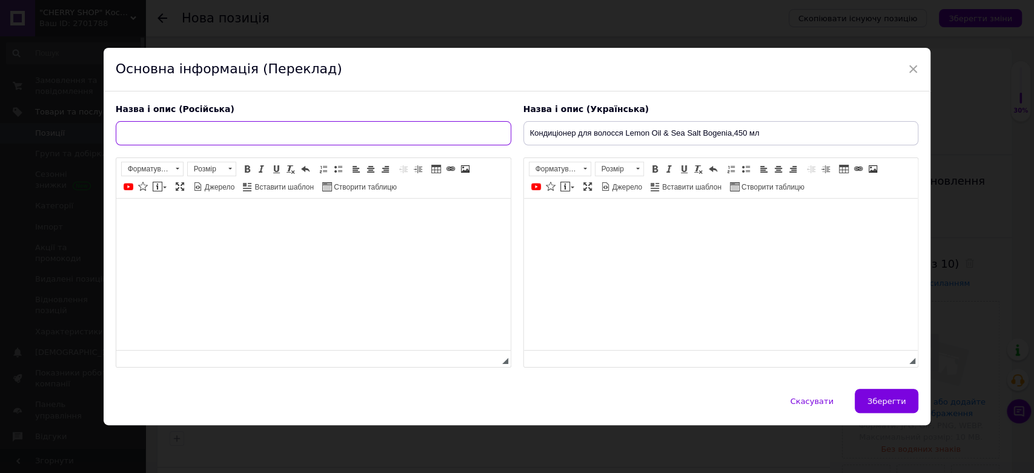
click at [403, 139] on input "text" at bounding box center [313, 133] width 395 height 24
paste input "Кондиционер для волос Bogenia Lemon Oil & Sea Salt, 450 мл"
type input "Кондиционер для волос Bogenia Lemon Oil & Sea Salt, 450 мл"
click at [570, 187] on span at bounding box center [572, 187] width 4 height 2
click at [567, 188] on span at bounding box center [565, 187] width 10 height 10
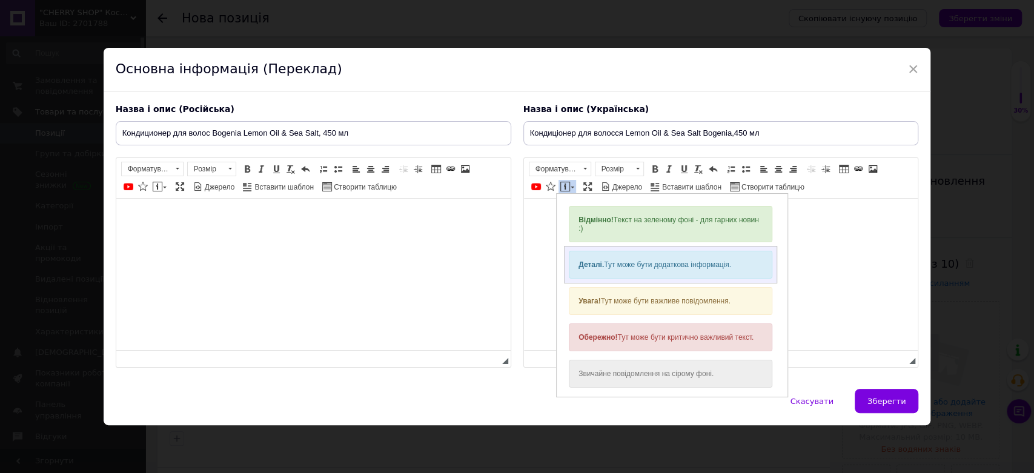
click at [602, 262] on strong "Деталі." at bounding box center [590, 264] width 25 height 8
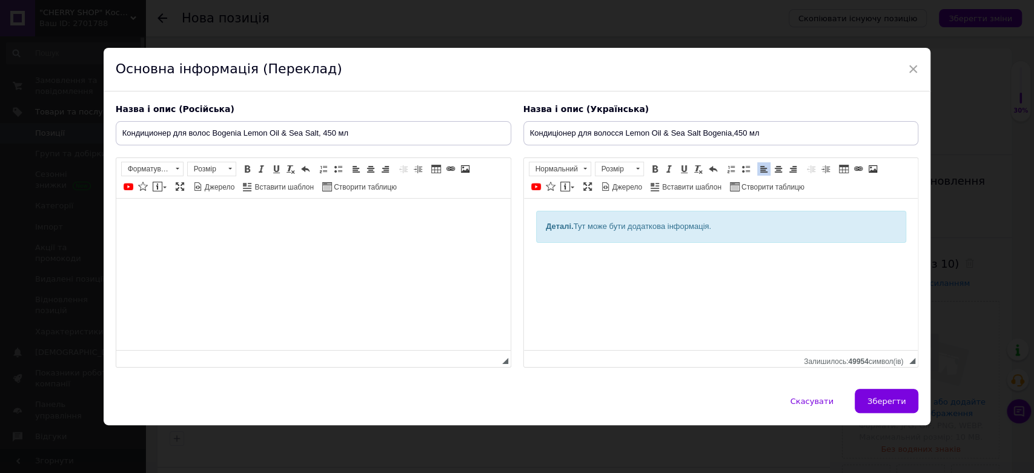
drag, startPoint x: 540, startPoint y: 224, endPoint x: 745, endPoint y: 222, distance: 204.7
click at [745, 222] on div "Деталі. Тут може бути додаткова інформація." at bounding box center [720, 227] width 370 height 32
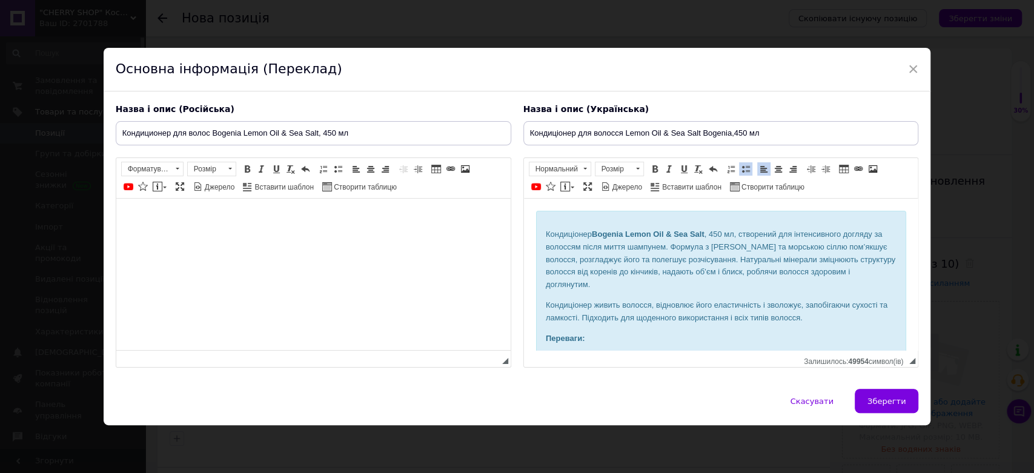
scroll to position [74, 0]
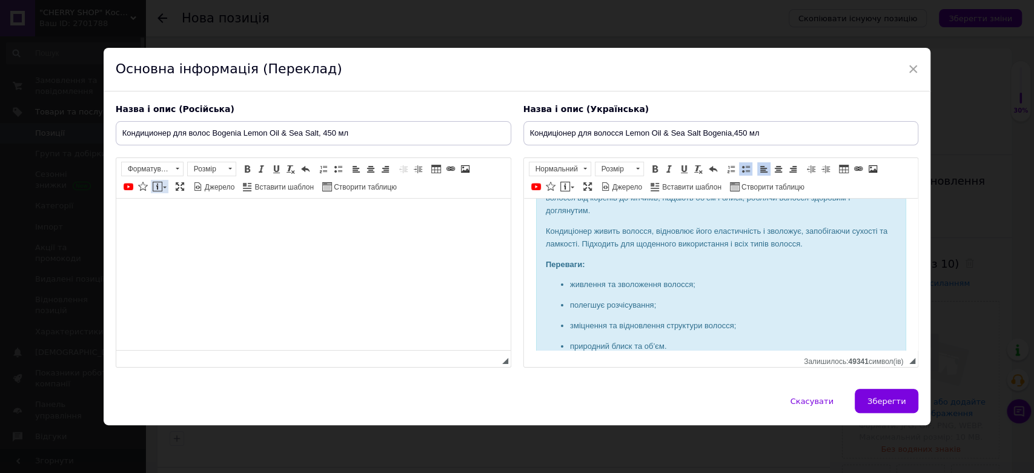
click at [162, 190] on link "Вставити повідомлення" at bounding box center [160, 186] width 18 height 13
click at [163, 188] on span at bounding box center [165, 187] width 4 height 2
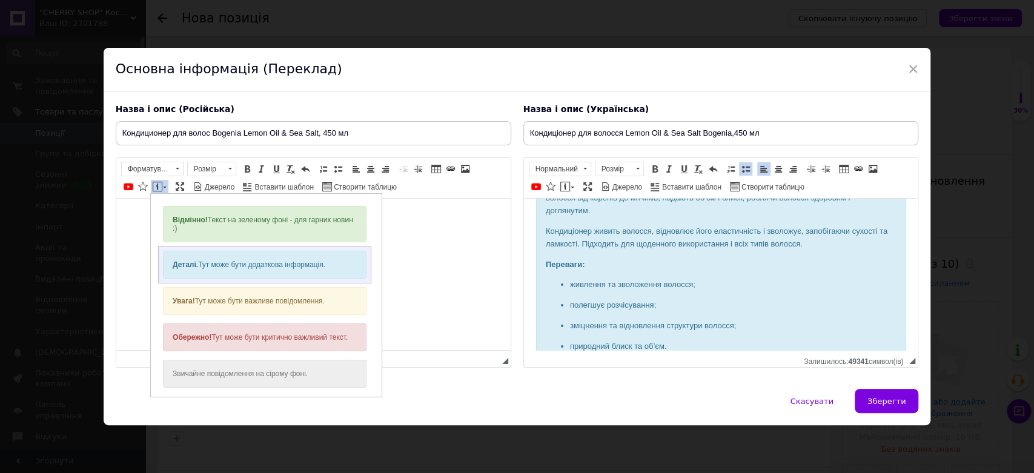
click at [217, 260] on div "Деталі. Тут може бути додаткова інформація." at bounding box center [263, 264] width 203 height 28
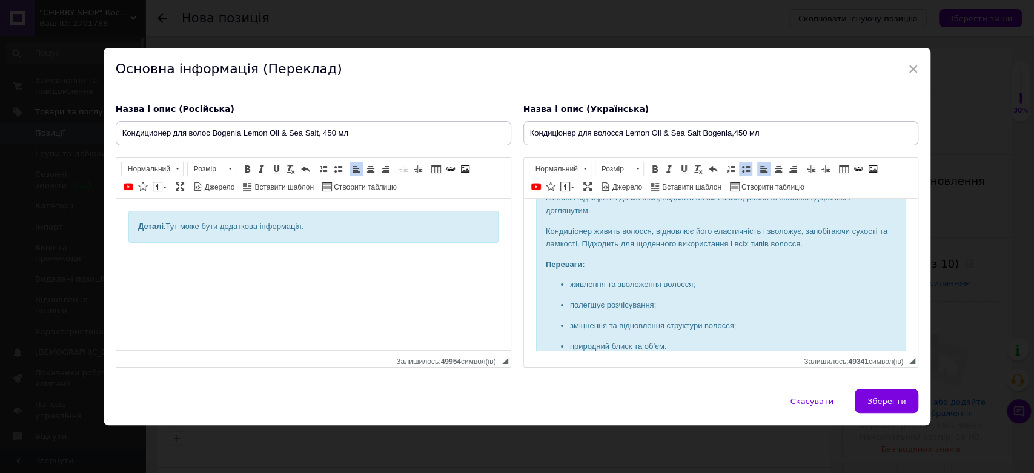
drag, startPoint x: 132, startPoint y: 225, endPoint x: 317, endPoint y: 228, distance: 184.7
click at [317, 228] on div "Деталі. Тут може бути додаткова інформація." at bounding box center [313, 227] width 370 height 32
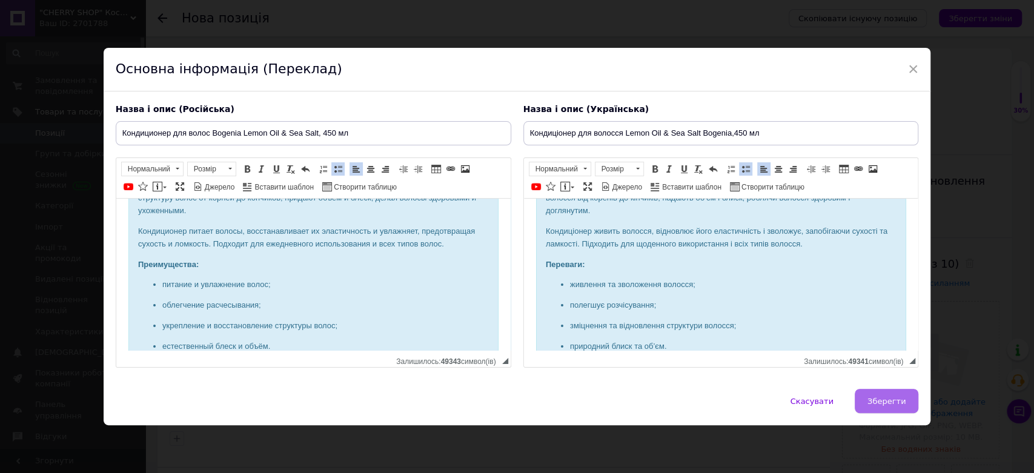
click at [896, 397] on span "Зберегти" at bounding box center [886, 401] width 38 height 9
type input "Кондиционер для волос Bogenia Lemon Oil & Sea Salt, 450 мл"
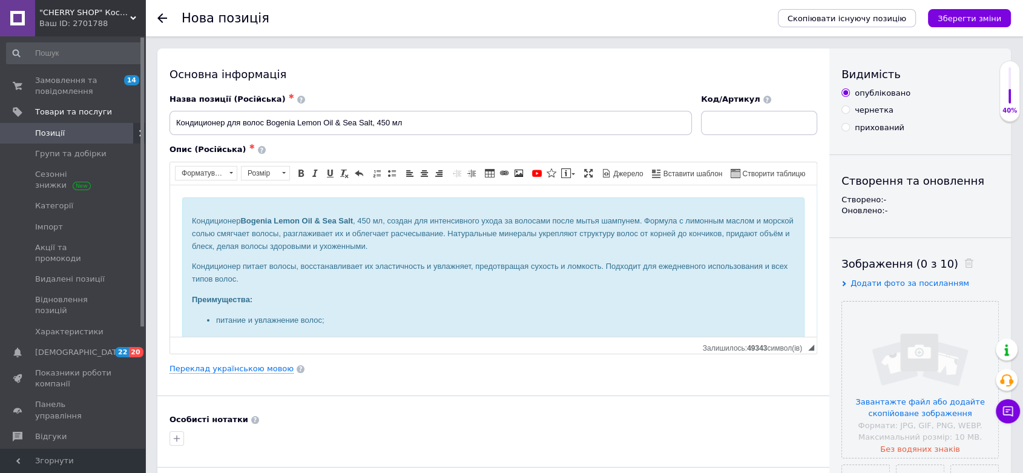
click at [842, 127] on input "прихований" at bounding box center [846, 127] width 8 height 8
radio input "true"
click at [909, 326] on input "file" at bounding box center [920, 380] width 156 height 156
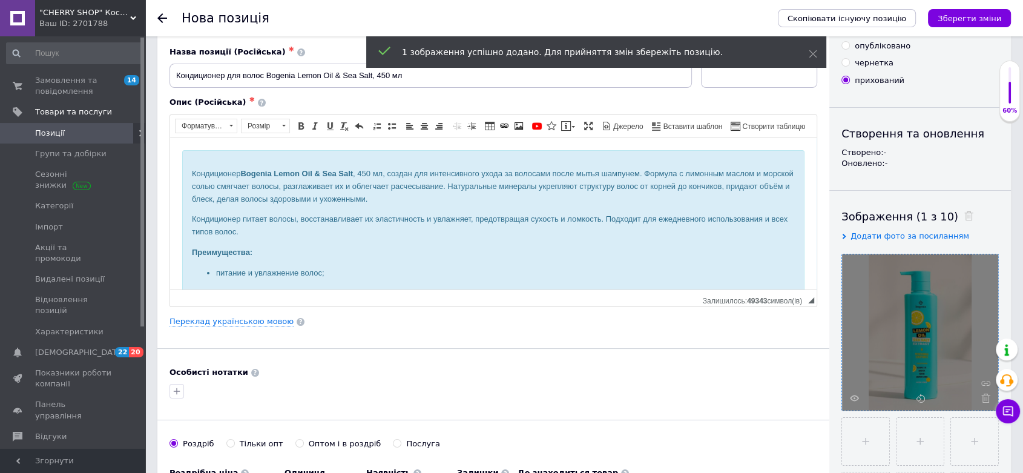
scroll to position [134, 0]
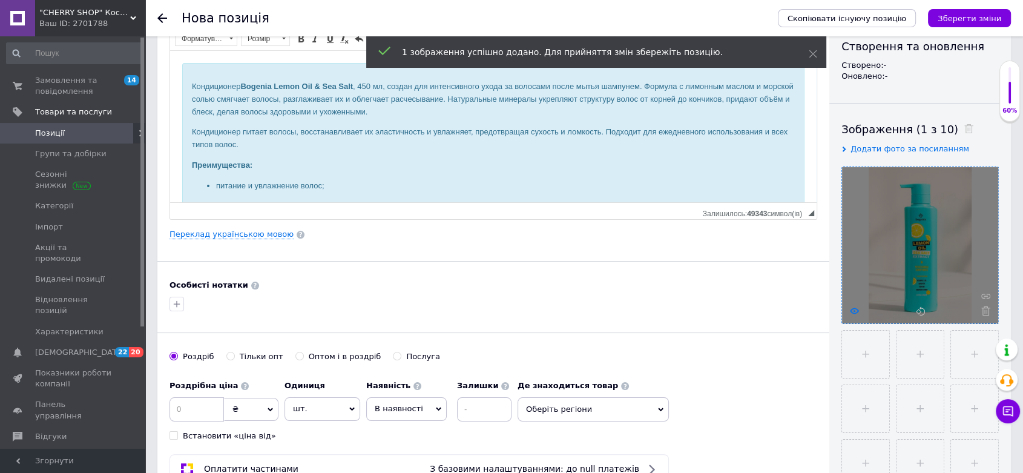
click at [854, 314] on icon at bounding box center [854, 310] width 9 height 9
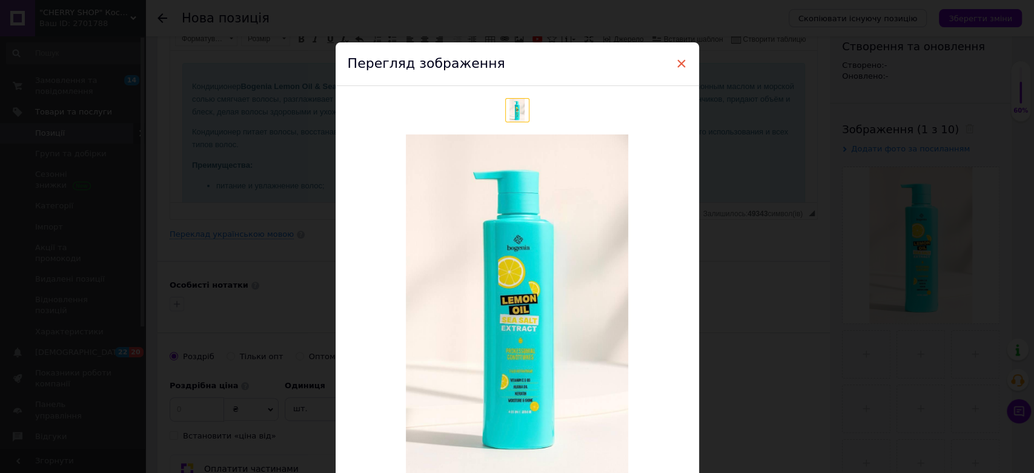
click at [677, 64] on span "×" at bounding box center [681, 63] width 11 height 21
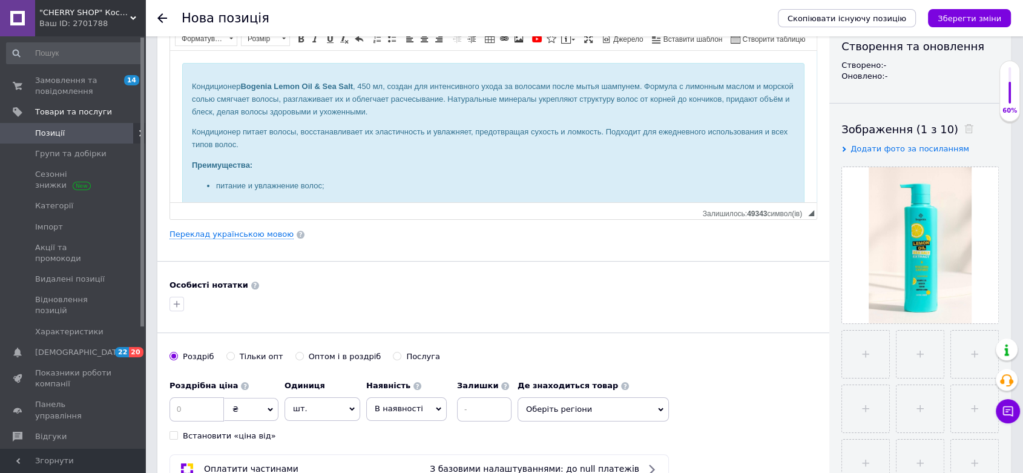
click at [550, 411] on span "Оберіть регіони" at bounding box center [593, 409] width 151 height 24
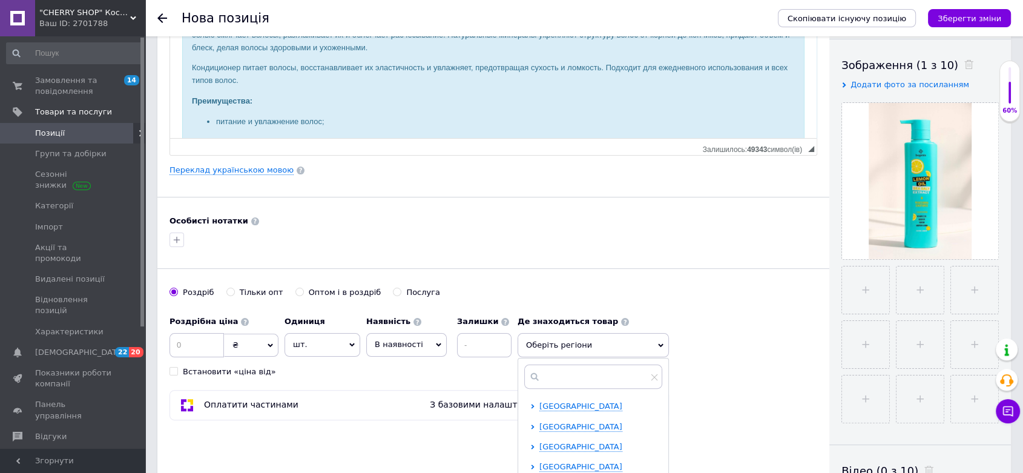
scroll to position [269, 0]
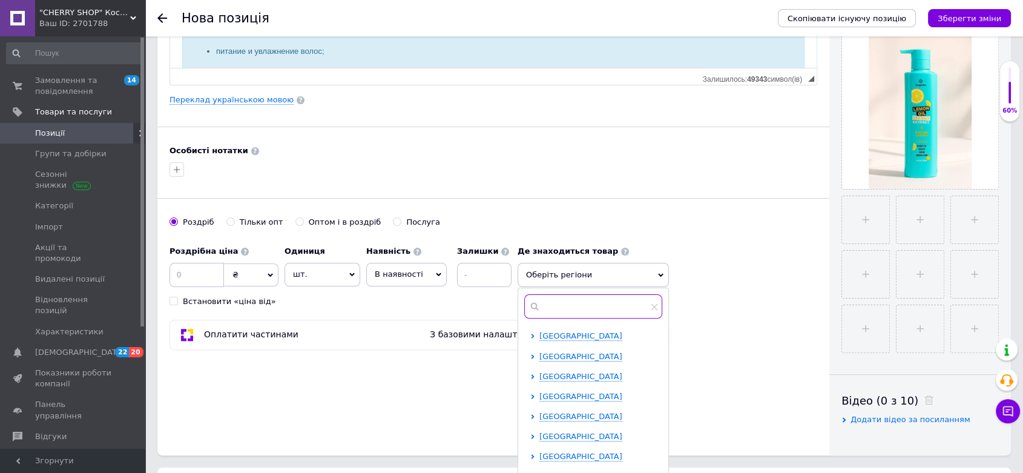
click at [560, 305] on input "text" at bounding box center [593, 306] width 138 height 24
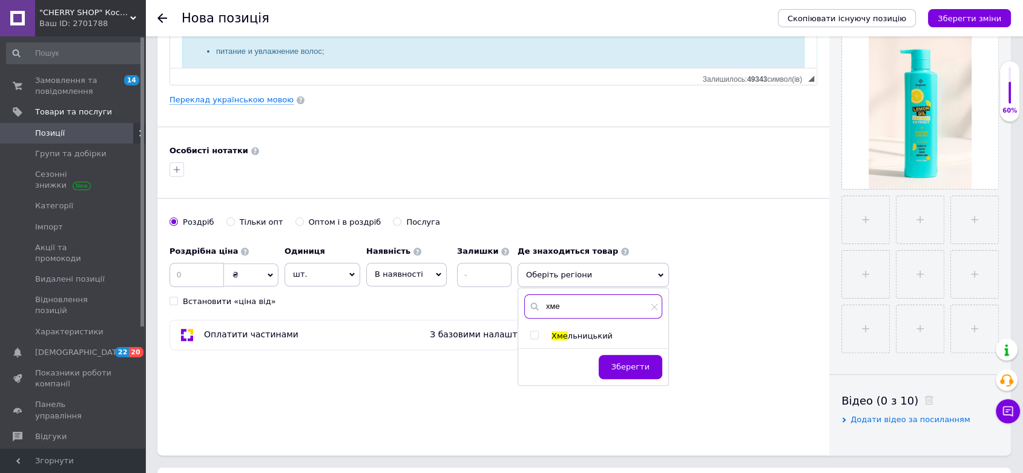
type input "хме"
click at [531, 334] on input "checkbox" at bounding box center [534, 335] width 8 height 8
checkbox input "true"
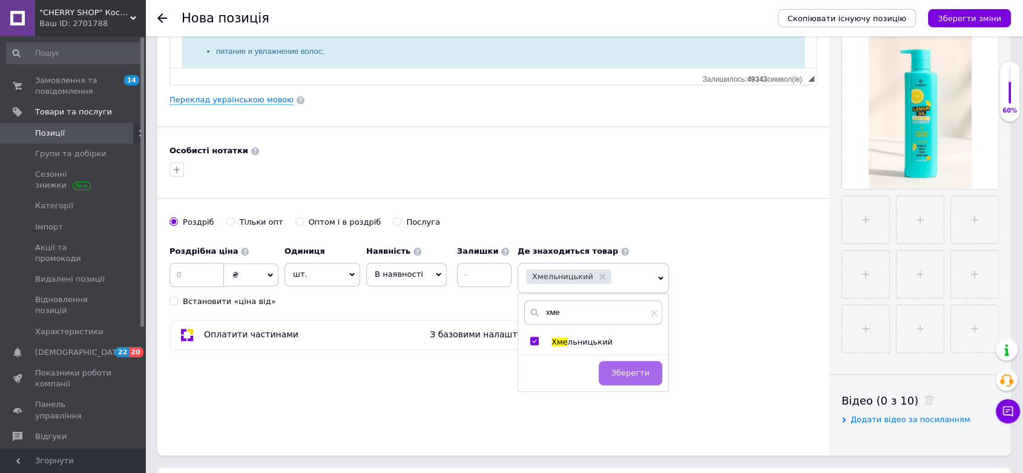
click at [618, 371] on span "Зберегти" at bounding box center [631, 372] width 38 height 9
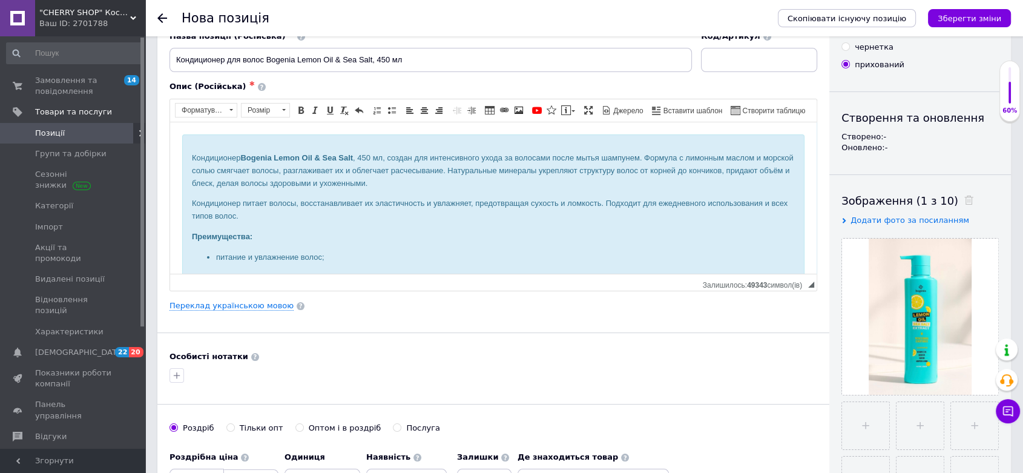
scroll to position [0, 0]
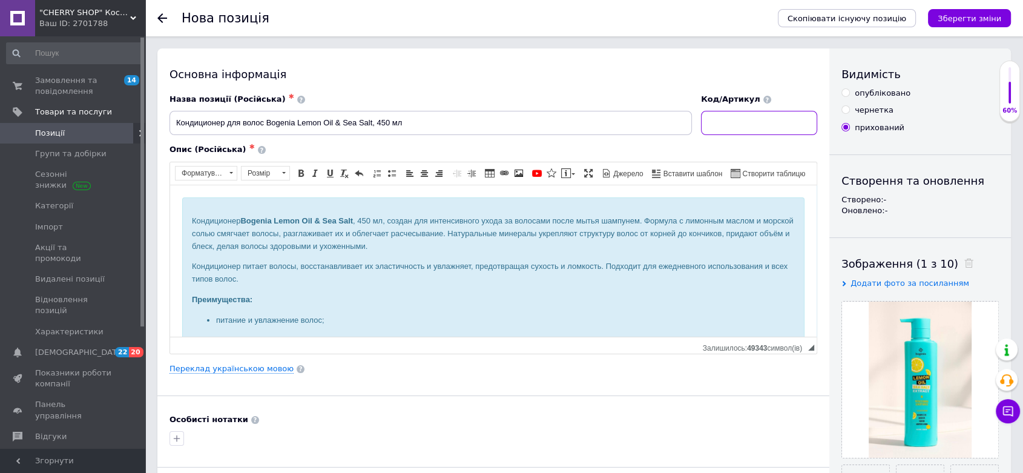
click at [738, 125] on input at bounding box center [759, 123] width 116 height 24
paste input "6263"
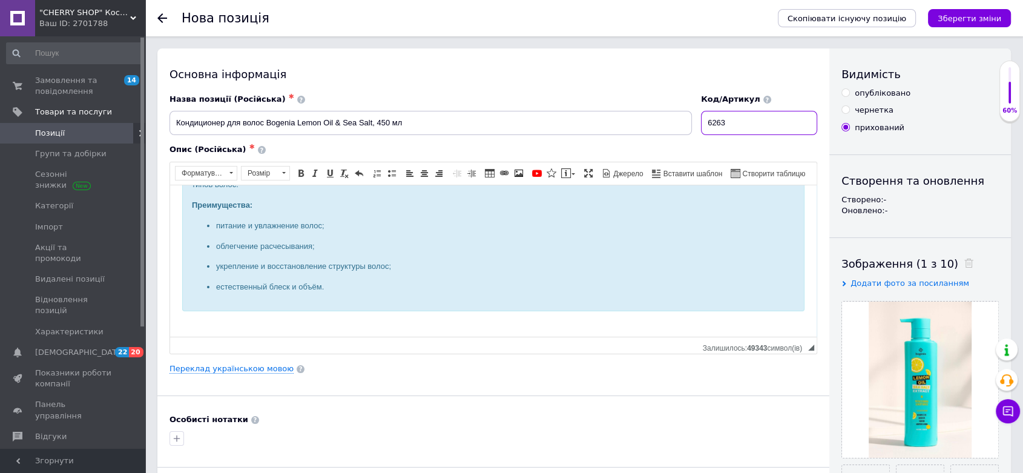
scroll to position [102, 0]
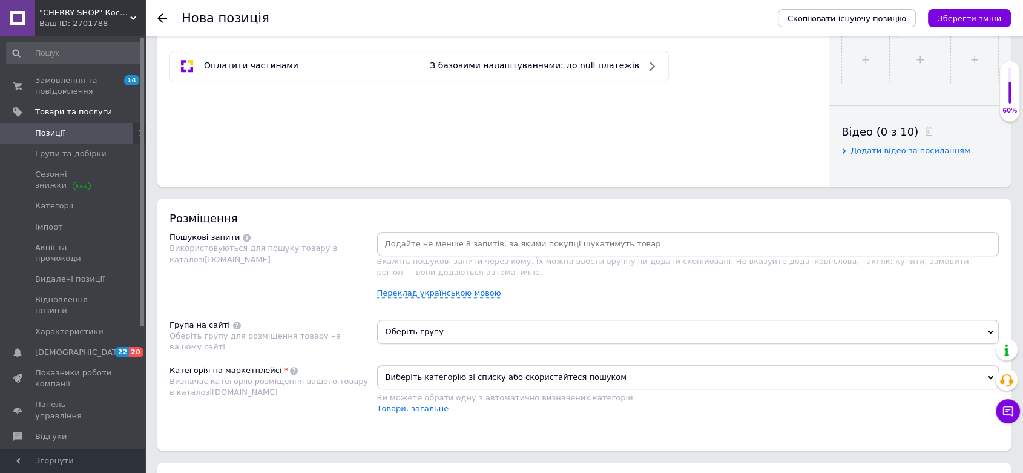
type input "6263"
click at [434, 325] on span "Оберіть групу" at bounding box center [688, 332] width 622 height 24
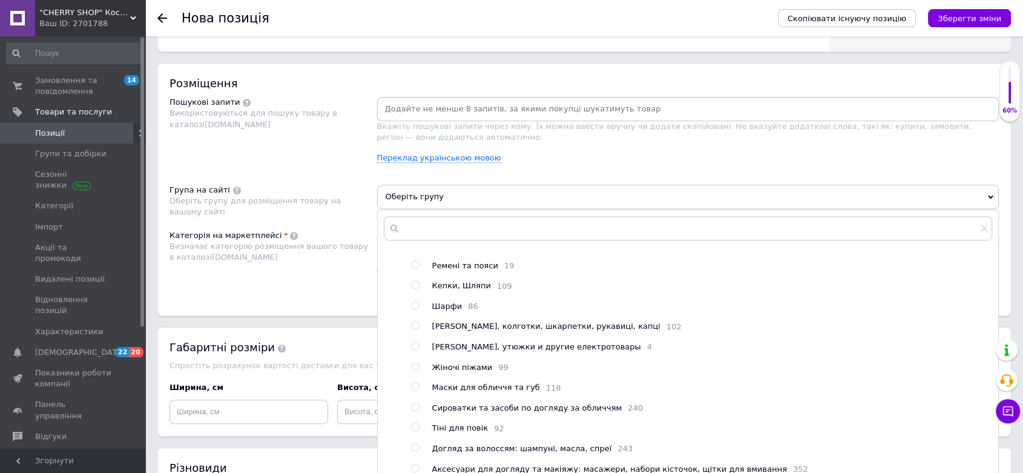
scroll to position [202, 0]
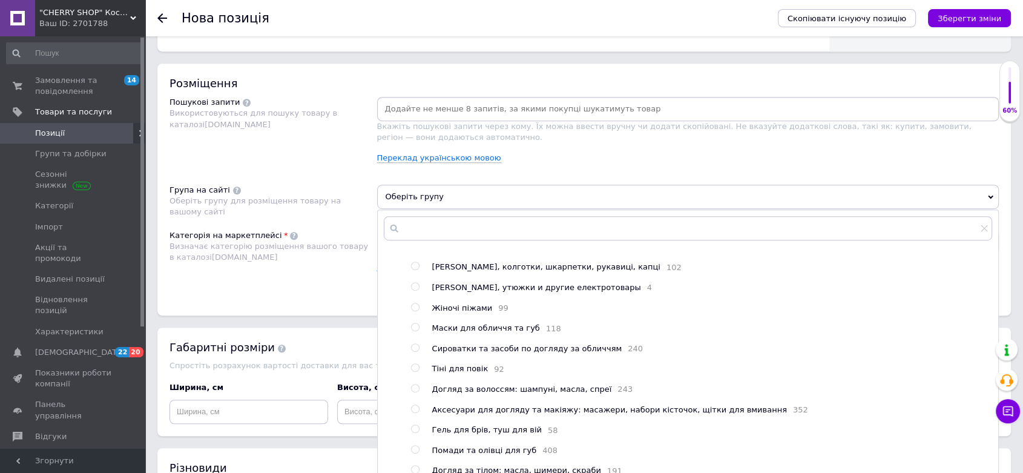
click at [414, 391] on input "radio" at bounding box center [415, 388] width 8 height 8
radio input "true"
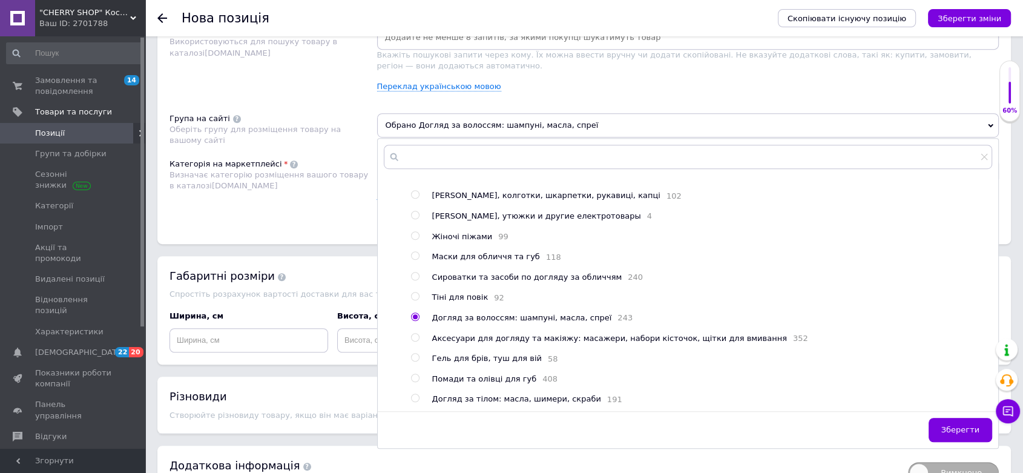
scroll to position [807, 0]
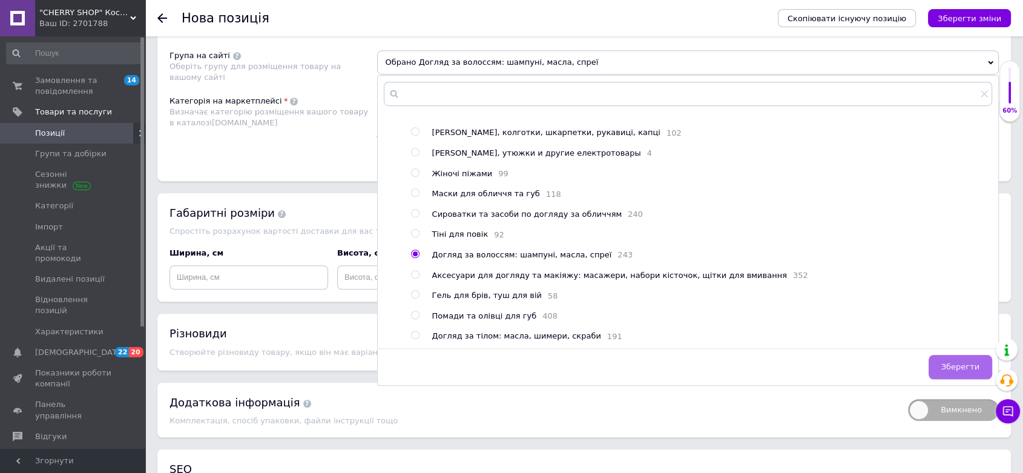
click at [949, 355] on button "Зберегти" at bounding box center [961, 367] width 64 height 24
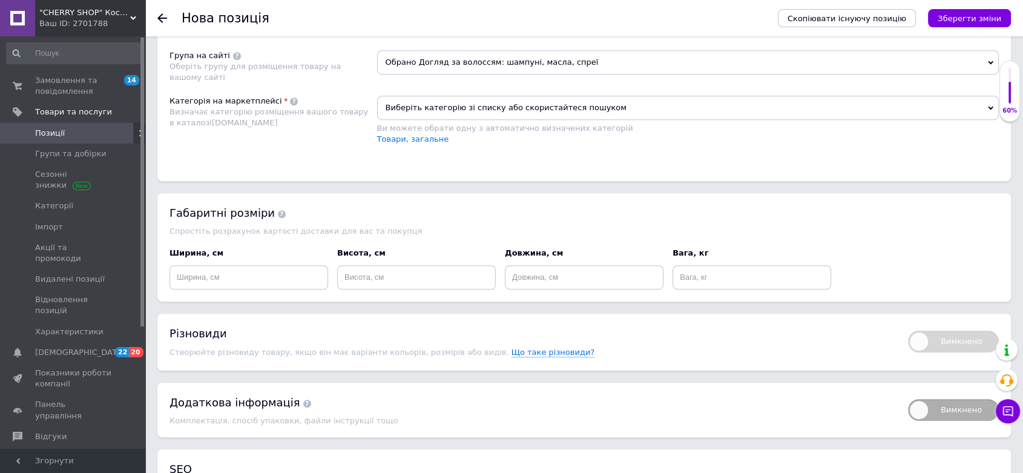
click at [443, 109] on span "Виберіть категорію зі списку або скористайтеся пошуком" at bounding box center [688, 108] width 622 height 24
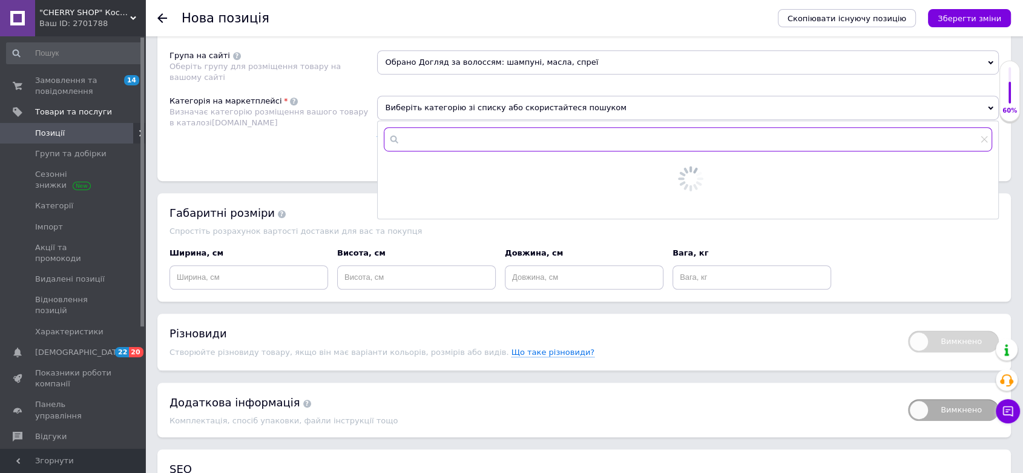
click at [450, 136] on input "text" at bounding box center [688, 139] width 609 height 24
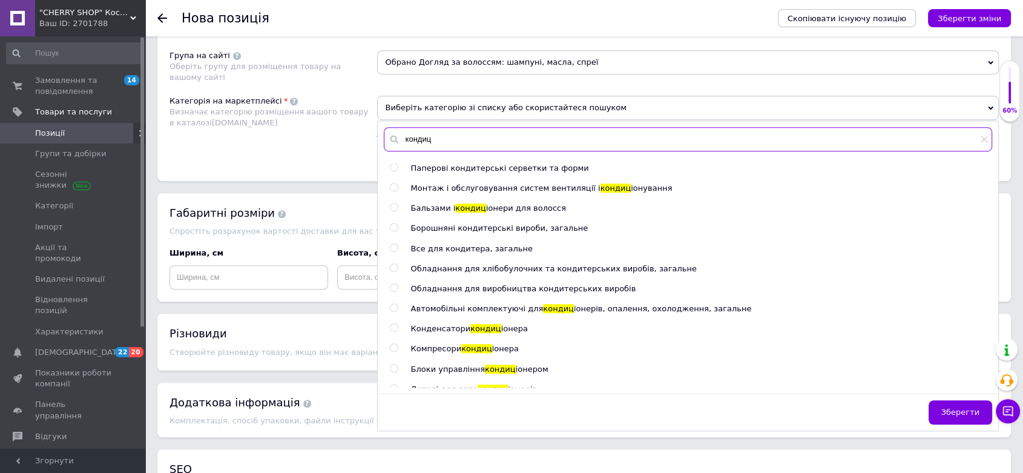
scroll to position [41, 0]
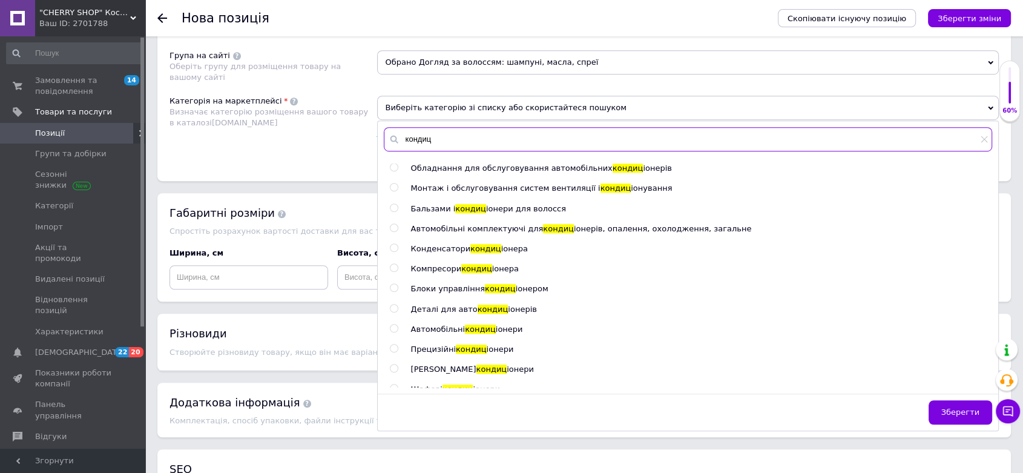
type input "кондиц"
click at [395, 204] on input "radio" at bounding box center [394, 208] width 8 height 8
radio input "true"
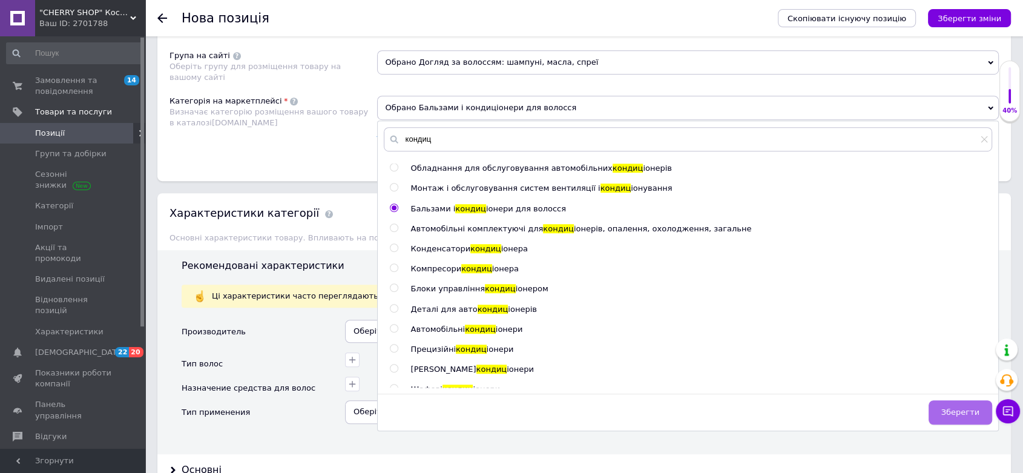
click at [966, 407] on span "Зберегти" at bounding box center [960, 411] width 38 height 9
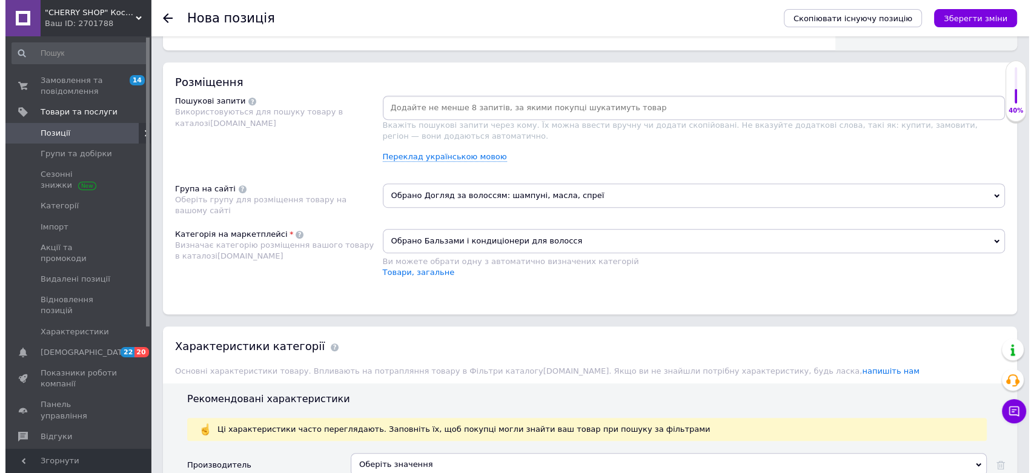
scroll to position [673, 0]
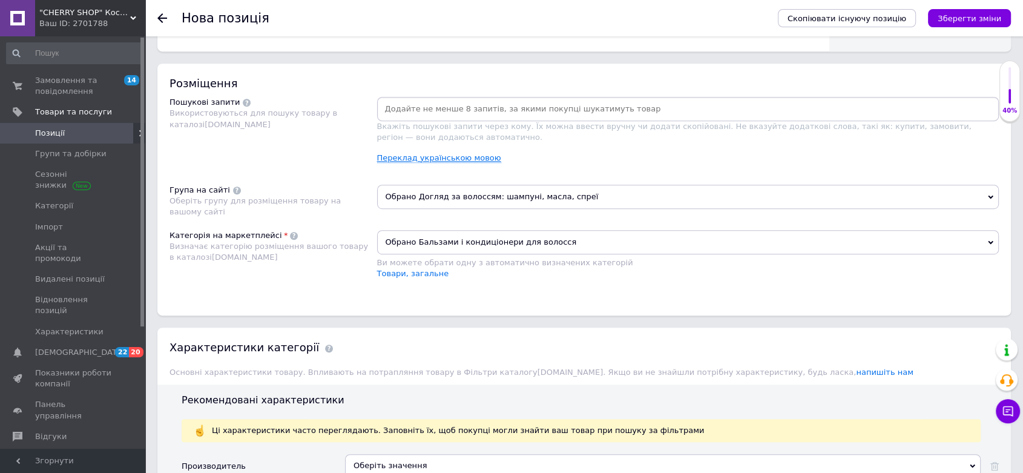
click at [455, 154] on link "Переклад українською мовою" at bounding box center [439, 158] width 124 height 10
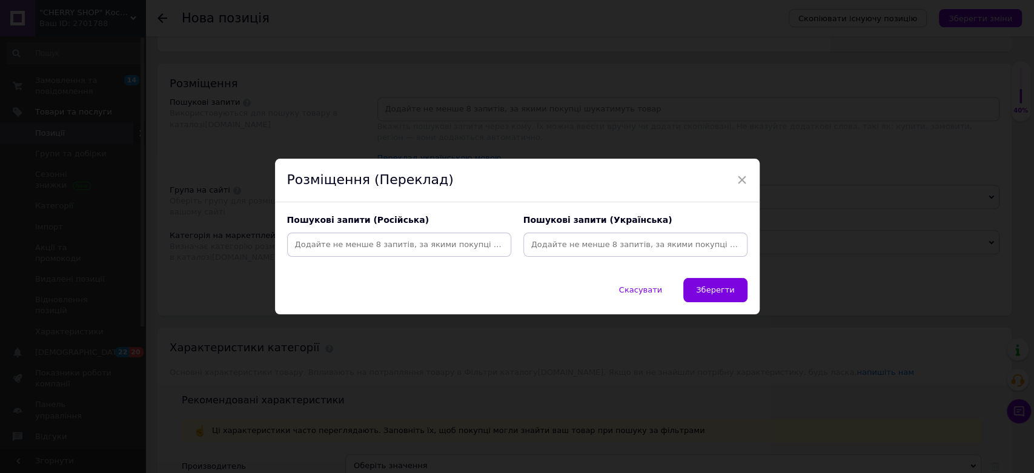
click at [414, 243] on input at bounding box center [398, 245] width 219 height 18
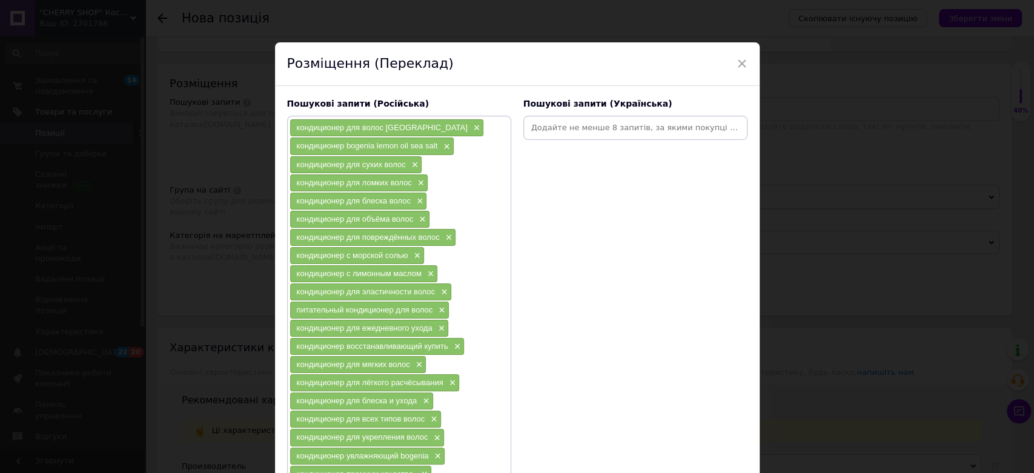
click at [605, 133] on input at bounding box center [635, 128] width 219 height 18
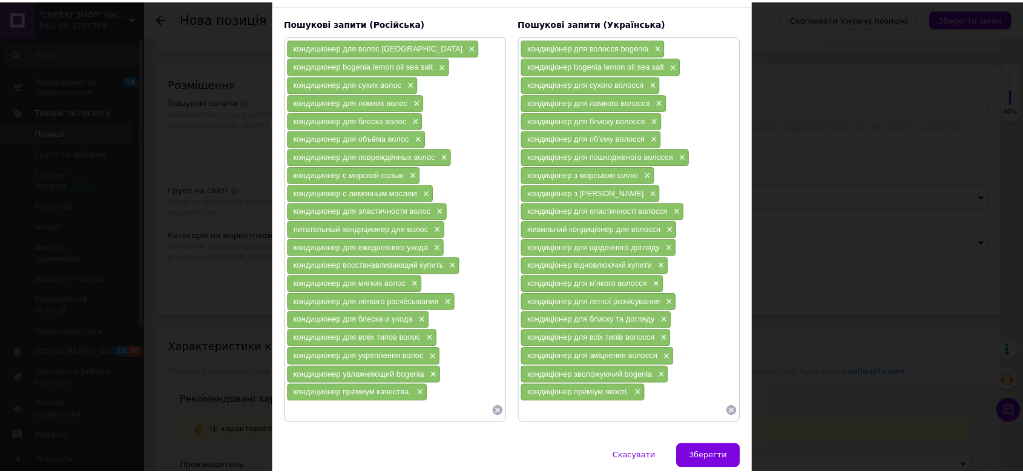
scroll to position [122, 0]
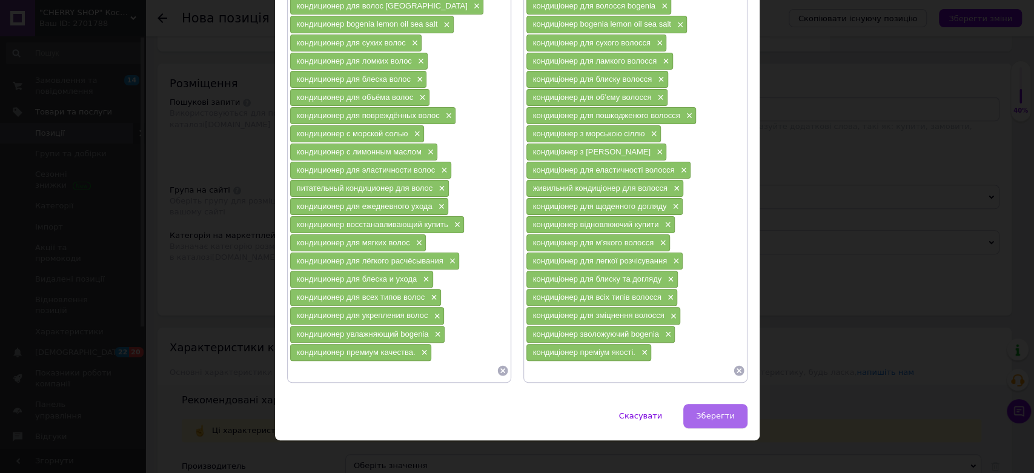
click at [723, 404] on button "Зберегти" at bounding box center [715, 416] width 64 height 24
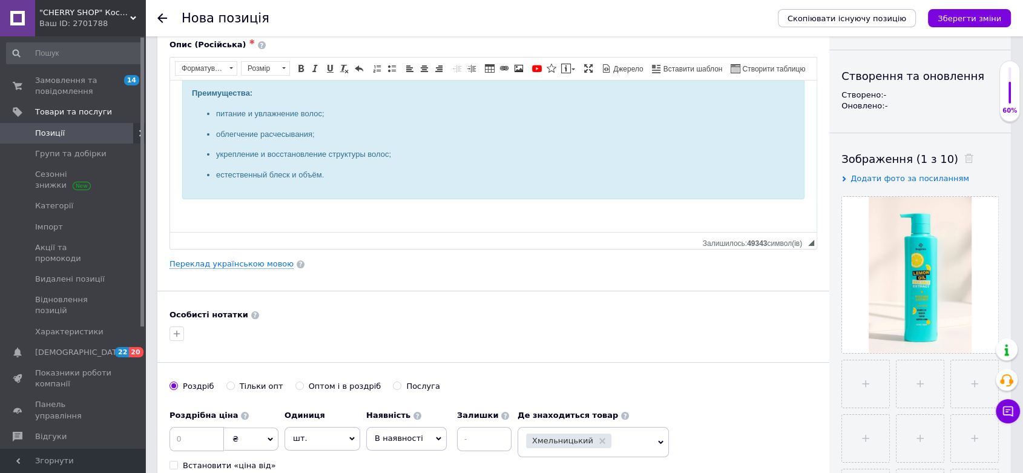
scroll to position [0, 0]
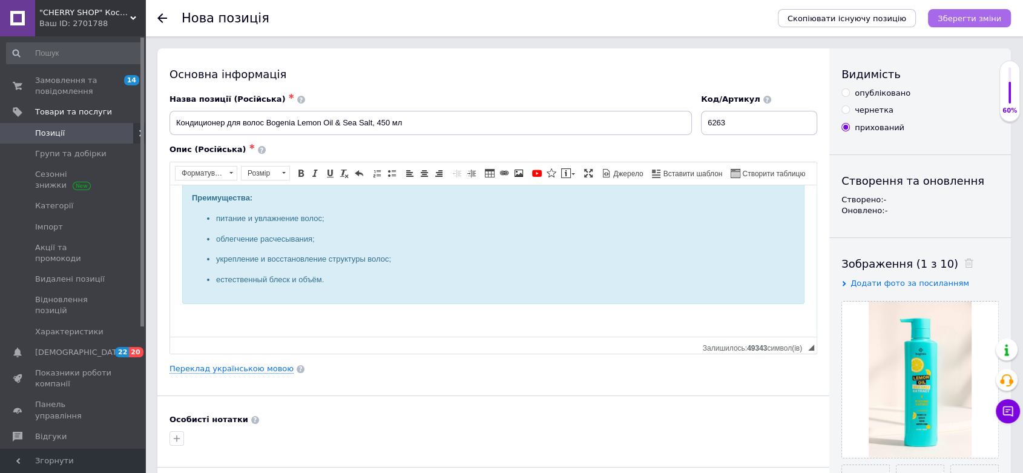
click at [949, 19] on icon "Зберегти зміни" at bounding box center [970, 18] width 64 height 9
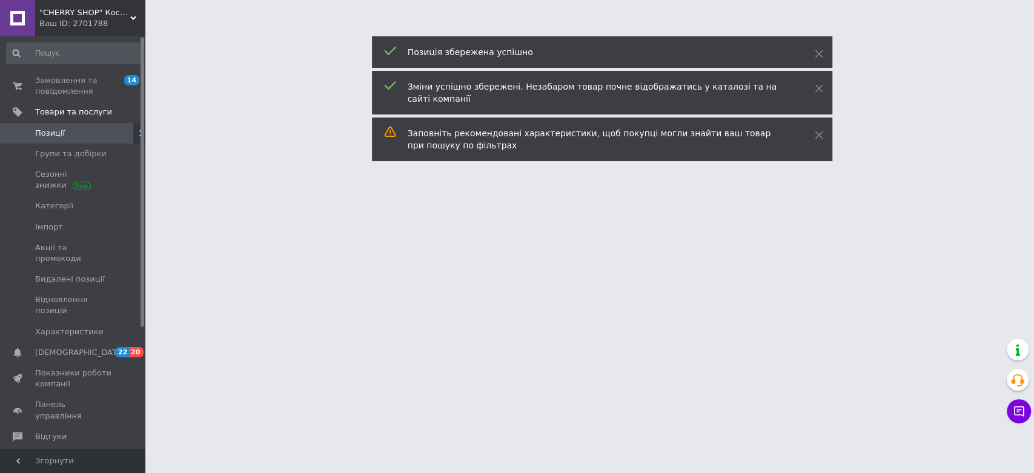
click at [65, 13] on span ""CHERRY SHOP" Косметика, жіночий одяг та аксесуари" at bounding box center [84, 12] width 91 height 11
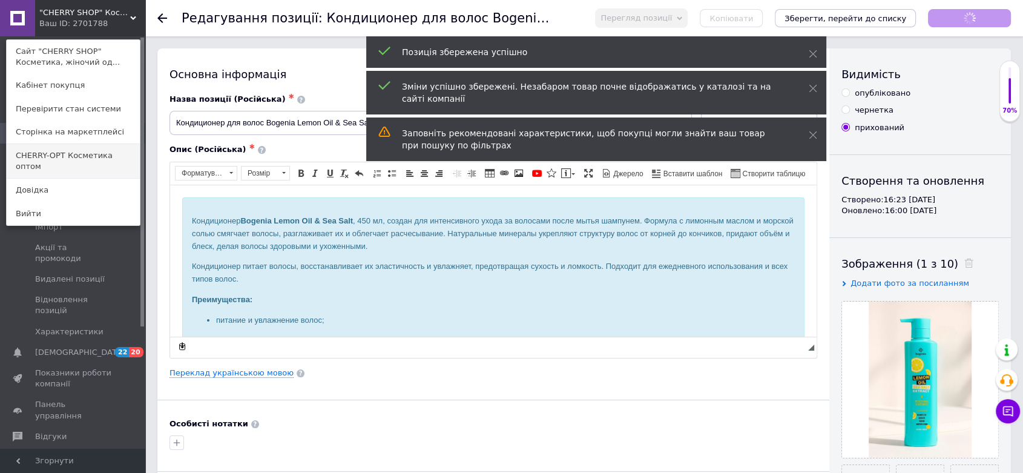
click at [70, 155] on link "CHERRY-OPT Косметика оптом" at bounding box center [73, 161] width 133 height 34
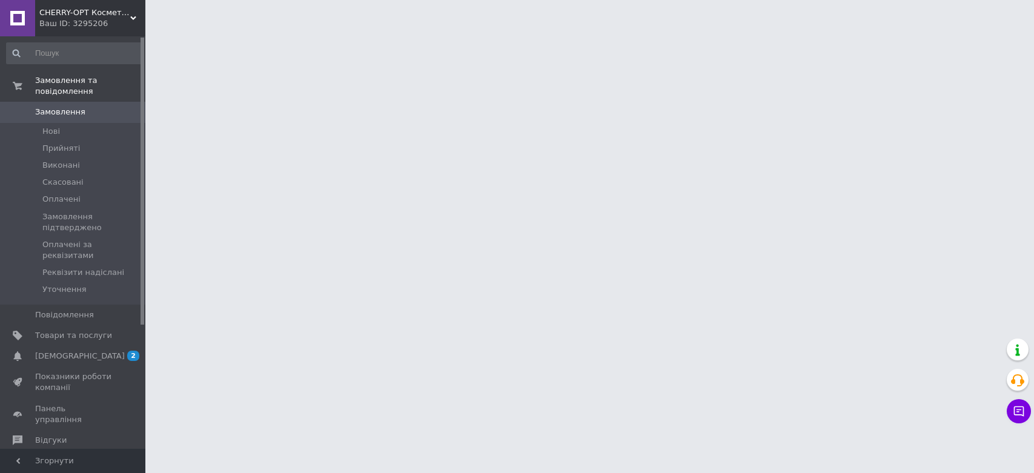
click at [82, 14] on span "CHERRY-OPT Косметика оптом" at bounding box center [84, 12] width 91 height 11
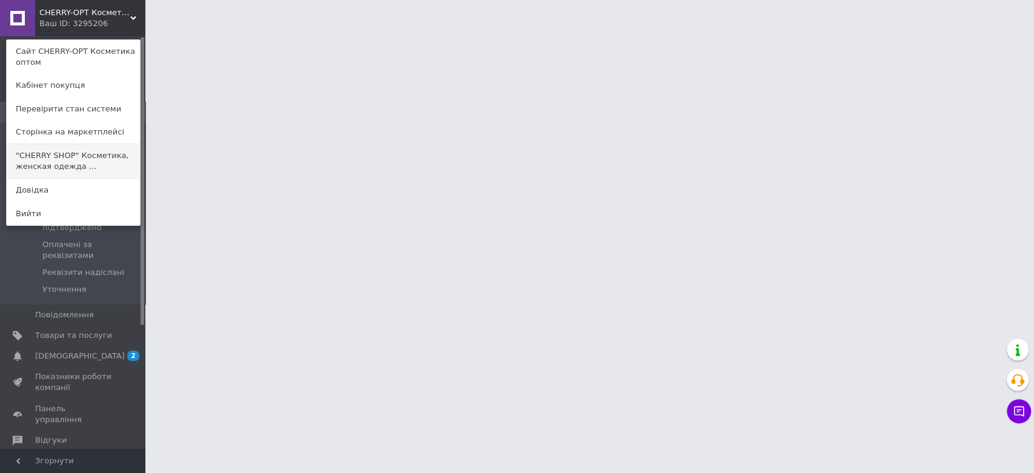
click at [73, 157] on link ""CHERRY SHOP" Косметика, женская одежда ..." at bounding box center [73, 161] width 133 height 34
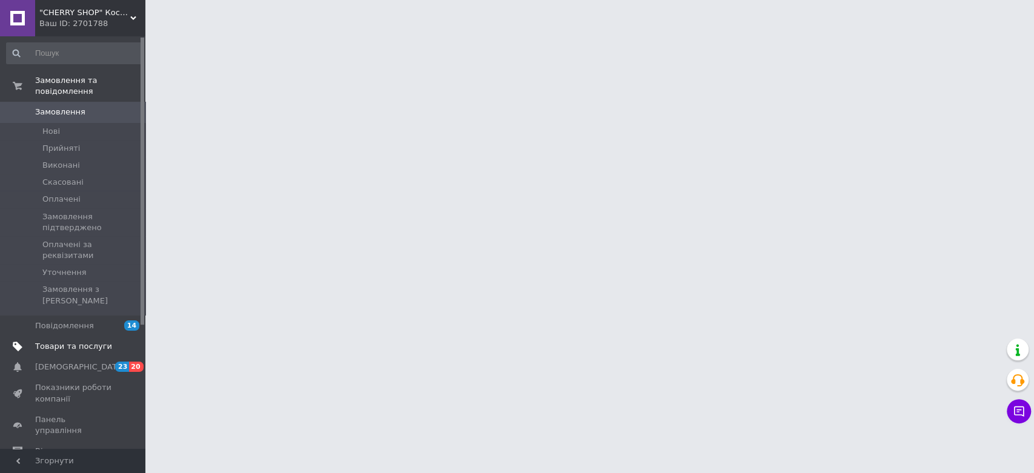
click at [77, 341] on span "Товари та послуги" at bounding box center [73, 346] width 77 height 11
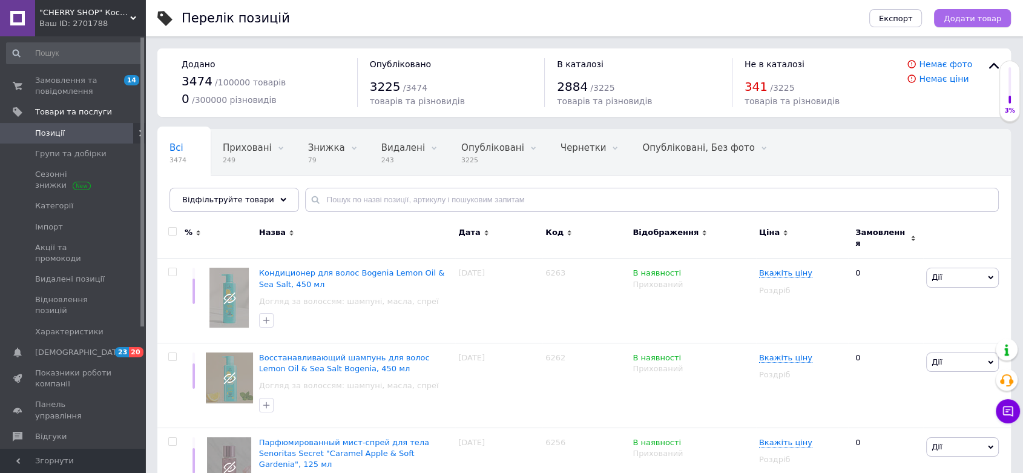
click at [972, 22] on span "Додати товар" at bounding box center [973, 18] width 58 height 9
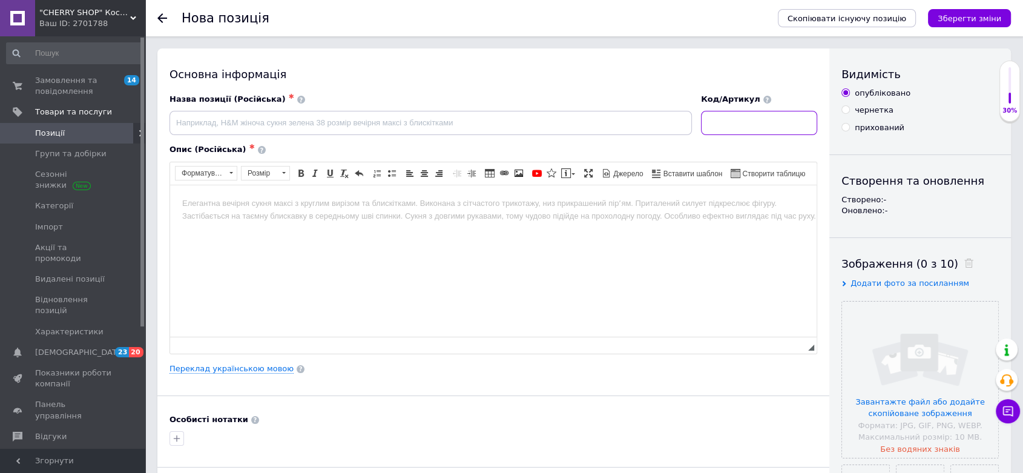
click at [733, 124] on input at bounding box center [759, 123] width 116 height 24
paste input "6264"
type input "6264"
drag, startPoint x: 887, startPoint y: 325, endPoint x: 845, endPoint y: 327, distance: 42.5
click at [886, 325] on input "file" at bounding box center [920, 380] width 156 height 156
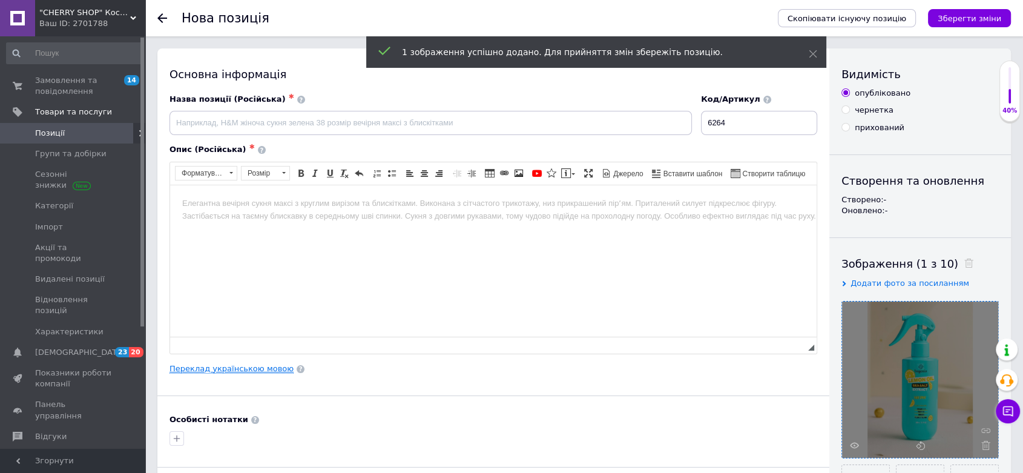
click at [247, 367] on link "Переклад українською мовою" at bounding box center [232, 369] width 124 height 10
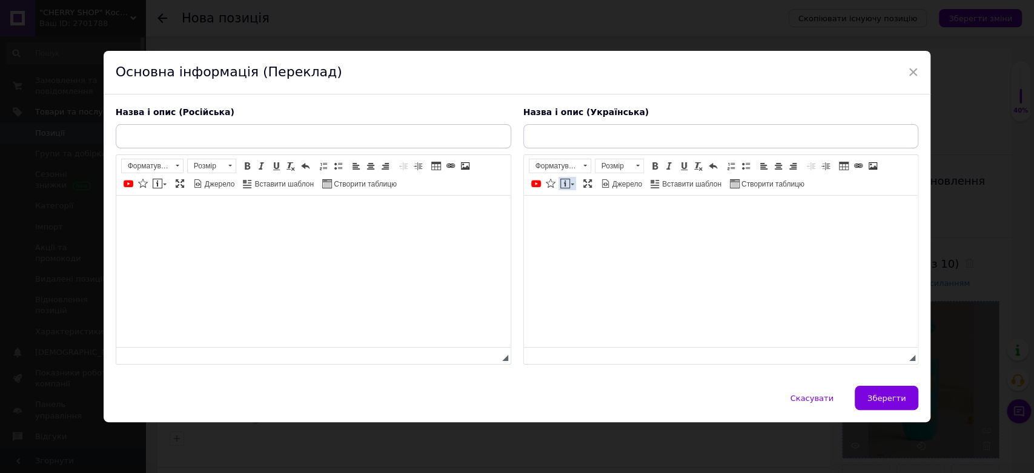
click at [571, 183] on span at bounding box center [572, 184] width 4 height 2
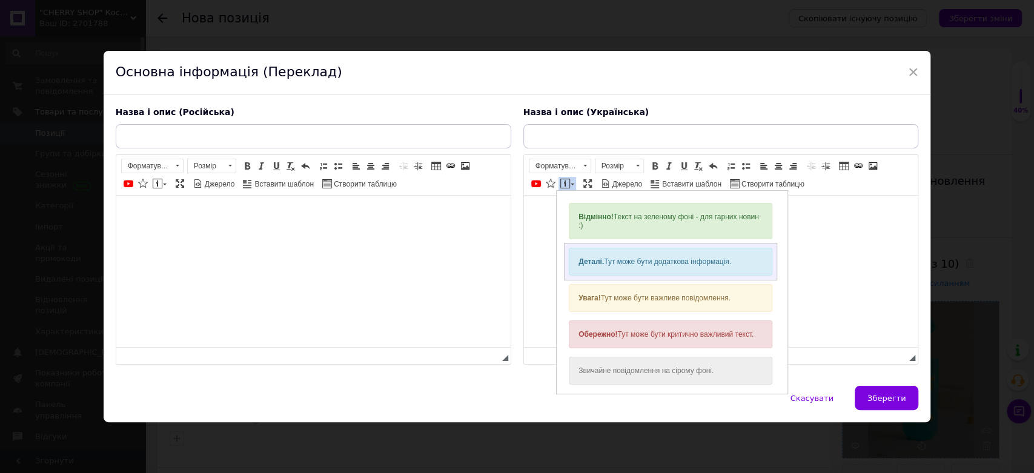
click at [586, 252] on div "Деталі. Тут може бути додаткова інформація." at bounding box center [670, 261] width 203 height 28
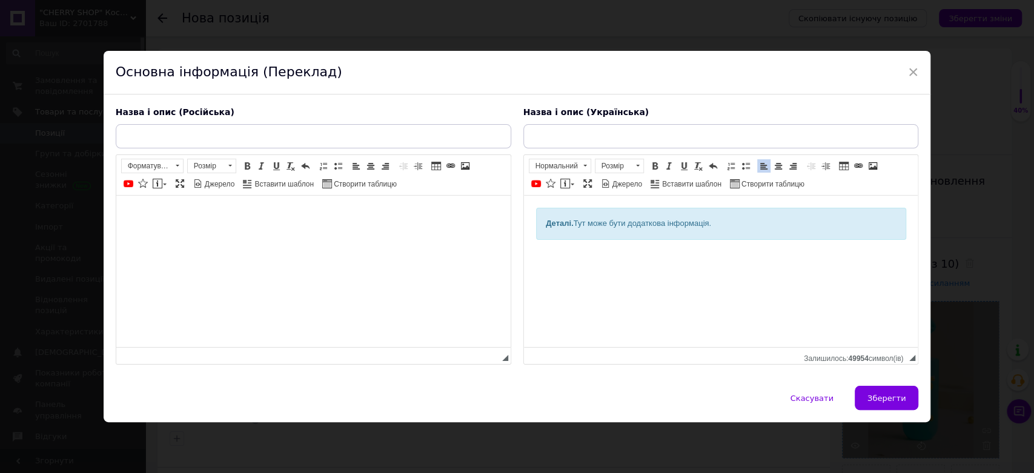
drag, startPoint x: 535, startPoint y: 223, endPoint x: 732, endPoint y: 229, distance: 197.5
click at [732, 229] on body "Деталі. Тут може бути додаткова інформація." at bounding box center [720, 234] width 370 height 53
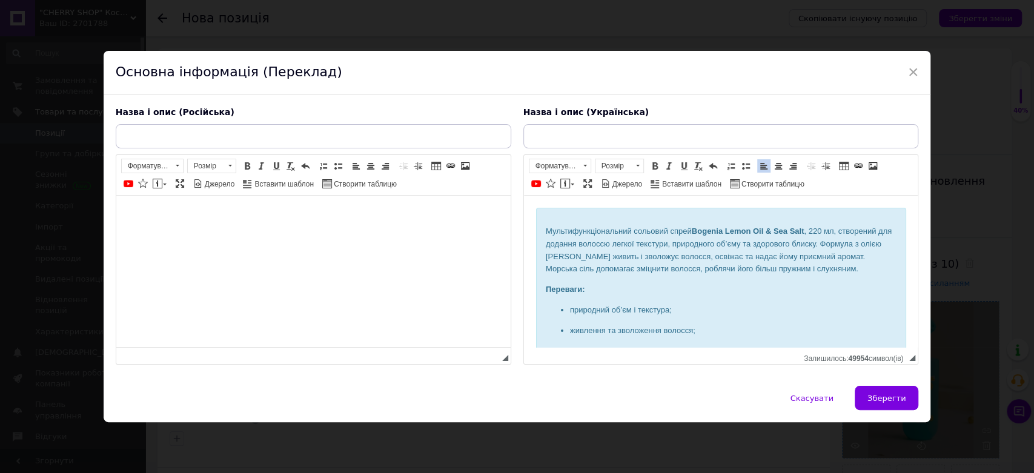
scroll to position [28, 0]
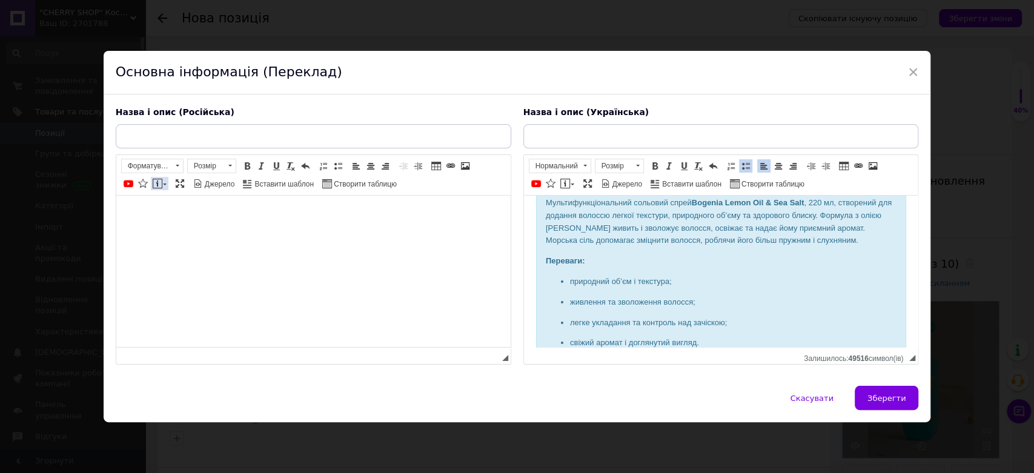
click at [164, 185] on link "Вставити повідомлення" at bounding box center [160, 183] width 18 height 13
click at [164, 182] on link "Вставити повідомлення" at bounding box center [160, 183] width 18 height 13
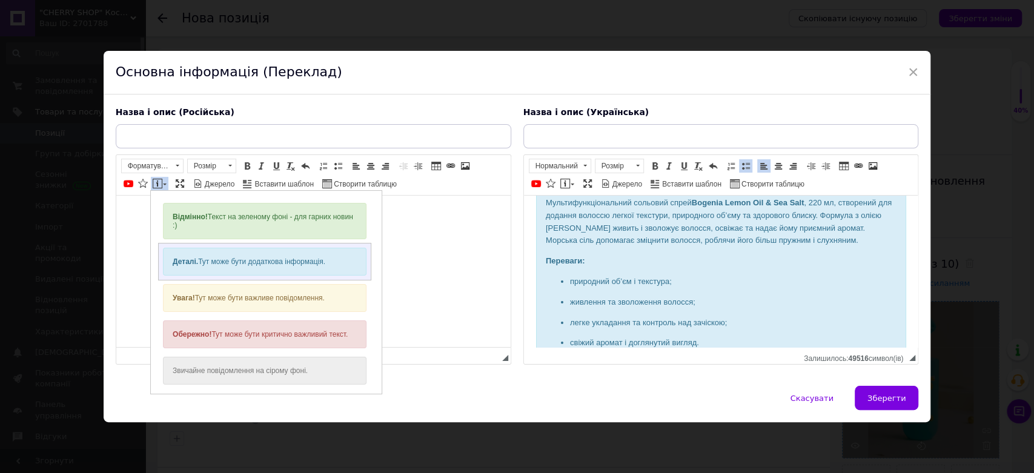
click at [191, 252] on div "Деталі. Тут може бути додаткова інформація." at bounding box center [263, 261] width 203 height 28
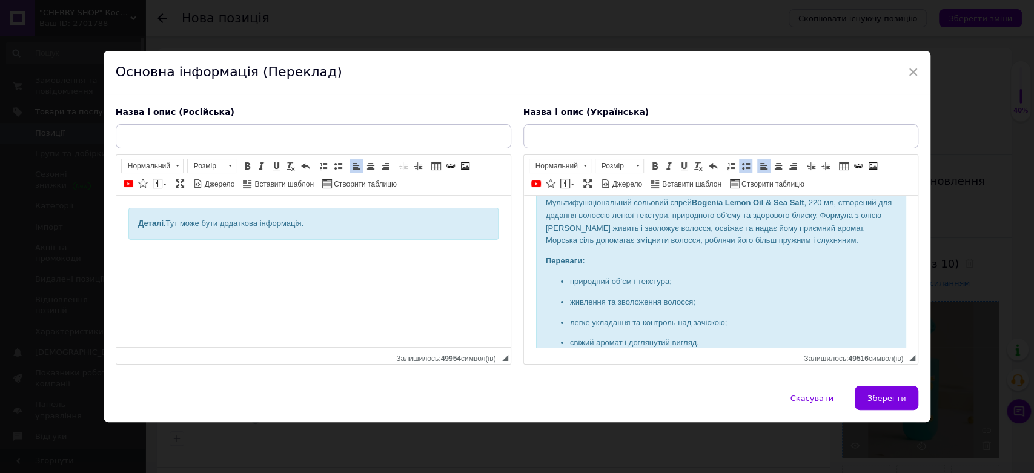
drag, startPoint x: 136, startPoint y: 220, endPoint x: 325, endPoint y: 229, distance: 189.2
click at [325, 229] on div "Деталі. Тут може бути додаткова інформація." at bounding box center [313, 224] width 370 height 32
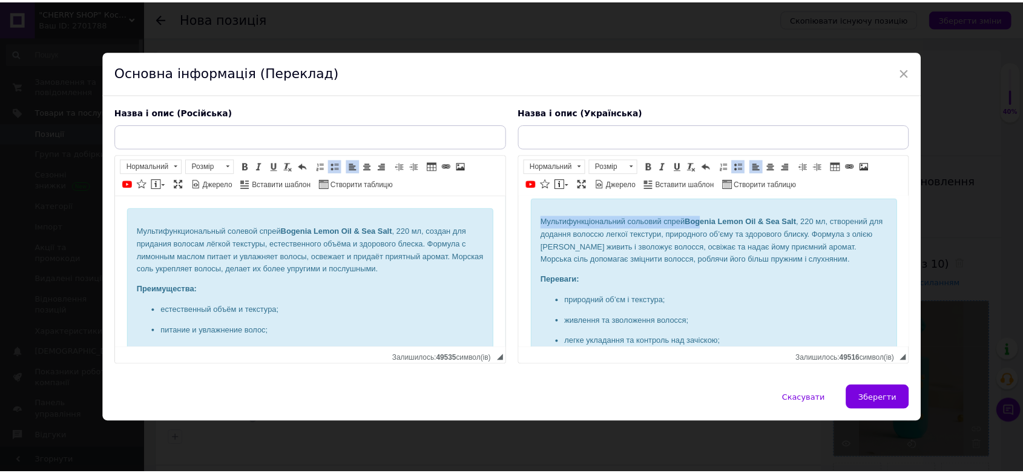
scroll to position [0, 0]
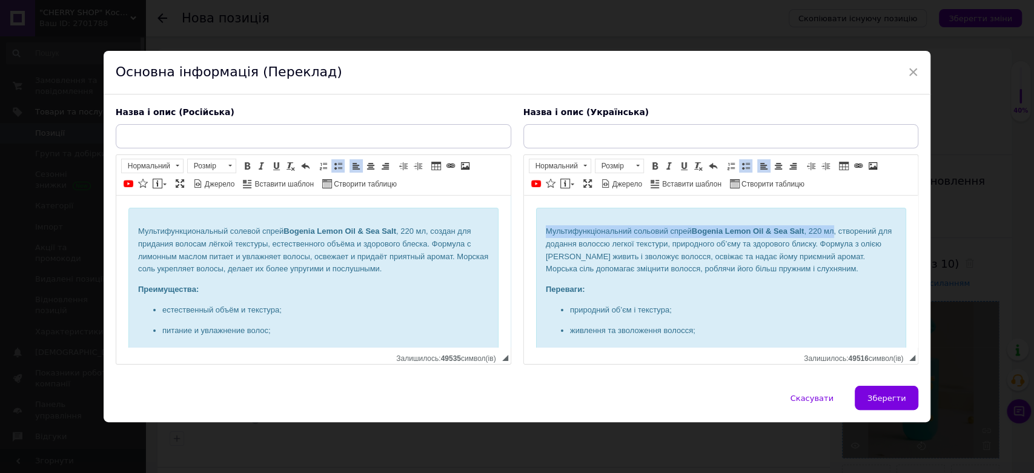
drag, startPoint x: 541, startPoint y: 204, endPoint x: 833, endPoint y: 234, distance: 292.8
click at [833, 234] on div "Мультифункціональний сольовий спрей Bogenia Lemon Oil & Sea Salt , 220 мл, ство…" at bounding box center [720, 302] width 370 height 188
copy p "Мультифункціональний сольовий спрей Bogenia Lemon Oil & Sea Salt , 220 мл"
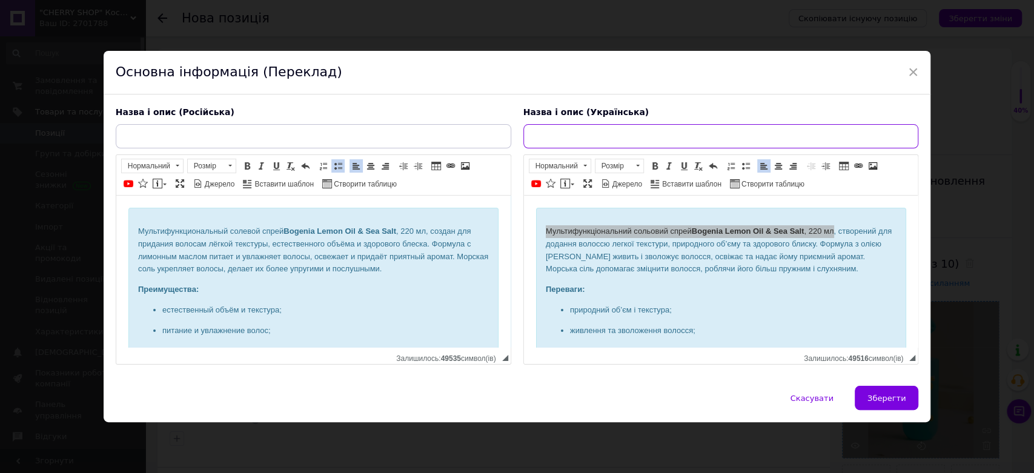
click at [597, 138] on input "text" at bounding box center [720, 136] width 395 height 24
paste input "Мультифункціональний сольовий спрей Bogenia Lemon Oil & Sea Salt, 220 мл"
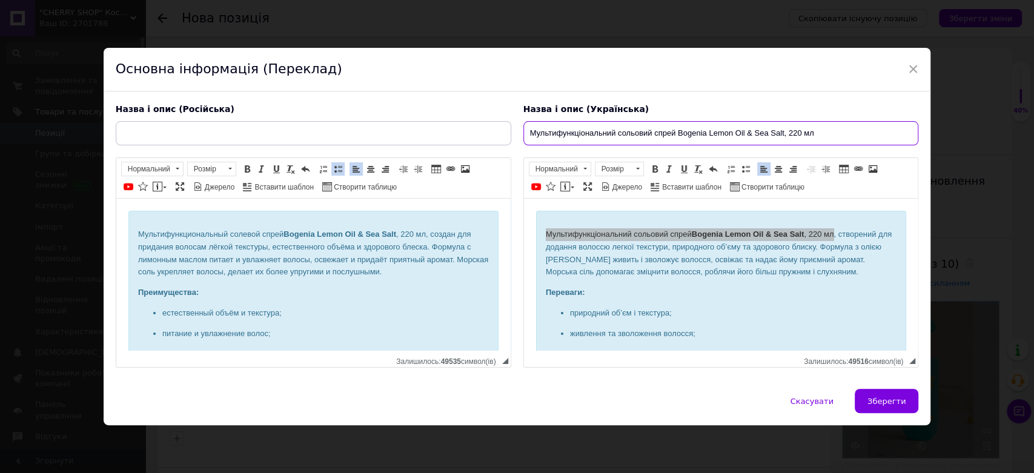
type input "Мультифункціональний сольовий спрей Bogenia Lemon Oil & Sea Salt, 220 мл"
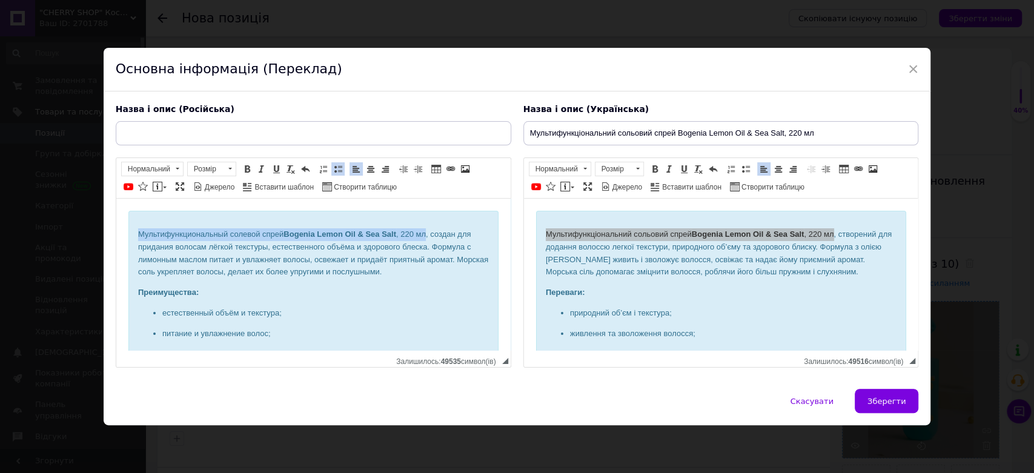
drag, startPoint x: 137, startPoint y: 229, endPoint x: 426, endPoint y: 237, distance: 288.9
click at [426, 237] on p "Мультифункциональный солевой спрей Bogenia Lemon Oil & Sea Salt , 220 мл, созда…" at bounding box center [312, 253] width 351 height 50
copy p "Мультифункциональный солевой спрей Bogenia Lemon Oil & Sea Salt , 220 мл"
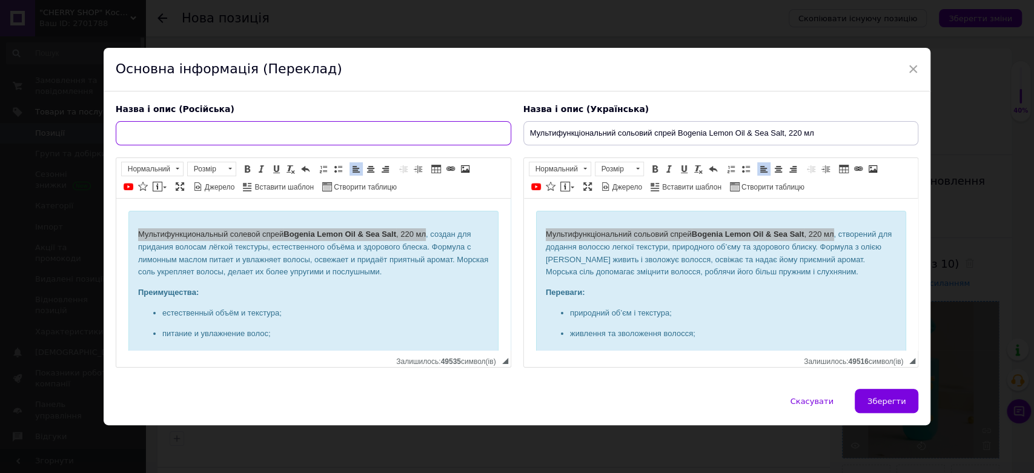
click at [259, 134] on input "text" at bounding box center [313, 133] width 395 height 24
paste input "Мультифункциональный солевой спрей Bogenia Lemon Oil & Sea Salt, 220 мл"
type input "Мультифункциональный солевой спрей Bogenia Lemon Oil & Sea Salt, 220 мл"
click at [877, 397] on span "Зберегти" at bounding box center [886, 401] width 38 height 9
type input "Мультифункциональный солевой спрей Bogenia Lemon Oil & Sea Salt, 220 мл"
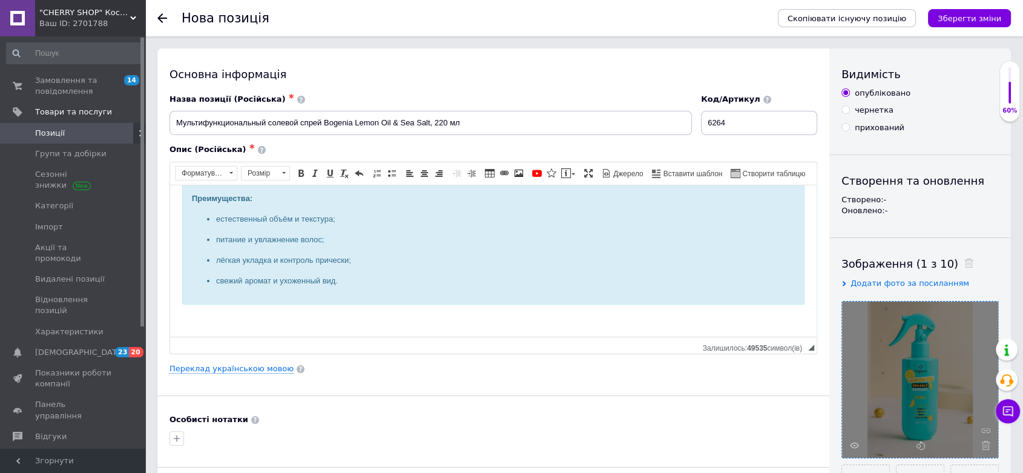
scroll to position [202, 0]
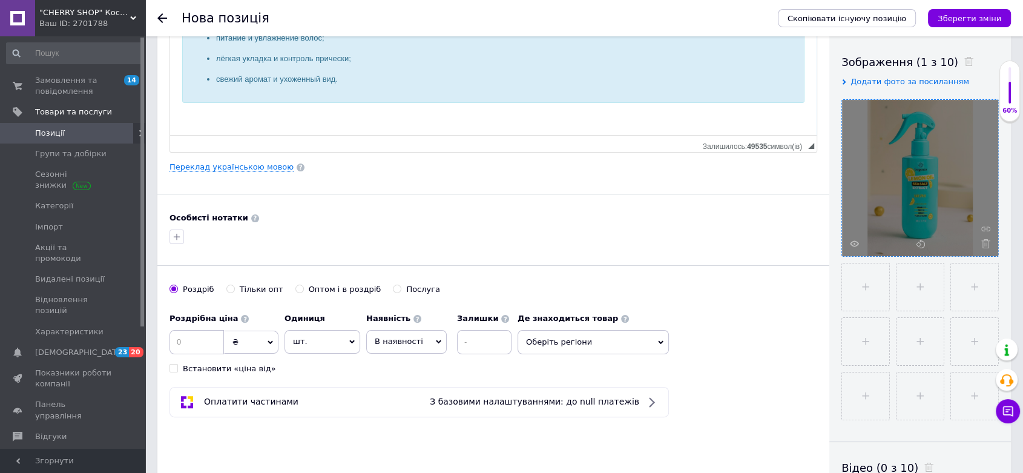
click at [572, 348] on span "Оберіть регіони" at bounding box center [593, 342] width 151 height 24
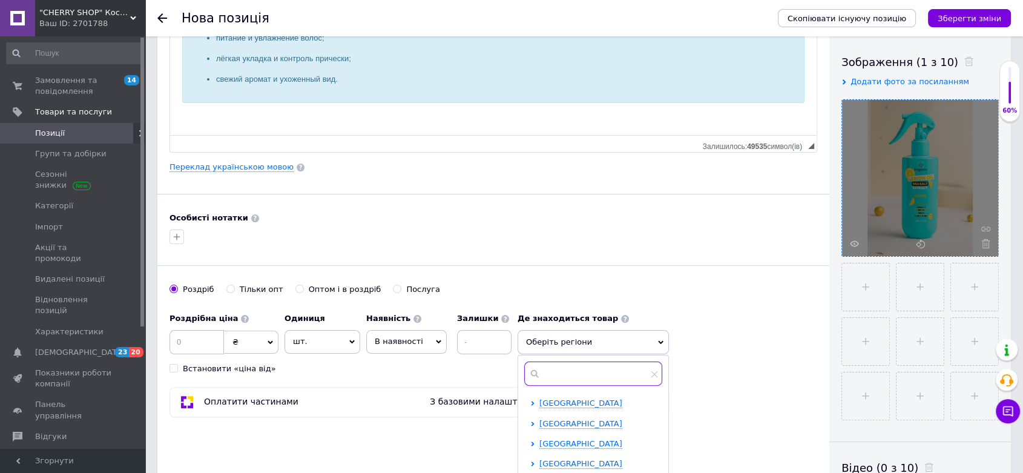
click at [559, 375] on input "text" at bounding box center [593, 373] width 138 height 24
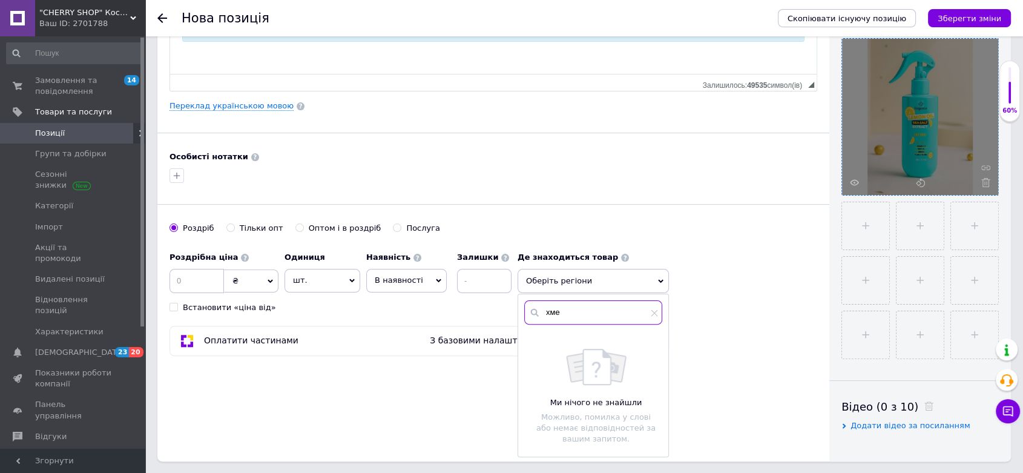
scroll to position [336, 0]
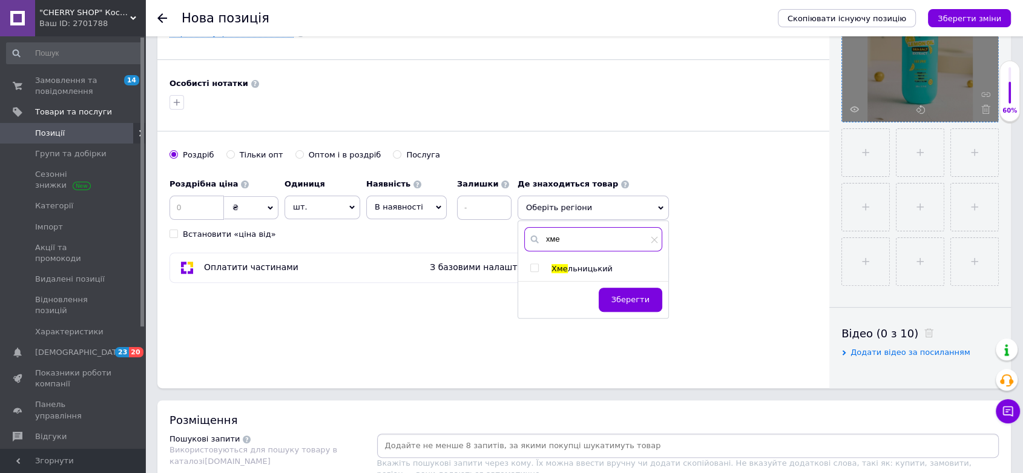
type input "хме"
click at [533, 266] on input "checkbox" at bounding box center [534, 268] width 8 height 8
checkbox input "true"
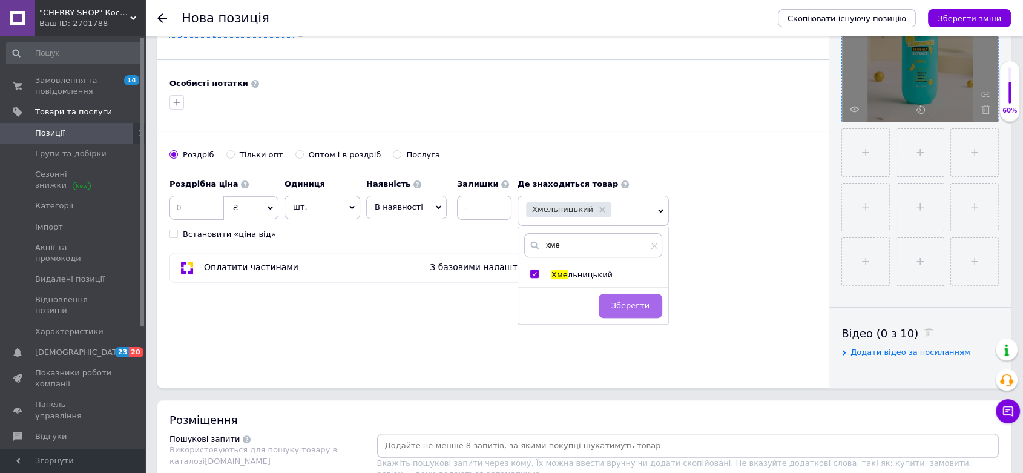
click at [649, 303] on span "Зберегти" at bounding box center [631, 305] width 38 height 9
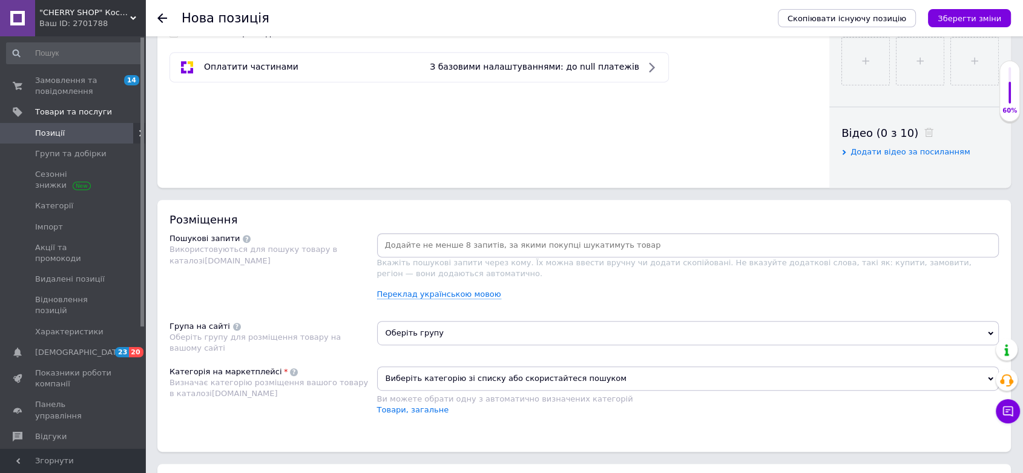
scroll to position [538, 0]
click at [460, 326] on span "Оберіть групу" at bounding box center [688, 332] width 622 height 24
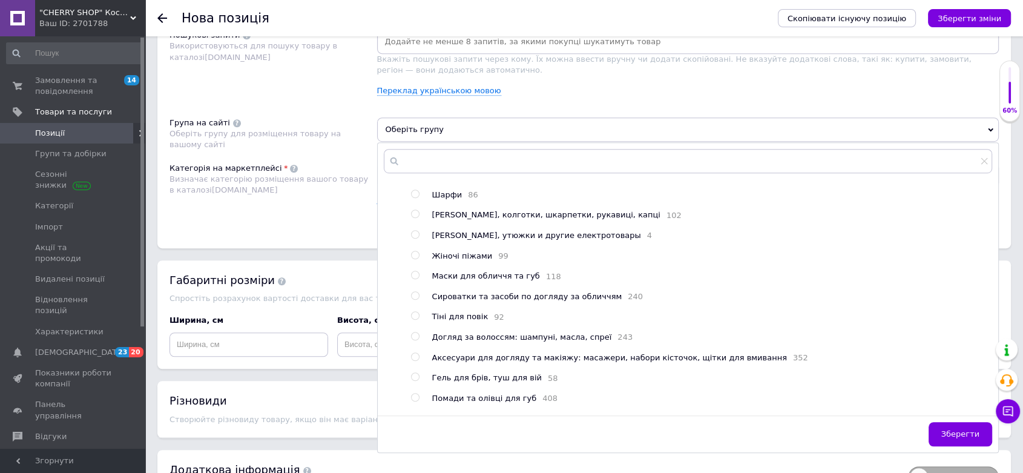
scroll to position [202, 0]
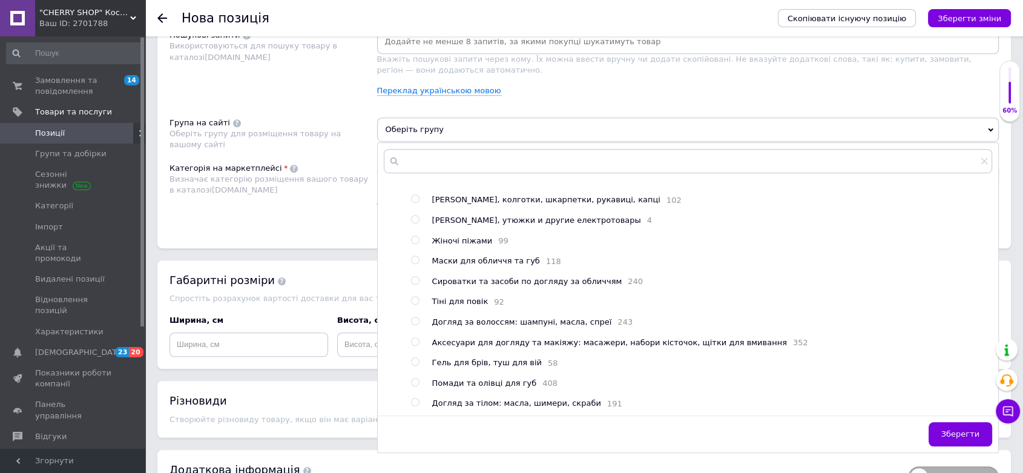
click at [472, 326] on span "Догляд за волоссям: шампуні, масла, спреї" at bounding box center [522, 321] width 180 height 9
radio input "true"
click at [938, 426] on button "Зберегти" at bounding box center [961, 434] width 64 height 24
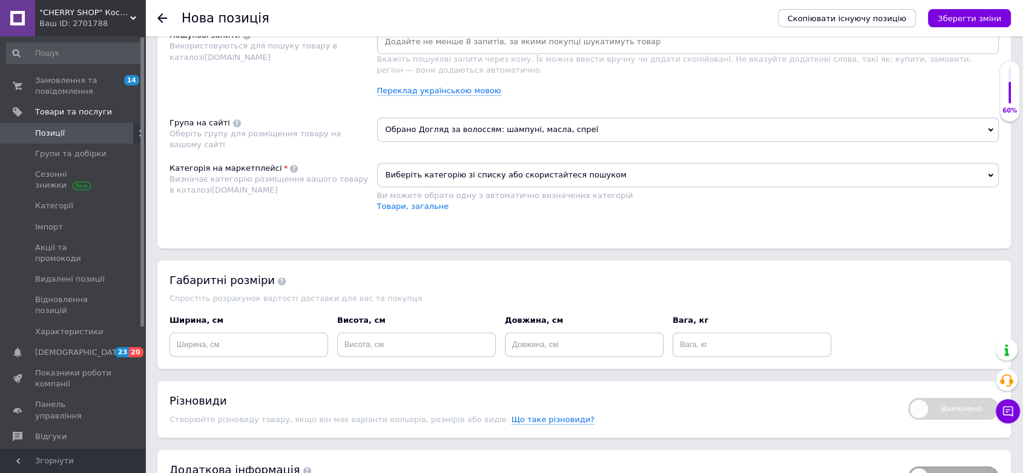
click at [466, 178] on span "Виберіть категорію зі списку або скористайтеся пошуком" at bounding box center [688, 175] width 622 height 24
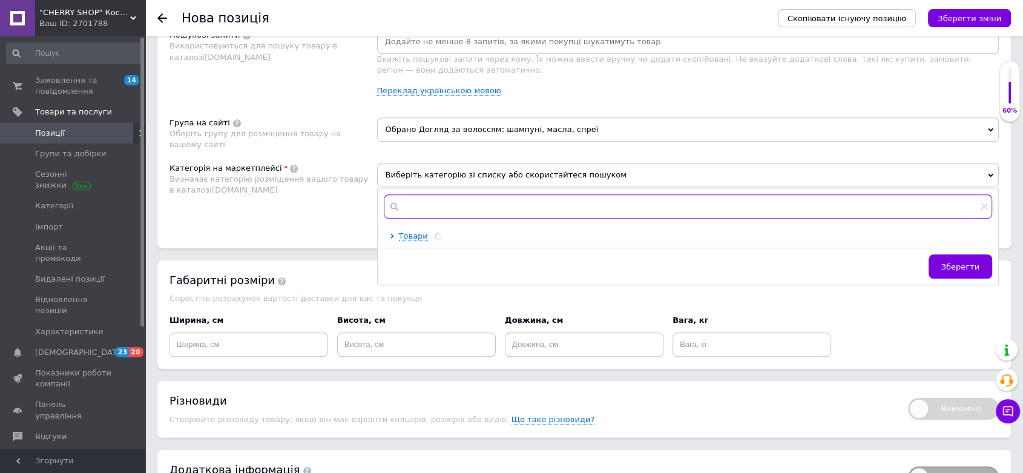
click at [466, 203] on input "text" at bounding box center [688, 206] width 609 height 24
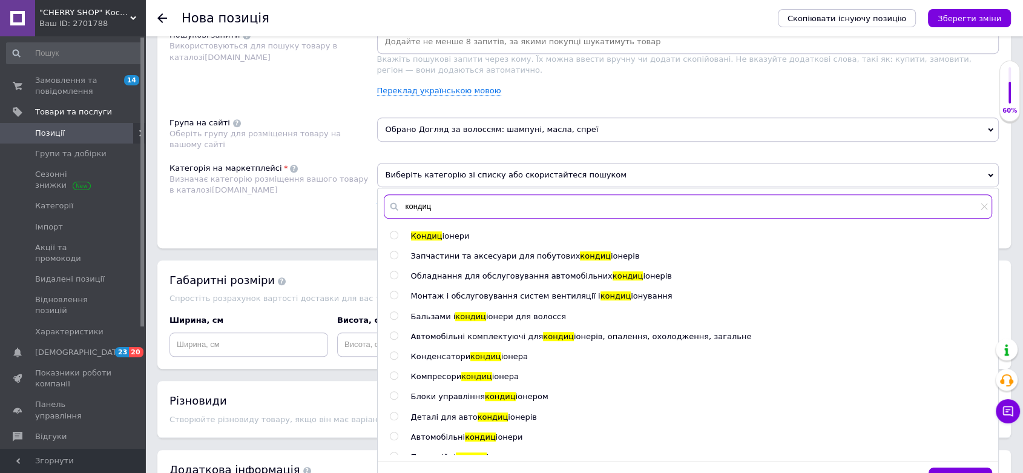
type input "кондиц"
click at [392, 316] on input "radio" at bounding box center [394, 316] width 8 height 8
radio input "true"
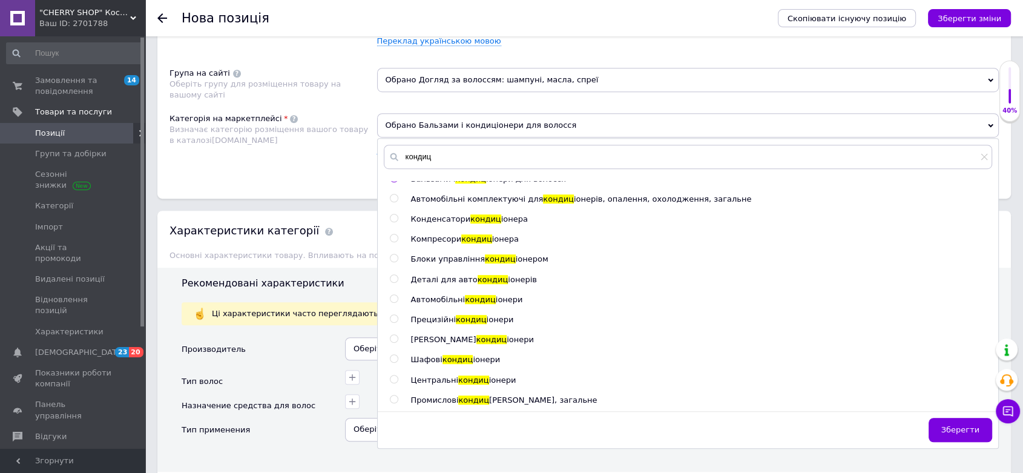
scroll to position [874, 0]
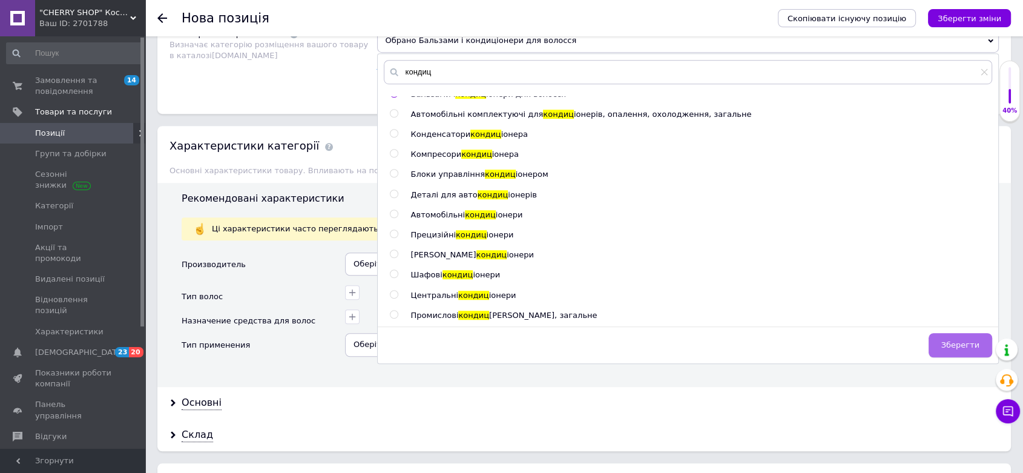
click at [950, 348] on span "Зберегти" at bounding box center [960, 344] width 38 height 9
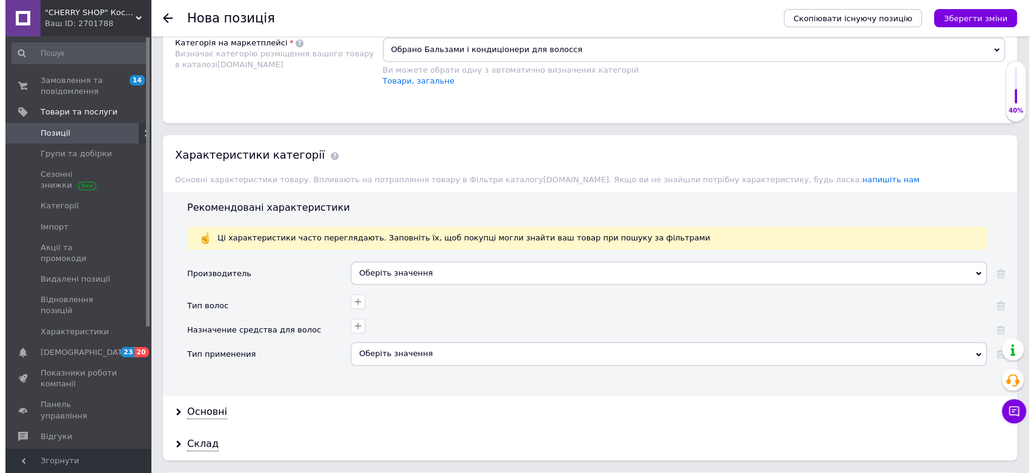
scroll to position [673, 0]
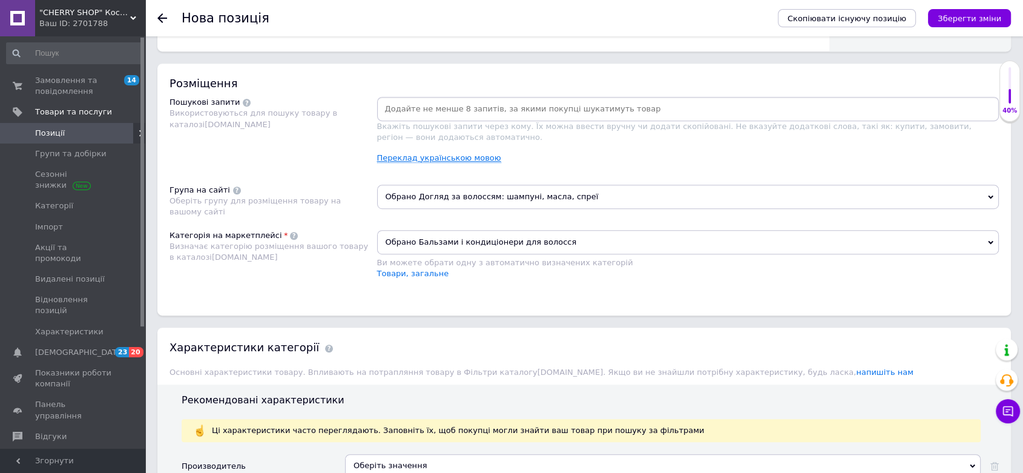
drag, startPoint x: 448, startPoint y: 150, endPoint x: 446, endPoint y: 159, distance: 8.7
click at [448, 151] on div "Вкажіть пошукові запити через кому. Їх можна ввести вручну чи додати скопійован…" at bounding box center [688, 135] width 622 height 76
click at [446, 159] on link "Переклад українською мовою" at bounding box center [439, 158] width 124 height 10
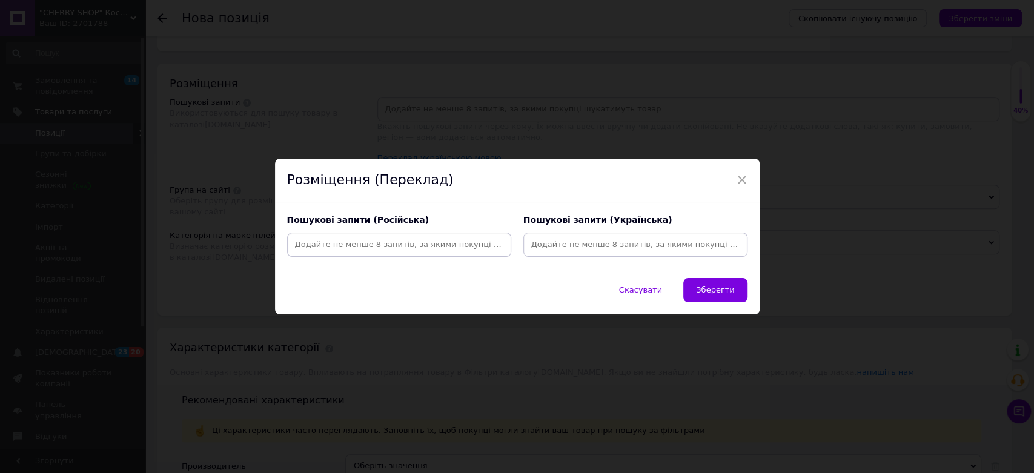
click at [582, 242] on input at bounding box center [635, 245] width 219 height 18
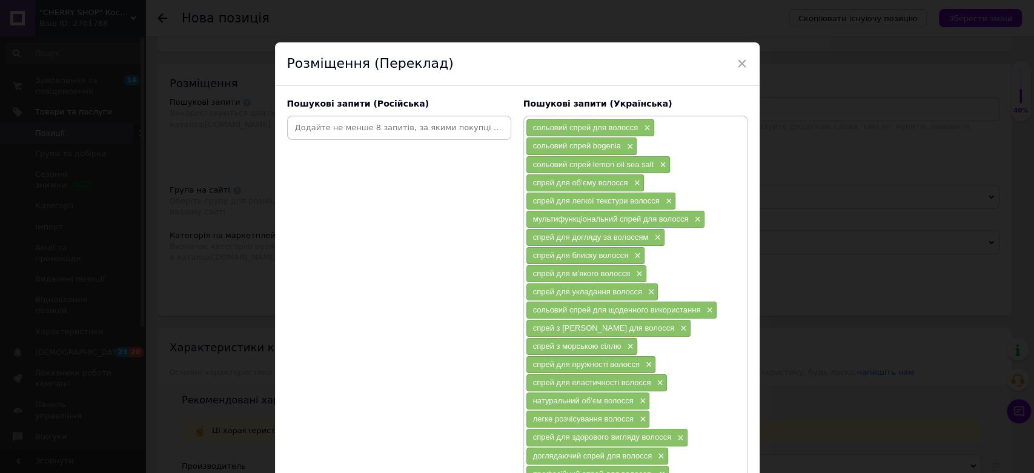
click at [396, 125] on input at bounding box center [398, 128] width 219 height 18
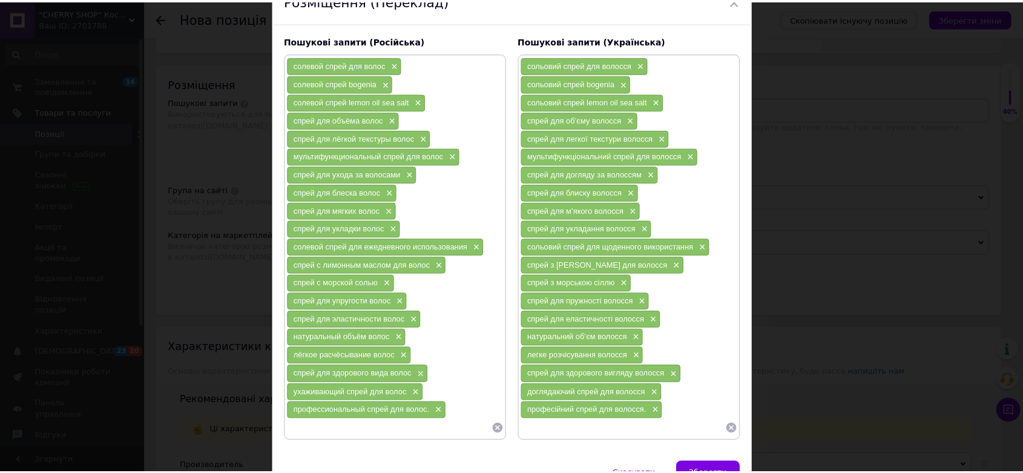
scroll to position [122, 0]
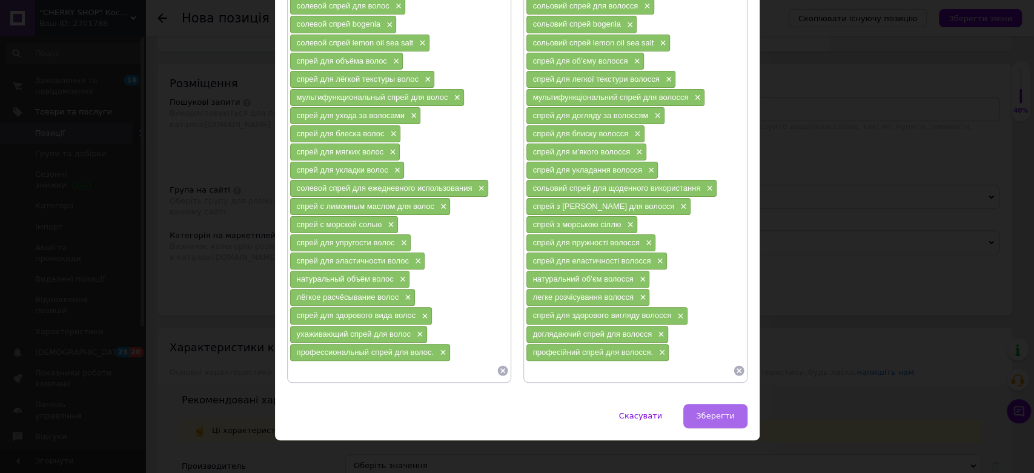
click at [708, 411] on span "Зберегти" at bounding box center [715, 415] width 38 height 9
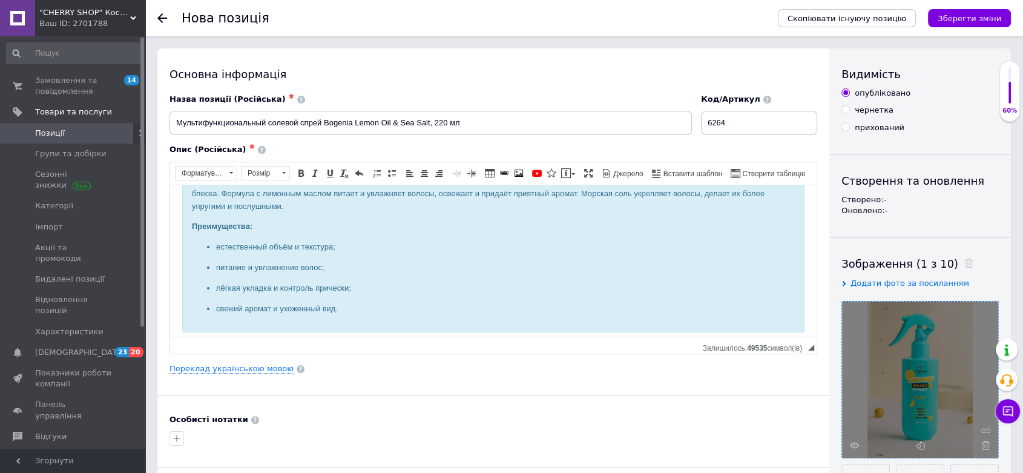
scroll to position [0, 0]
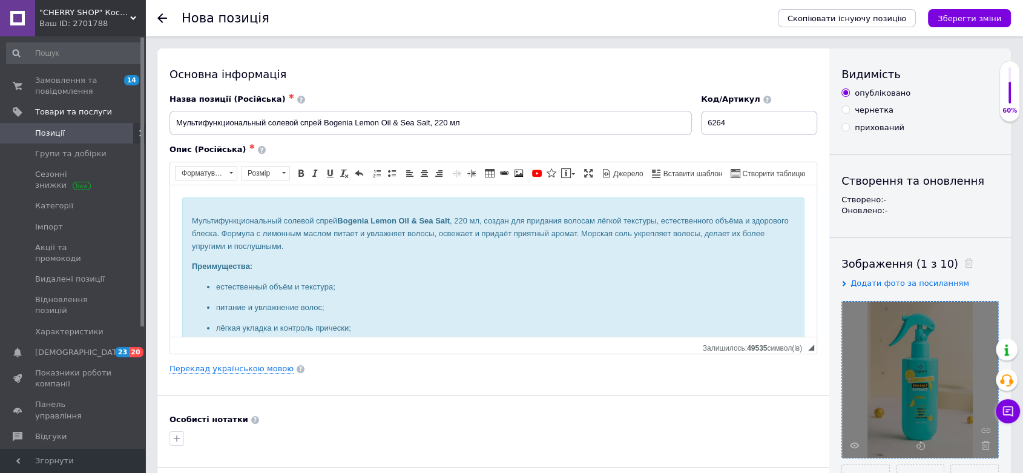
drag, startPoint x: 846, startPoint y: 125, endPoint x: 865, endPoint y: 149, distance: 30.2
click at [848, 128] on input "прихований" at bounding box center [846, 127] width 8 height 8
radio input "true"
drag, startPoint x: 958, startPoint y: 18, endPoint x: 838, endPoint y: 28, distance: 120.9
click at [957, 19] on icon "Зберегти зміни" at bounding box center [970, 18] width 64 height 9
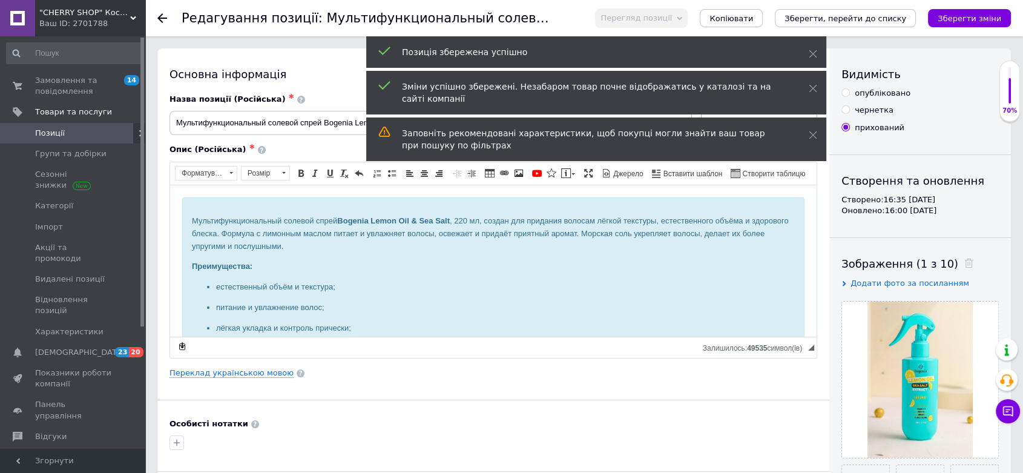
click at [62, 20] on div "Ваш ID: 2701788" at bounding box center [92, 23] width 106 height 11
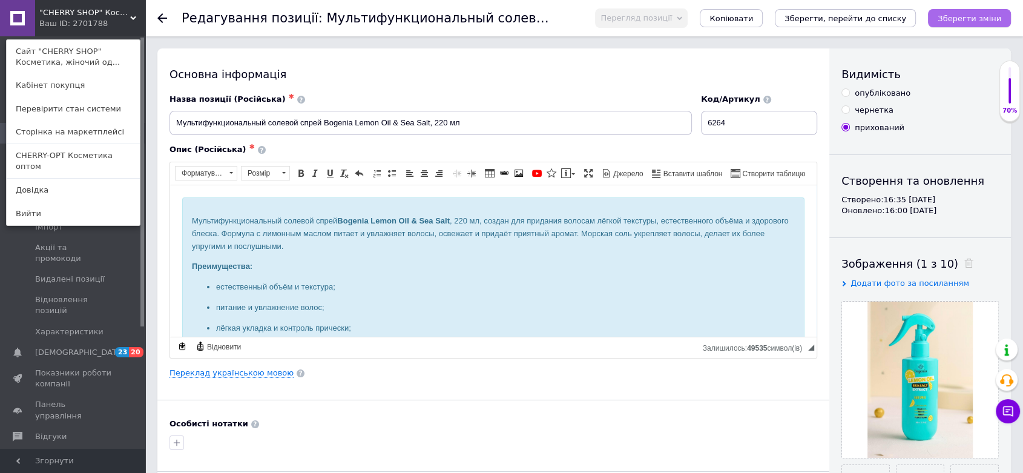
click at [961, 11] on button "Зберегти зміни" at bounding box center [969, 18] width 83 height 18
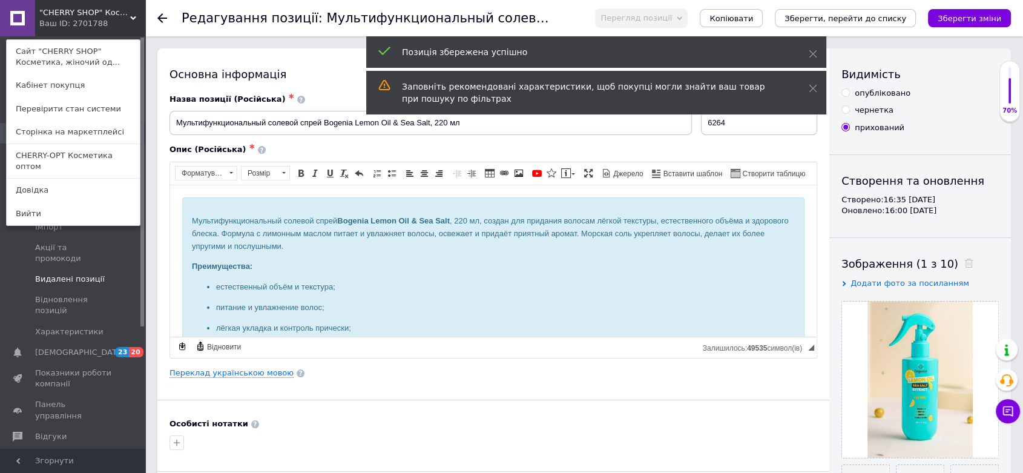
click at [22, 277] on link "Видалені позиції" at bounding box center [74, 279] width 148 height 21
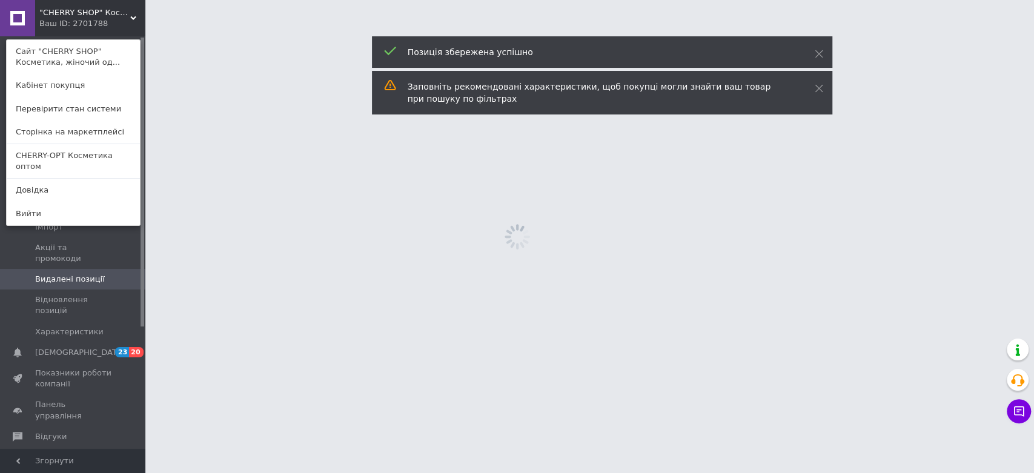
click at [291, 0] on html ""CHERRY SHOP" Косметика, жіночий одяг та аксесуари Ваш ID: 2701788 Сайт "CHERRY…" at bounding box center [517, 0] width 1034 height 0
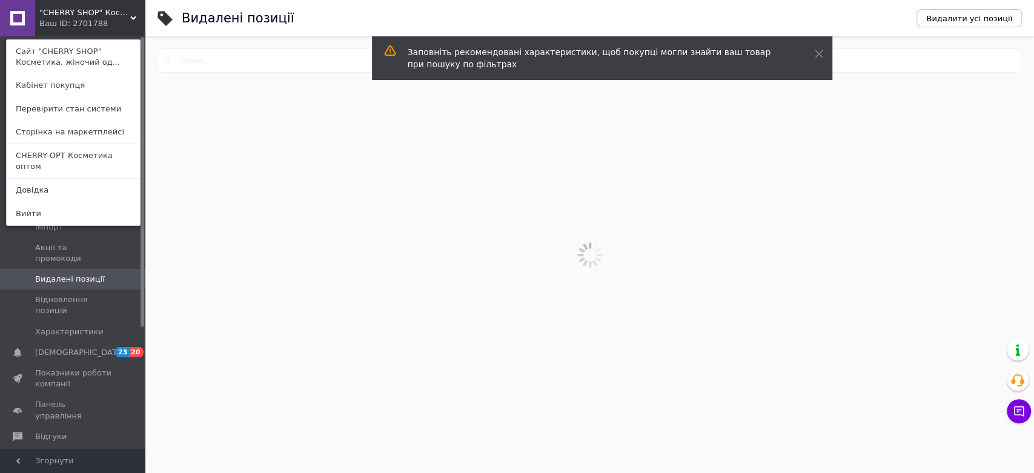
click at [78, 25] on div "Ваш ID: 2701788" at bounding box center [64, 23] width 51 height 11
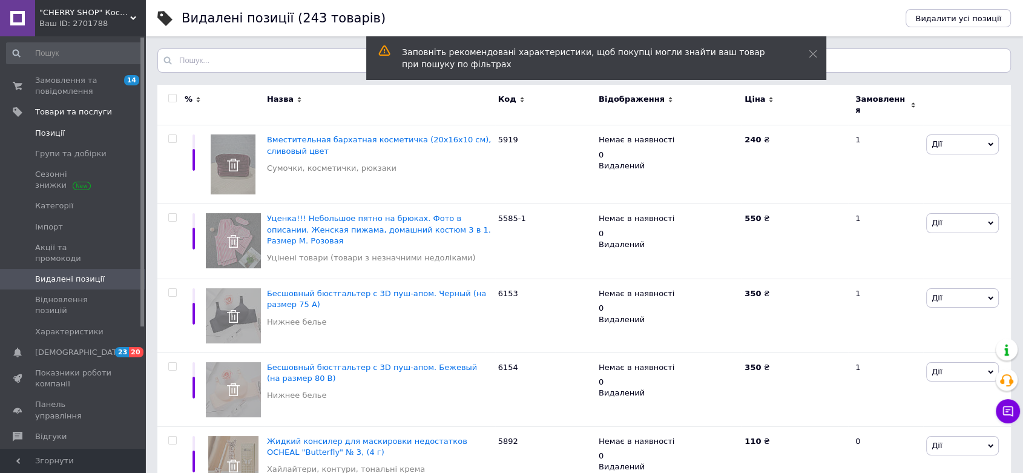
click at [47, 131] on span "Позиції" at bounding box center [50, 133] width 30 height 11
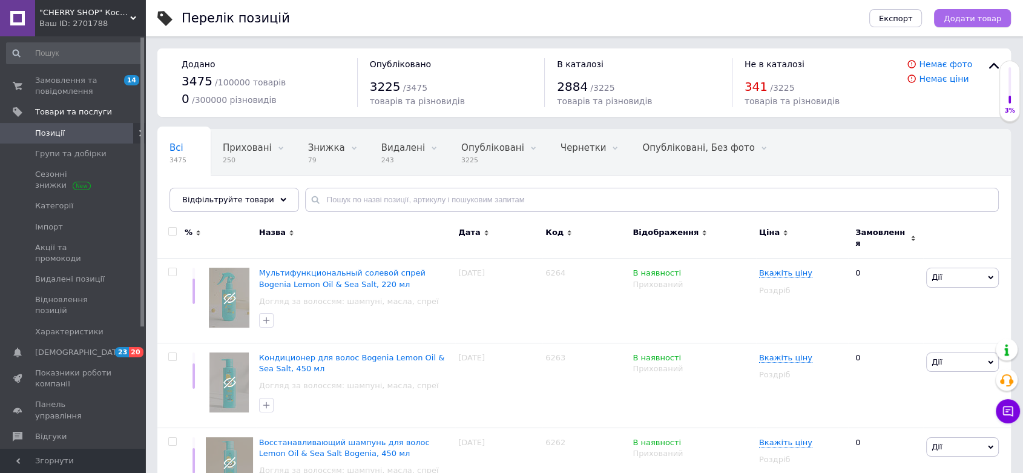
click at [971, 19] on span "Додати товар" at bounding box center [973, 18] width 58 height 9
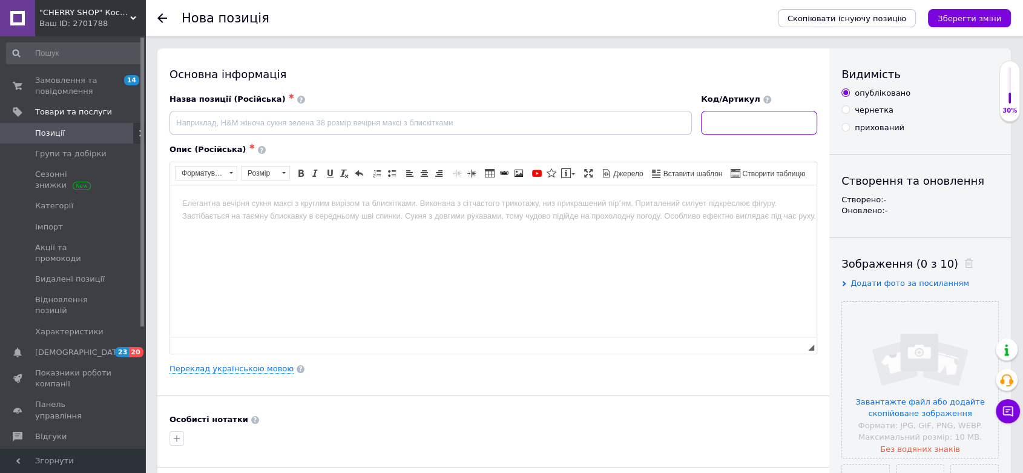
click at [727, 117] on input at bounding box center [759, 123] width 116 height 24
paste input "6261"
type input "6261"
click at [911, 354] on input "file" at bounding box center [920, 380] width 156 height 156
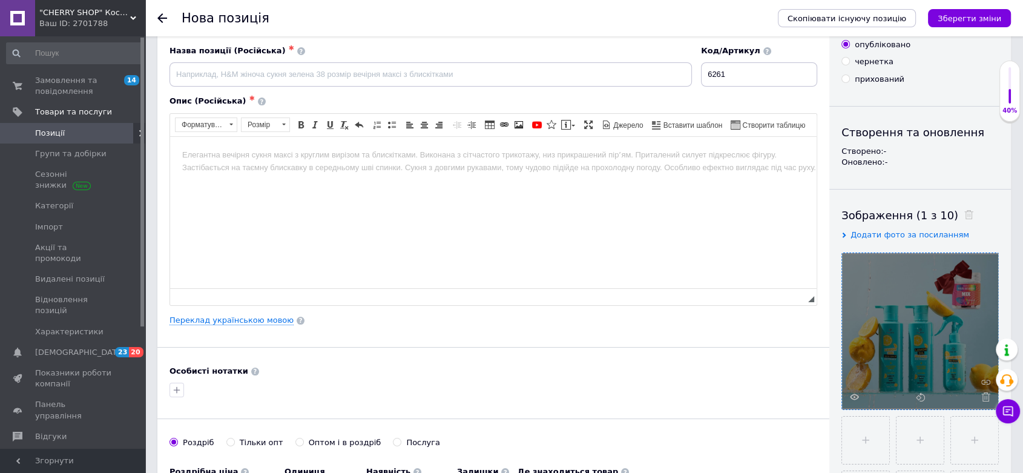
scroll to position [202, 0]
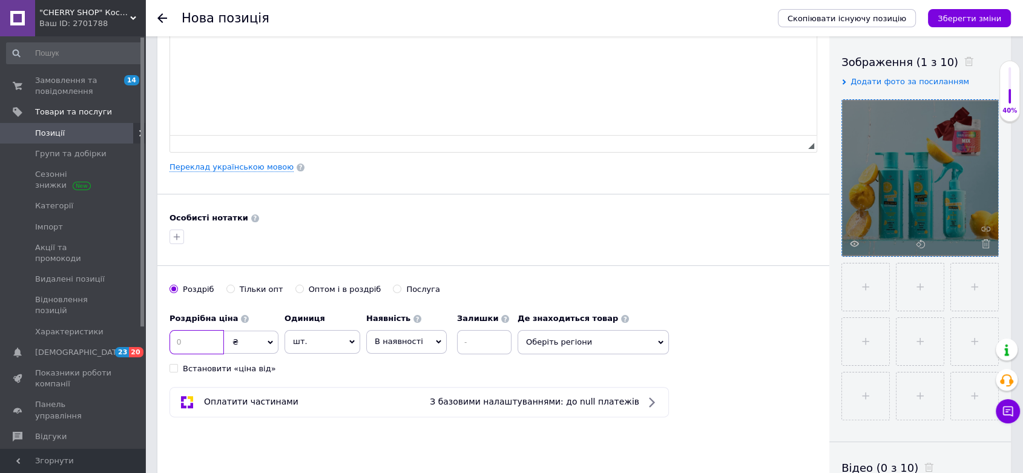
click at [189, 336] on input at bounding box center [197, 342] width 54 height 24
type input "835"
click at [552, 334] on span "Оберіть регіони" at bounding box center [593, 342] width 151 height 24
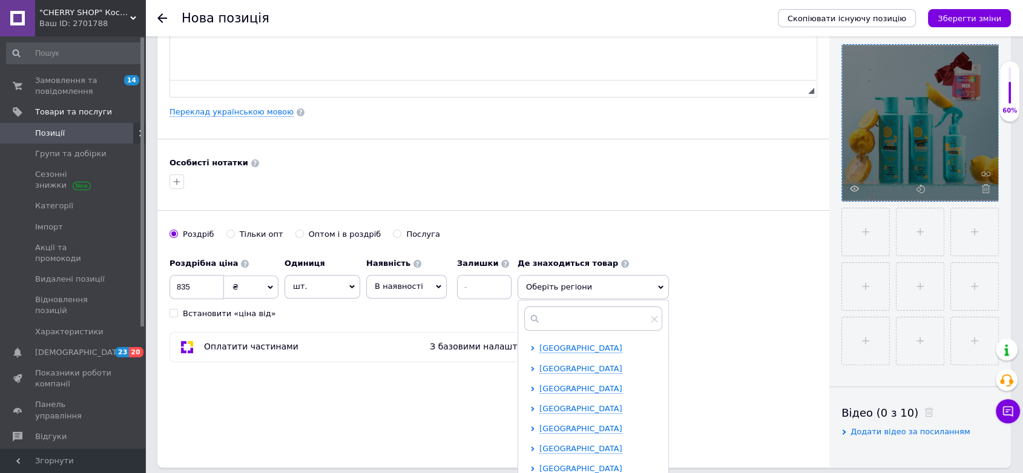
scroll to position [336, 0]
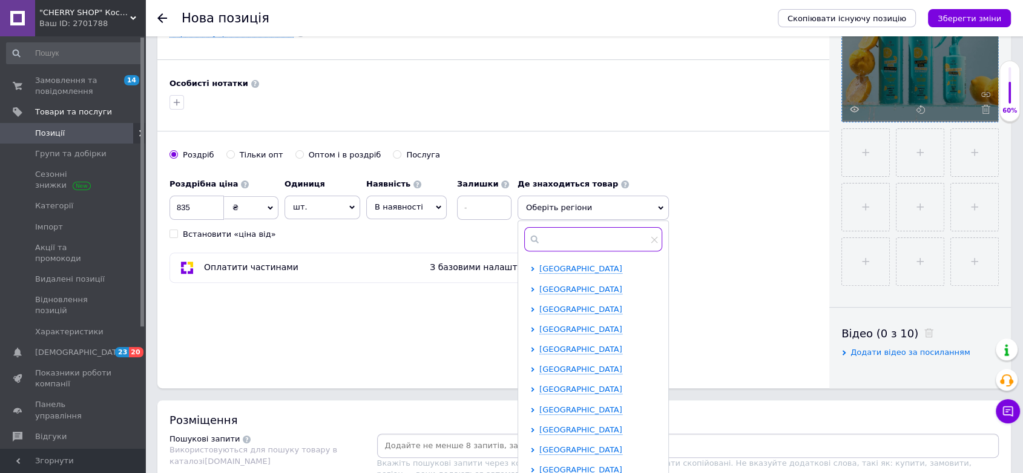
click at [552, 236] on input "text" at bounding box center [593, 239] width 138 height 24
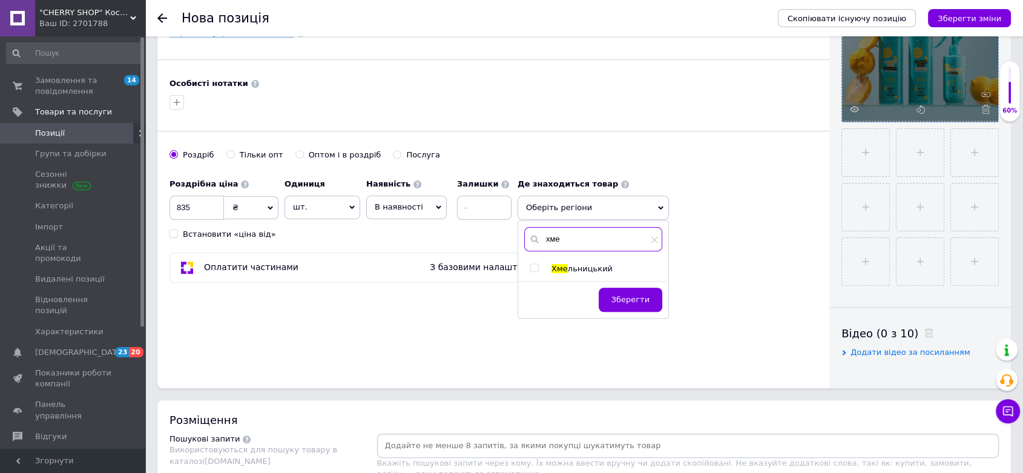
type input "хме"
click at [536, 264] on input "checkbox" at bounding box center [534, 268] width 8 height 8
checkbox input "true"
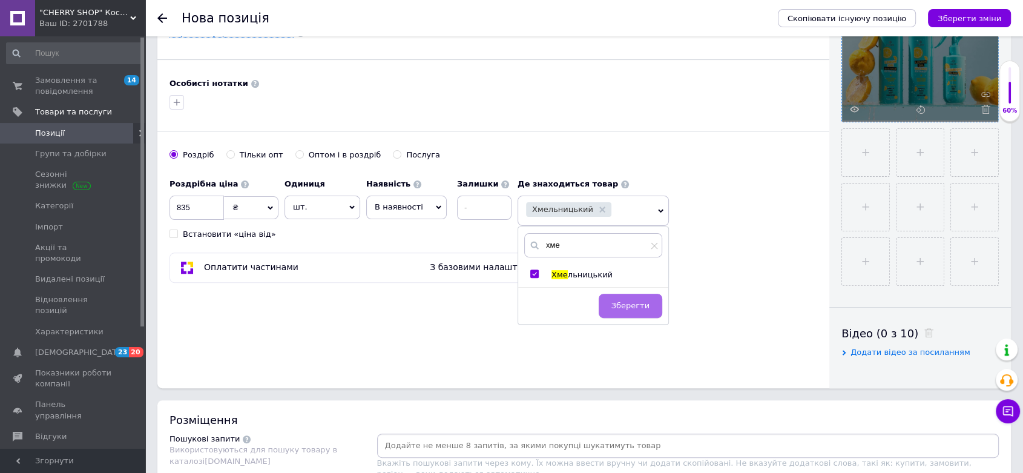
click at [621, 304] on span "Зберегти" at bounding box center [631, 305] width 38 height 9
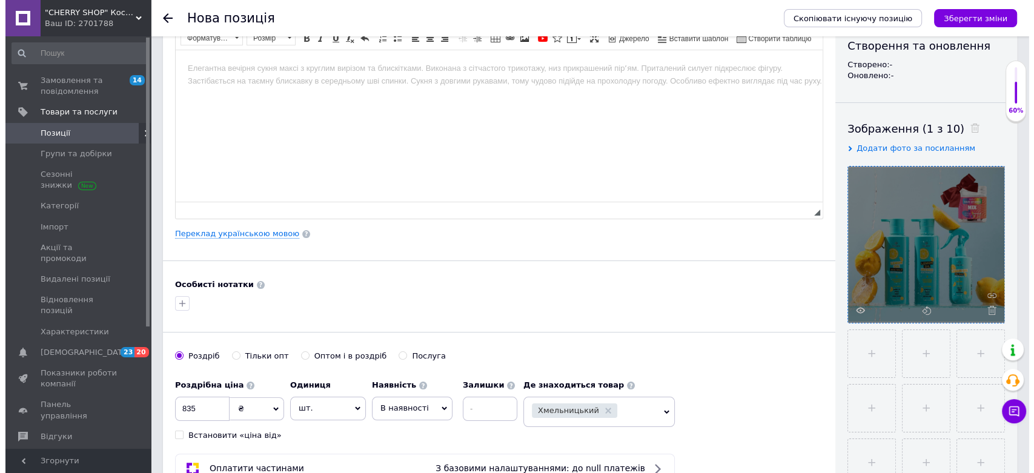
scroll to position [134, 0]
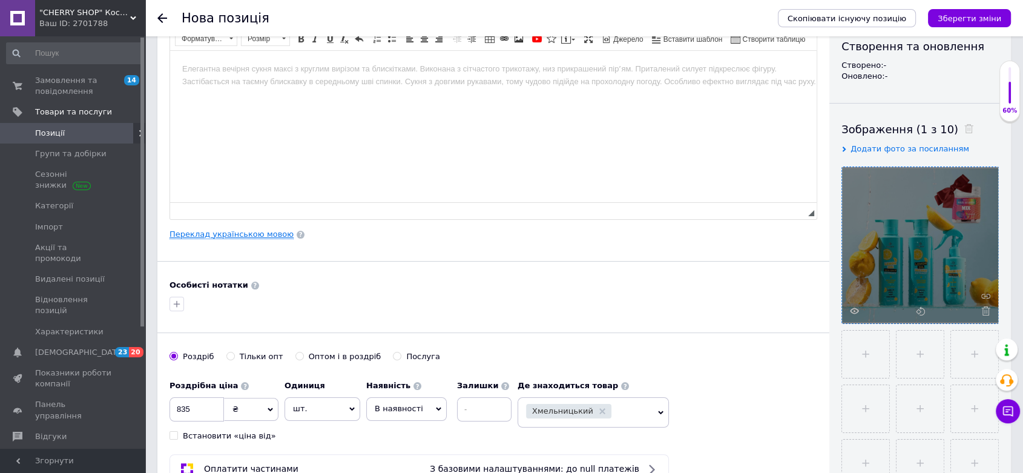
click at [206, 236] on link "Переклад українською мовою" at bounding box center [232, 234] width 124 height 10
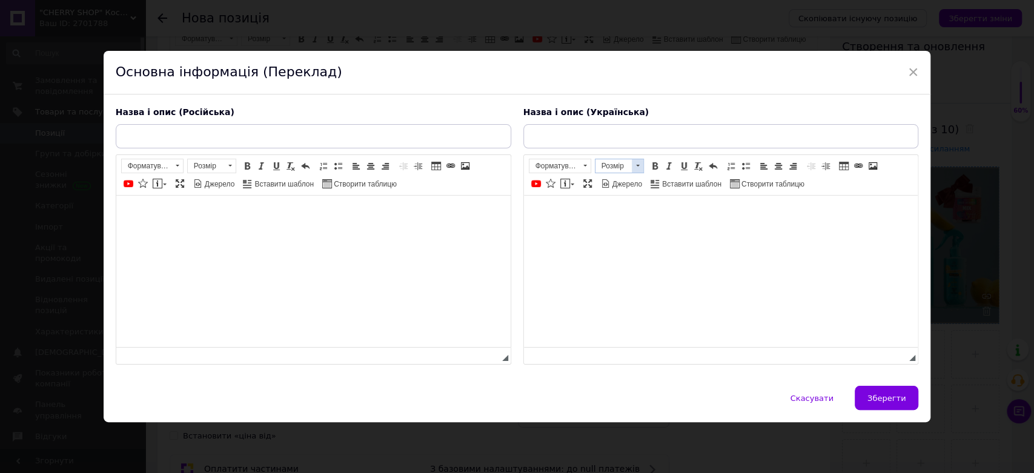
scroll to position [0, 0]
click at [568, 140] on input "text" at bounding box center [720, 136] width 395 height 24
paste input "Набір для волосся (3в1) Lemon Oil & Sea Salt Bogenia + в подарунок капсули для …"
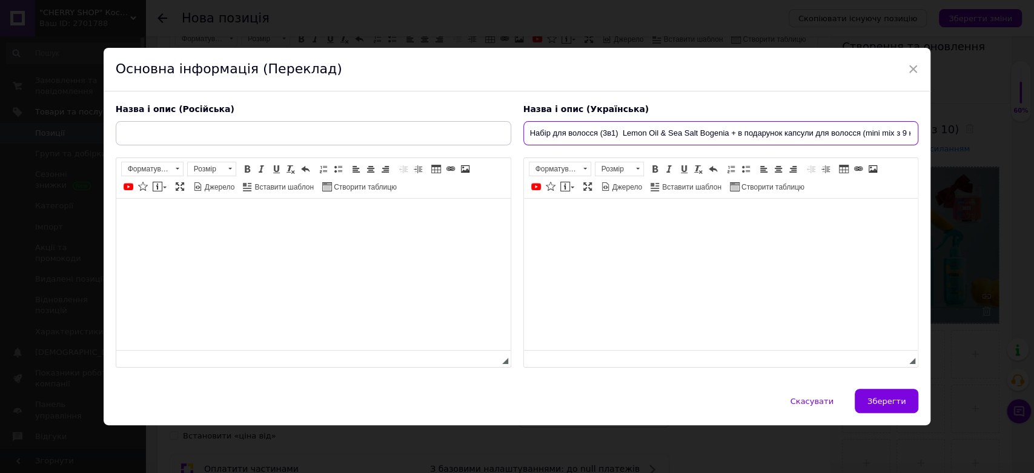
drag, startPoint x: 767, startPoint y: 134, endPoint x: 497, endPoint y: 126, distance: 270.2
click at [497, 126] on div "Назва і опис (Російська) Розширений текстовий редактор, 2C95C66C-5FB3-4C6A-A0ED…" at bounding box center [517, 235] width 815 height 277
type input "Набір для волосся (3в1) Lemon Oil & Sea Salt Bogenia + в подарунок капсули для …"
click at [628, 236] on html at bounding box center [720, 217] width 394 height 37
click at [715, 134] on input "Набір для волосся (3в1) Lemon Oil & Sea Salt Bogenia + в подарунок капсули для …" at bounding box center [720, 133] width 395 height 24
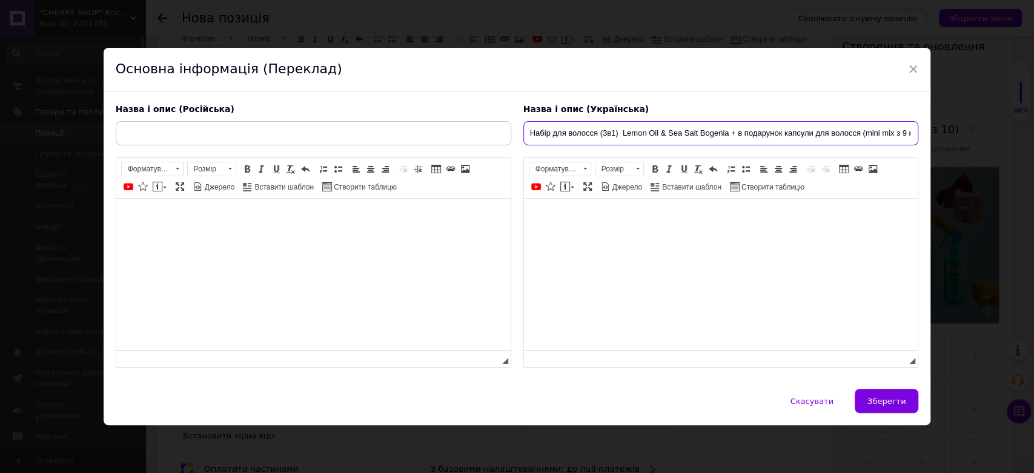
drag, startPoint x: 727, startPoint y: 134, endPoint x: 523, endPoint y: 134, distance: 204.0
click at [523, 134] on input "Набір для волосся (3в1) Lemon Oil & Sea Salt Bogenia + в подарунок капсули для …" at bounding box center [720, 133] width 395 height 24
click at [572, 185] on link "Вставити повідомлення" at bounding box center [567, 186] width 18 height 13
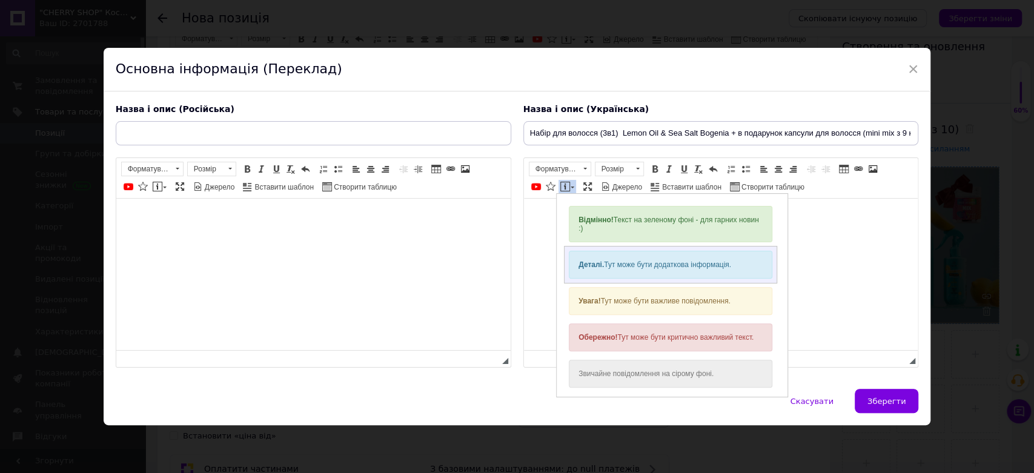
click at [604, 270] on div "Деталі. Тут може бути додаткова інформація." at bounding box center [670, 264] width 203 height 28
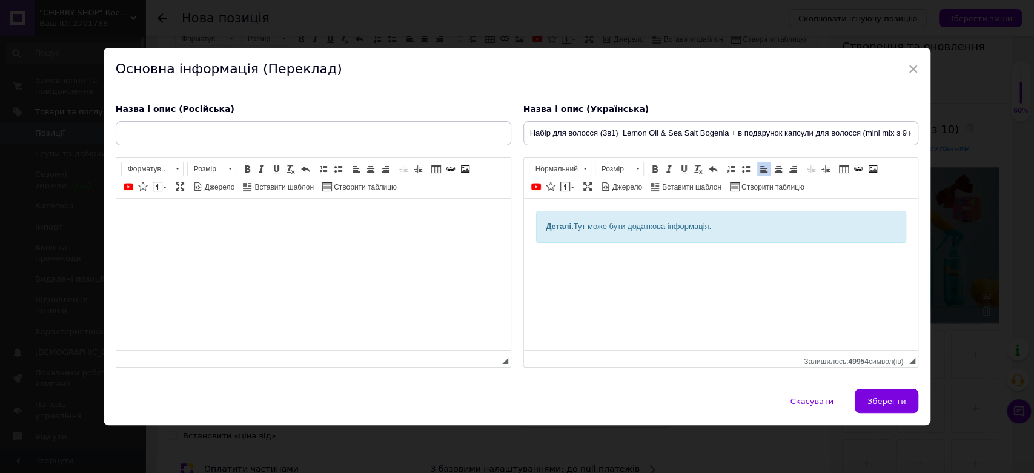
drag, startPoint x: 542, startPoint y: 226, endPoint x: 720, endPoint y: 229, distance: 178.0
click at [720, 229] on div "Деталі. Тут може бути додаткова інформація." at bounding box center [720, 227] width 370 height 32
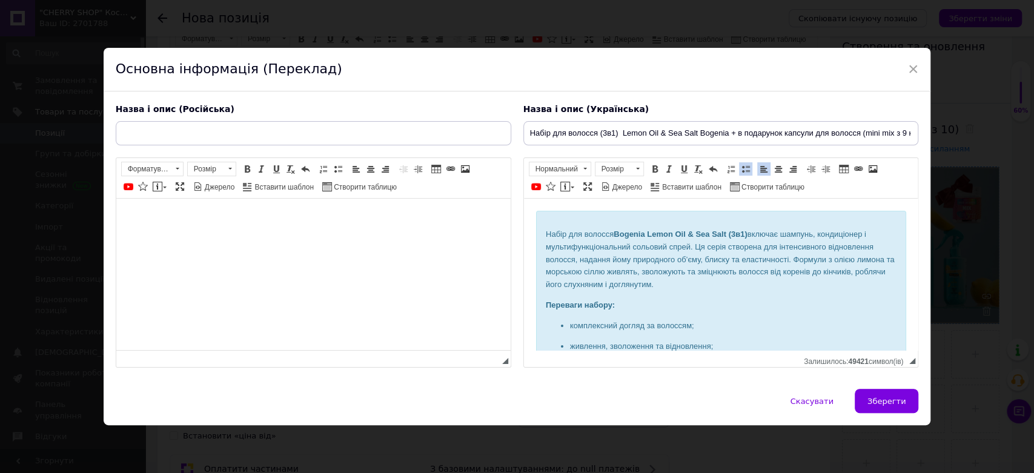
scroll to position [61, 0]
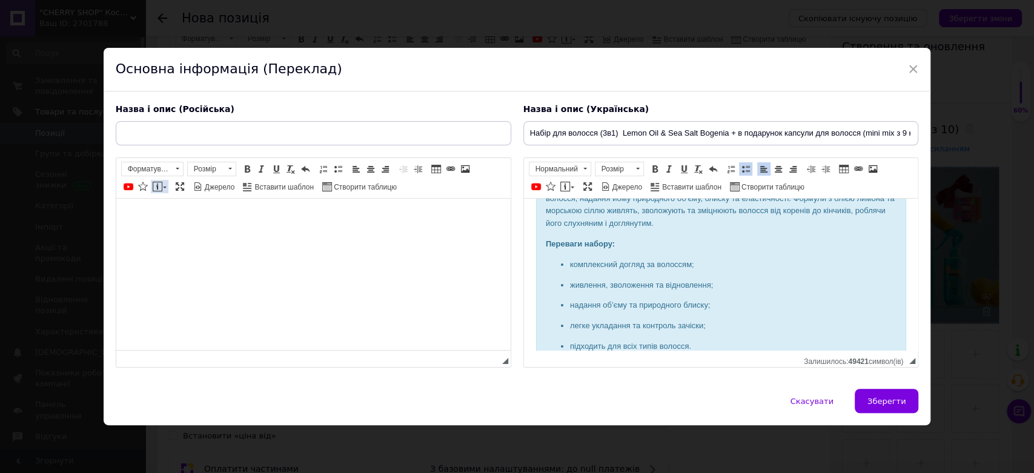
click at [165, 185] on link "Вставити повідомлення" at bounding box center [160, 186] width 18 height 13
click at [160, 190] on span at bounding box center [158, 187] width 10 height 10
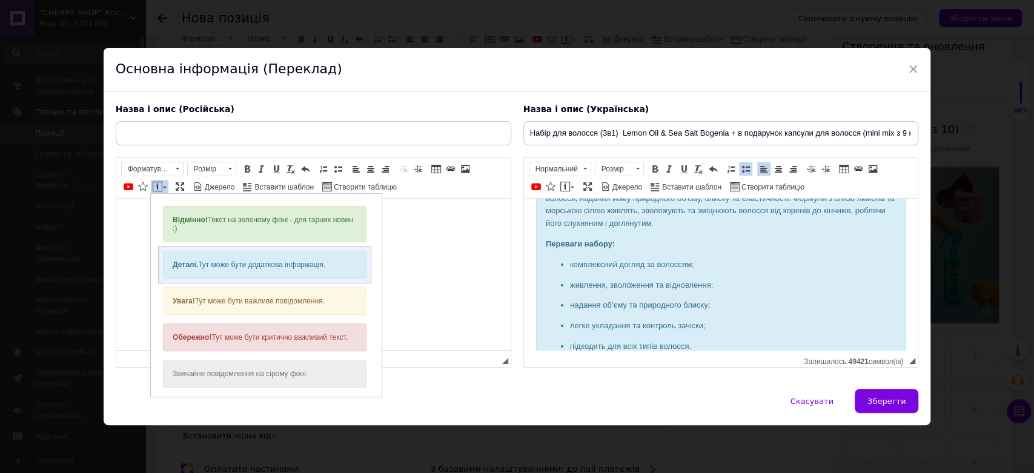
click at [175, 260] on strong "Деталі." at bounding box center [184, 264] width 25 height 8
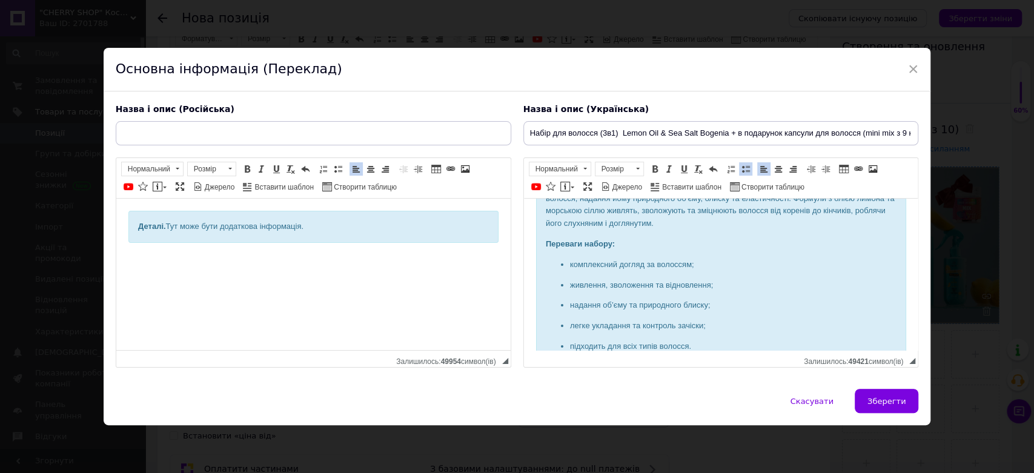
drag, startPoint x: 137, startPoint y: 222, endPoint x: 334, endPoint y: 223, distance: 196.8
click at [334, 223] on div "Деталі. Тут може бути додаткова інформація." at bounding box center [313, 227] width 370 height 32
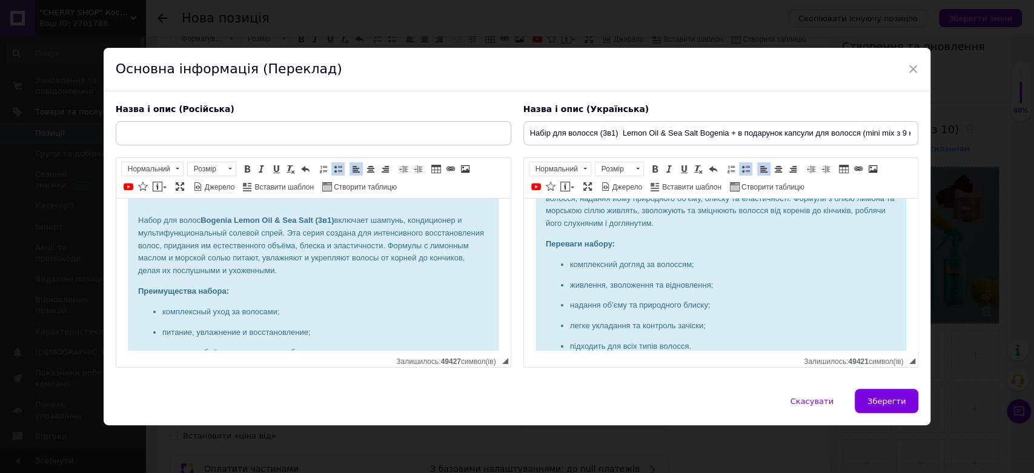
scroll to position [0, 0]
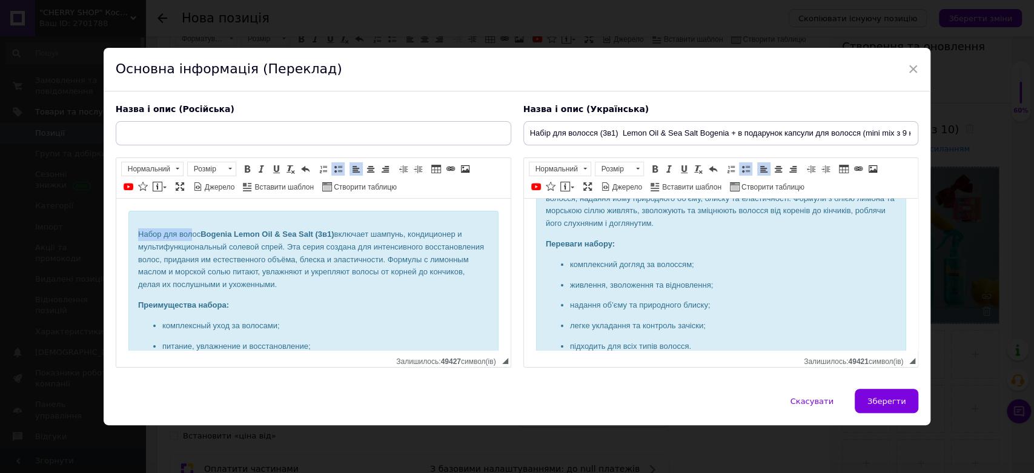
drag, startPoint x: 130, startPoint y: 230, endPoint x: 193, endPoint y: 232, distance: 62.4
click at [193, 232] on div "Набор для волос Bogenia Lemon Oil & Sea Salt (3в1) включает шампунь, кондиционе…" at bounding box center [313, 321] width 370 height 221
click at [747, 134] on input "Набір для волосся (3в1) Lemon Oil & Sea Salt Bogenia + в подарунок капсули для …" at bounding box center [720, 133] width 395 height 24
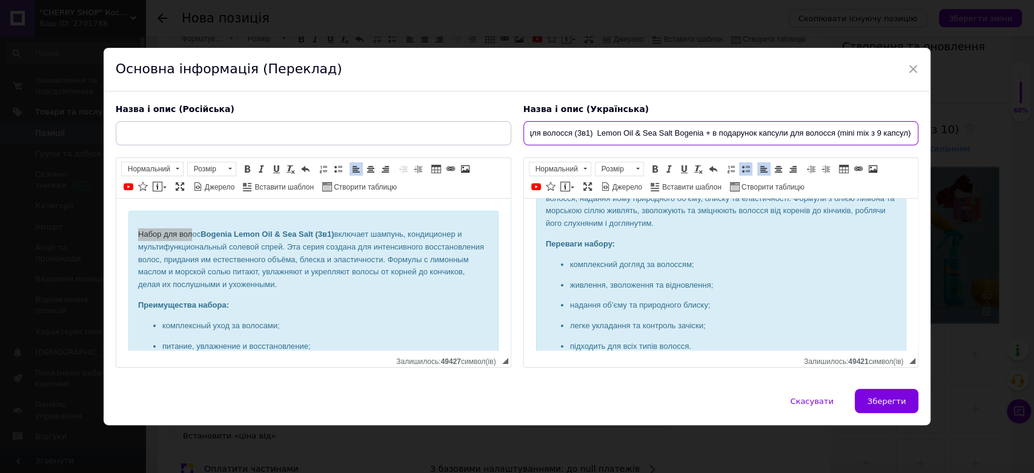
drag, startPoint x: 526, startPoint y: 134, endPoint x: 909, endPoint y: 139, distance: 383.3
click at [909, 139] on input "Набір для волосся (3в1) Lemon Oil & Sea Salt Bogenia + в подарунок капсули для …" at bounding box center [720, 133] width 395 height 24
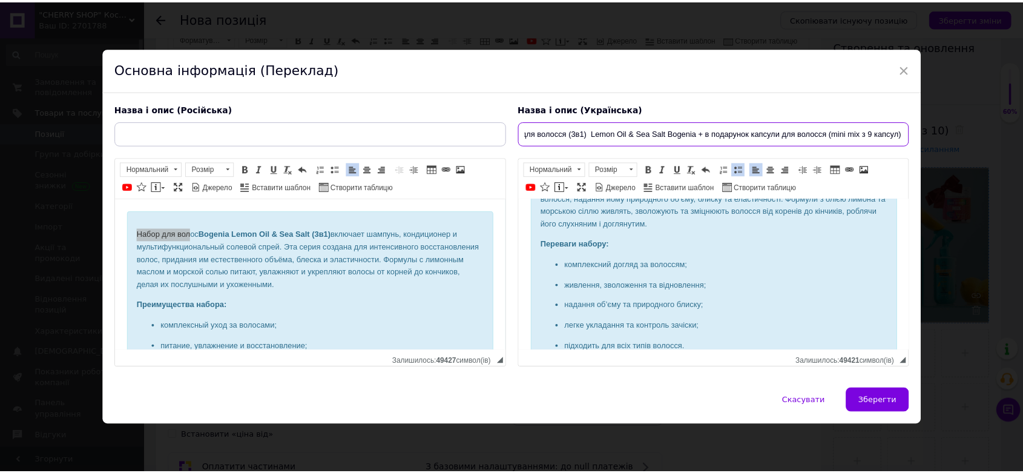
scroll to position [0, 0]
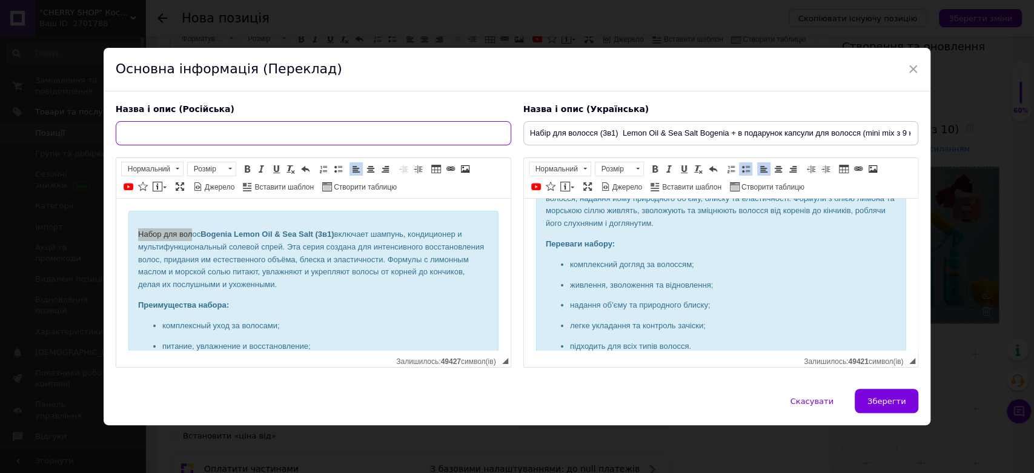
click at [277, 124] on input "text" at bounding box center [313, 133] width 395 height 24
paste input "Набор для волос (3в1) Lemon Oil & Sea Salt Bogenia + в подарок капсулы для воло…"
type input "Набор для волос (3в1) Lemon Oil & Sea Salt Bogenia + в подарок капсулы для воло…"
click at [868, 404] on button "Зберегти" at bounding box center [886, 401] width 64 height 24
type input "Набор для волос (3в1) Lemon Oil & Sea Salt Bogenia + в подарок капсулы для воло…"
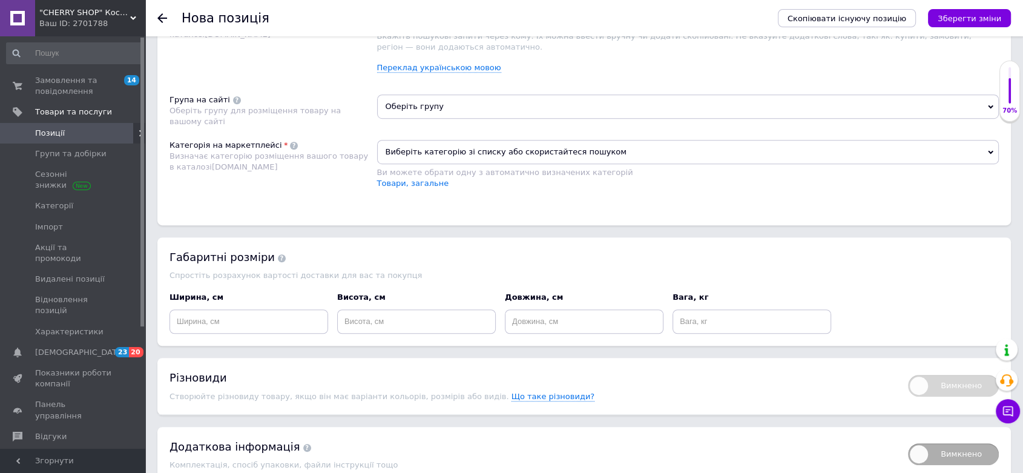
scroll to position [673, 0]
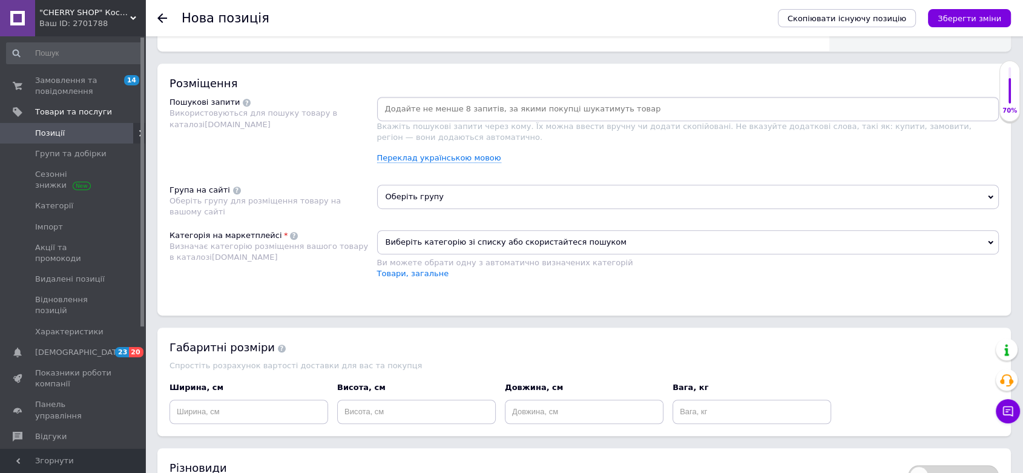
click at [459, 194] on span "Оберіть групу" at bounding box center [688, 197] width 622 height 24
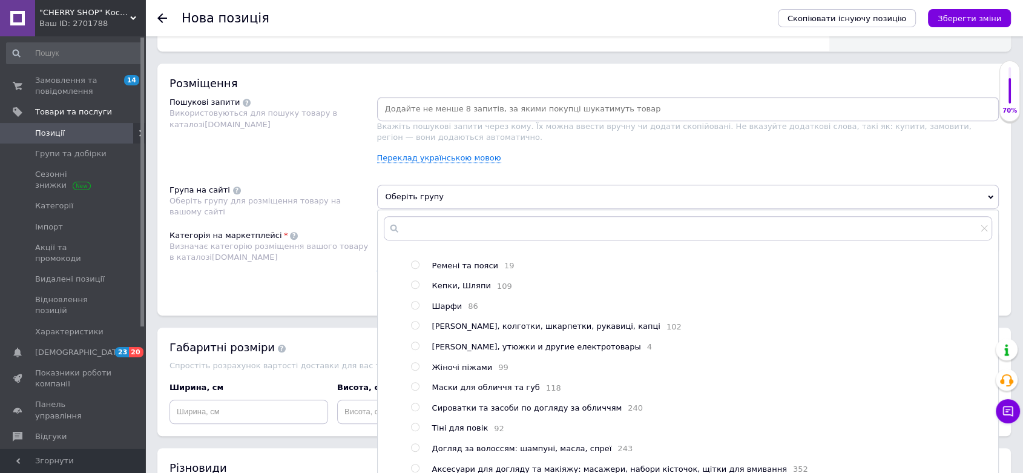
scroll to position [202, 0]
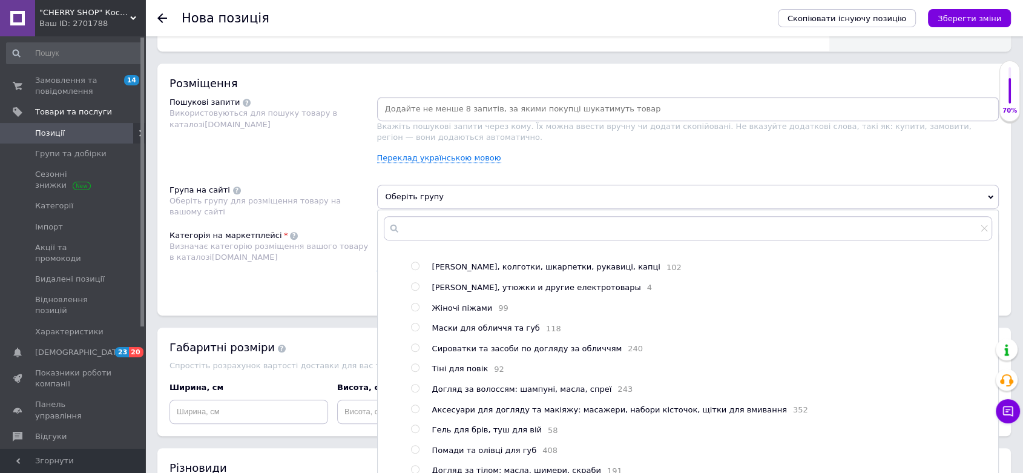
click at [459, 386] on span "Догляд за волоссям: шампуні, масла, спреї" at bounding box center [522, 388] width 180 height 9
radio input "true"
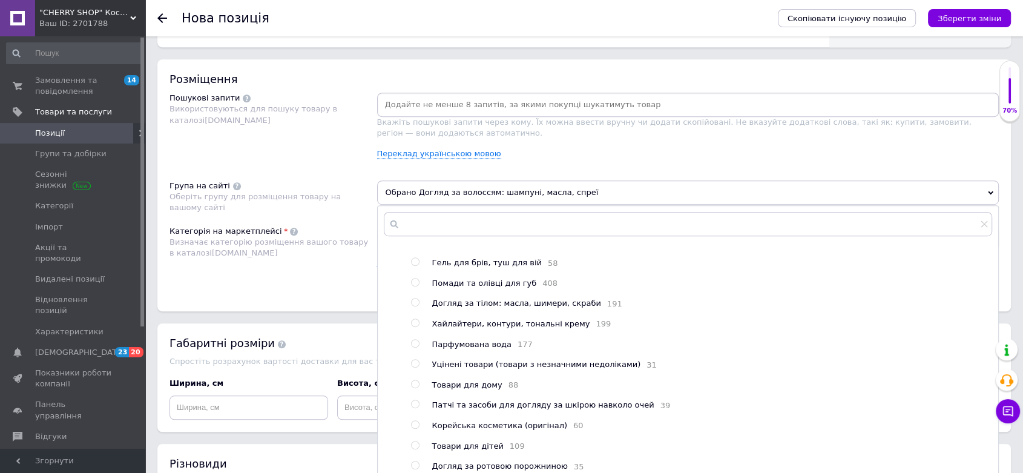
scroll to position [874, 0]
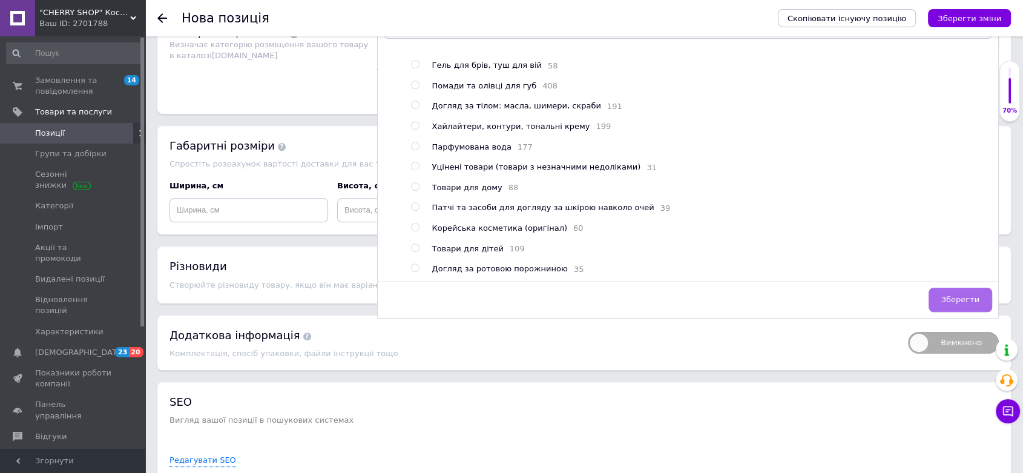
click at [952, 297] on span "Зберегти" at bounding box center [960, 299] width 38 height 9
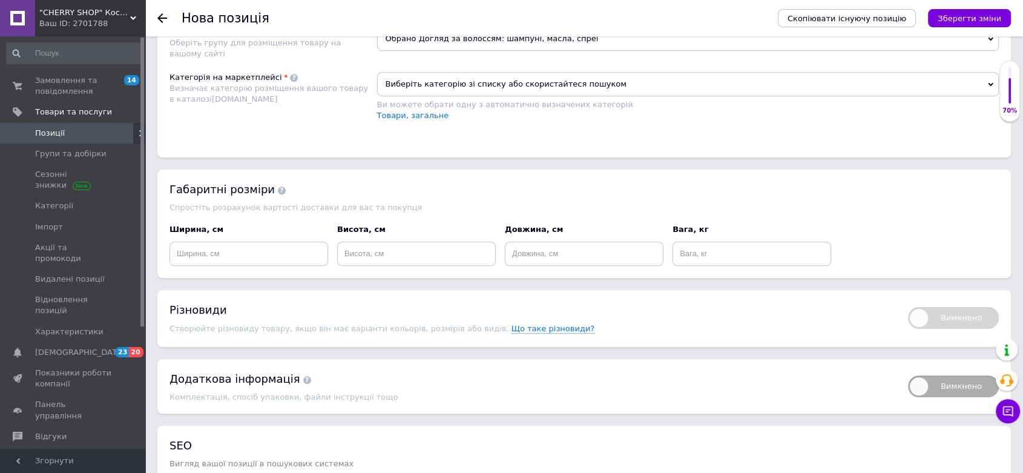
scroll to position [807, 0]
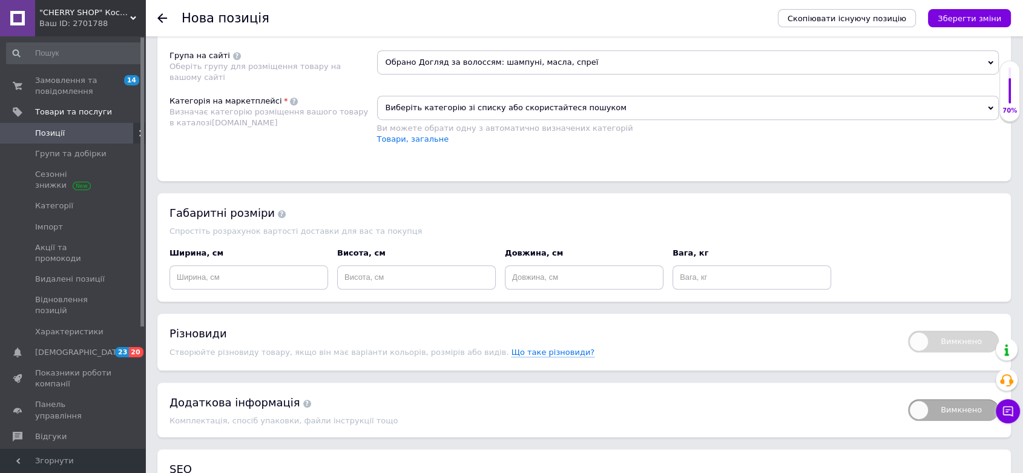
click at [460, 102] on span "Виберіть категорію зі списку або скористайтеся пошуком" at bounding box center [688, 108] width 622 height 24
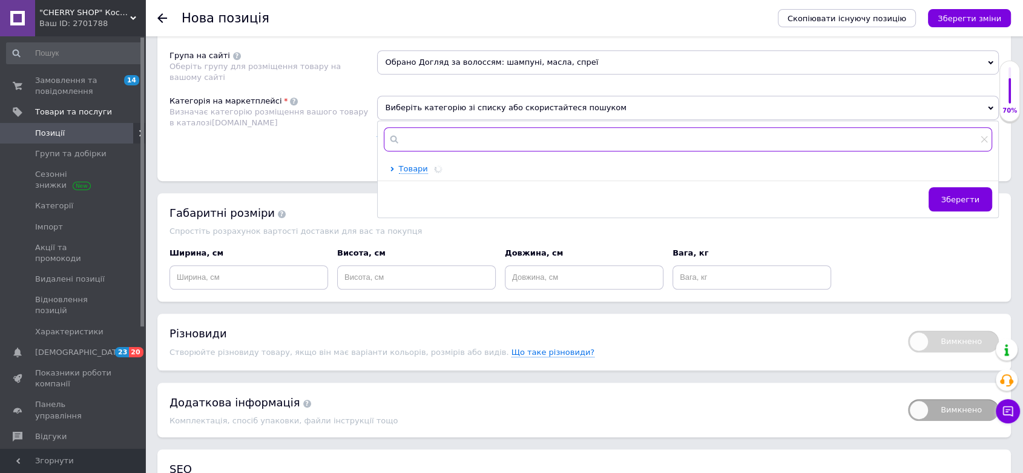
click at [470, 133] on input "text" at bounding box center [688, 139] width 609 height 24
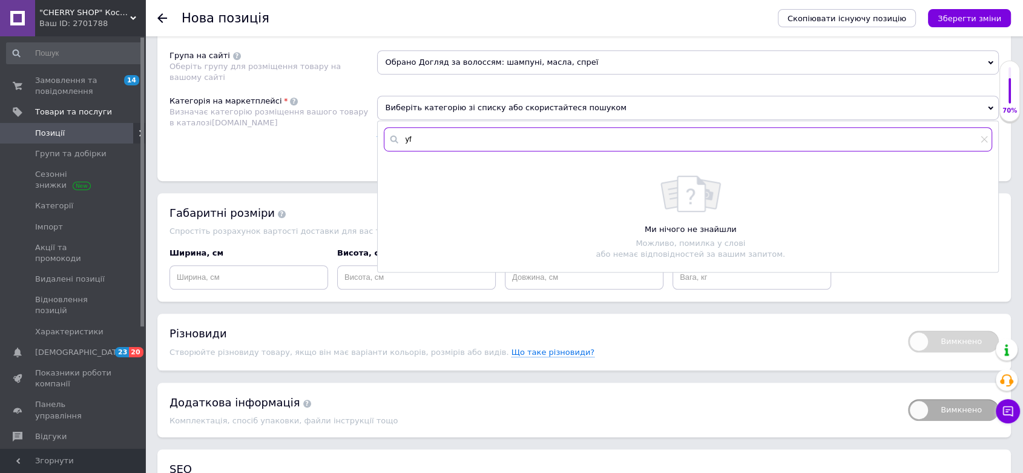
type input "y"
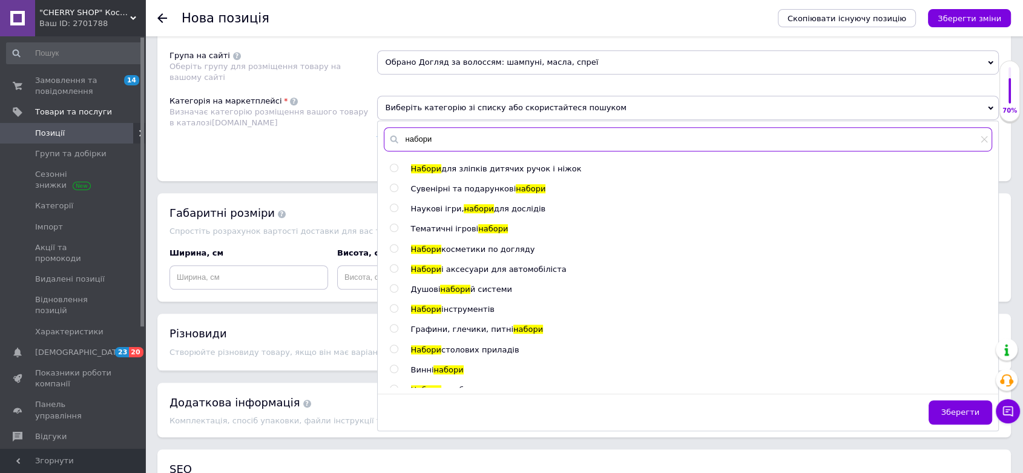
type input "набори"
click at [393, 246] on input "radio" at bounding box center [394, 249] width 8 height 8
radio input "true"
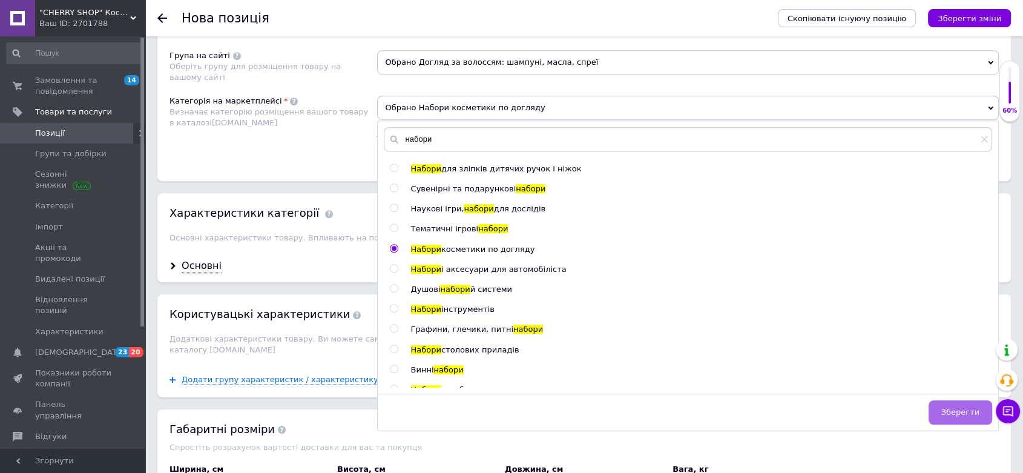
click at [945, 404] on button "Зберегти" at bounding box center [961, 412] width 64 height 24
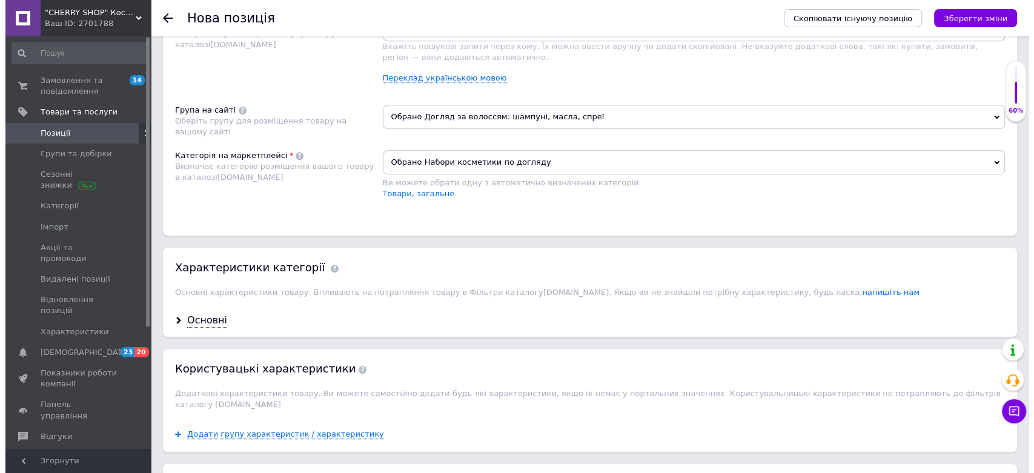
scroll to position [605, 0]
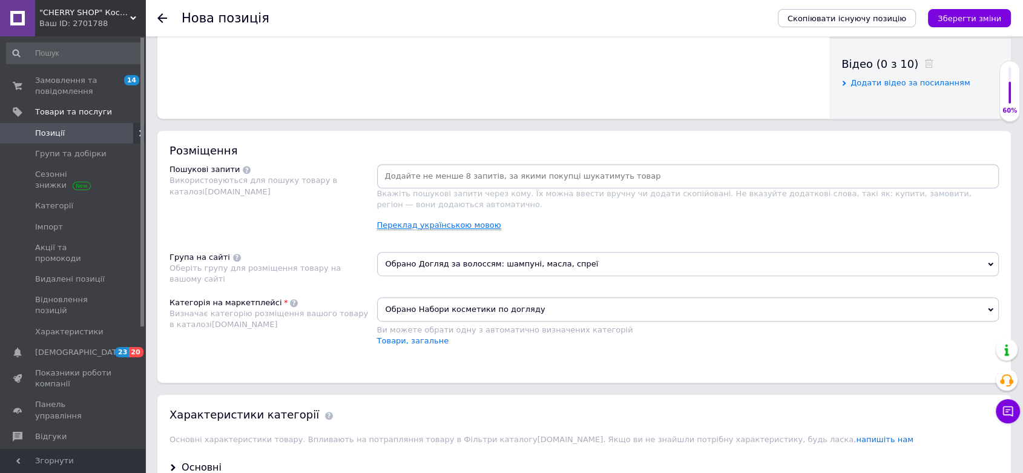
click at [466, 222] on link "Переклад українською мовою" at bounding box center [439, 225] width 124 height 10
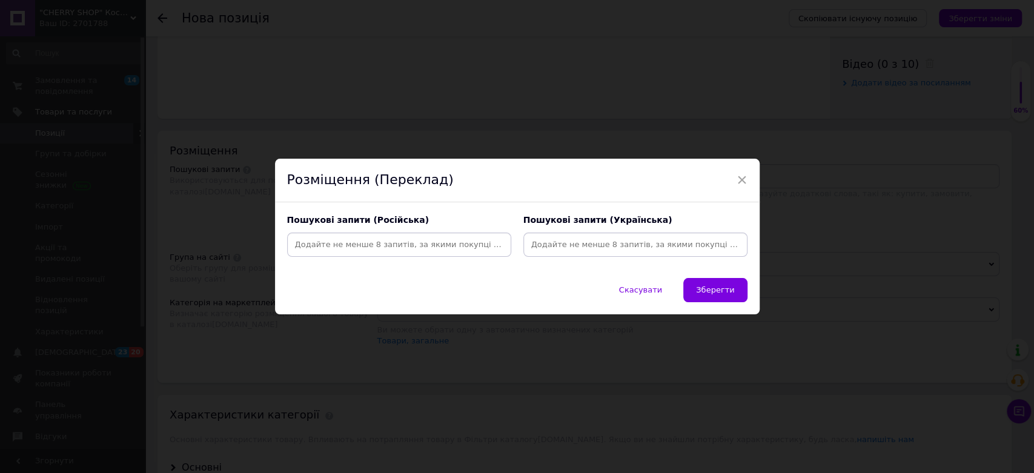
click at [610, 241] on input at bounding box center [635, 245] width 219 height 18
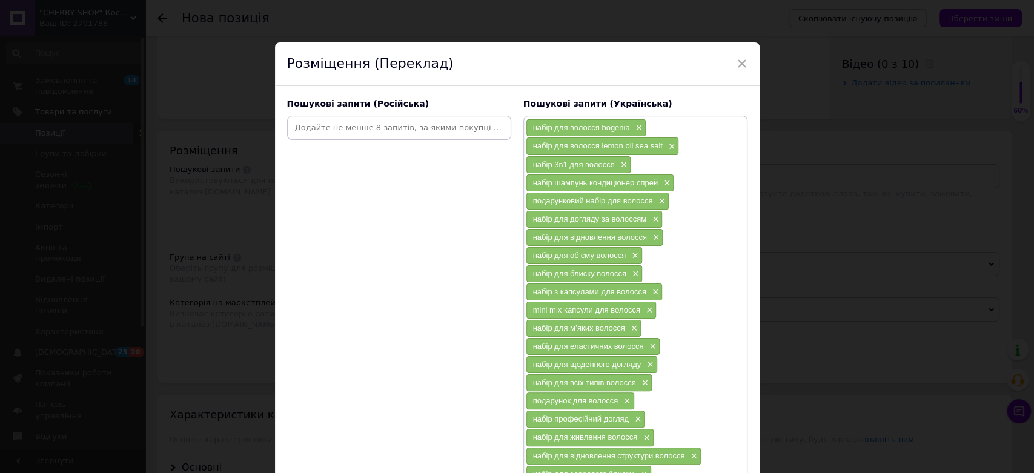
click at [383, 122] on input at bounding box center [398, 128] width 219 height 18
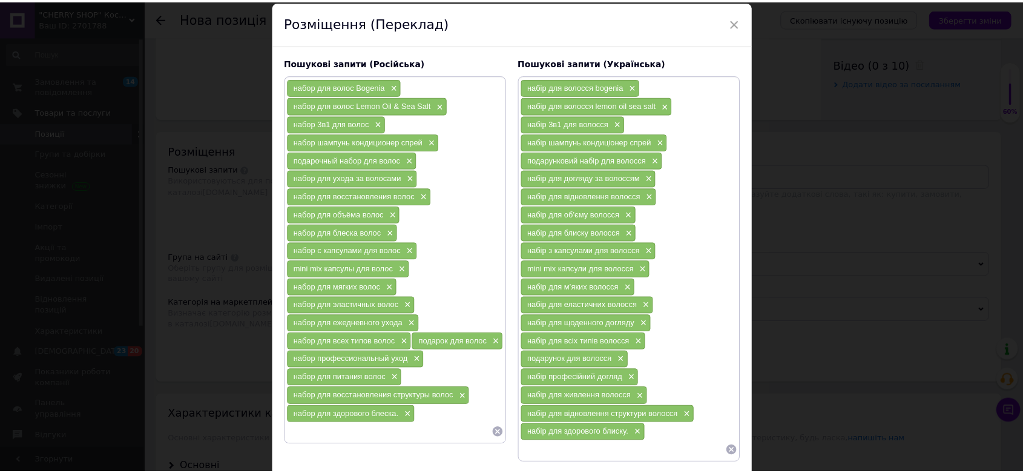
scroll to position [122, 0]
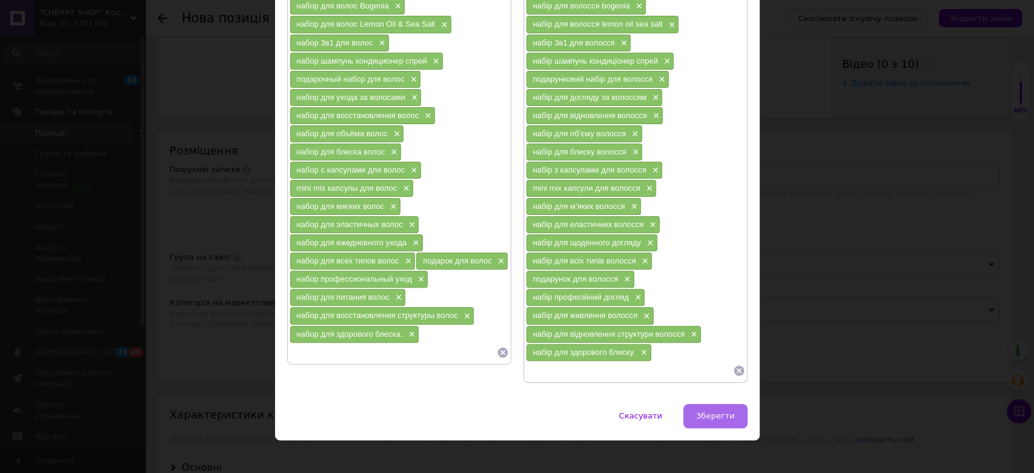
click at [708, 411] on span "Зберегти" at bounding box center [715, 415] width 38 height 9
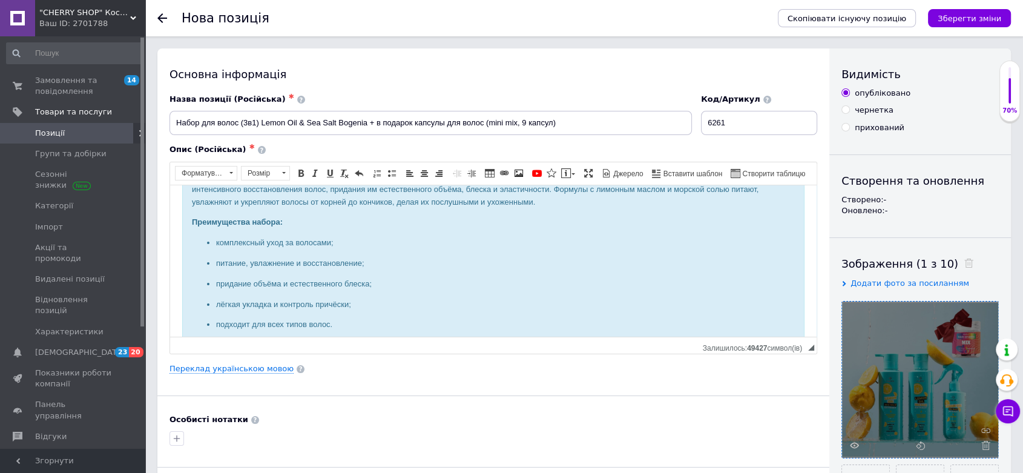
scroll to position [21, 0]
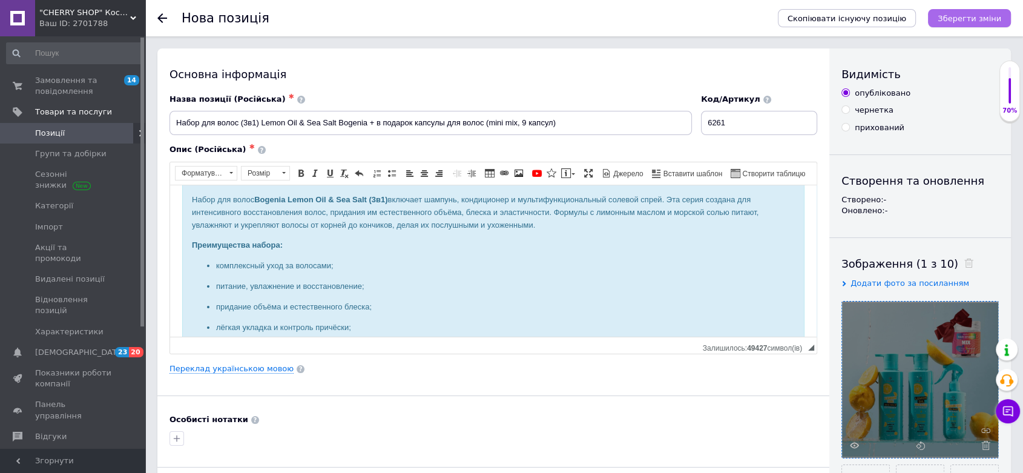
click at [977, 14] on icon "Зберегти зміни" at bounding box center [970, 18] width 64 height 9
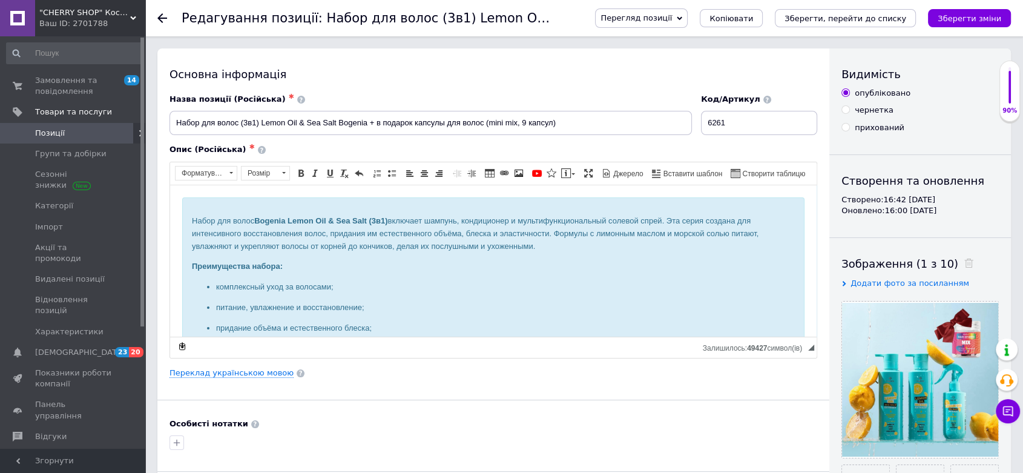
click at [66, 132] on span "Позиції" at bounding box center [73, 133] width 77 height 11
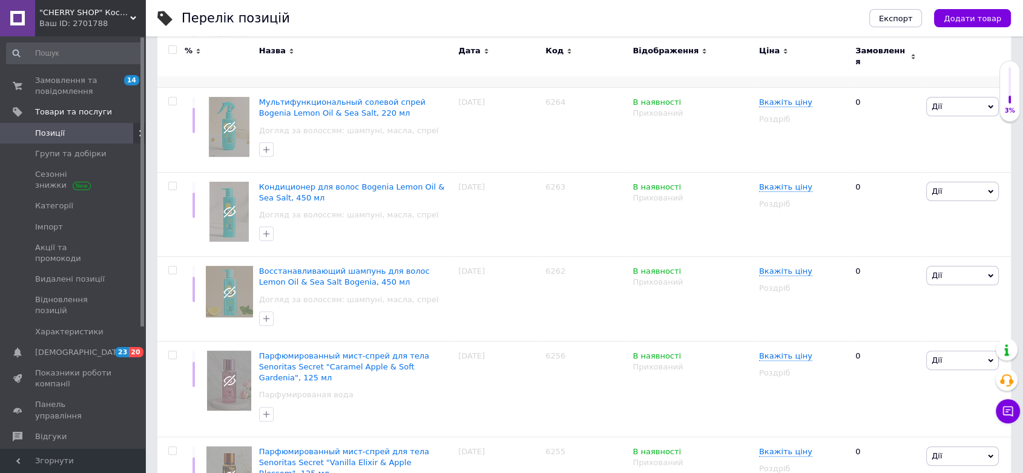
scroll to position [269, 0]
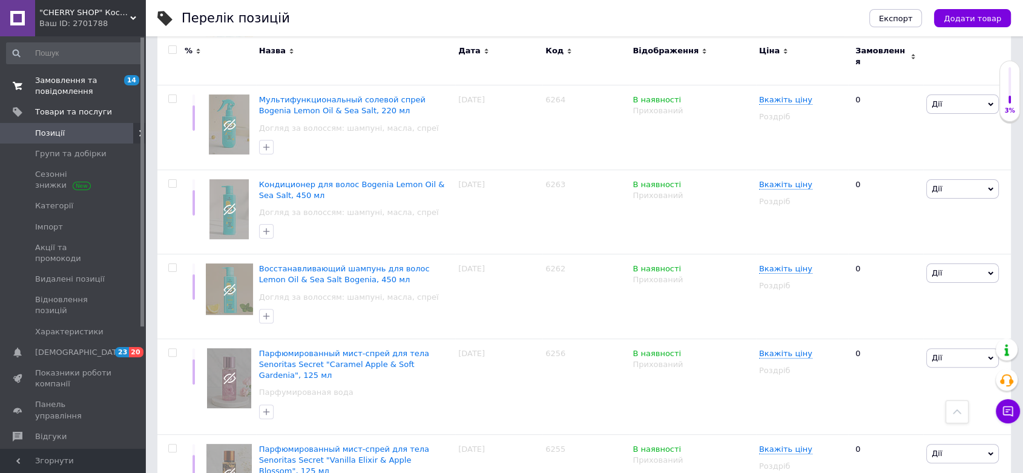
click at [53, 84] on span "Замовлення та повідомлення" at bounding box center [73, 86] width 77 height 22
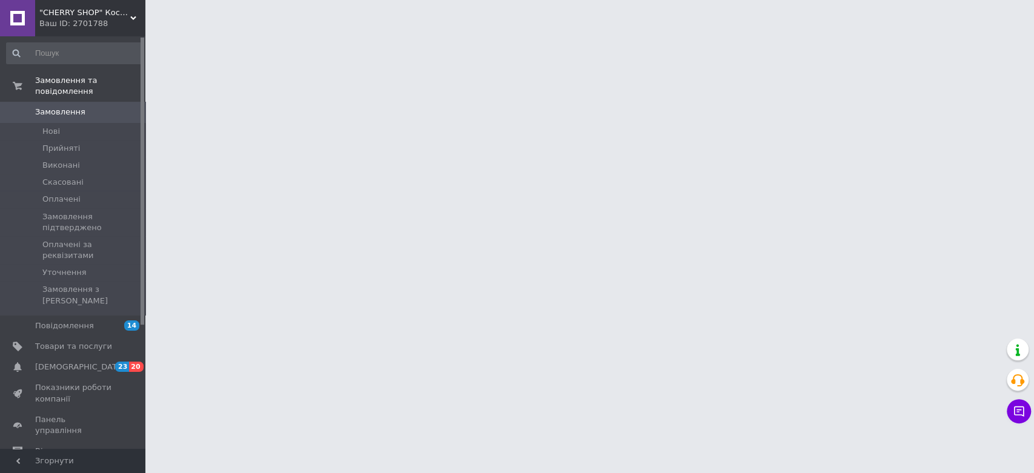
click at [76, 15] on span ""CHERRY SHOP" Косметика, жіночий одяг та аксесуари" at bounding box center [84, 12] width 91 height 11
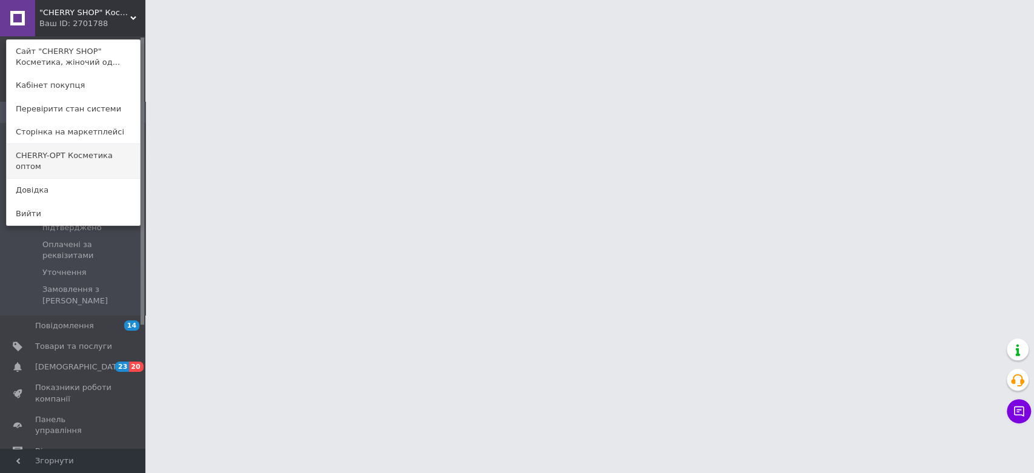
click at [62, 154] on link "CHERRY-OPT Косметика оптом" at bounding box center [73, 161] width 133 height 34
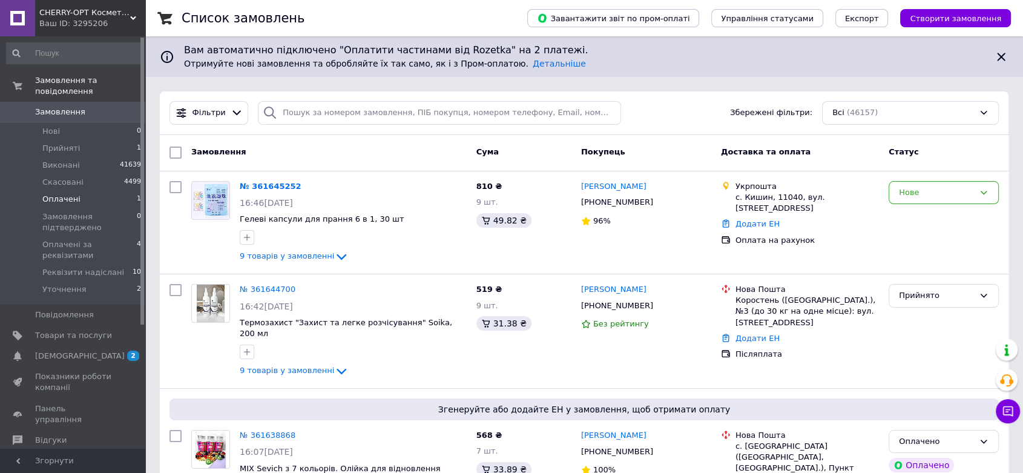
click at [66, 194] on span "Оплачені" at bounding box center [61, 199] width 38 height 11
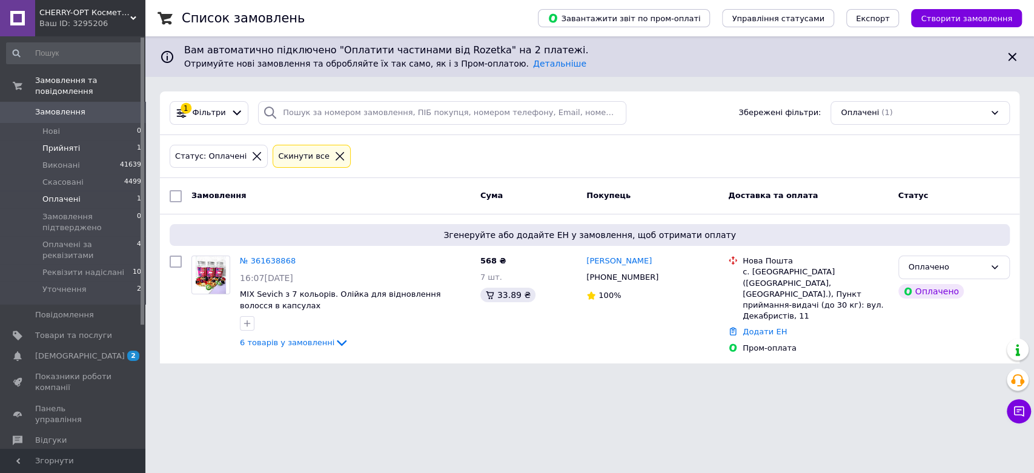
click at [70, 143] on span "Прийняті" at bounding box center [61, 148] width 38 height 11
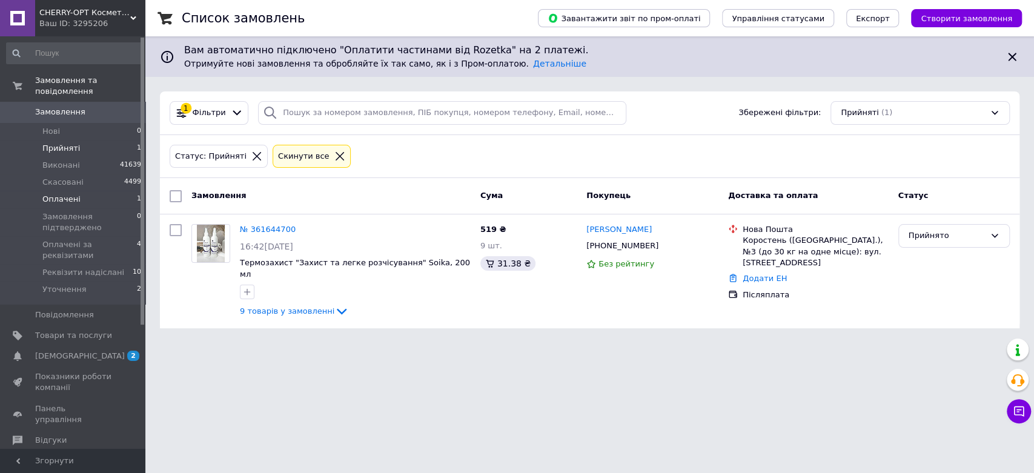
click at [58, 194] on span "Оплачені" at bounding box center [61, 199] width 38 height 11
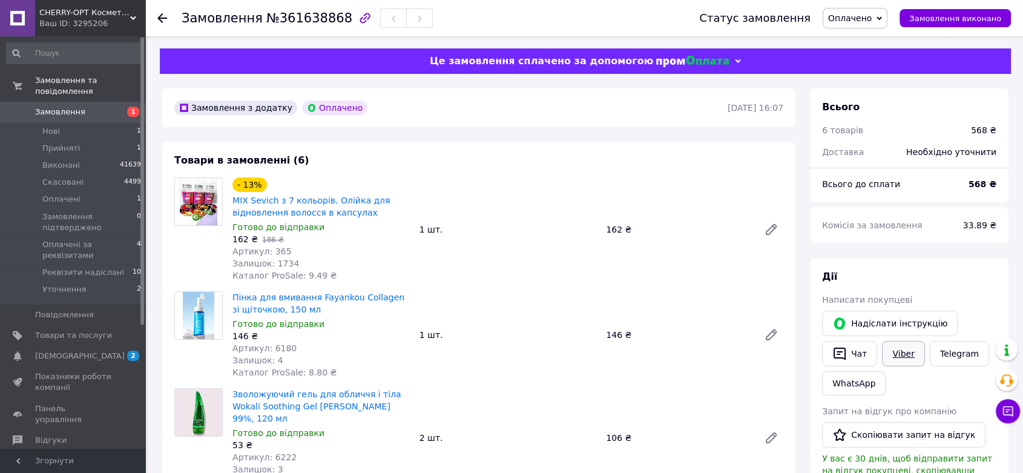
click at [904, 357] on link "Viber" at bounding box center [903, 353] width 42 height 25
click at [963, 283] on div "Дії" at bounding box center [909, 277] width 174 height 14
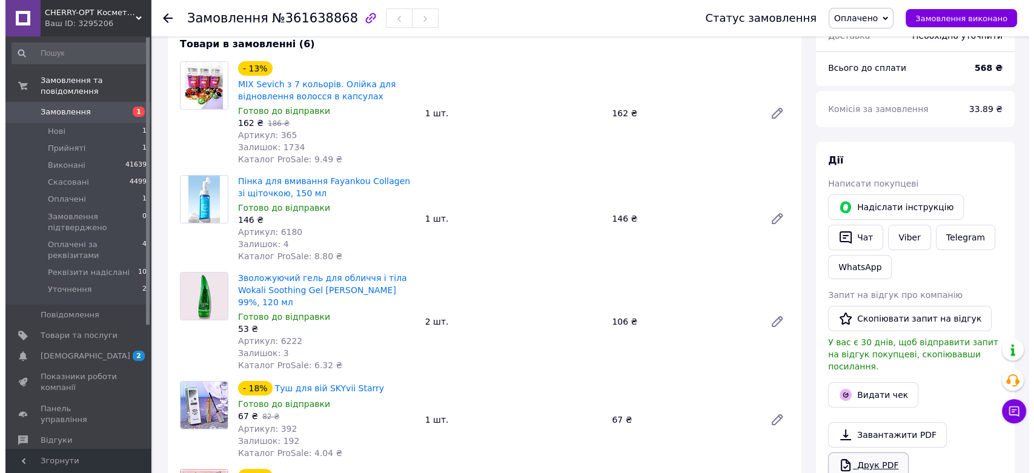
scroll to position [202, 0]
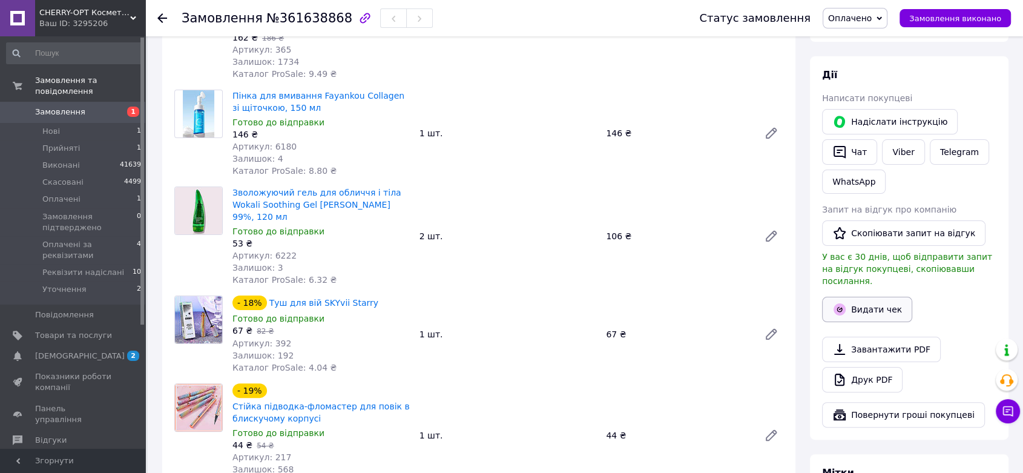
drag, startPoint x: 867, startPoint y: 306, endPoint x: 843, endPoint y: 306, distance: 24.2
click at [866, 306] on button "Видати чек" at bounding box center [867, 309] width 90 height 25
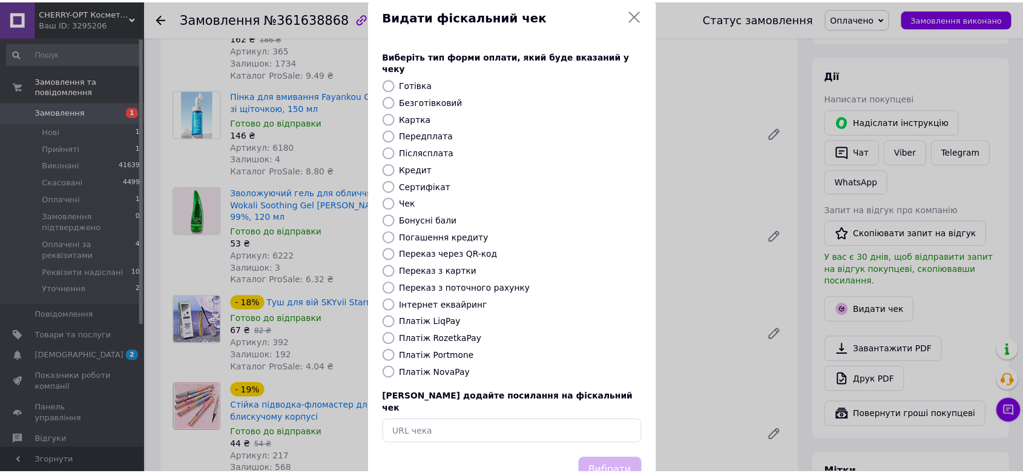
scroll to position [47, 0]
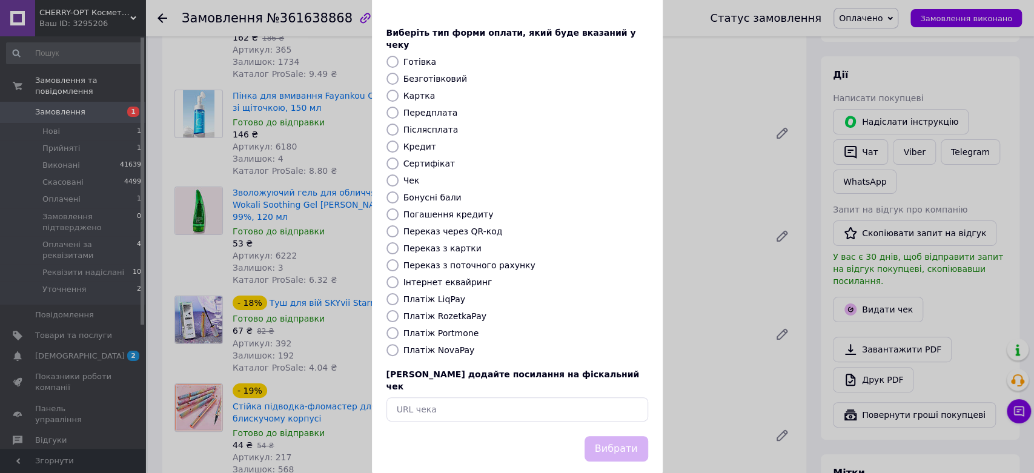
click at [387, 310] on input "Платіж RozetkaPay" at bounding box center [392, 316] width 12 height 12
radio input "true"
click at [611, 436] on button "Вибрати" at bounding box center [616, 449] width 64 height 26
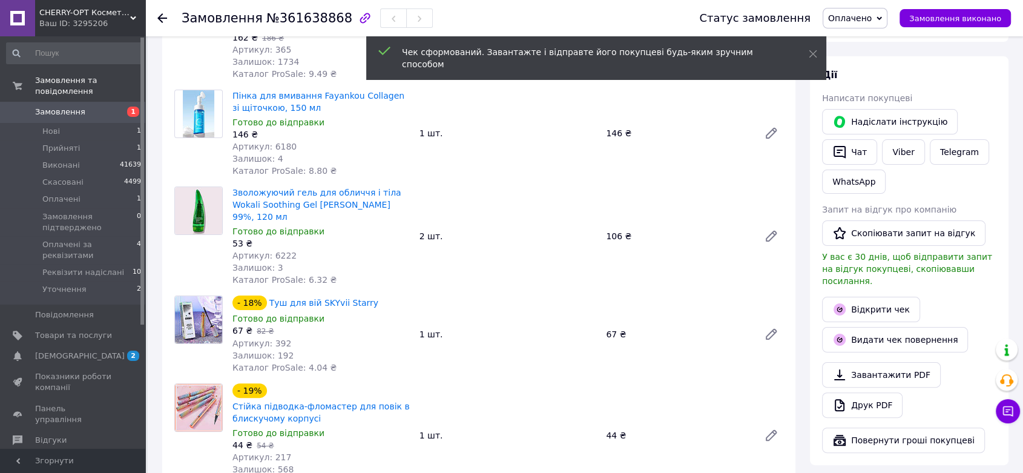
click at [871, 297] on link "Відкрити чек" at bounding box center [871, 309] width 98 height 25
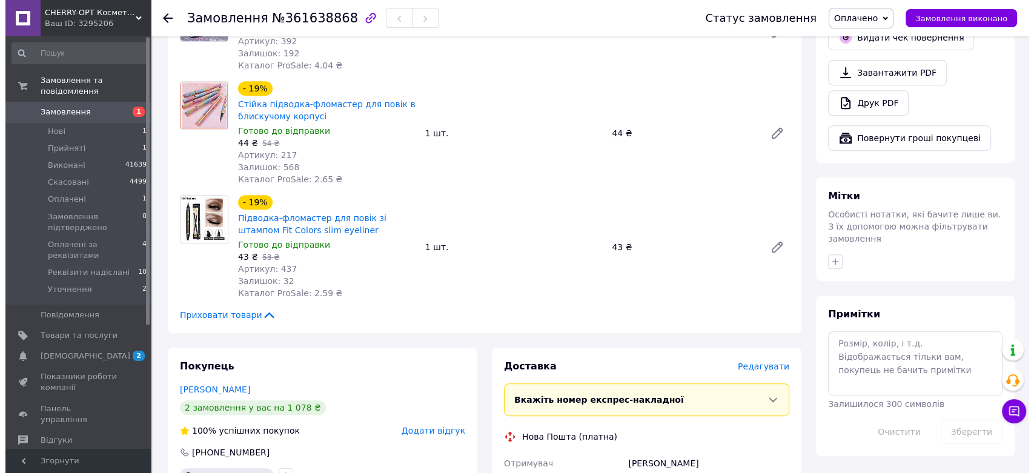
scroll to position [605, 0]
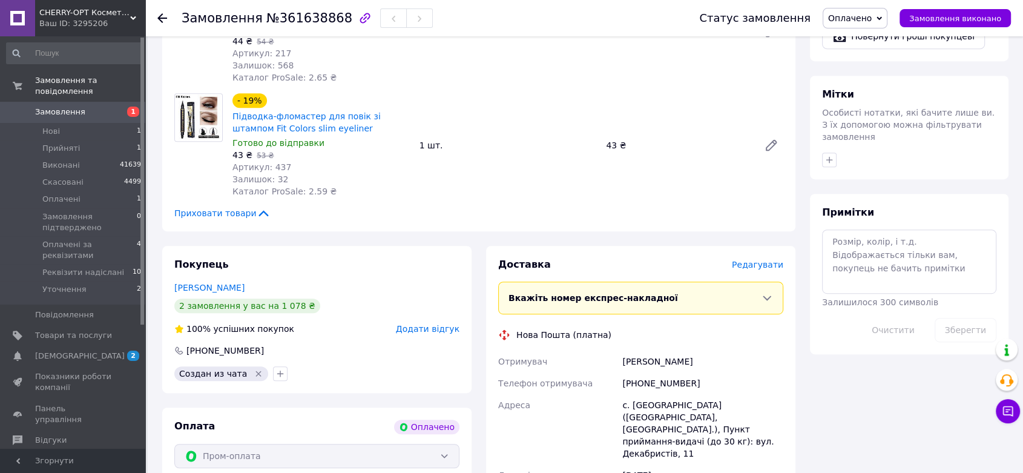
click at [765, 260] on span "Редагувати" at bounding box center [757, 265] width 51 height 10
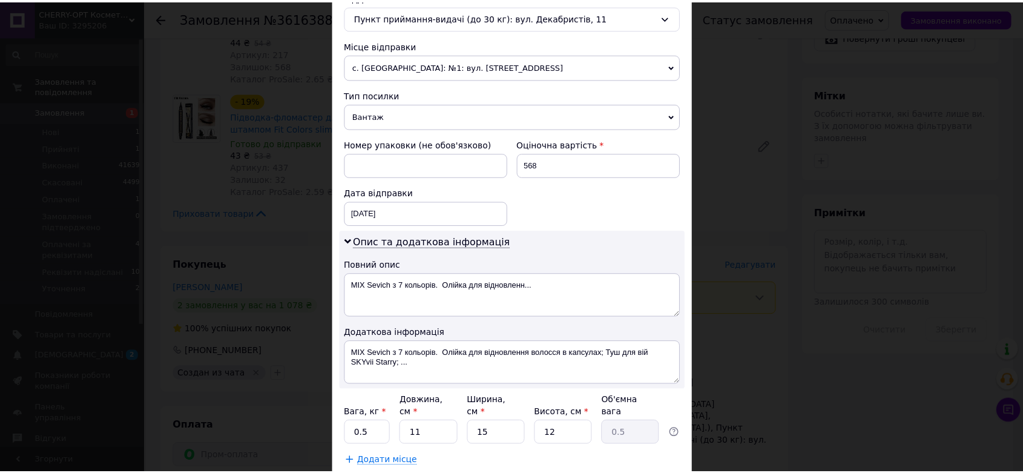
scroll to position [464, 0]
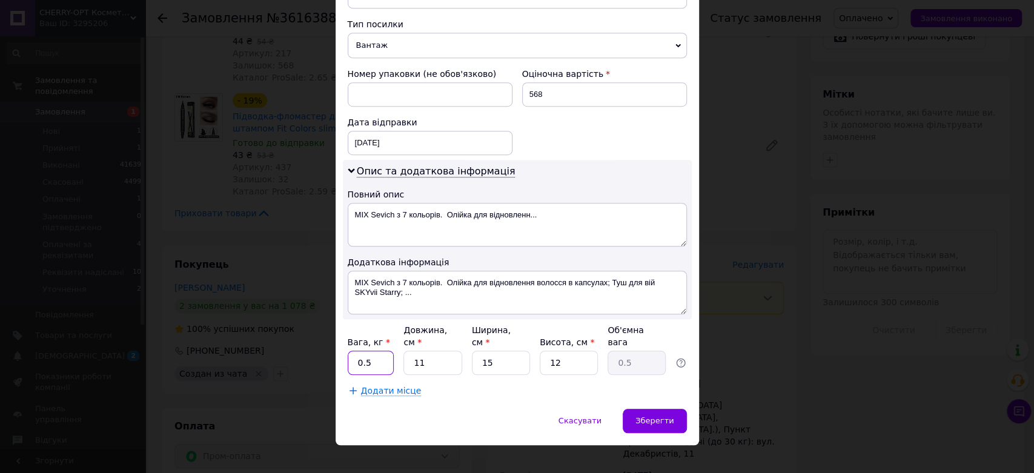
click at [374, 351] on input "0.5" at bounding box center [371, 363] width 47 height 24
type input "1.5"
click at [644, 416] on span "Зберегти" at bounding box center [654, 420] width 38 height 9
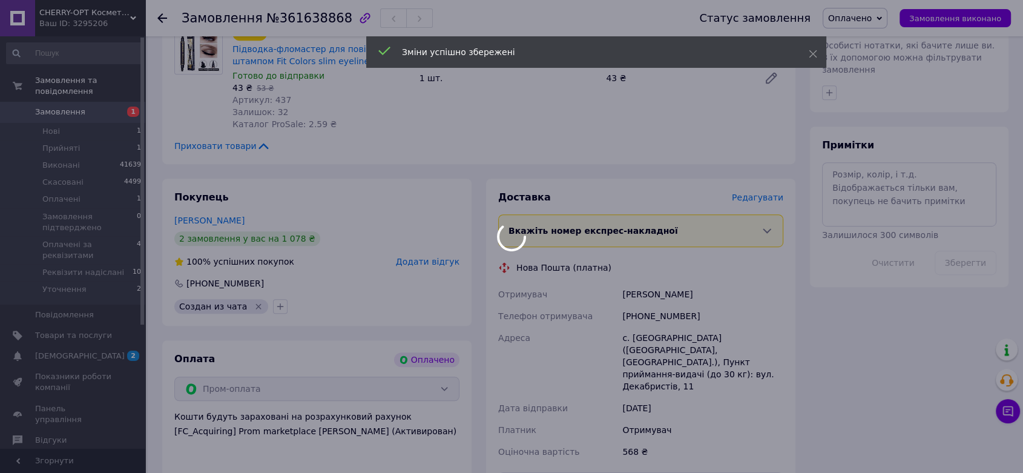
scroll to position [807, 0]
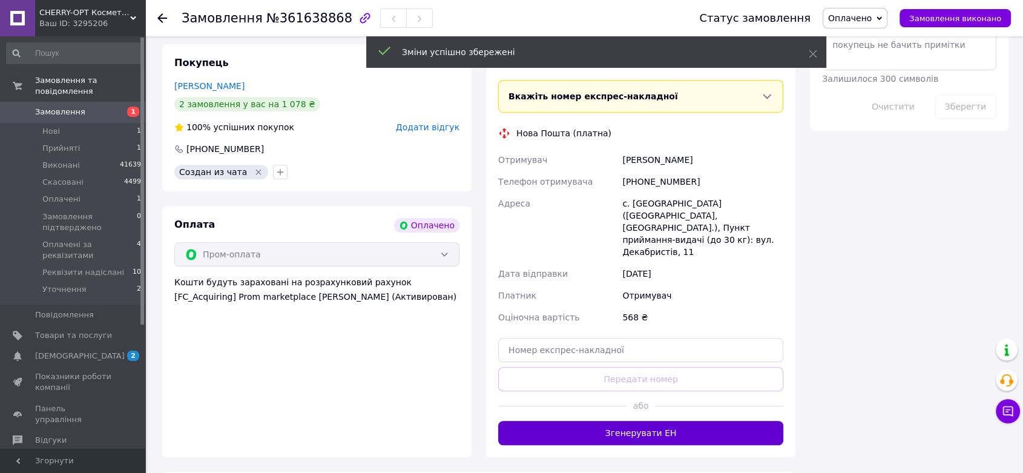
click at [655, 421] on button "Згенерувати ЕН" at bounding box center [640, 433] width 285 height 24
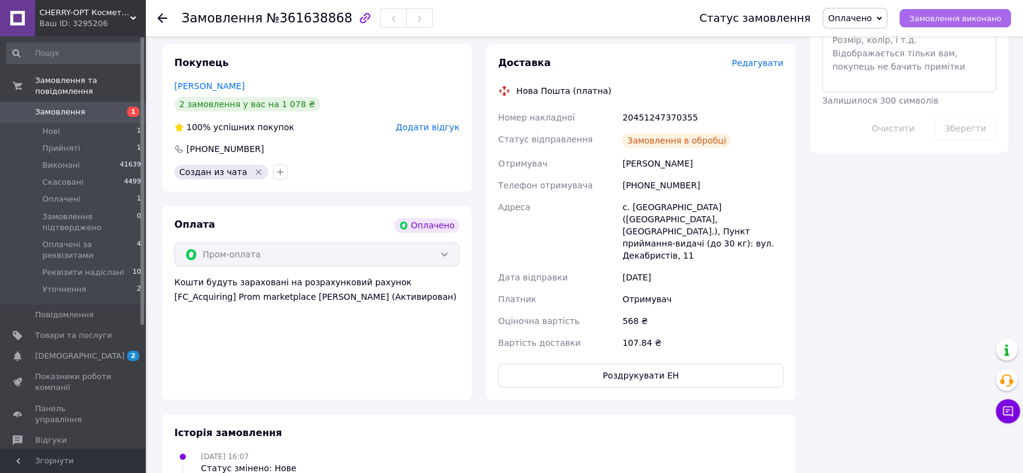
click at [957, 15] on span "Замовлення виконано" at bounding box center [955, 18] width 92 height 9
click at [73, 194] on span "Оплачені" at bounding box center [61, 199] width 38 height 11
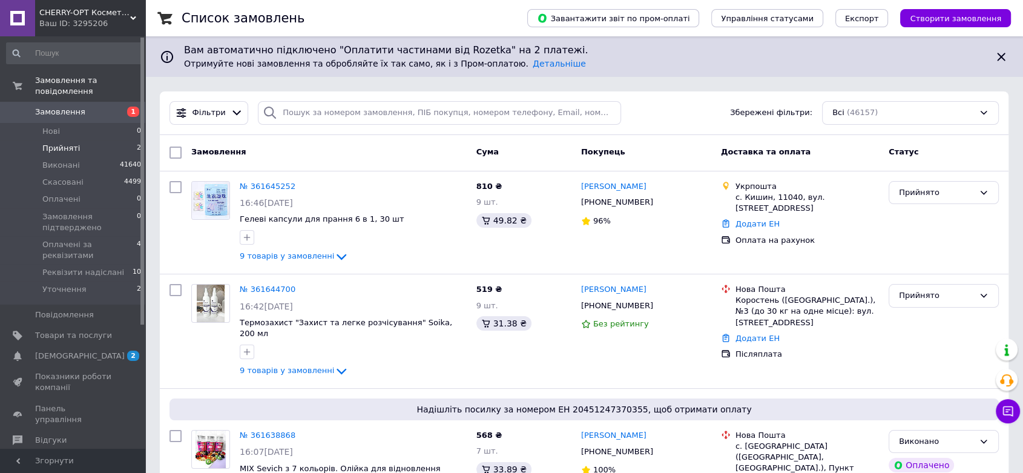
click at [83, 140] on li "Прийняті 2" at bounding box center [74, 148] width 148 height 17
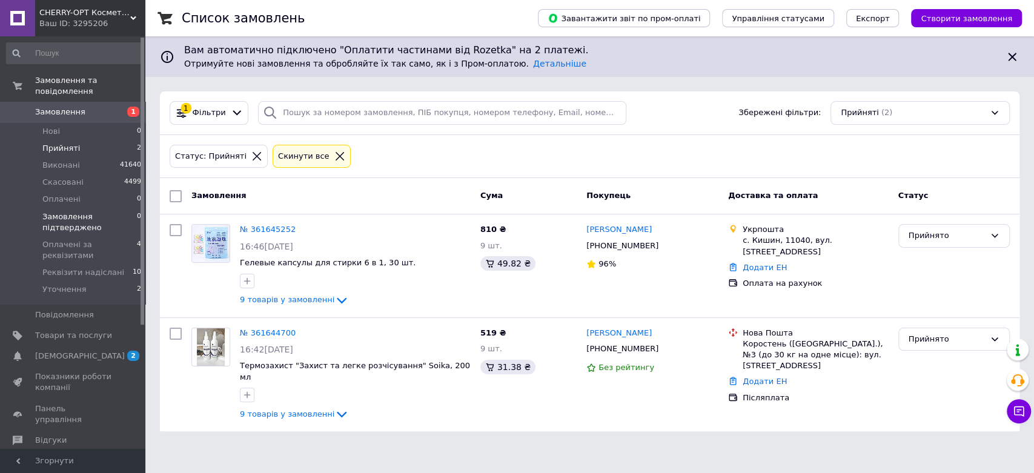
click at [92, 211] on span "Замовлення підтверджено" at bounding box center [89, 222] width 94 height 22
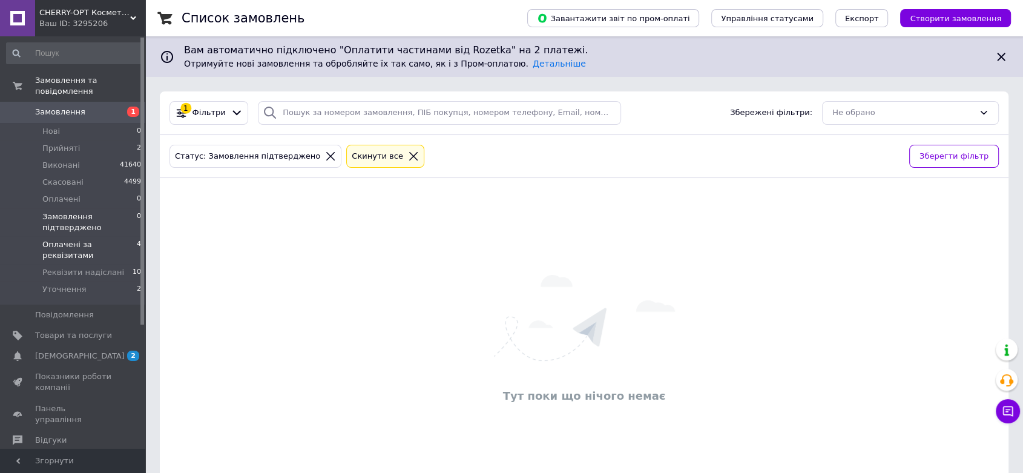
click at [73, 239] on span "Оплачені за реквізитами" at bounding box center [89, 250] width 94 height 22
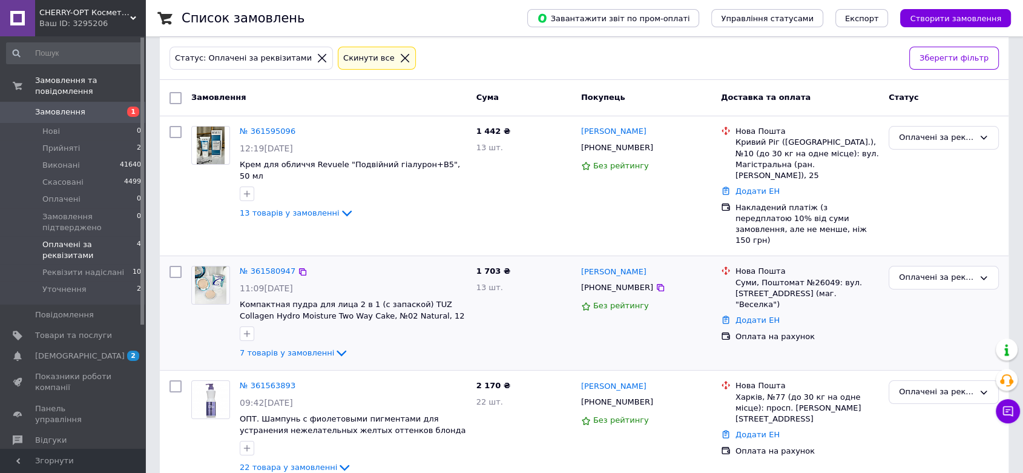
scroll to position [69, 0]
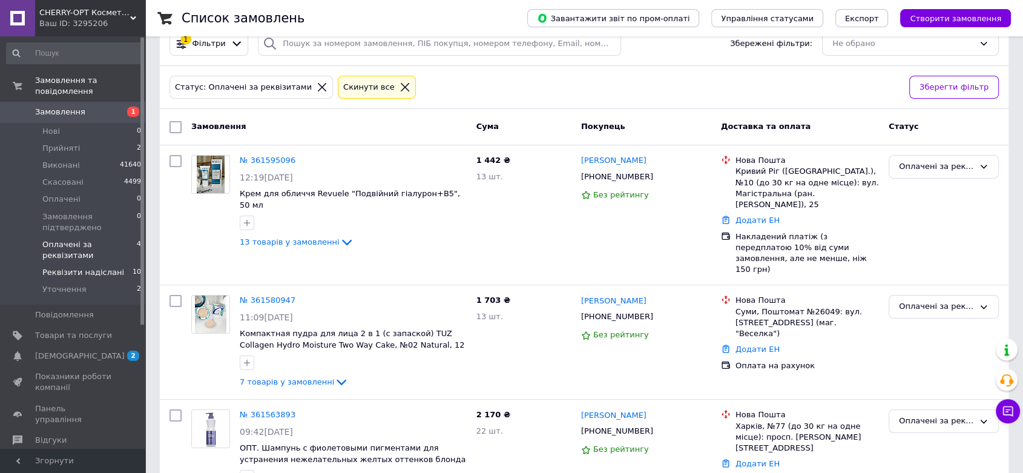
click at [93, 267] on span "Реквізити надіслані" at bounding box center [83, 272] width 82 height 11
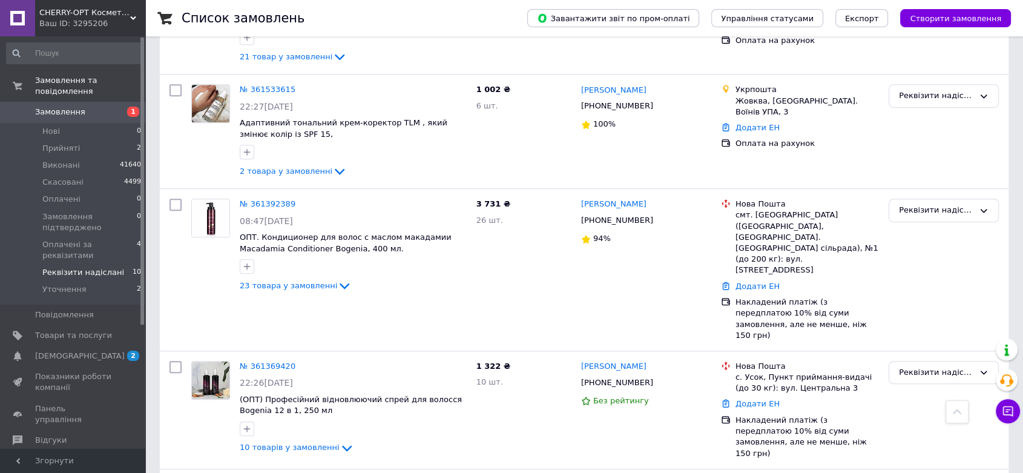
scroll to position [900, 0]
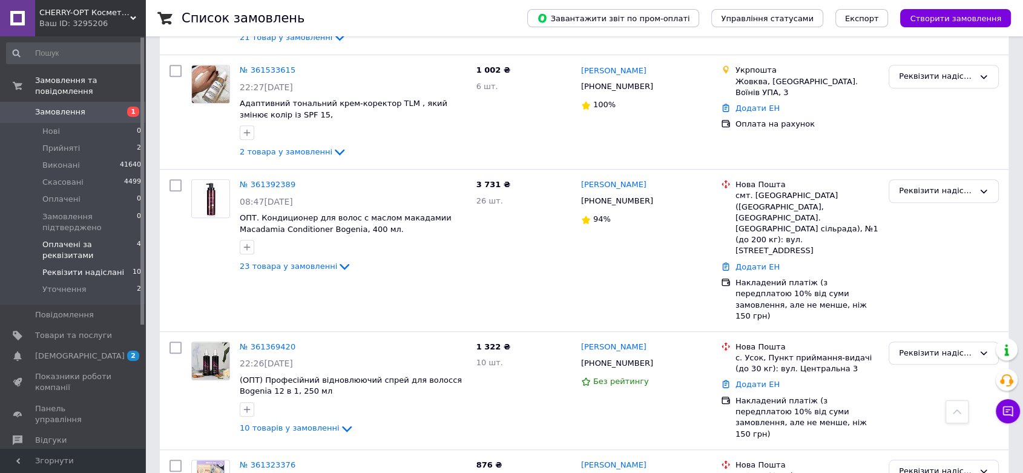
click at [67, 239] on span "Оплачені за реквізитами" at bounding box center [89, 250] width 94 height 22
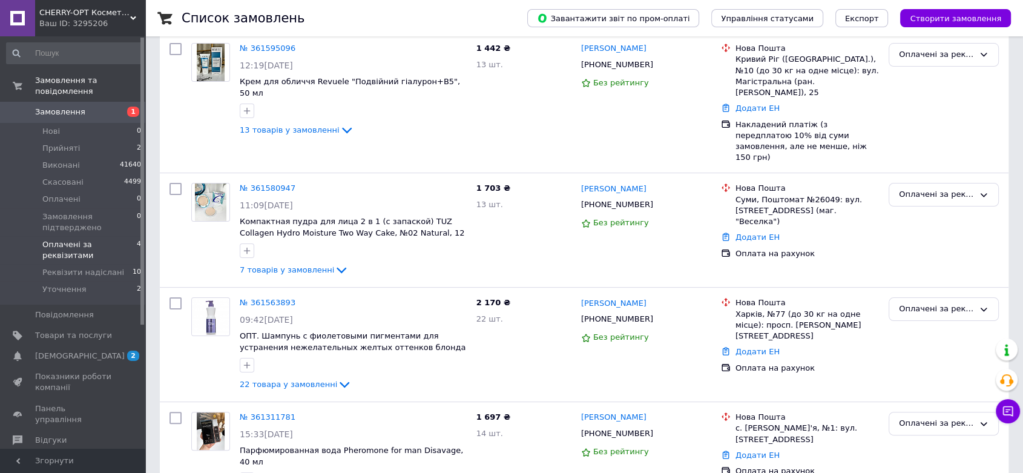
scroll to position [202, 0]
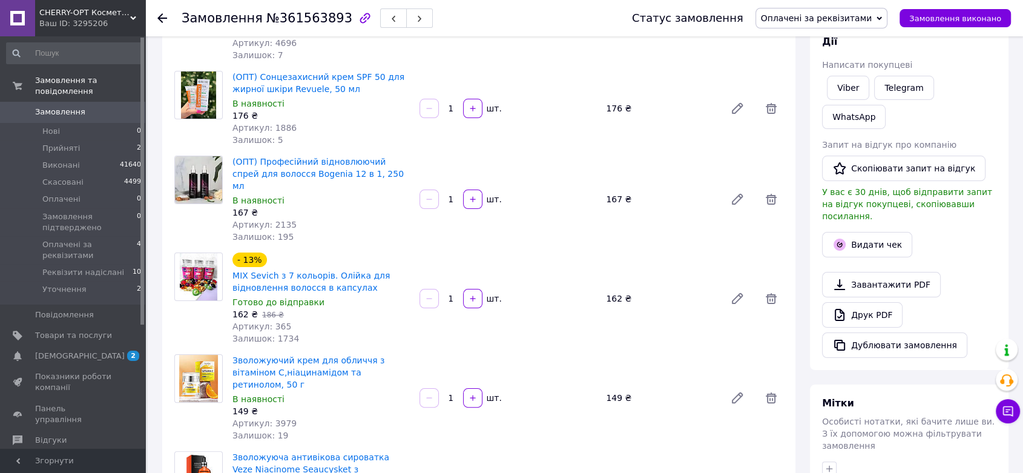
scroll to position [99, 0]
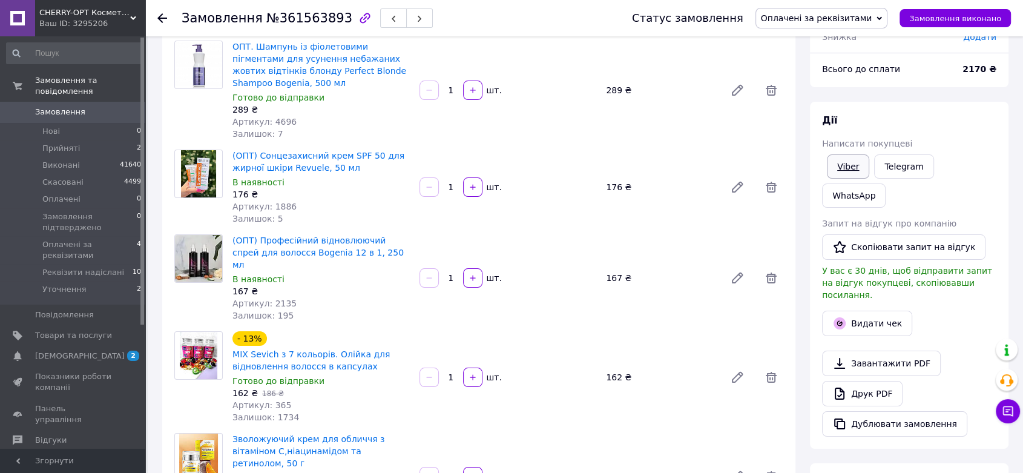
click at [861, 163] on link "Viber" at bounding box center [848, 166] width 42 height 24
drag, startPoint x: 969, startPoint y: 275, endPoint x: 900, endPoint y: 46, distance: 239.6
click at [969, 308] on div "Видати чек" at bounding box center [909, 323] width 179 height 30
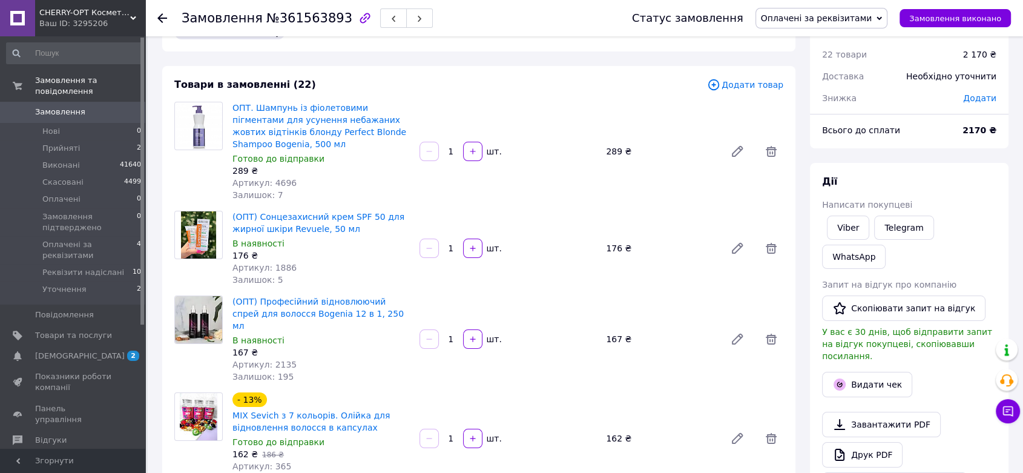
scroll to position [32, 0]
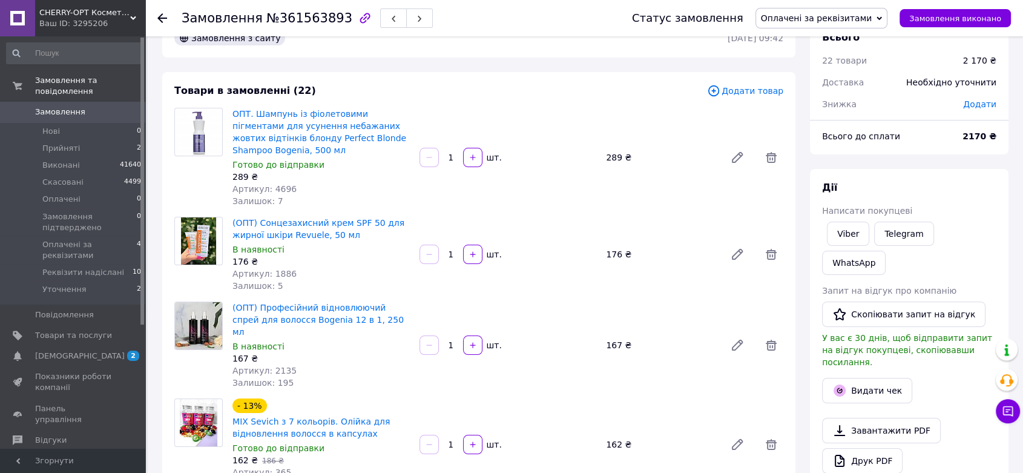
click at [291, 18] on span "№361563893" at bounding box center [309, 18] width 86 height 15
copy span "361563893"
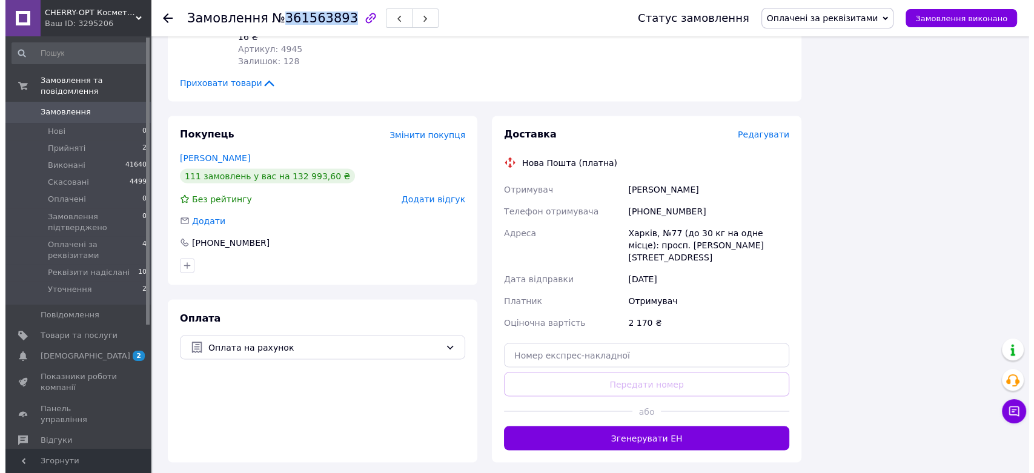
scroll to position [2088, 0]
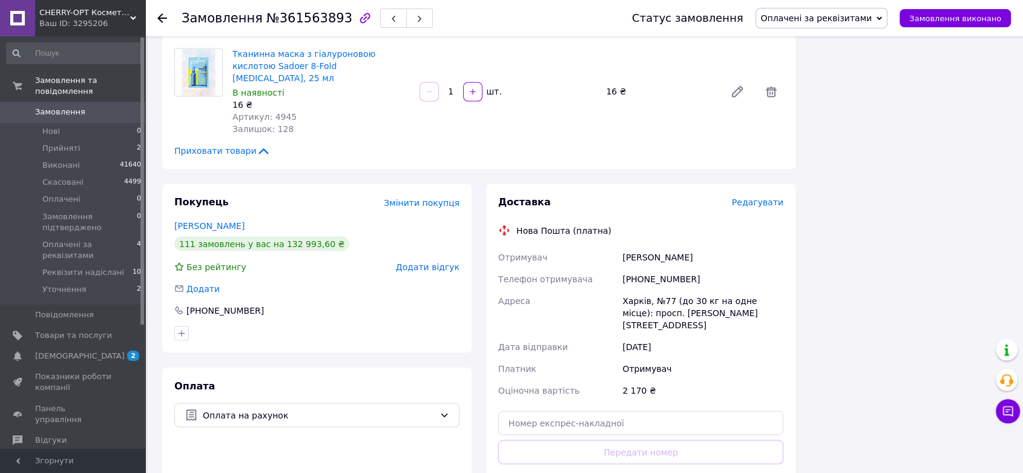
click at [763, 197] on span "Редагувати" at bounding box center [757, 202] width 51 height 10
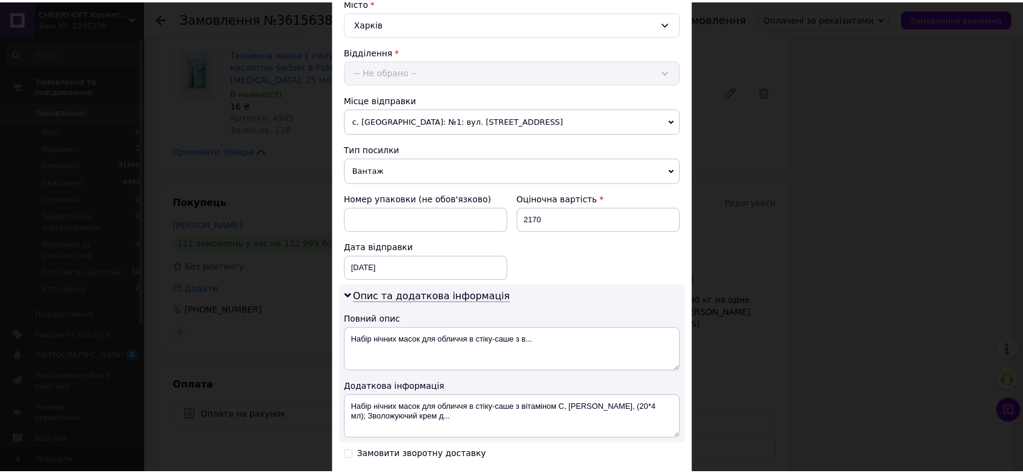
scroll to position [486, 0]
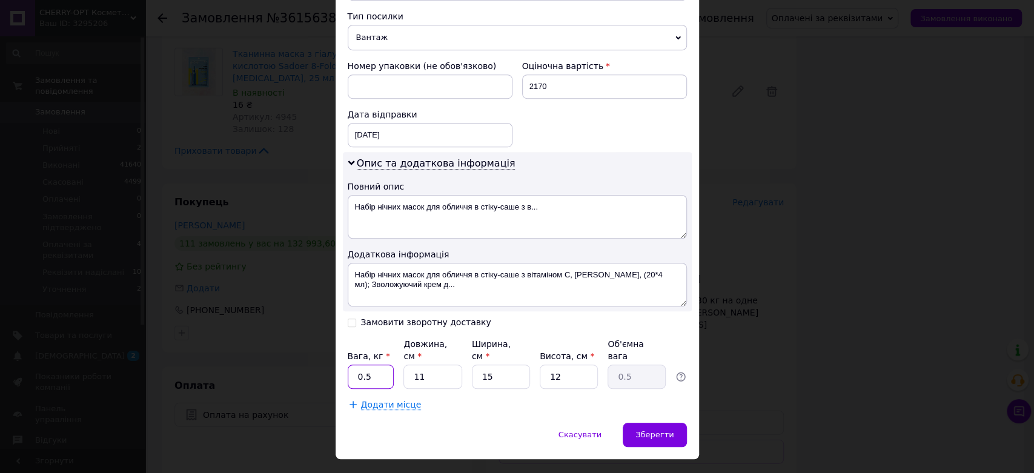
click at [373, 364] on input "0.5" at bounding box center [371, 376] width 47 height 24
type input "2.6"
click at [643, 430] on span "Зберегти" at bounding box center [654, 434] width 38 height 9
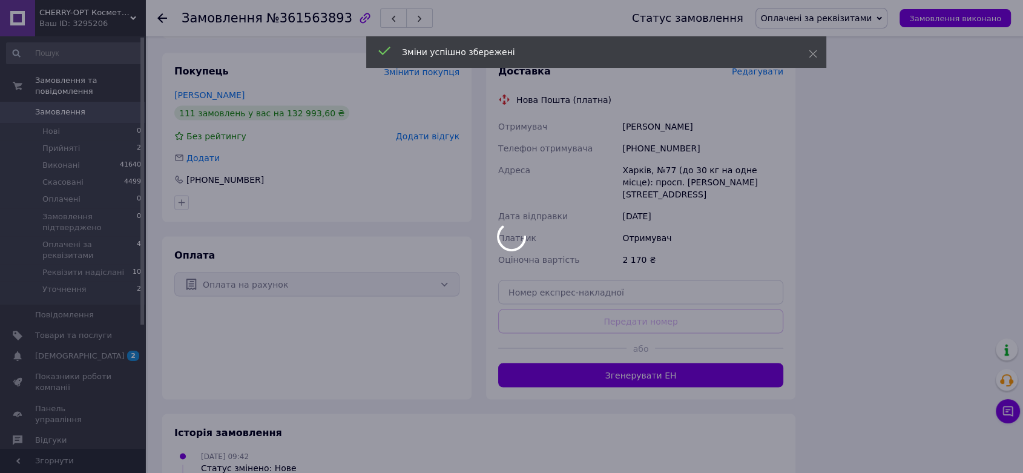
scroll to position [2223, 0]
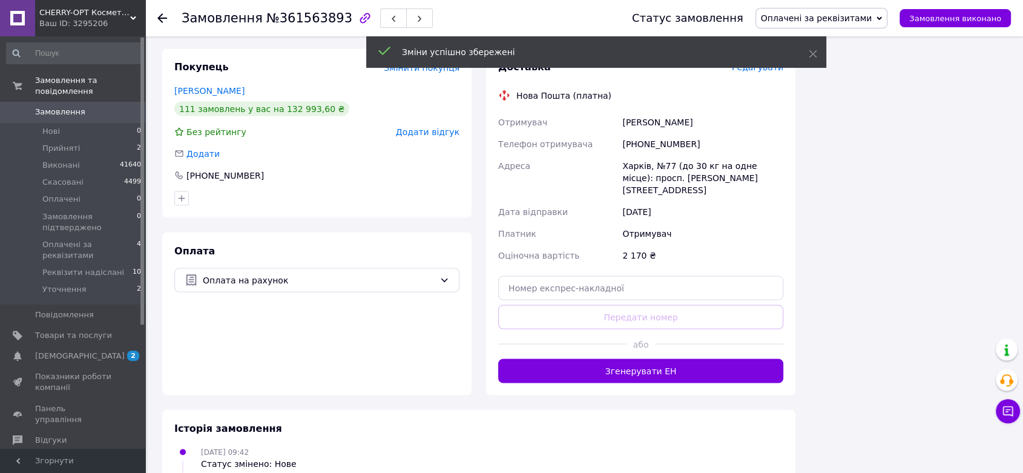
click at [621, 358] on button "Згенерувати ЕН" at bounding box center [640, 370] width 285 height 24
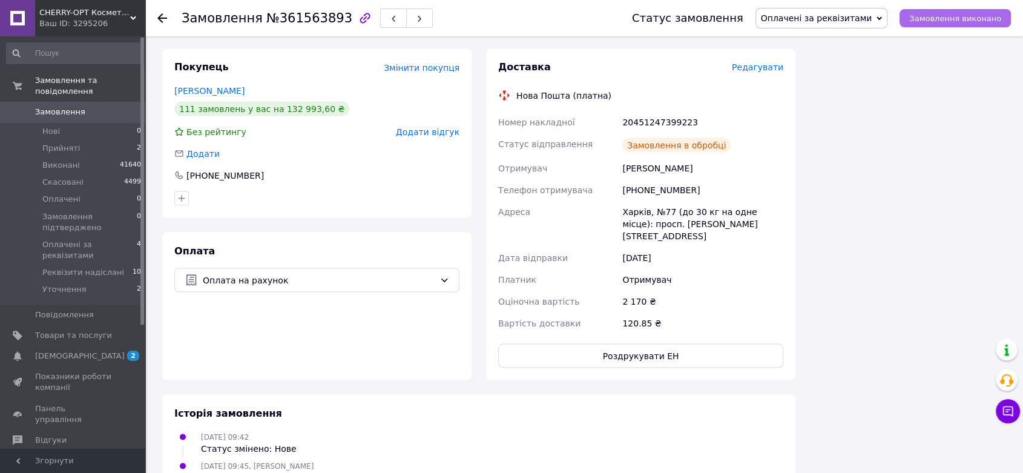
click at [944, 17] on span "Замовлення виконано" at bounding box center [955, 18] width 92 height 9
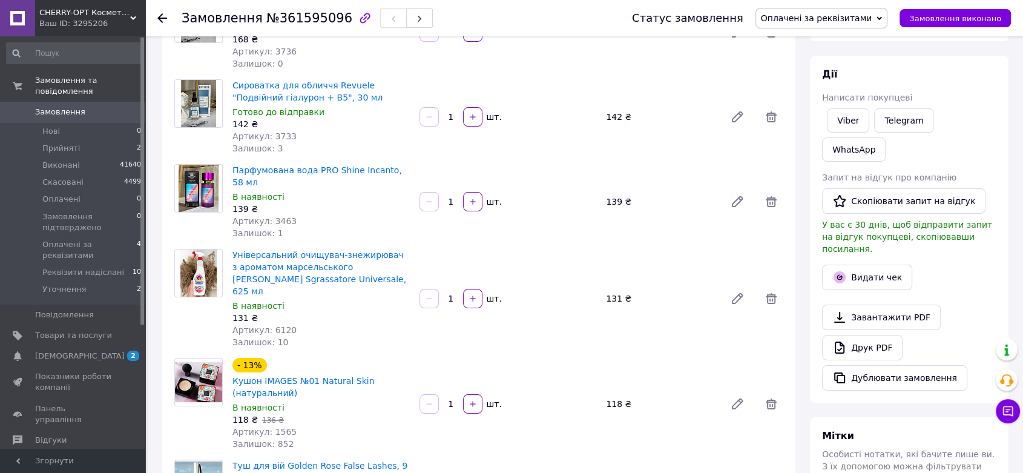
scroll to position [134, 0]
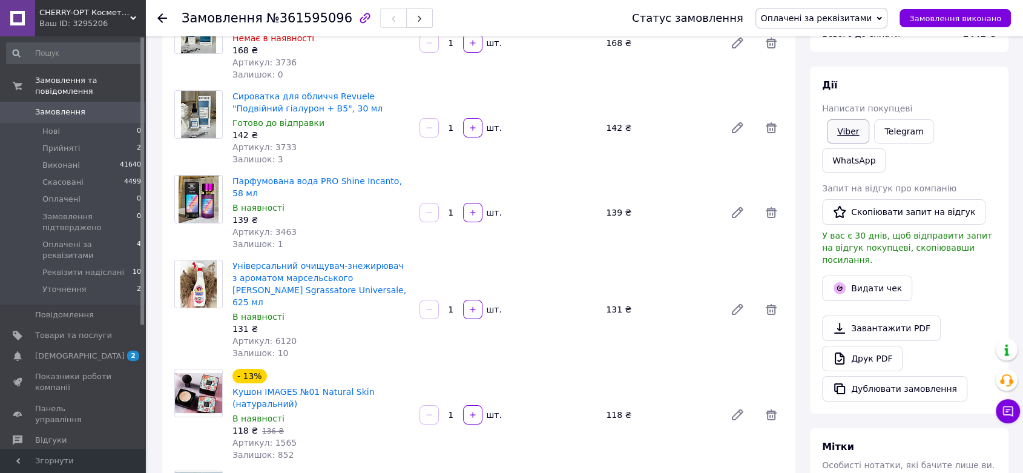
click at [849, 132] on link "Viber" at bounding box center [848, 131] width 42 height 24
drag, startPoint x: 994, startPoint y: 260, endPoint x: 951, endPoint y: 258, distance: 42.5
click at [994, 273] on div "Видати чек" at bounding box center [909, 288] width 179 height 30
click at [308, 22] on span "№361595096" at bounding box center [309, 18] width 86 height 15
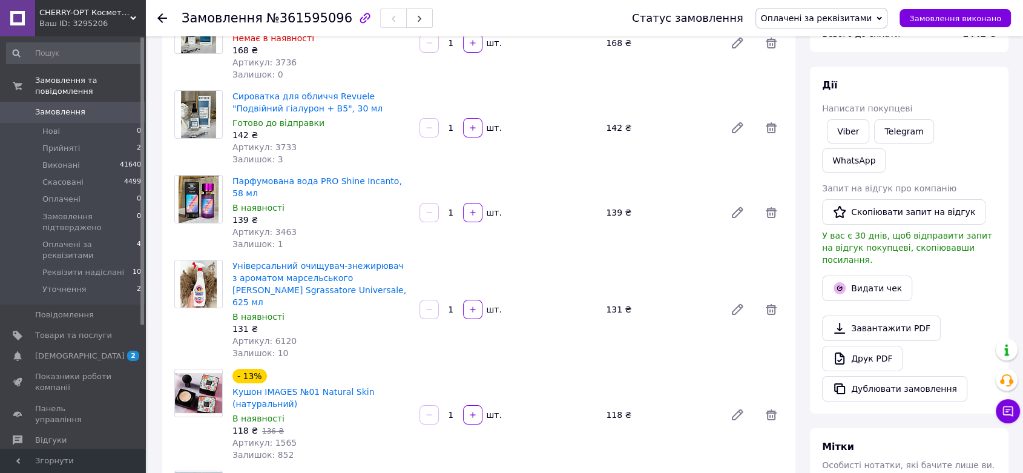
drag, startPoint x: 308, startPoint y: 22, endPoint x: 533, endPoint y: 251, distance: 320.7
click at [546, 229] on div "Парфумована вода PRO Shine Incanto, 58 мл В наявності 139 ₴ Артикул: 3463 Залиш…" at bounding box center [508, 213] width 561 height 80
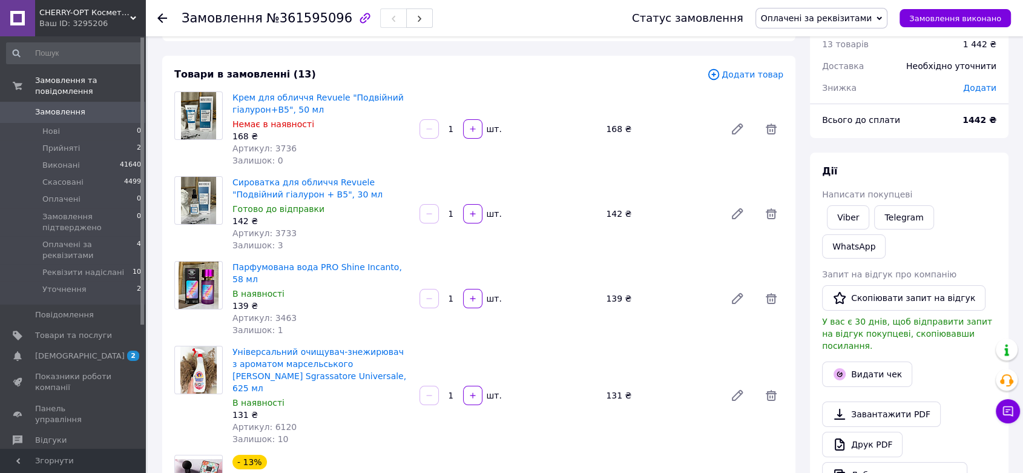
scroll to position [15, 0]
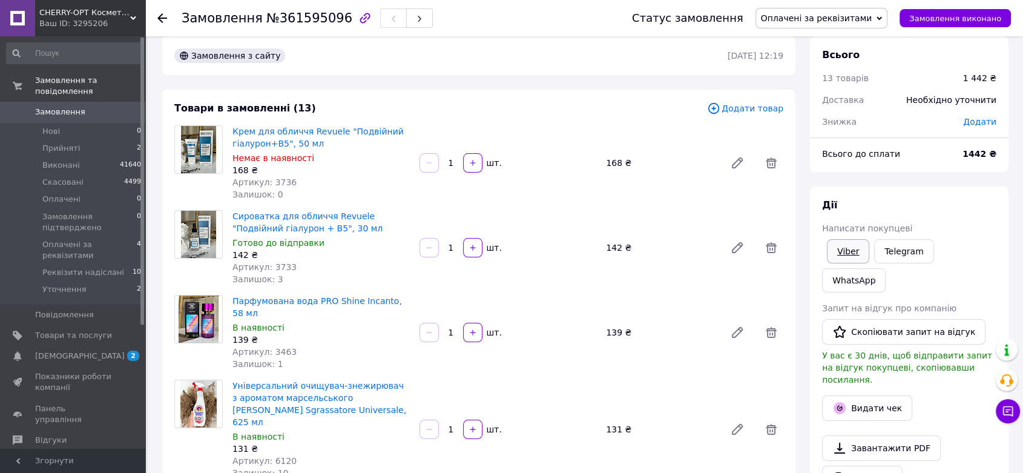
click at [859, 249] on link "Viber" at bounding box center [848, 251] width 42 height 24
drag, startPoint x: 946, startPoint y: 217, endPoint x: 939, endPoint y: 215, distance: 7.1
click at [946, 217] on div "Дії Написати покупцеві Viber Telegram WhatsApp Запит на відгук про компанію   С…" at bounding box center [909, 360] width 174 height 323
click at [309, 20] on span "№361595096" at bounding box center [309, 18] width 86 height 15
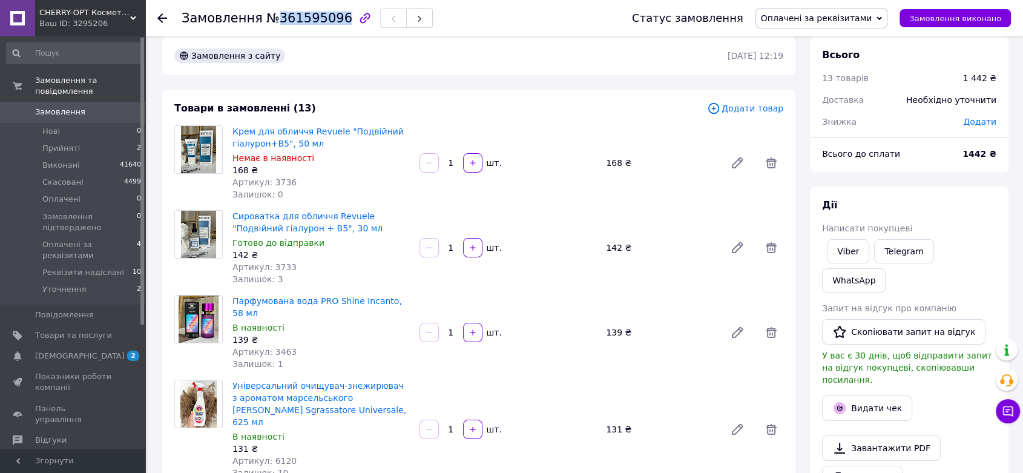
copy span "361595096"
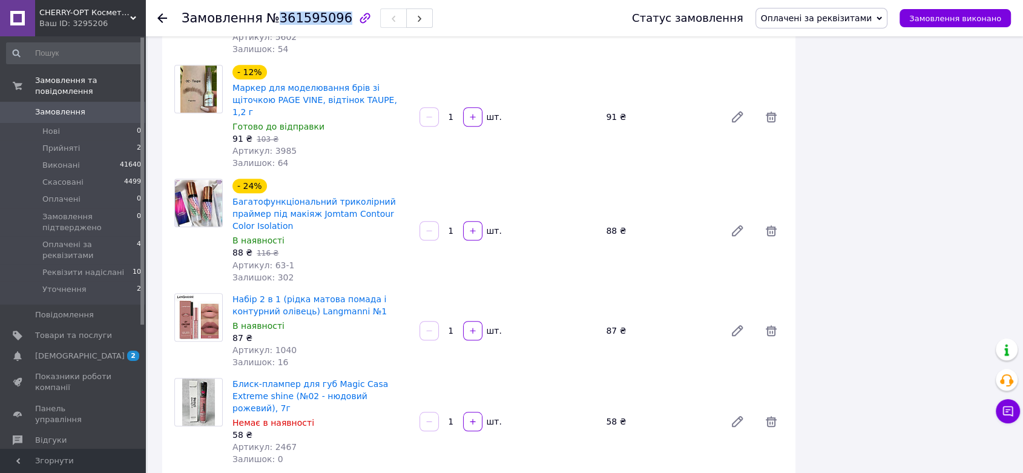
scroll to position [1090, 0]
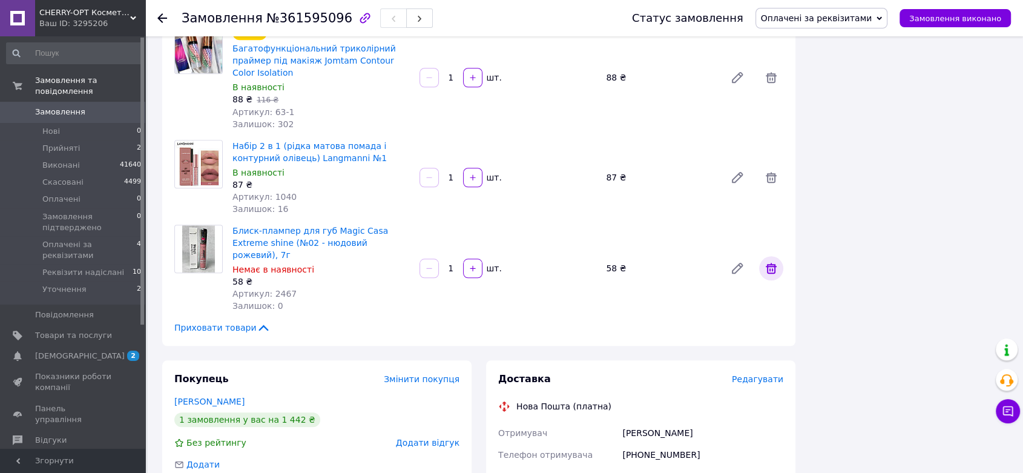
click at [777, 261] on icon at bounding box center [771, 268] width 15 height 15
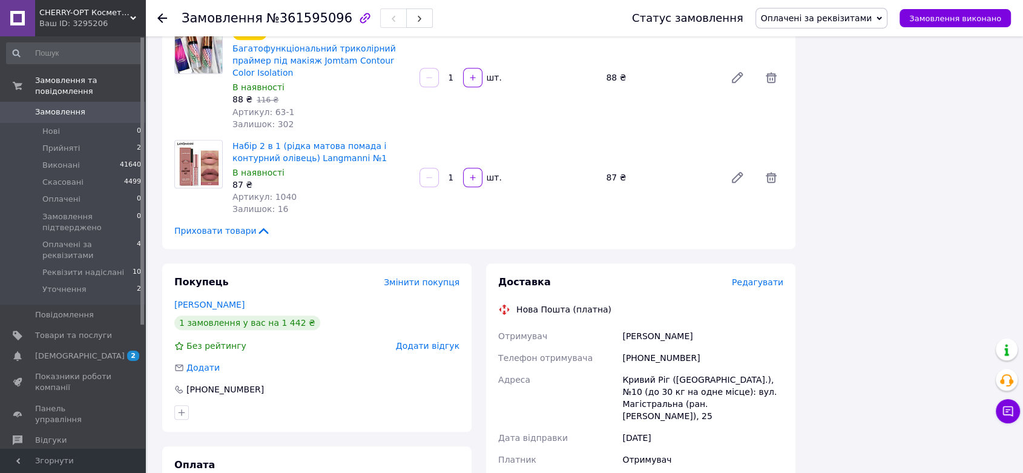
scroll to position [1023, 0]
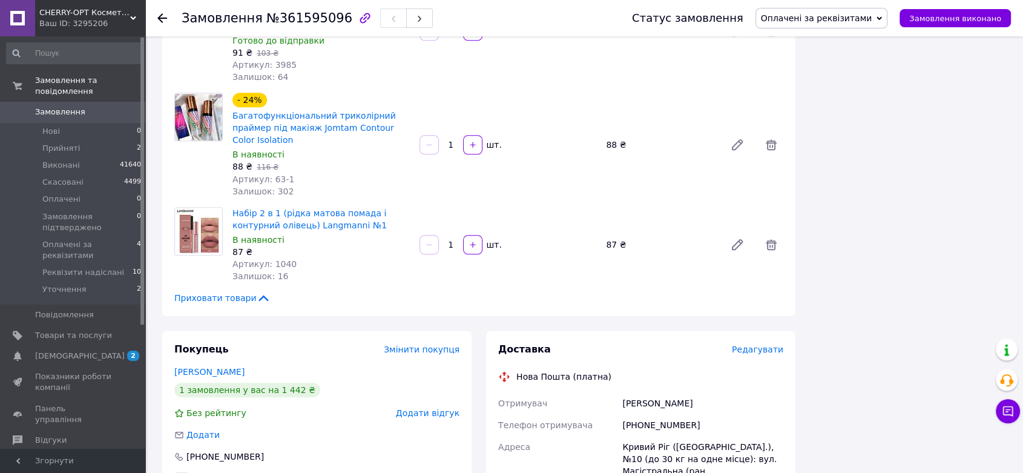
click at [305, 19] on span "№361595096" at bounding box center [309, 18] width 86 height 15
copy span "361595096"
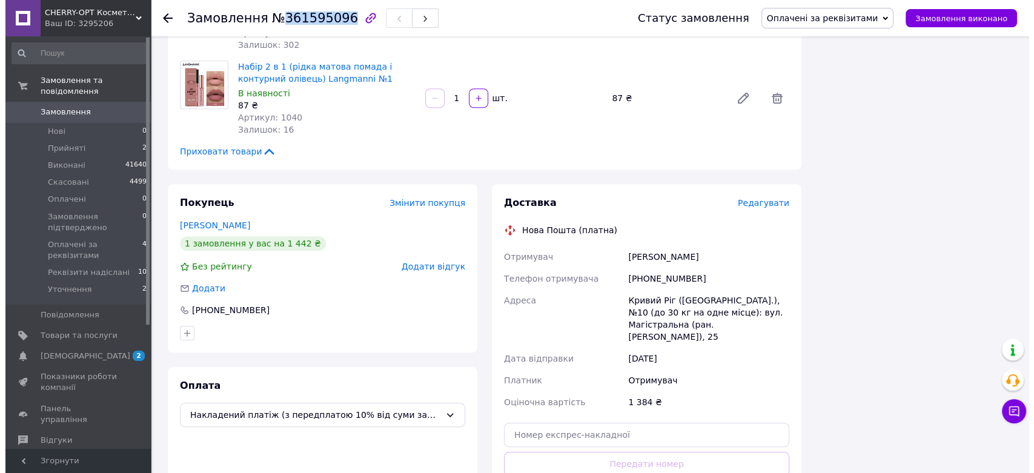
scroll to position [1143, 0]
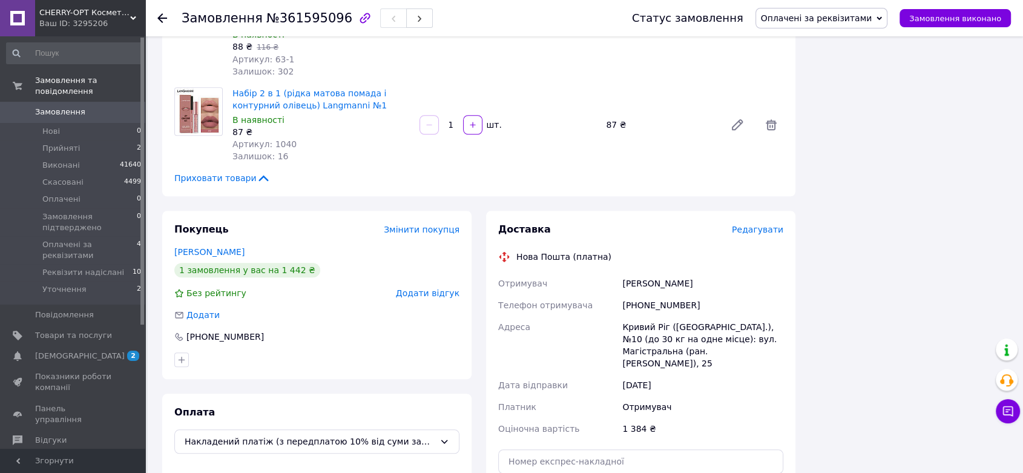
click at [759, 211] on div "Доставка Редагувати Нова Пошта (платна) Отримувач Савранчук Яна Телефон отримув…" at bounding box center [640, 390] width 309 height 358
click at [752, 225] on span "Редагувати" at bounding box center [757, 230] width 51 height 10
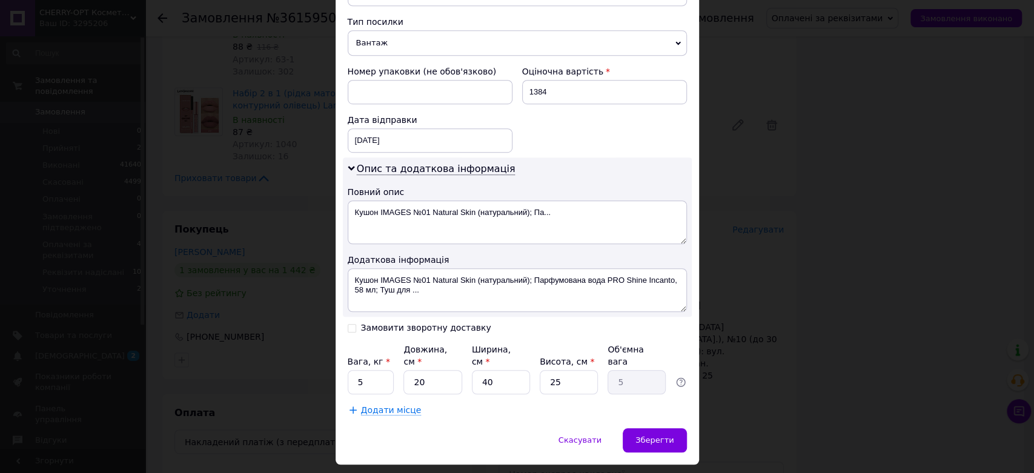
scroll to position [486, 0]
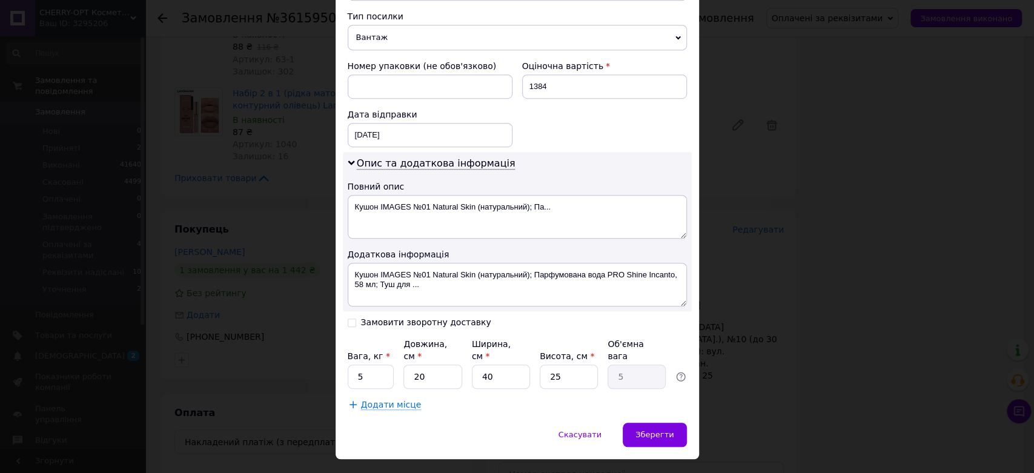
click at [348, 317] on input "Замовити зворотну доставку" at bounding box center [352, 321] width 8 height 8
checkbox input "true"
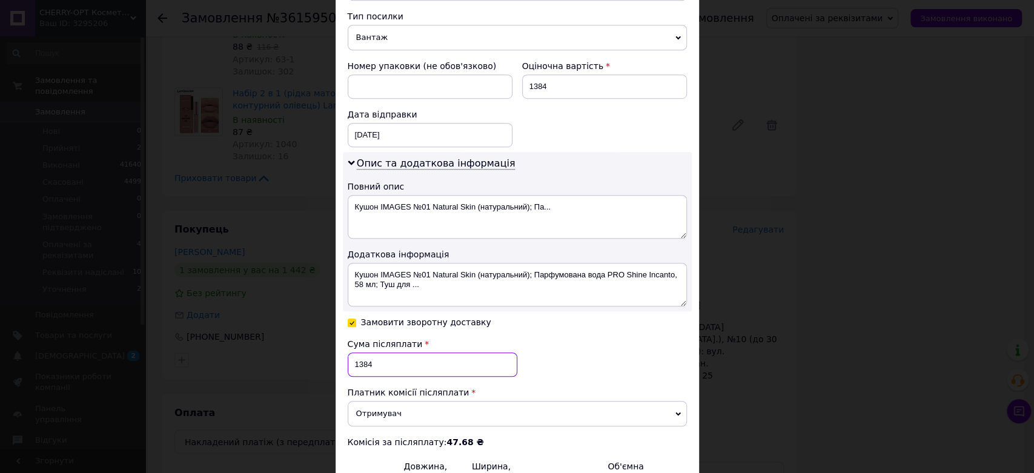
click at [365, 352] on input "1384" at bounding box center [433, 364] width 170 height 24
paste input "234.00"
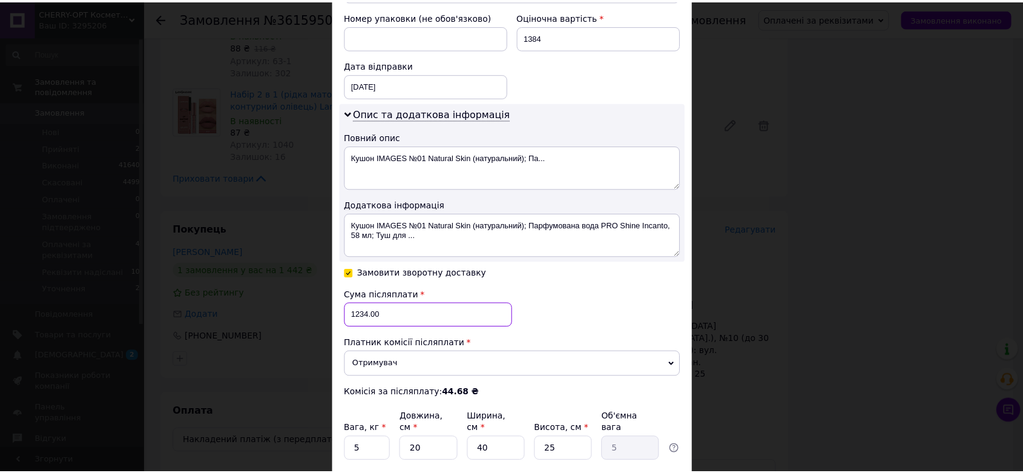
scroll to position [608, 0]
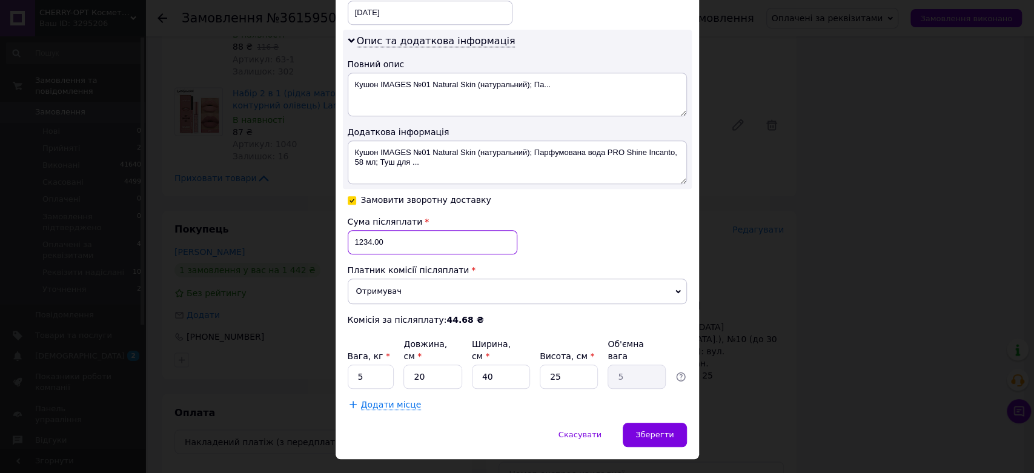
type input "1234.00"
click at [360, 364] on input "5" at bounding box center [371, 376] width 47 height 24
type input "2"
click at [486, 364] on input "40" at bounding box center [501, 376] width 58 height 24
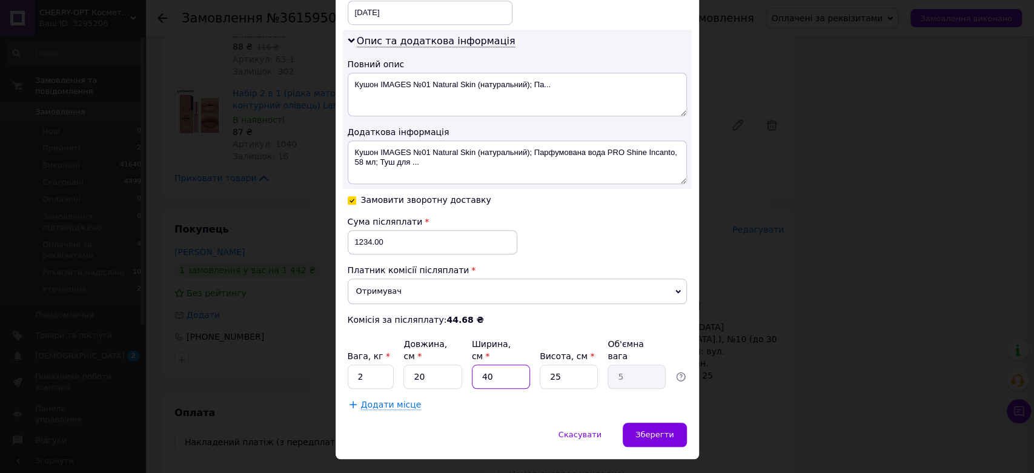
click at [486, 364] on input "40" at bounding box center [501, 376] width 58 height 24
type input "1"
type input "0.13"
type input "12"
type input "1.5"
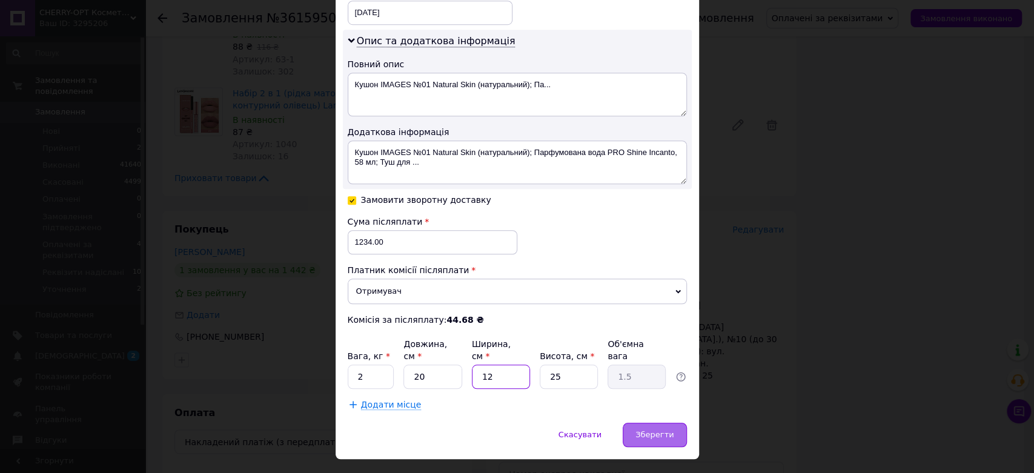
type input "12"
click at [656, 430] on span "Зберегти" at bounding box center [654, 434] width 38 height 9
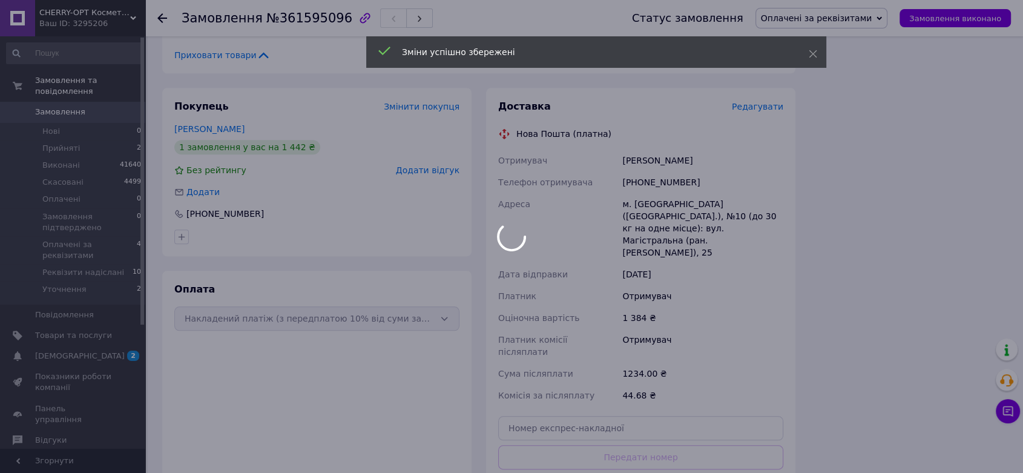
scroll to position [1345, 0]
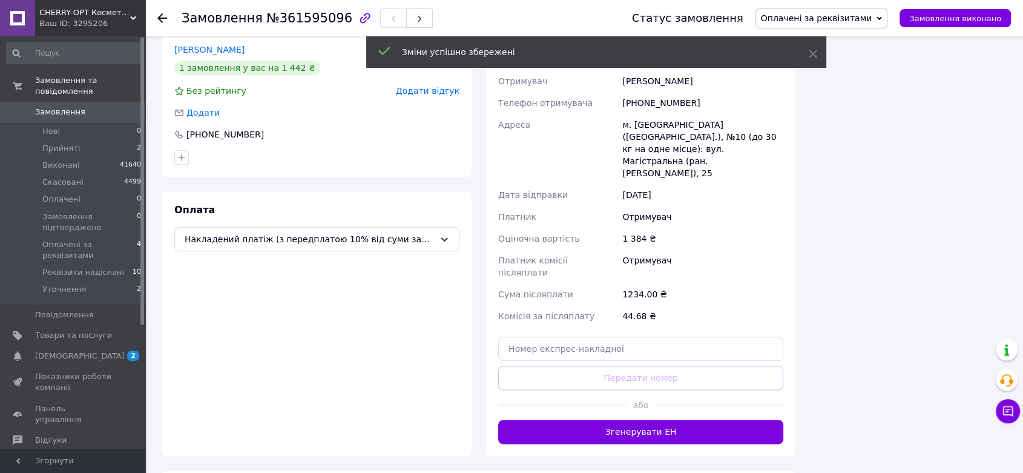
click at [649, 420] on button "Згенерувати ЕН" at bounding box center [640, 432] width 285 height 24
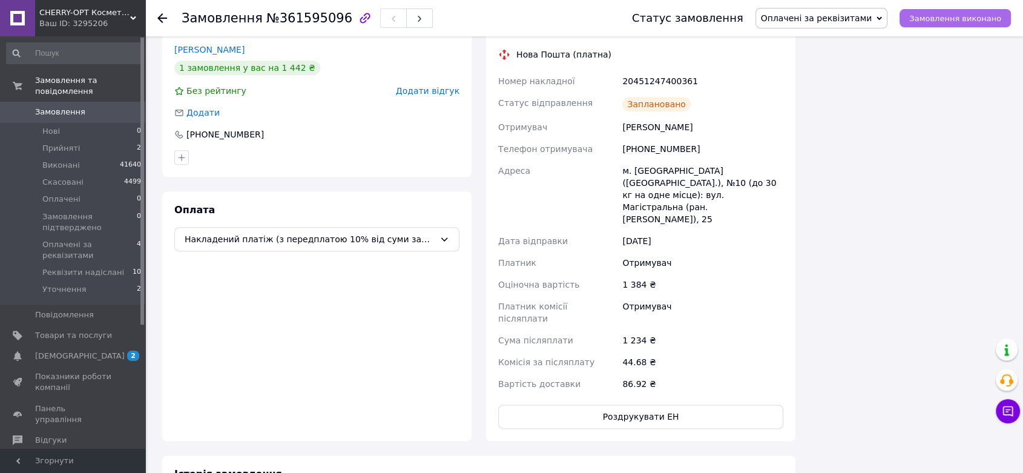
click at [946, 16] on span "Замовлення виконано" at bounding box center [955, 18] width 92 height 9
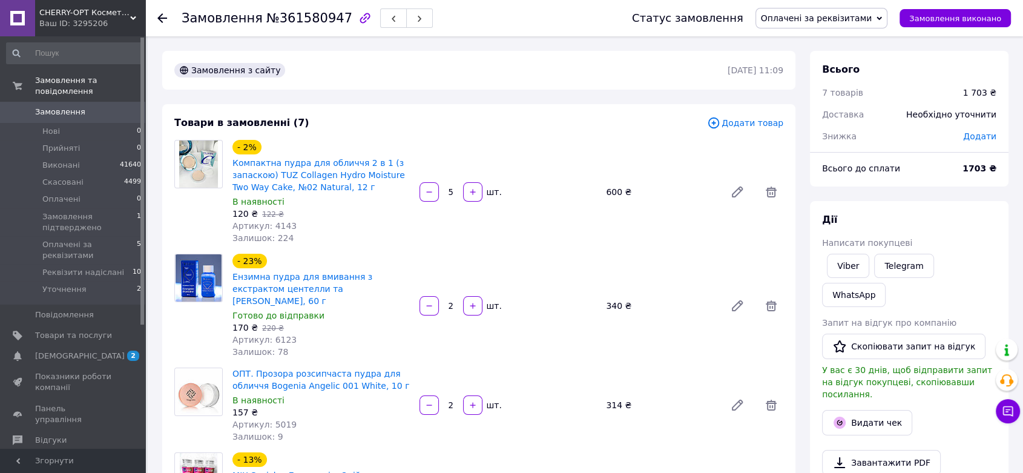
click at [303, 21] on span "№361580947" at bounding box center [309, 18] width 86 height 15
click at [302, 20] on span "№361580947" at bounding box center [309, 18] width 86 height 15
copy span "361580947"
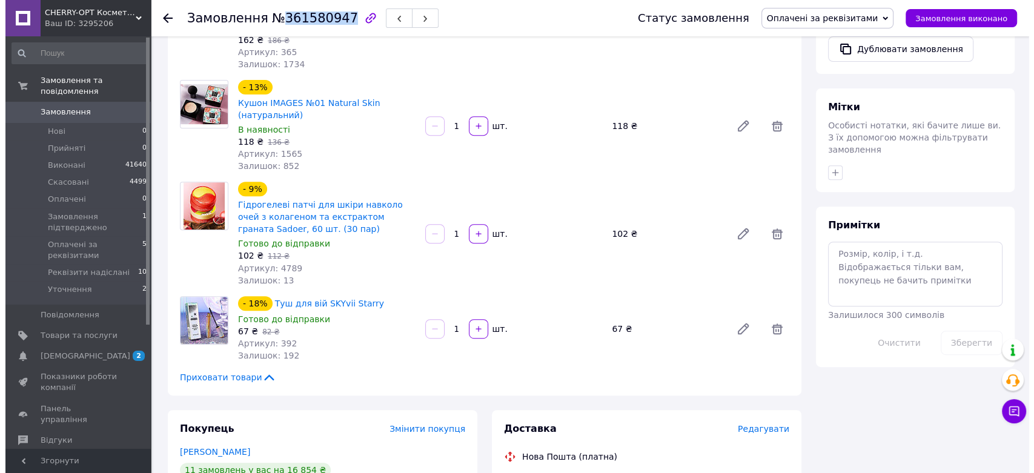
scroll to position [605, 0]
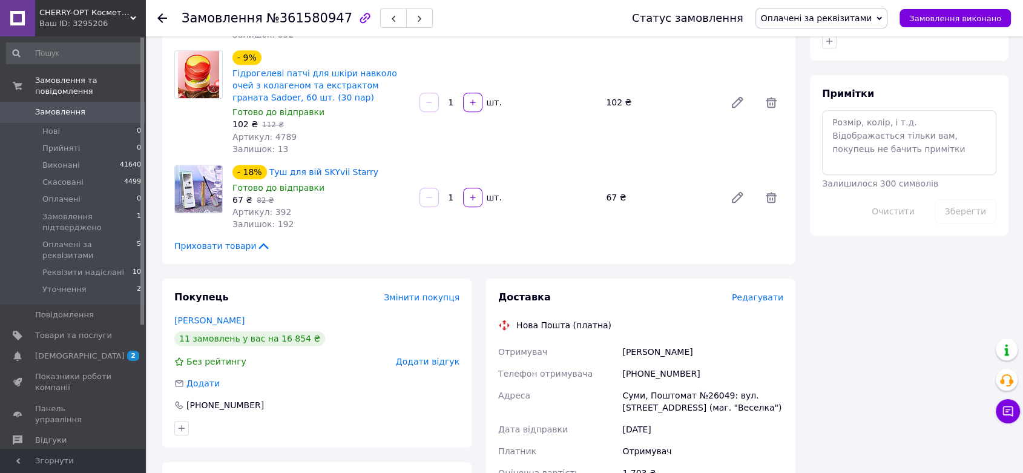
click at [756, 292] on span "Редагувати" at bounding box center [757, 297] width 51 height 10
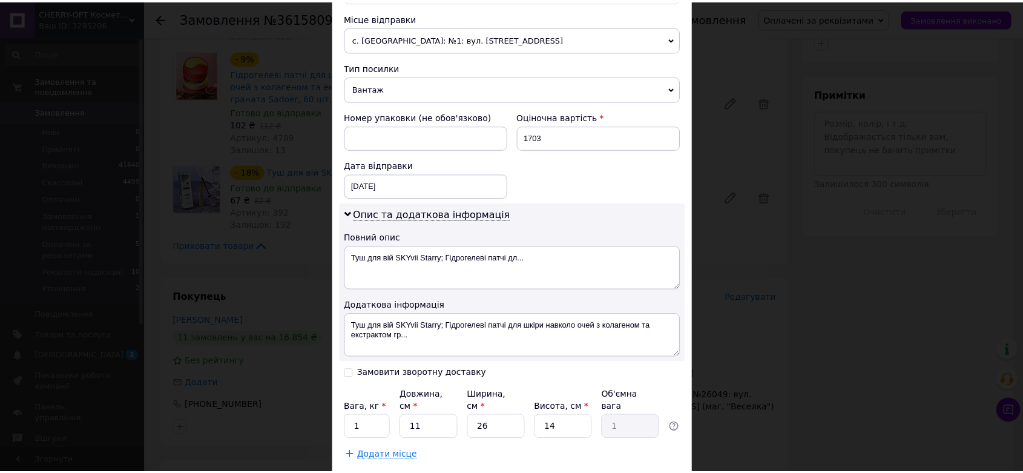
scroll to position [486, 0]
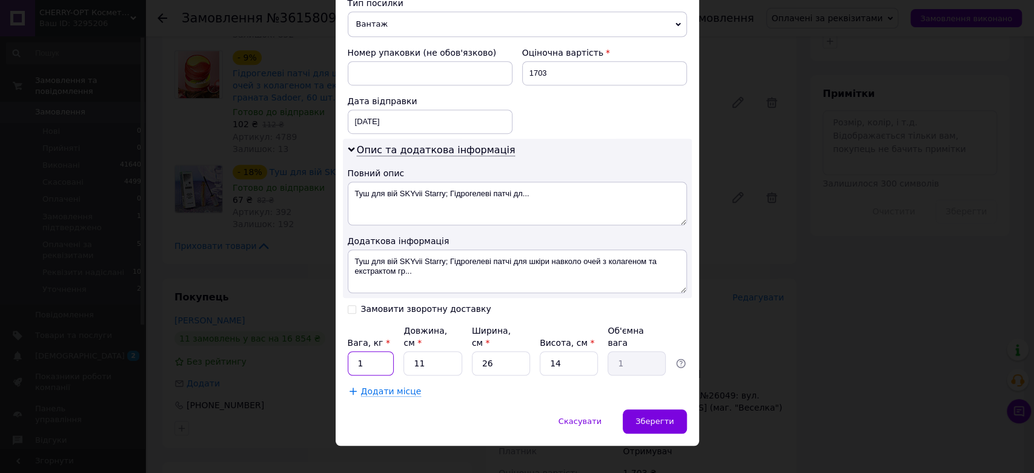
click at [383, 351] on input "1" at bounding box center [371, 363] width 47 height 24
type input "1.5"
click at [644, 417] on span "Зберегти" at bounding box center [654, 421] width 38 height 9
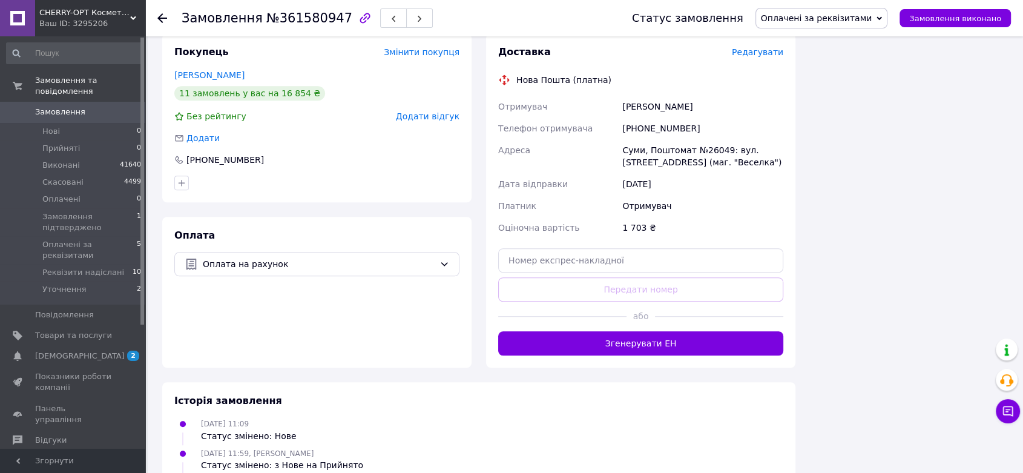
scroll to position [874, 0]
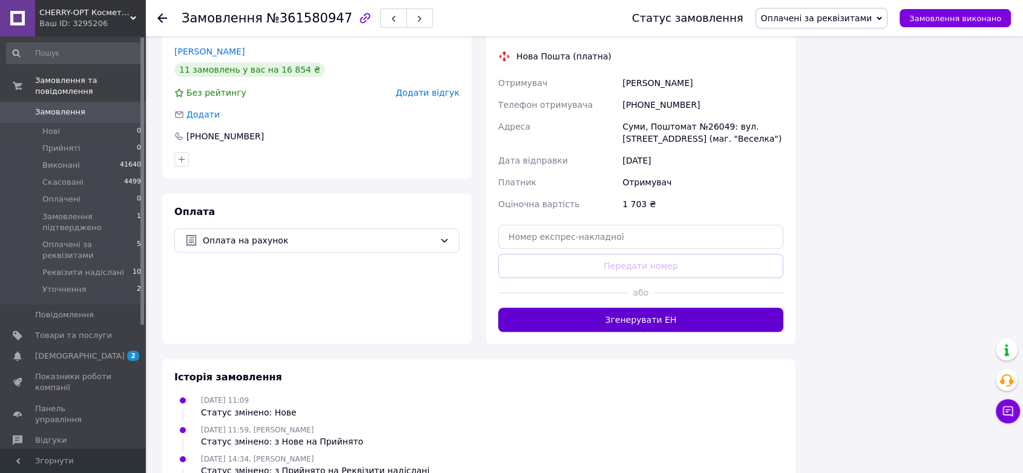
click at [675, 308] on button "Згенерувати ЕН" at bounding box center [640, 320] width 285 height 24
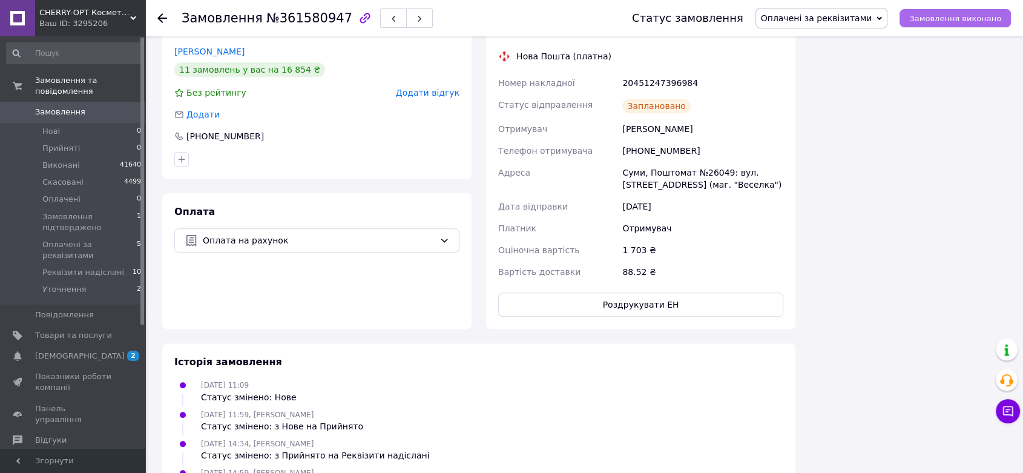
click at [958, 19] on span "Замовлення виконано" at bounding box center [955, 18] width 92 height 9
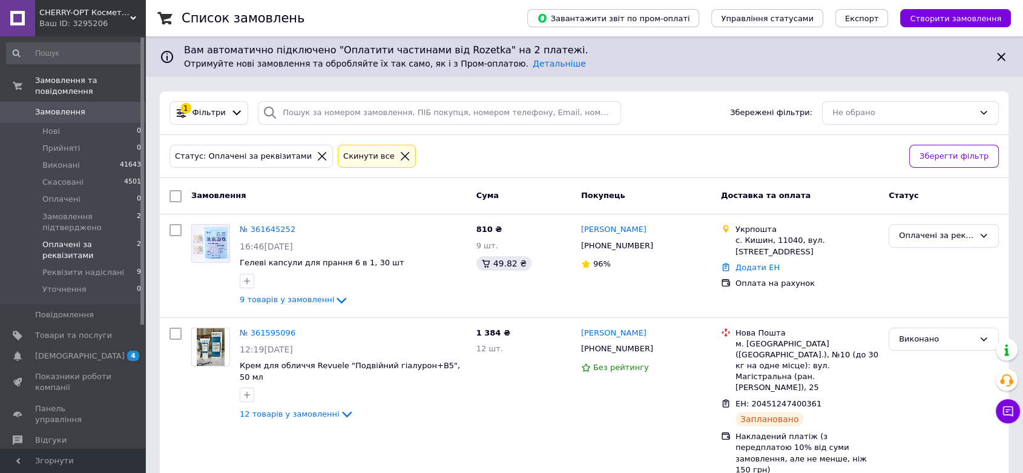
click at [317, 155] on icon at bounding box center [322, 156] width 11 height 11
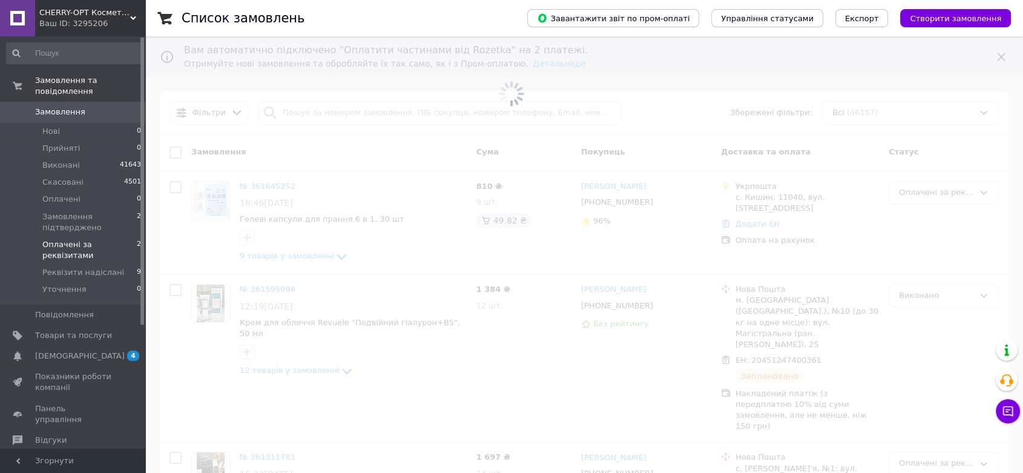
click at [288, 117] on span at bounding box center [511, 94] width 1023 height 188
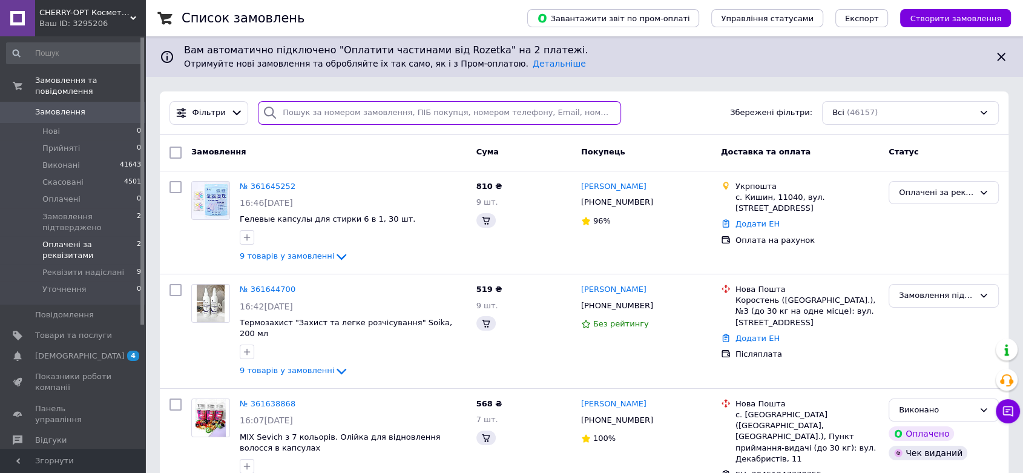
click at [303, 113] on input "search" at bounding box center [439, 113] width 363 height 24
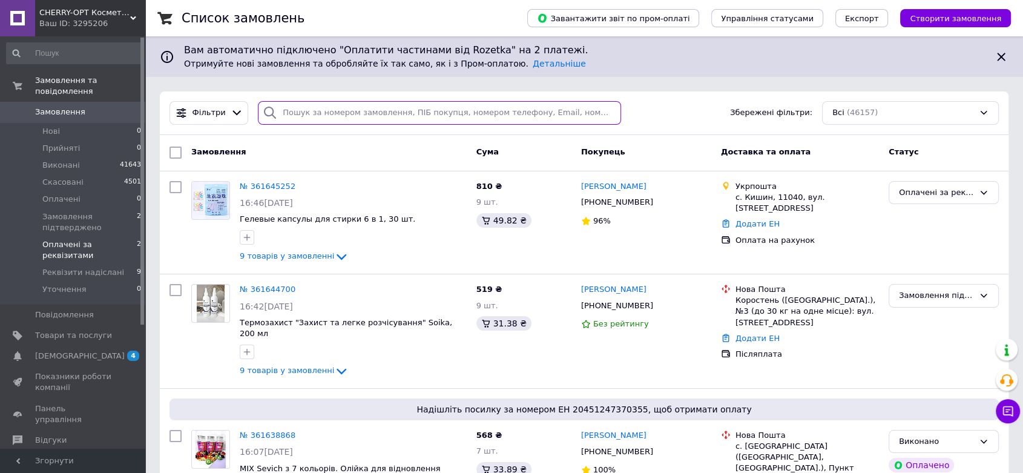
paste input "361644700"
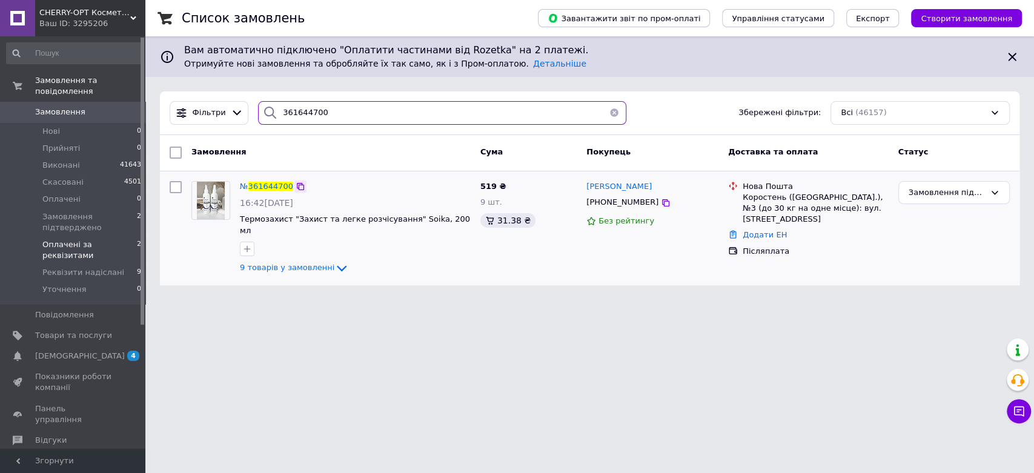
type input "361644700"
click at [295, 186] on icon at bounding box center [300, 187] width 10 height 10
click at [81, 211] on span "Замовлення підтверджено" at bounding box center [89, 222] width 94 height 22
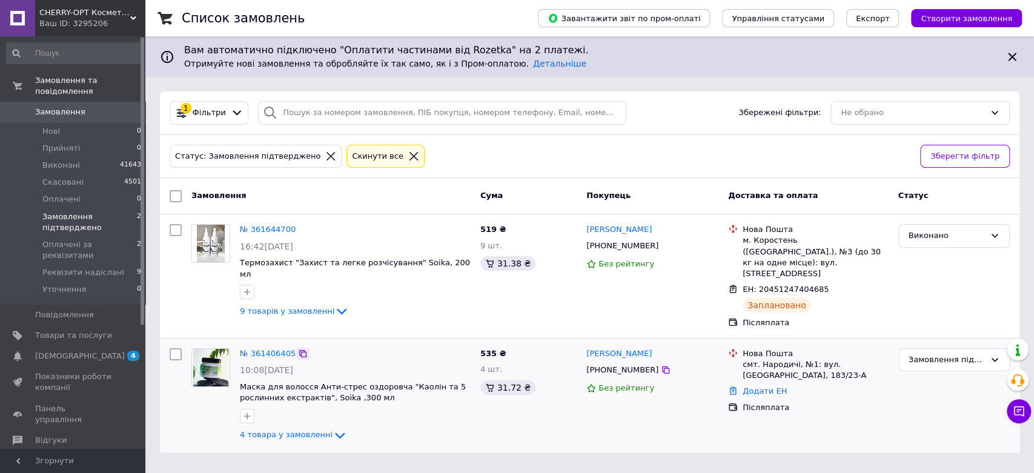
click at [298, 349] on icon at bounding box center [303, 354] width 10 height 10
click at [49, 194] on span "Оплачені" at bounding box center [61, 199] width 38 height 11
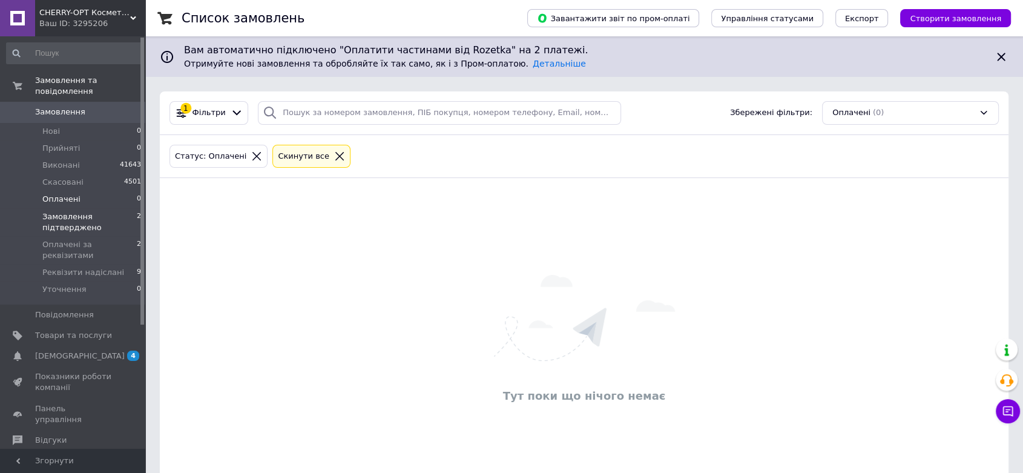
click at [60, 211] on span "Замовлення підтверджено" at bounding box center [89, 222] width 94 height 22
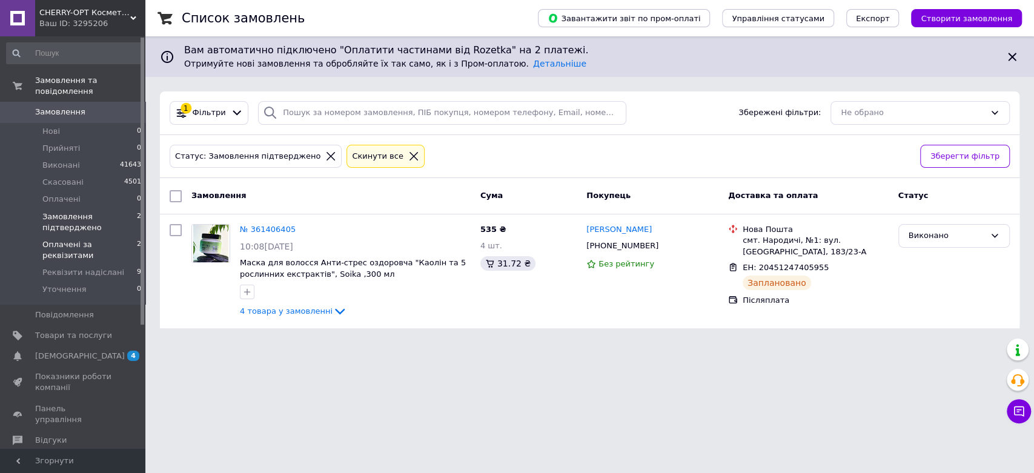
click at [93, 239] on span "Оплачені за реквізитами" at bounding box center [89, 250] width 94 height 22
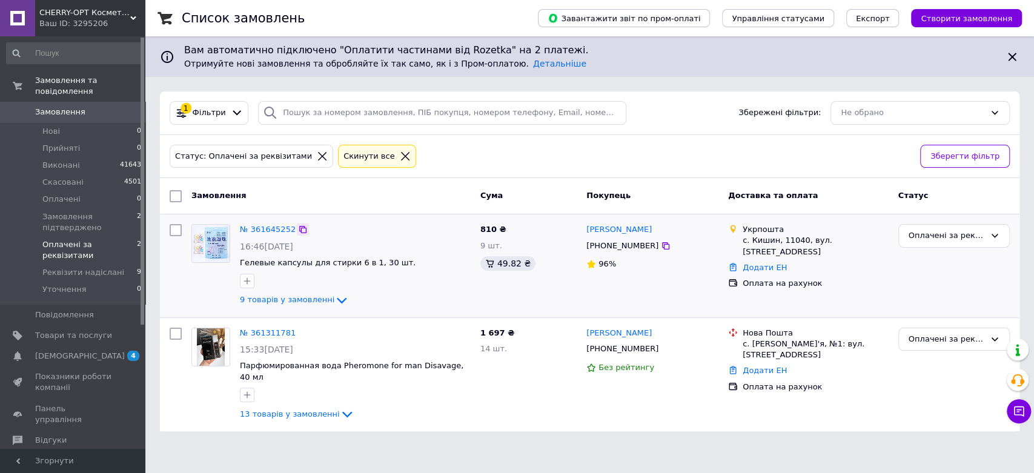
click at [298, 231] on icon at bounding box center [303, 230] width 10 height 10
click at [298, 226] on icon at bounding box center [303, 230] width 10 height 10
click at [317, 157] on icon at bounding box center [322, 156] width 11 height 11
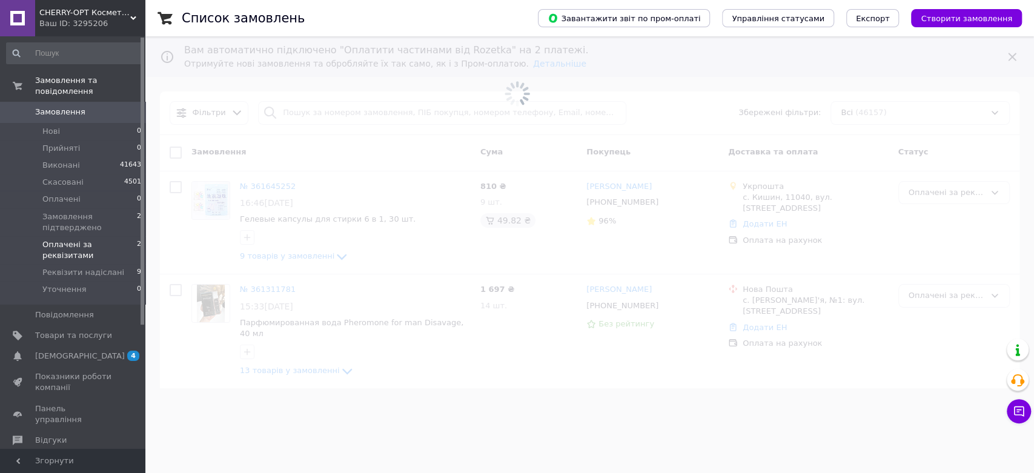
click at [301, 110] on span at bounding box center [517, 94] width 1034 height 188
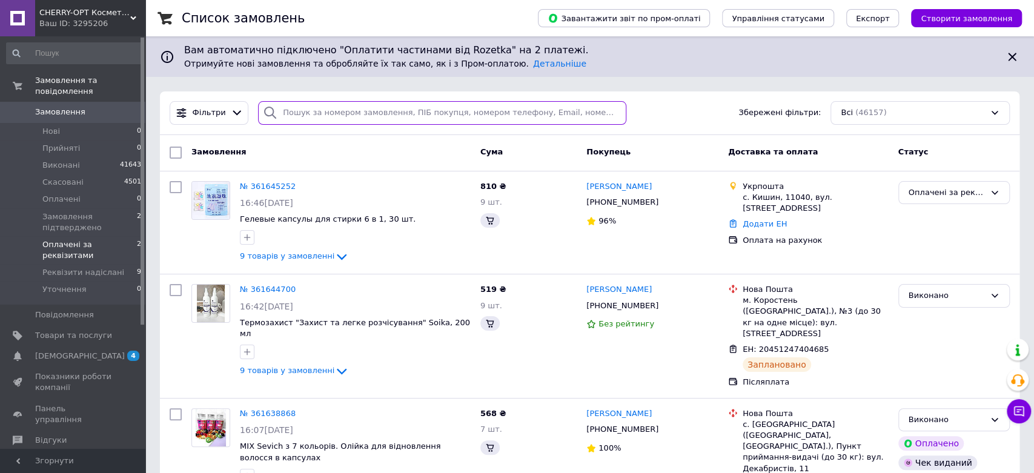
click at [299, 112] on input "search" at bounding box center [442, 113] width 368 height 24
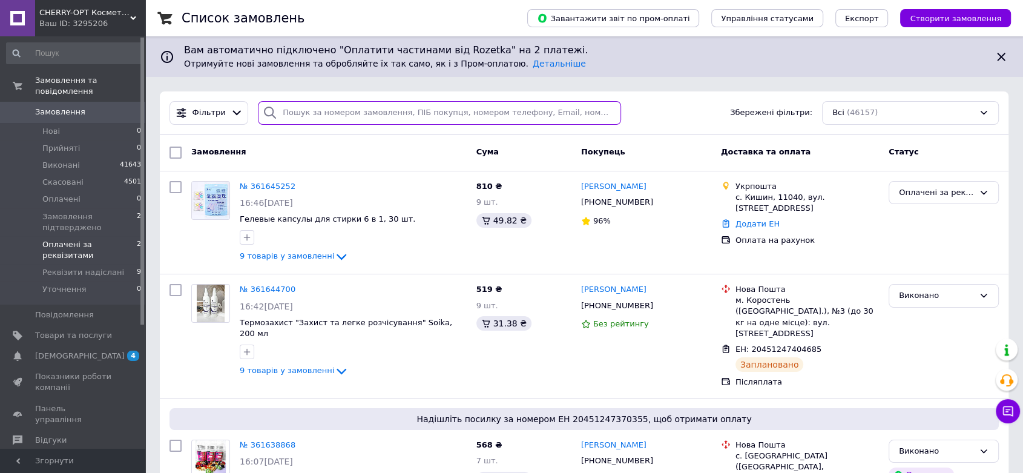
paste input "361406405"
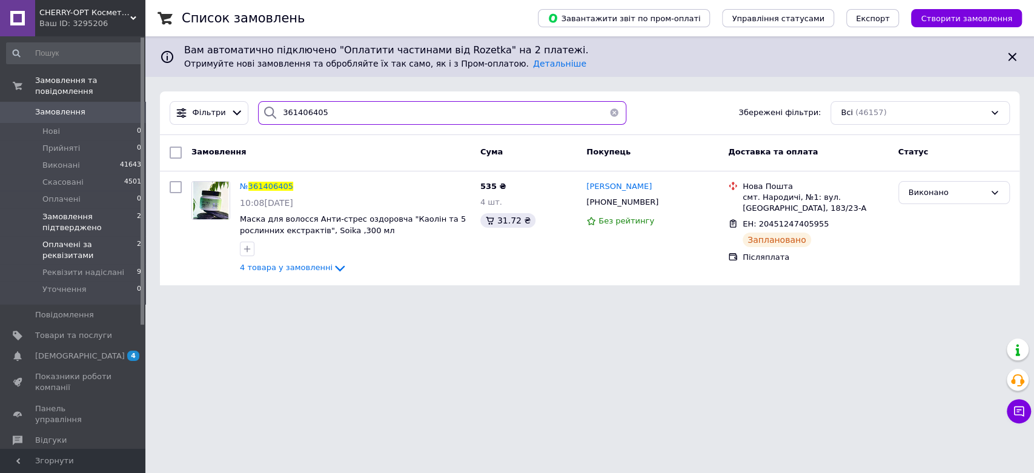
type input "361406405"
click at [87, 211] on span "Замовлення підтверджено" at bounding box center [89, 222] width 94 height 22
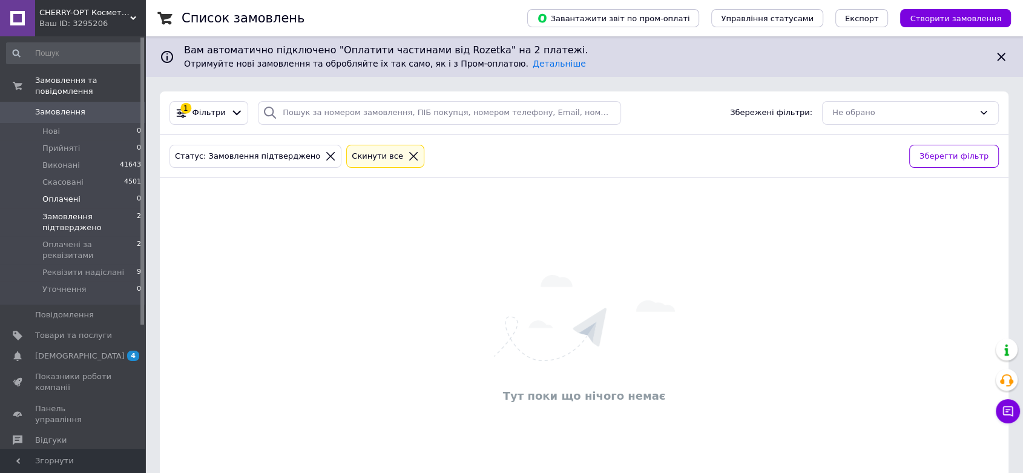
click at [91, 191] on li "Оплачені 0" at bounding box center [74, 199] width 148 height 17
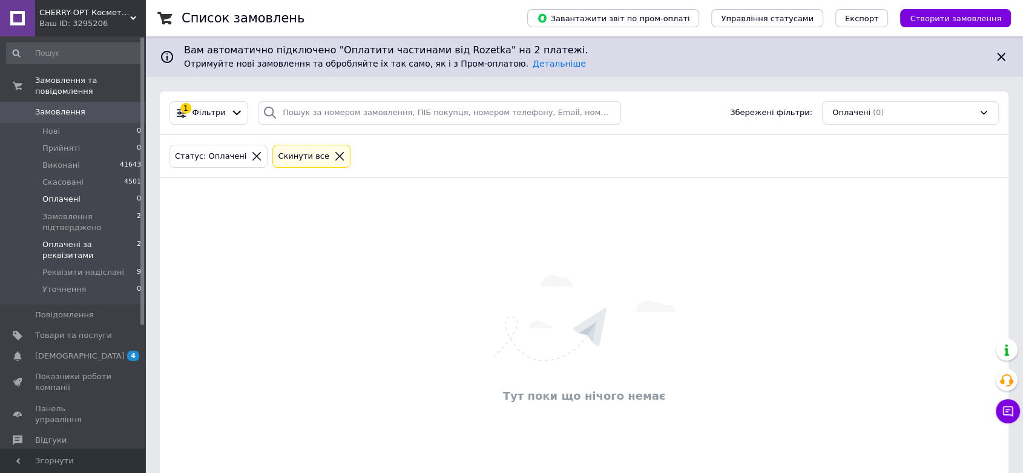
click at [111, 239] on span "Оплачені за реквізитами" at bounding box center [89, 250] width 94 height 22
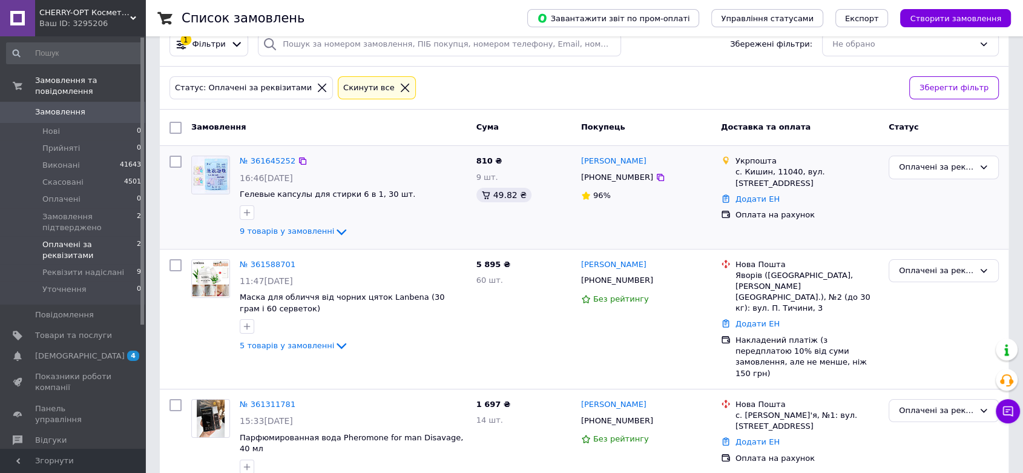
scroll to position [74, 0]
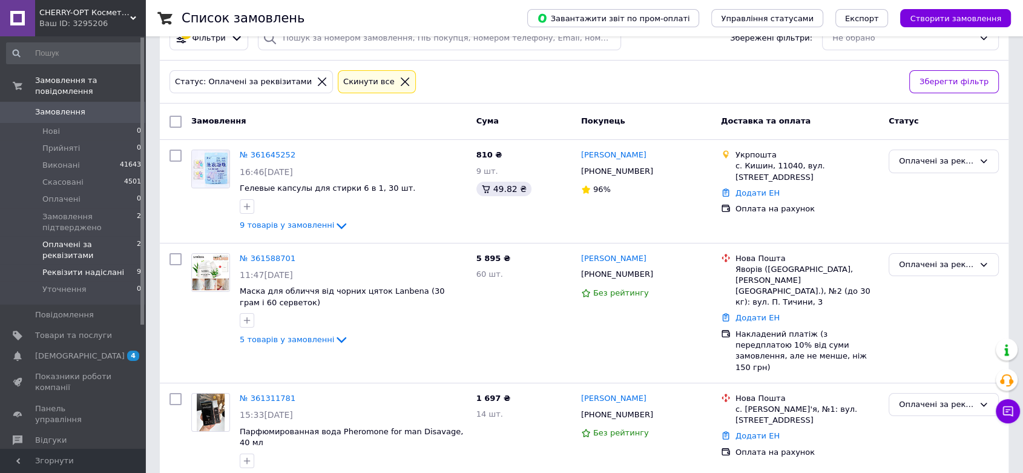
click at [97, 267] on span "Реквізити надіслані" at bounding box center [83, 272] width 82 height 11
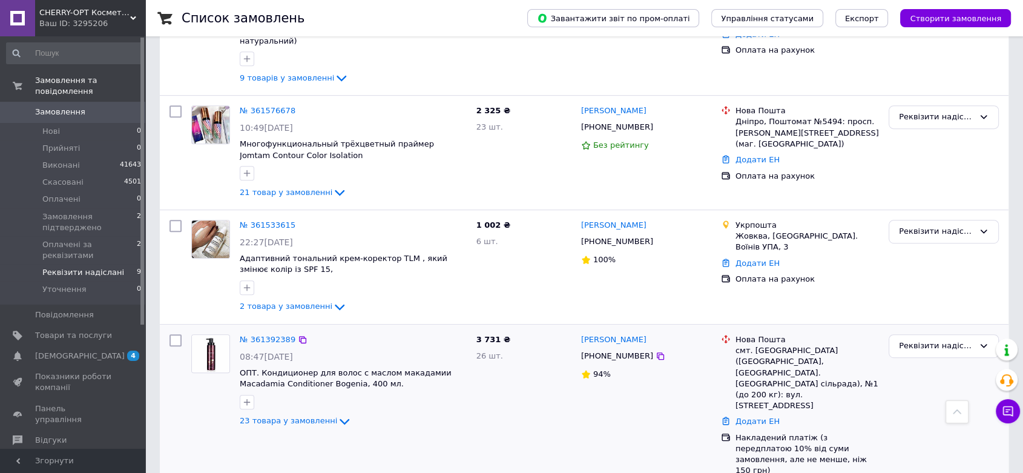
scroll to position [672, 0]
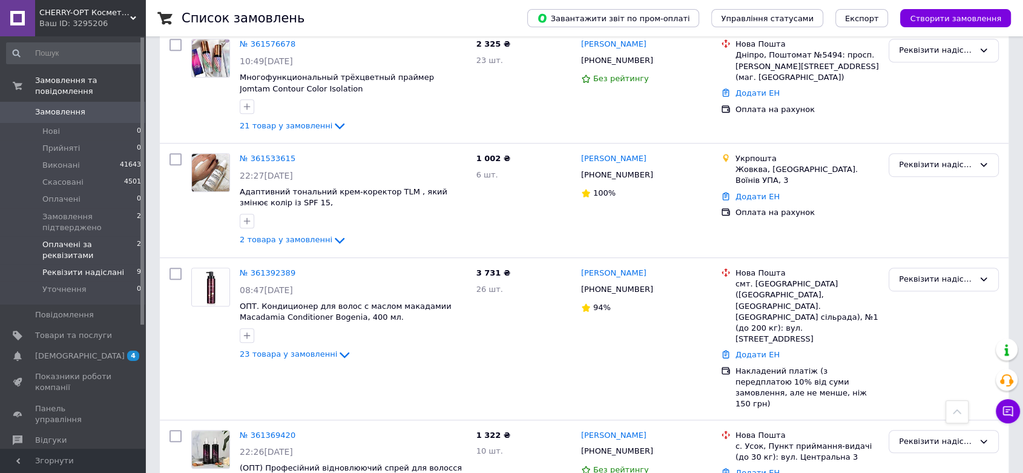
click at [69, 240] on li "Оплачені за реквізитами 2" at bounding box center [74, 250] width 148 height 28
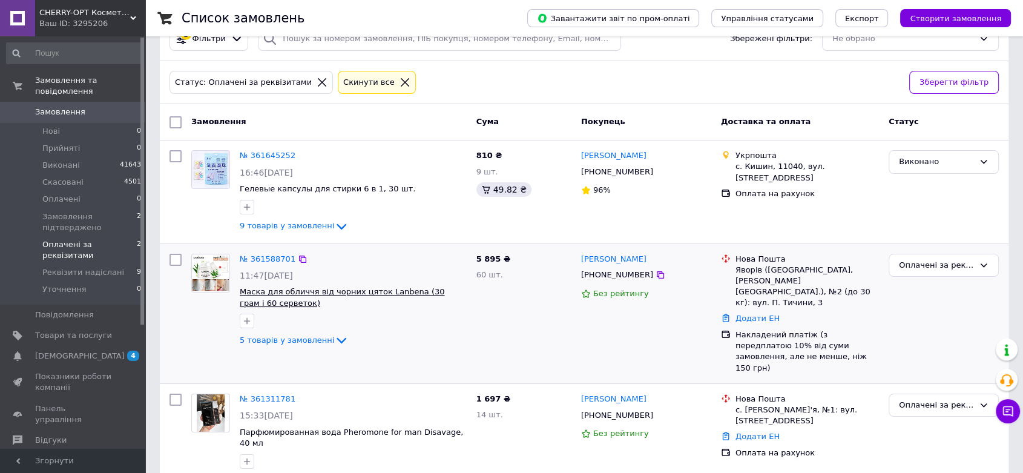
scroll to position [74, 0]
click at [299, 257] on icon at bounding box center [302, 258] width 7 height 7
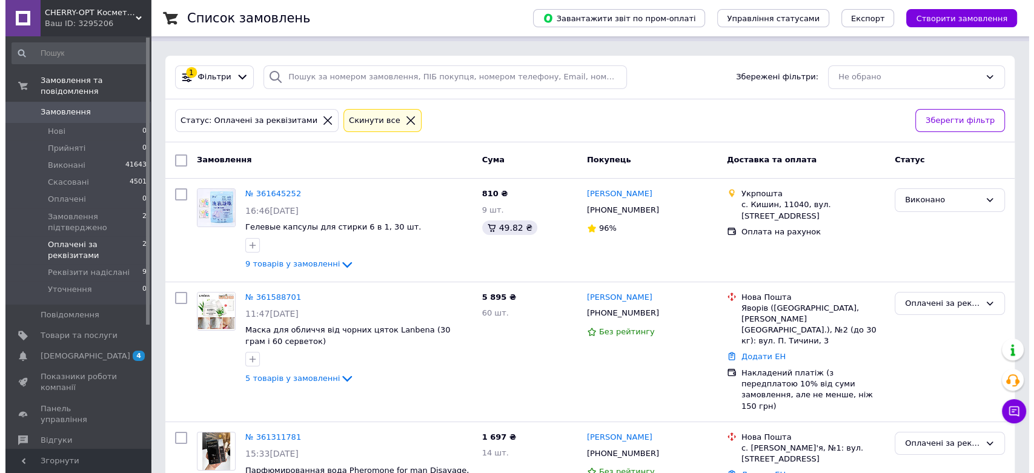
scroll to position [0, 0]
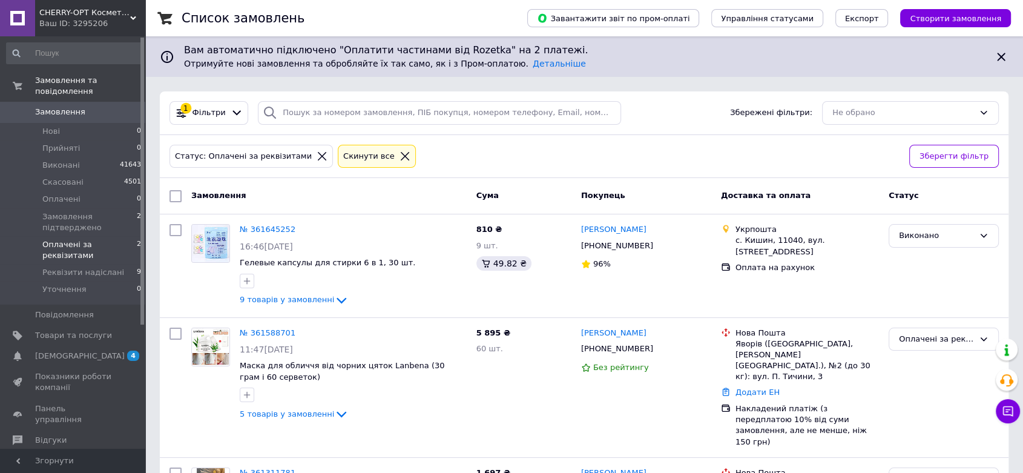
click at [317, 151] on icon at bounding box center [322, 156] width 11 height 11
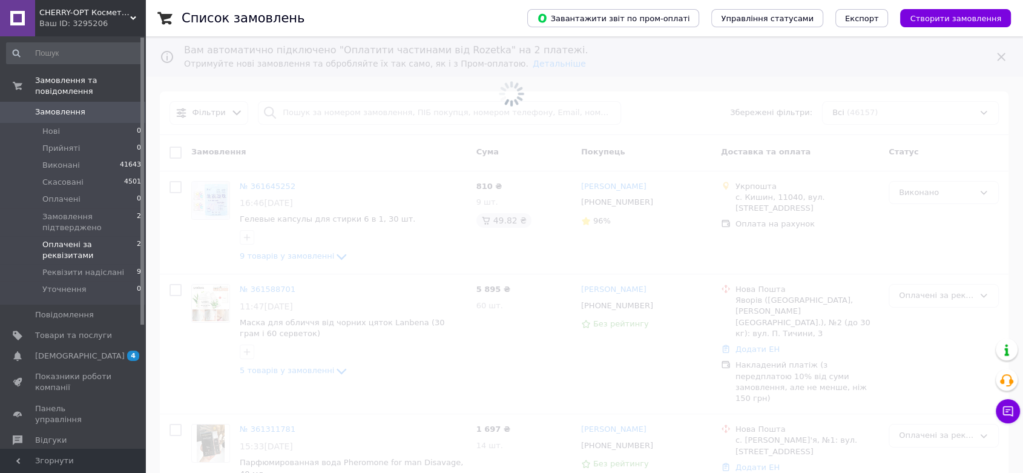
click at [295, 106] on span at bounding box center [511, 94] width 1023 height 188
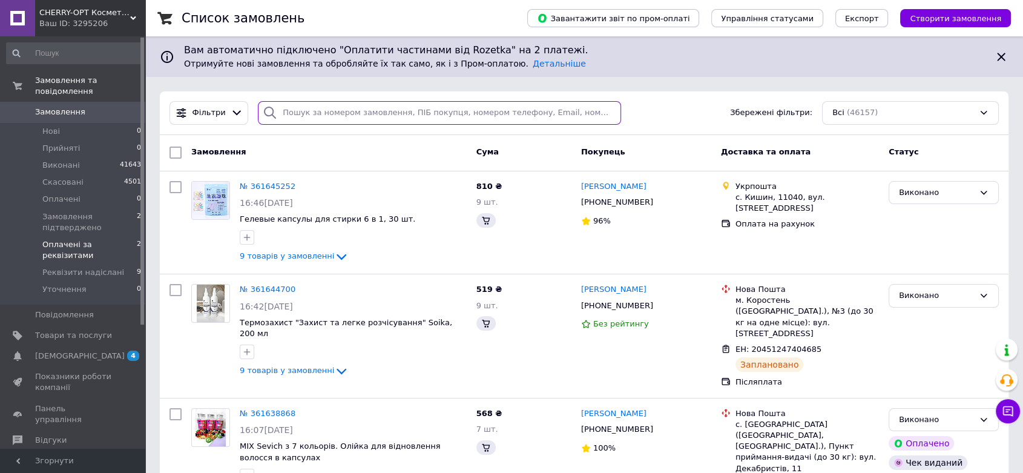
click at [305, 114] on input "search" at bounding box center [439, 113] width 363 height 24
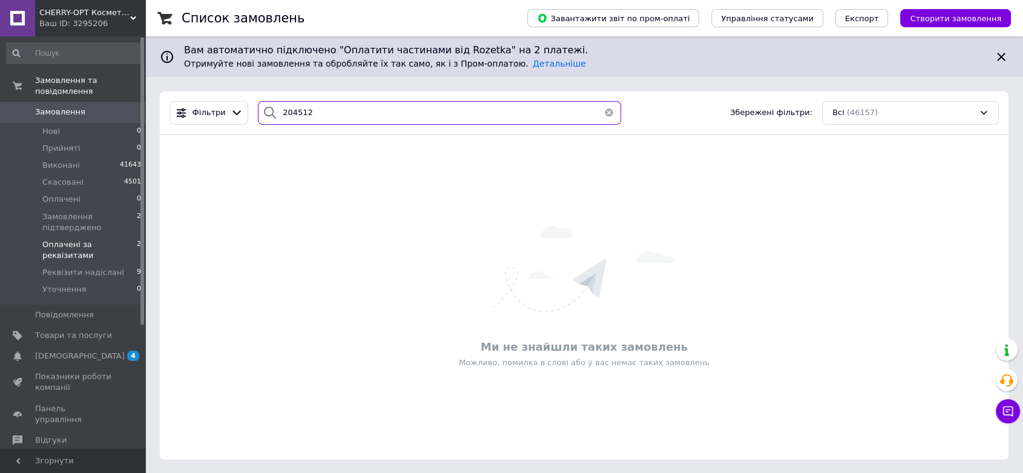
click at [338, 114] on input "204512" at bounding box center [439, 113] width 363 height 24
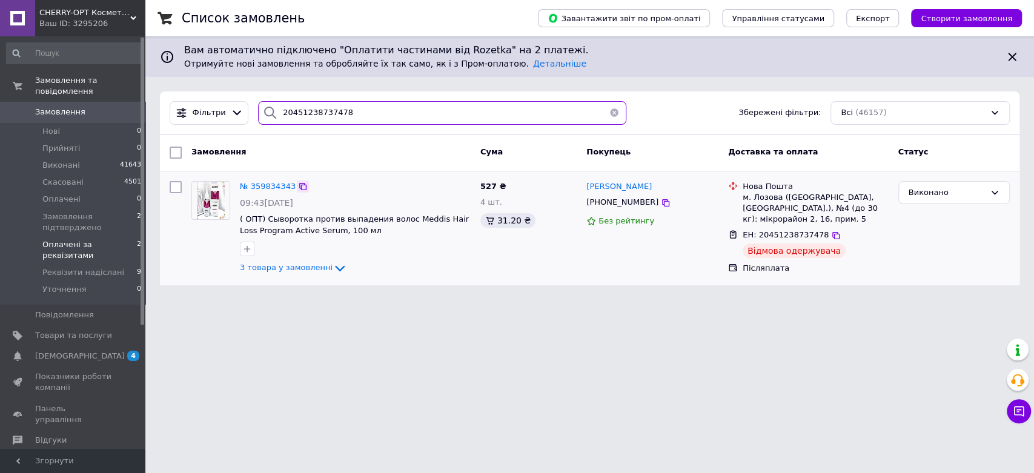
type input "20451238737478"
click at [298, 187] on icon at bounding box center [303, 187] width 10 height 10
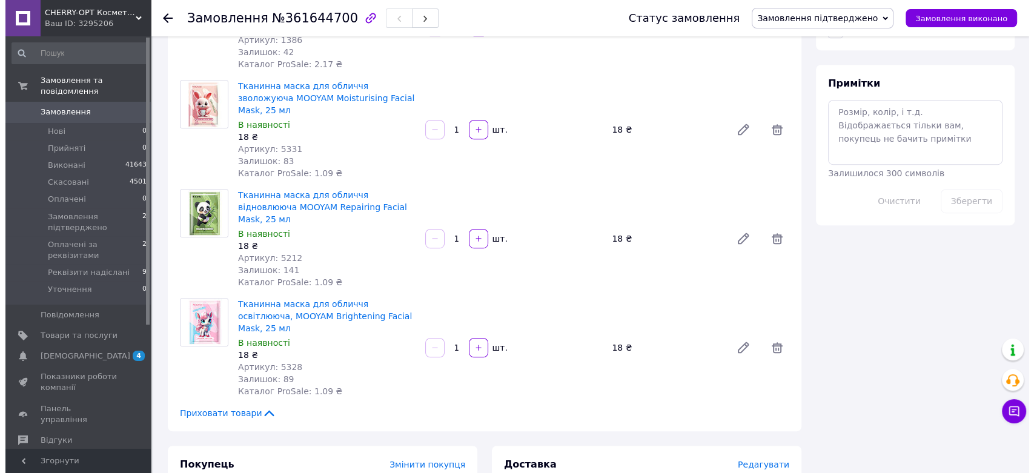
scroll to position [740, 0]
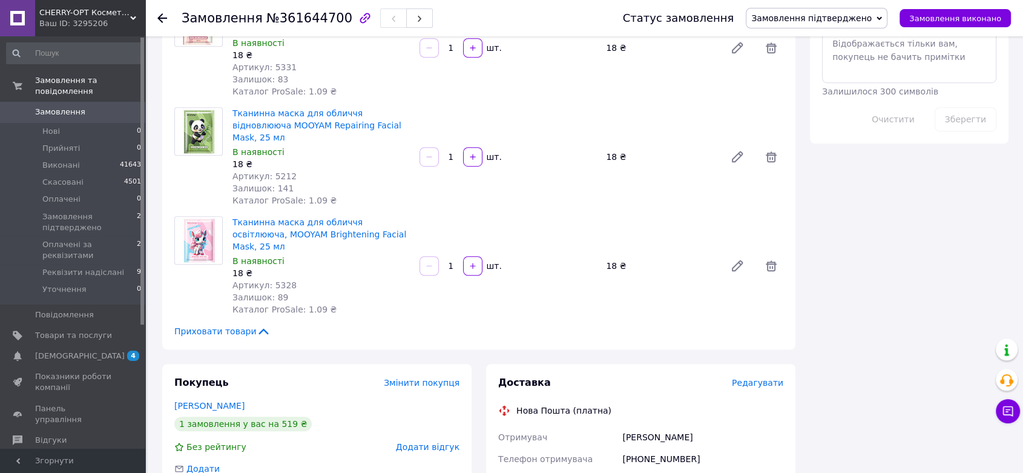
click at [768, 378] on span "Редагувати" at bounding box center [757, 383] width 51 height 10
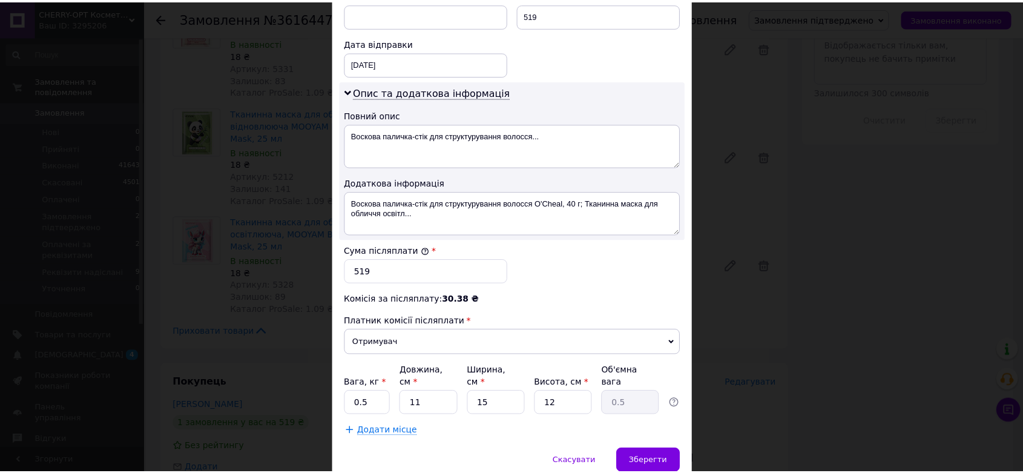
scroll to position [584, 0]
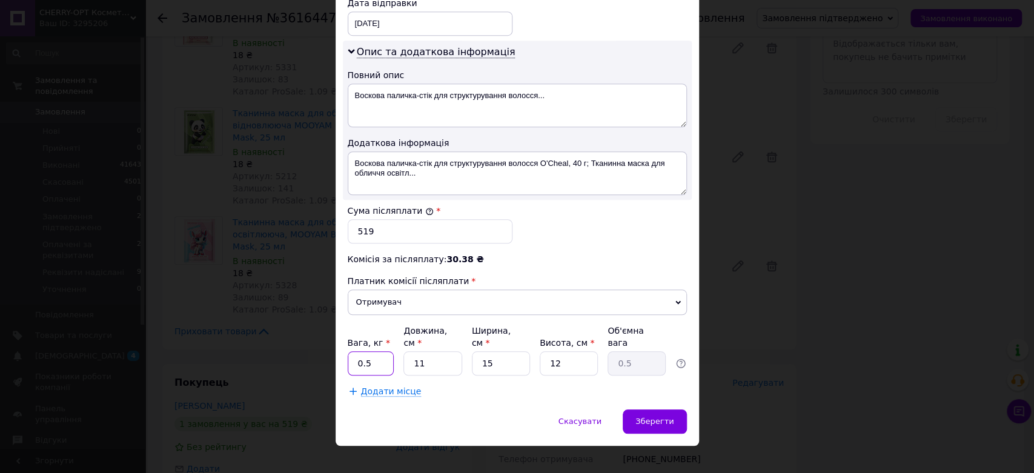
drag, startPoint x: 383, startPoint y: 349, endPoint x: 352, endPoint y: 349, distance: 31.5
click at [352, 351] on input "0.5" at bounding box center [371, 363] width 47 height 24
type input "1"
click at [640, 409] on div "Зберегти" at bounding box center [654, 421] width 64 height 24
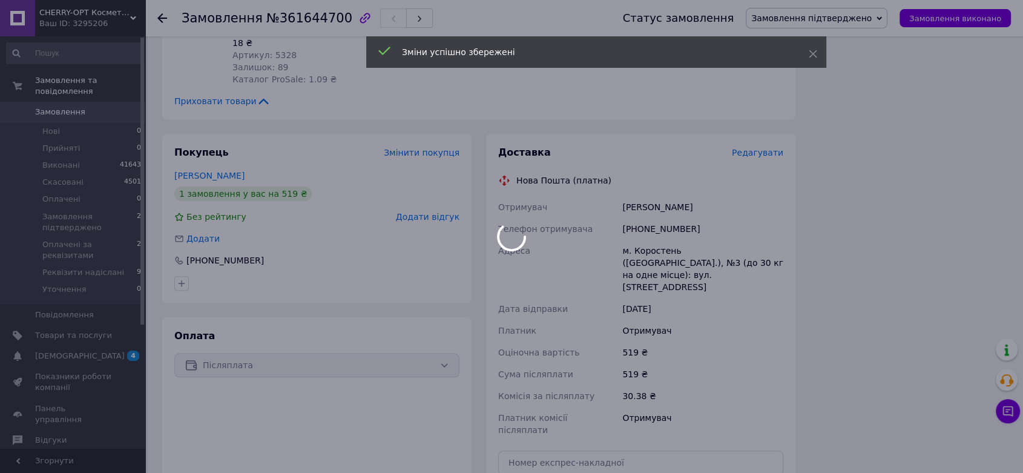
scroll to position [1143, 0]
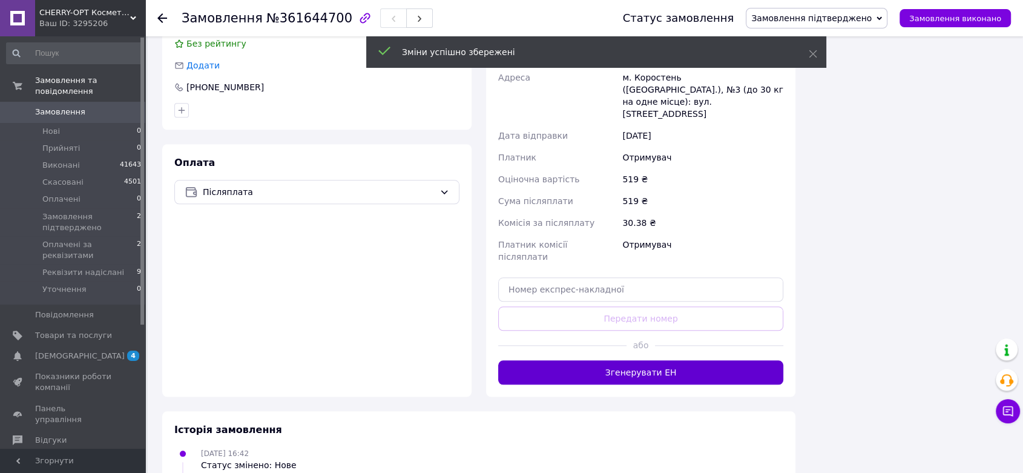
click at [654, 360] on button "Згенерувати ЕН" at bounding box center [640, 372] width 285 height 24
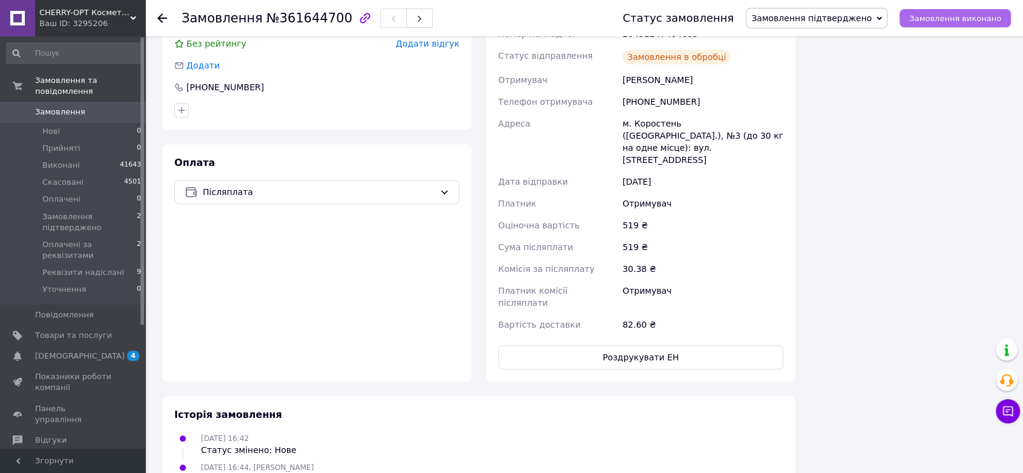
click at [981, 19] on span "Замовлення виконано" at bounding box center [955, 18] width 92 height 9
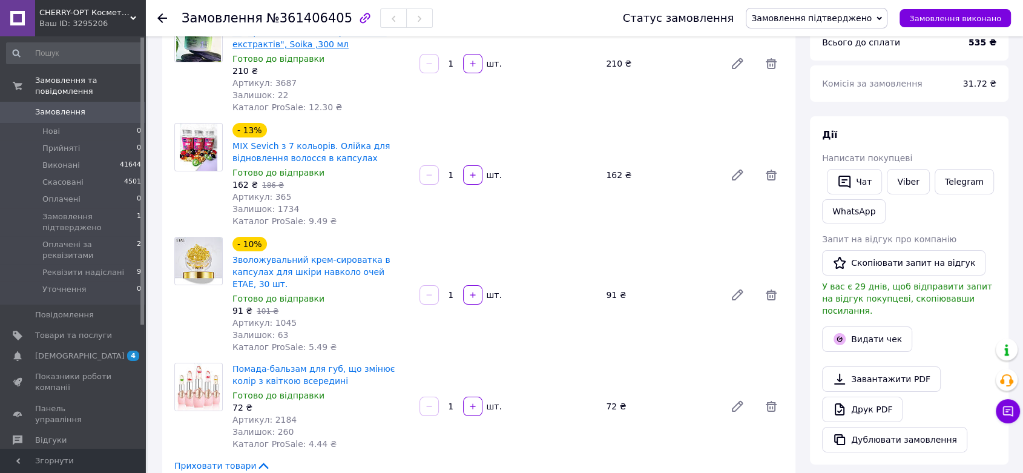
scroll to position [134, 0]
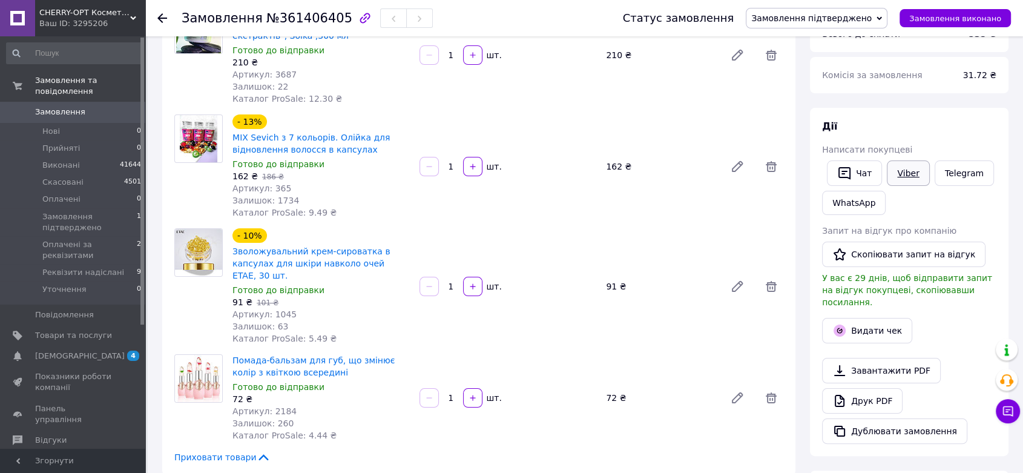
click at [895, 173] on link "Viber" at bounding box center [908, 172] width 42 height 25
click at [943, 315] on div "Видати чек" at bounding box center [909, 330] width 179 height 30
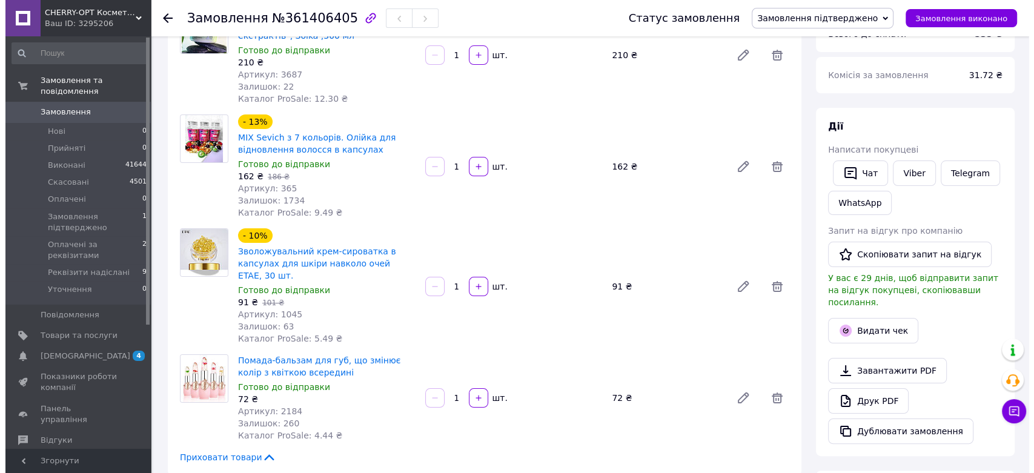
scroll to position [269, 0]
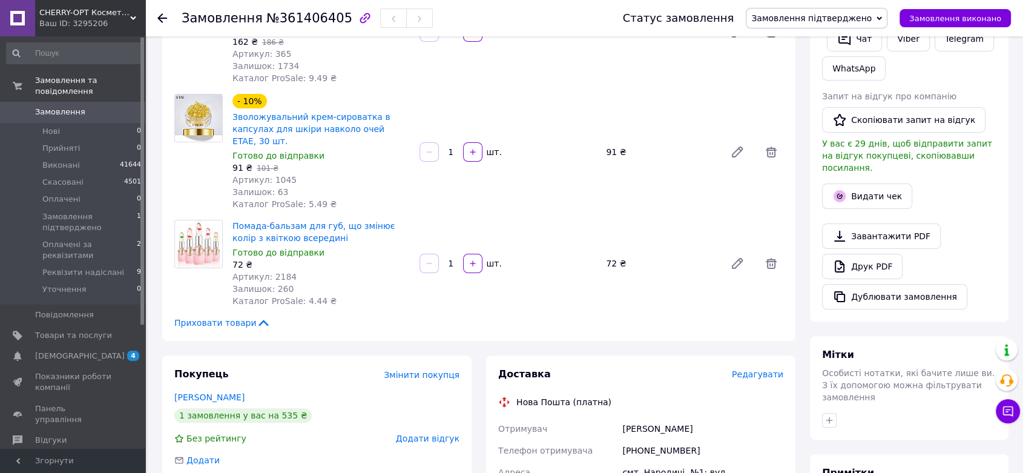
click at [767, 369] on span "Редагувати" at bounding box center [757, 374] width 51 height 10
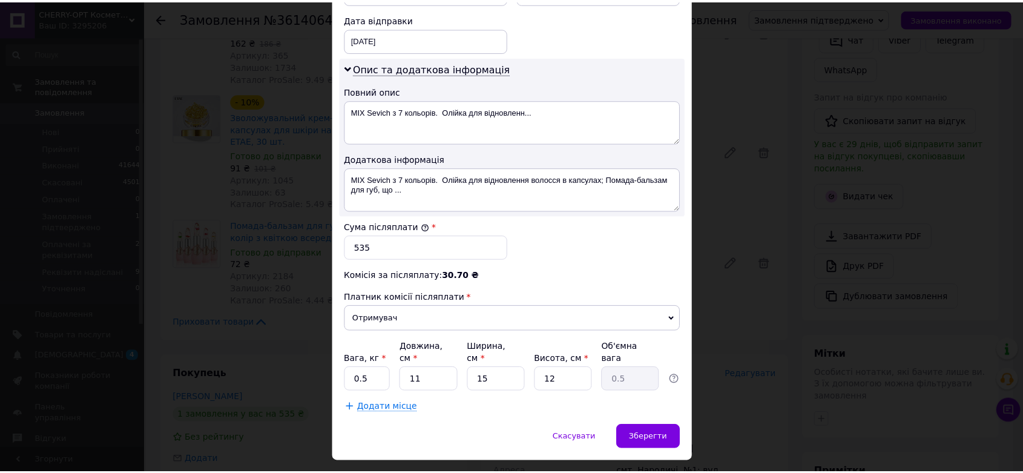
scroll to position [584, 0]
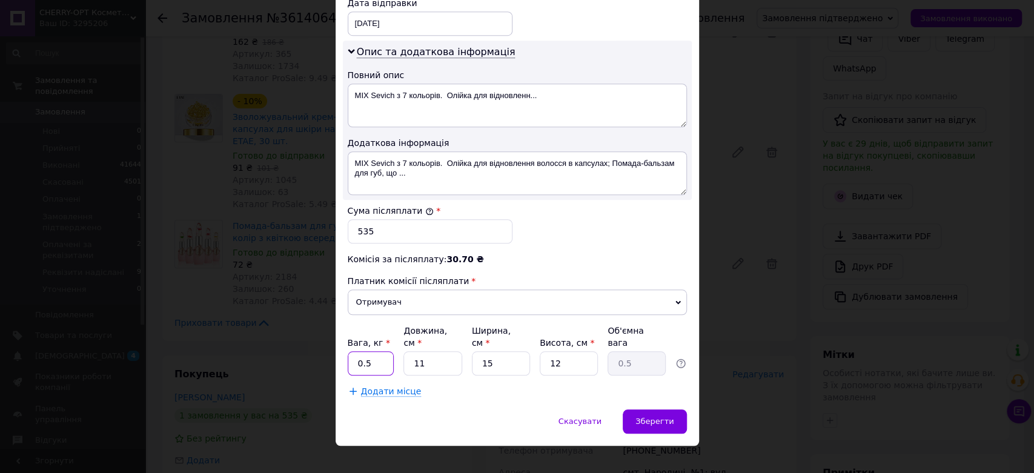
drag, startPoint x: 367, startPoint y: 351, endPoint x: 348, endPoint y: 351, distance: 18.8
click at [348, 351] on input "0.5" at bounding box center [371, 363] width 47 height 24
type input "1"
click at [648, 417] on span "Зберегти" at bounding box center [654, 421] width 38 height 9
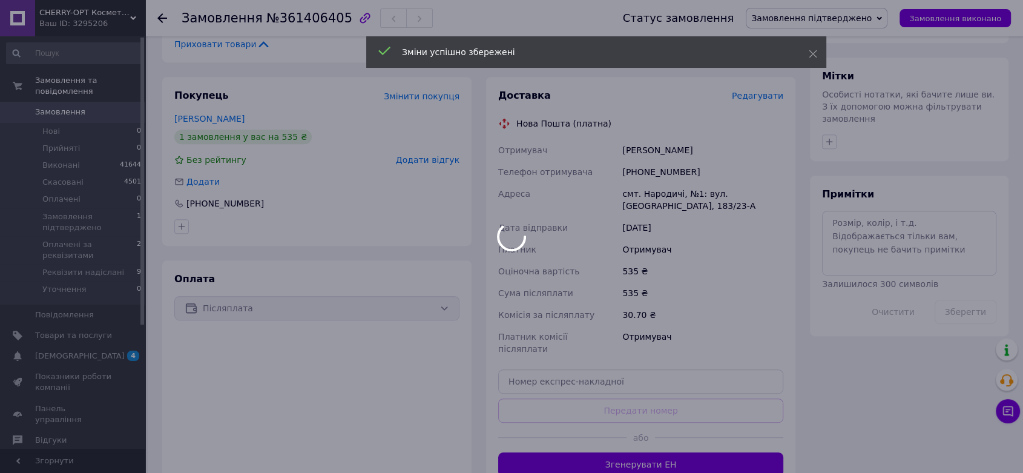
scroll to position [605, 0]
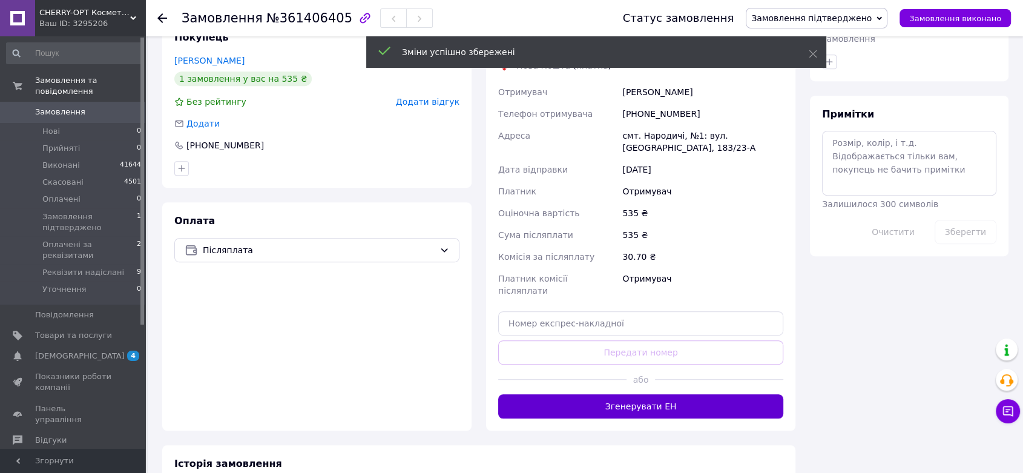
click at [615, 394] on button "Згенерувати ЕН" at bounding box center [640, 406] width 285 height 24
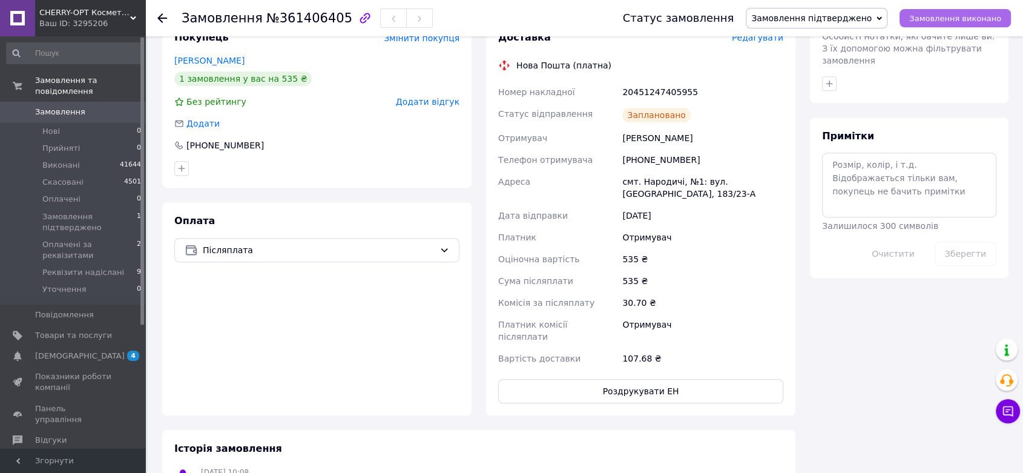
click at [937, 16] on span "Замовлення виконано" at bounding box center [955, 18] width 92 height 9
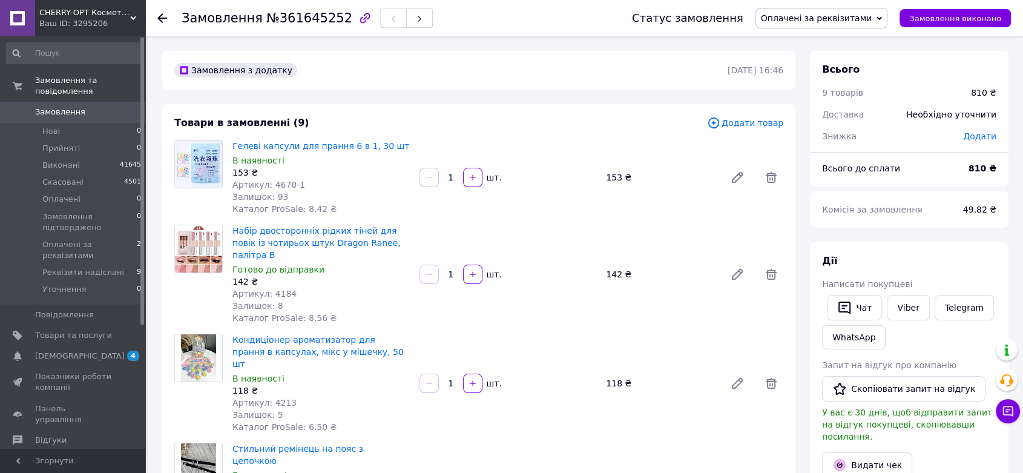
click at [951, 266] on div "Дії" at bounding box center [909, 261] width 174 height 14
click at [907, 308] on link "Viber" at bounding box center [908, 307] width 42 height 25
drag, startPoint x: 983, startPoint y: 260, endPoint x: 719, endPoint y: 263, distance: 264.0
click at [978, 262] on div "Дії" at bounding box center [909, 261] width 174 height 14
click at [315, 18] on span "№361645252" at bounding box center [309, 18] width 86 height 15
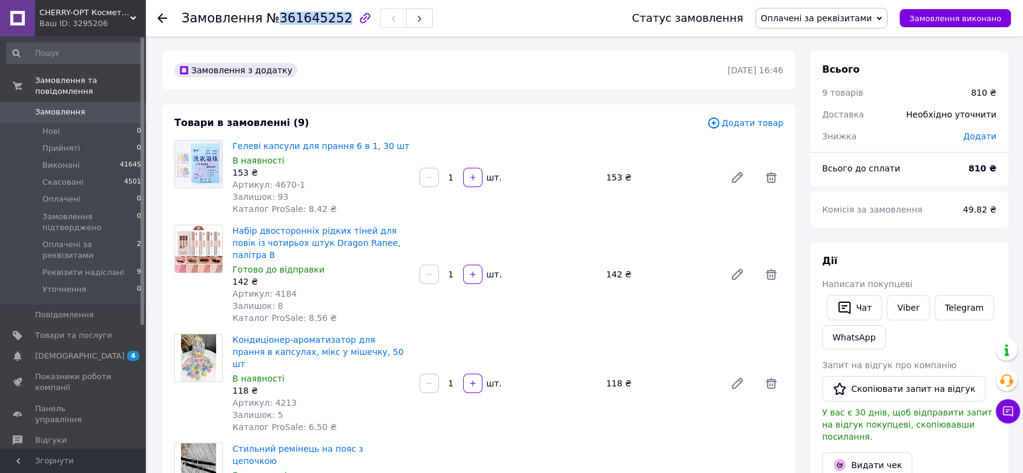
click at [315, 18] on span "№361645252" at bounding box center [309, 18] width 86 height 15
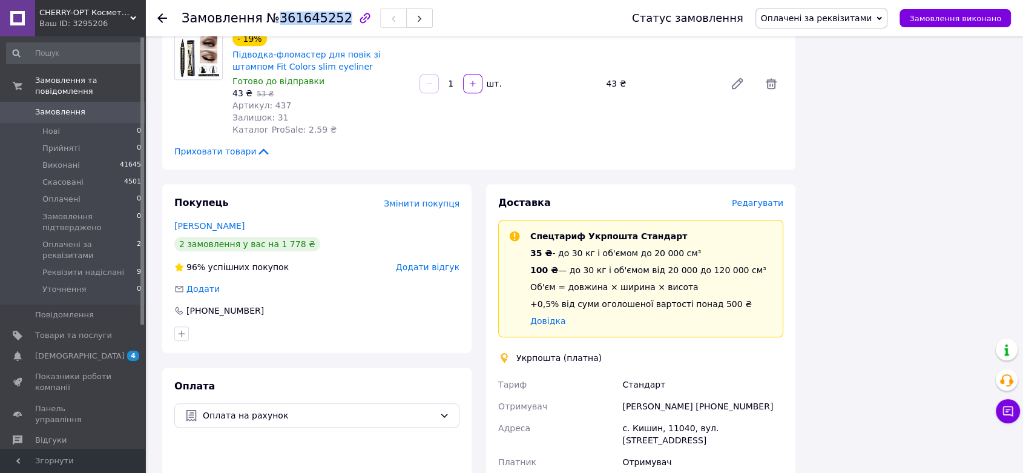
scroll to position [1076, 0]
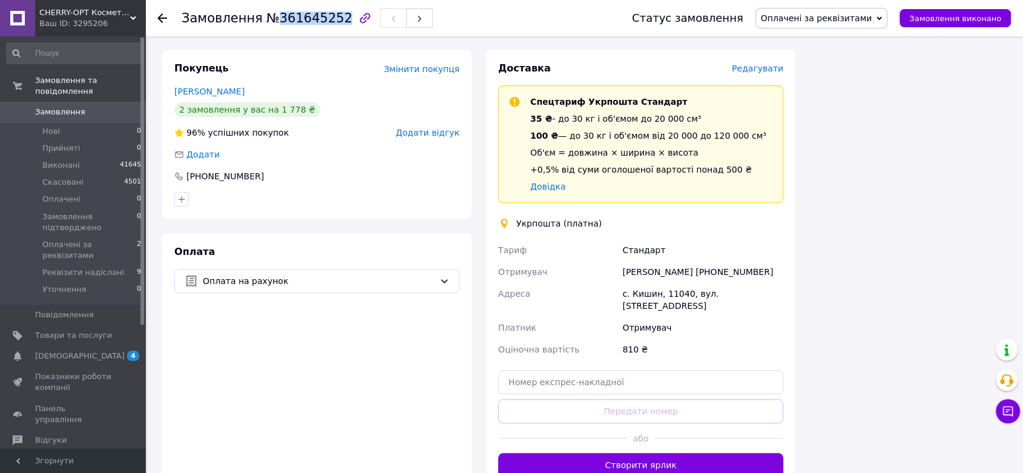
drag, startPoint x: 784, startPoint y: 220, endPoint x: 710, endPoint y: 220, distance: 73.9
click at [710, 261] on div "[PERSON_NAME] [PHONE_NUMBER]" at bounding box center [703, 272] width 166 height 22
copy div "[PHONE_NUMBER]"
drag, startPoint x: 704, startPoint y: 225, endPoint x: 650, endPoint y: 222, distance: 53.4
click at [650, 261] on div "[PERSON_NAME] [PHONE_NUMBER]" at bounding box center [703, 272] width 166 height 22
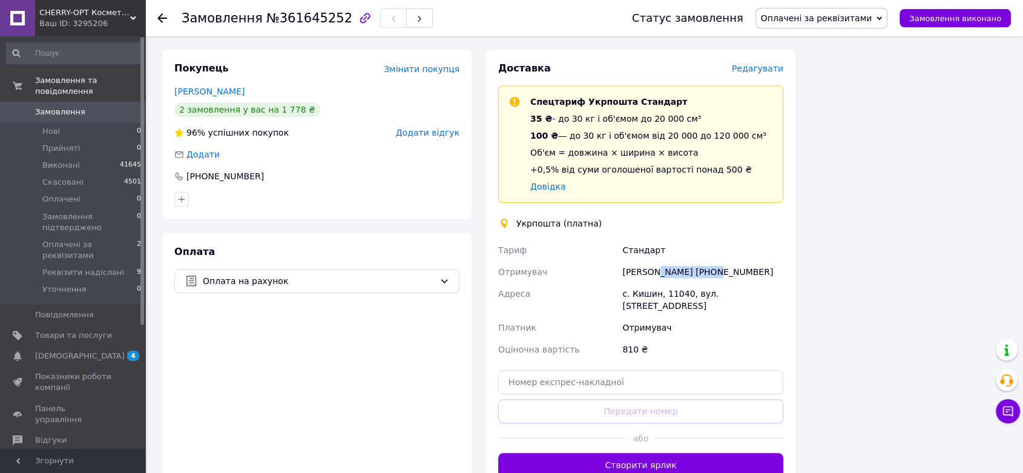
drag, startPoint x: 705, startPoint y: 222, endPoint x: 651, endPoint y: 222, distance: 54.5
click at [651, 261] on div "[PERSON_NAME] [PHONE_NUMBER]" at bounding box center [703, 272] width 166 height 22
copy div "[PERSON_NAME]"
drag, startPoint x: 683, startPoint y: 243, endPoint x: 662, endPoint y: 243, distance: 21.2
click at [662, 283] on div "с. Кишин, 11040, вул. [STREET_ADDRESS]" at bounding box center [703, 300] width 166 height 34
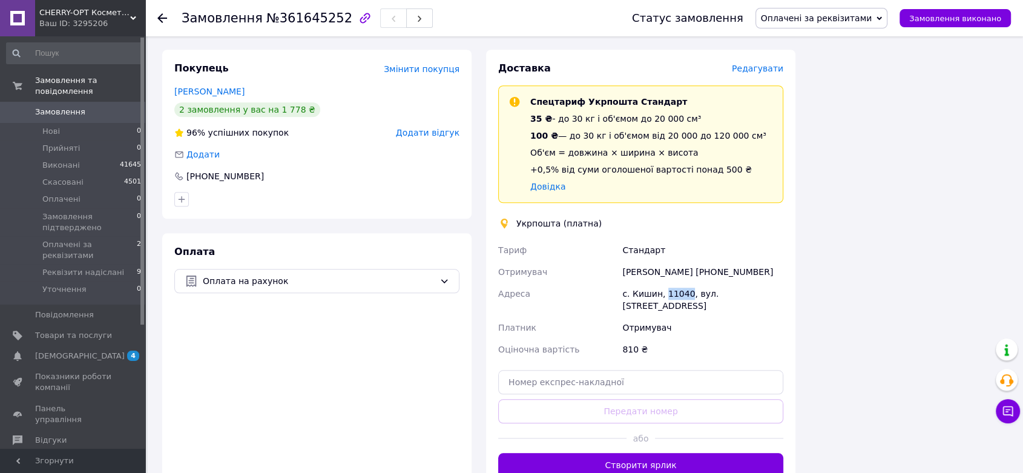
copy div "11040"
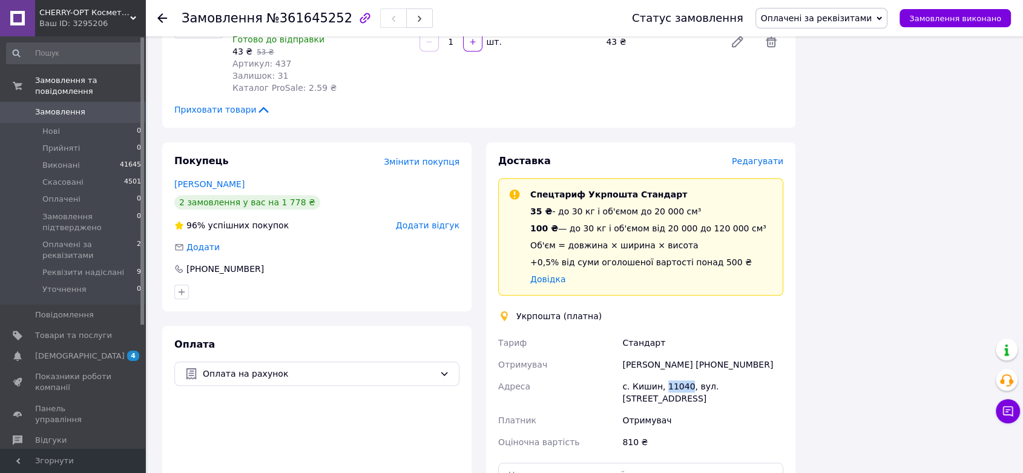
scroll to position [1143, 0]
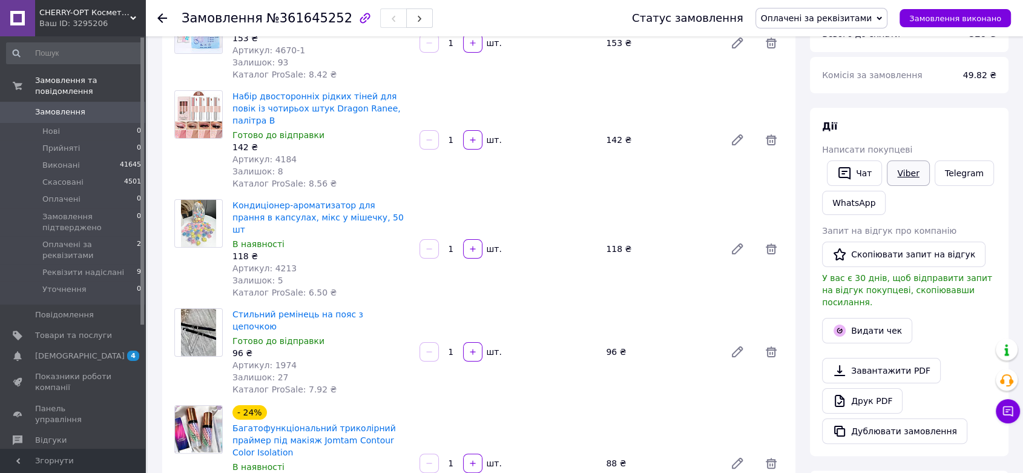
click at [920, 173] on link "Viber" at bounding box center [908, 172] width 42 height 25
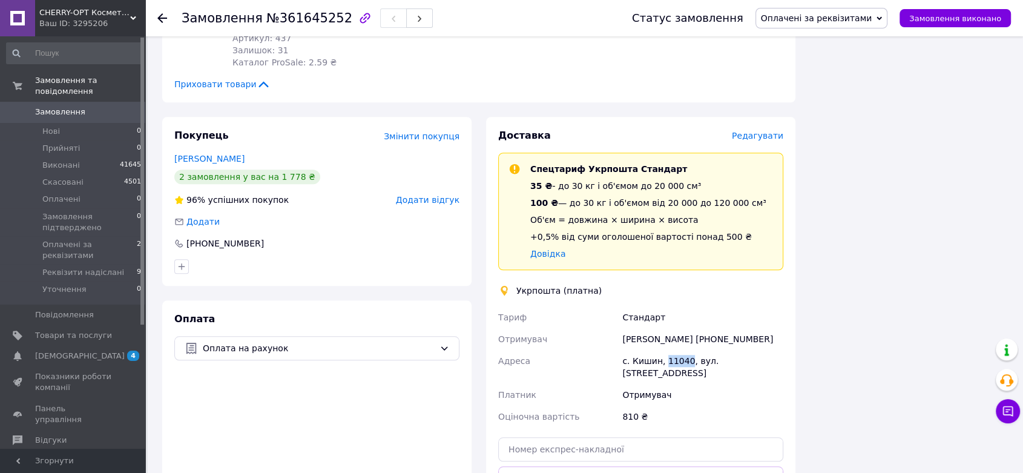
scroll to position [874, 0]
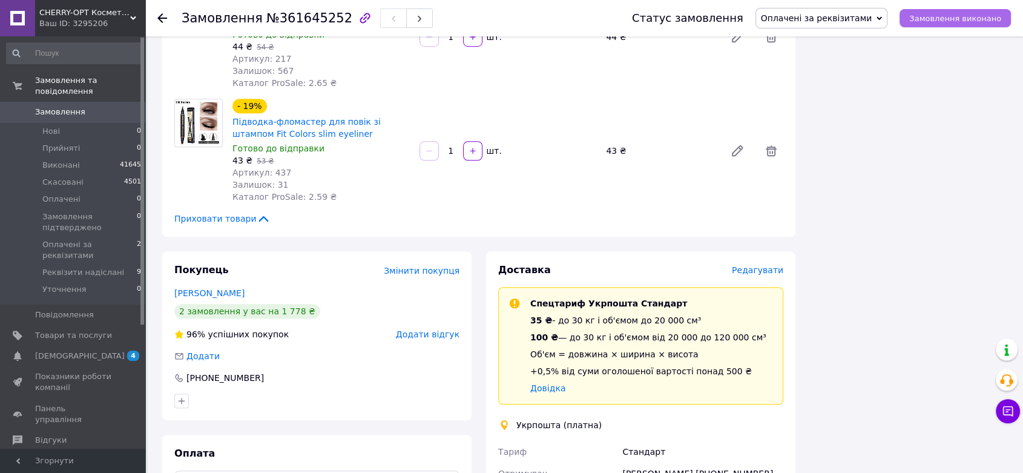
click at [938, 20] on span "Замовлення виконано" at bounding box center [955, 18] width 92 height 9
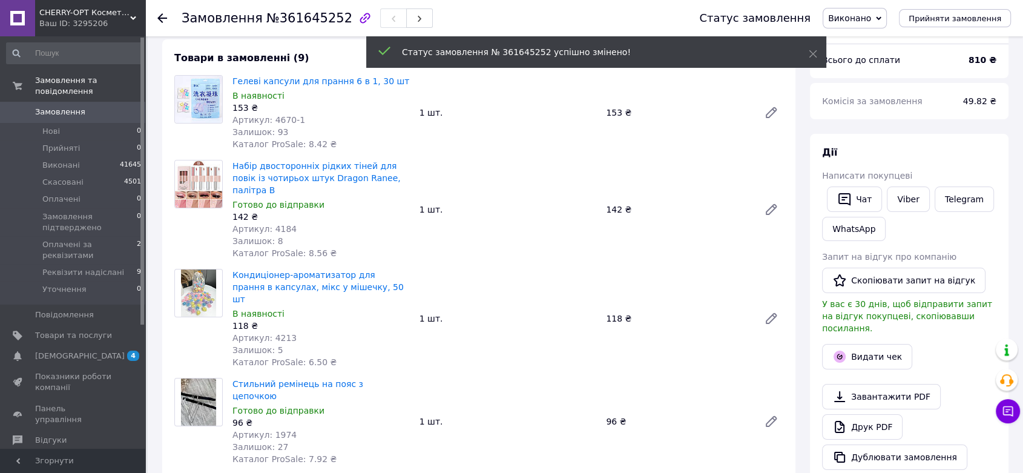
scroll to position [0, 0]
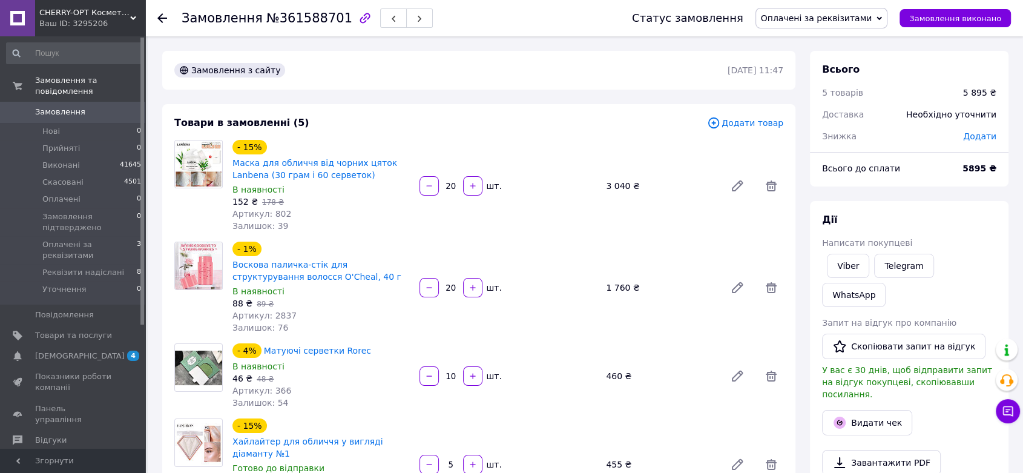
click at [852, 246] on span "Написати покупцеві" at bounding box center [867, 243] width 90 height 10
click at [852, 277] on link "Viber" at bounding box center [848, 266] width 42 height 24
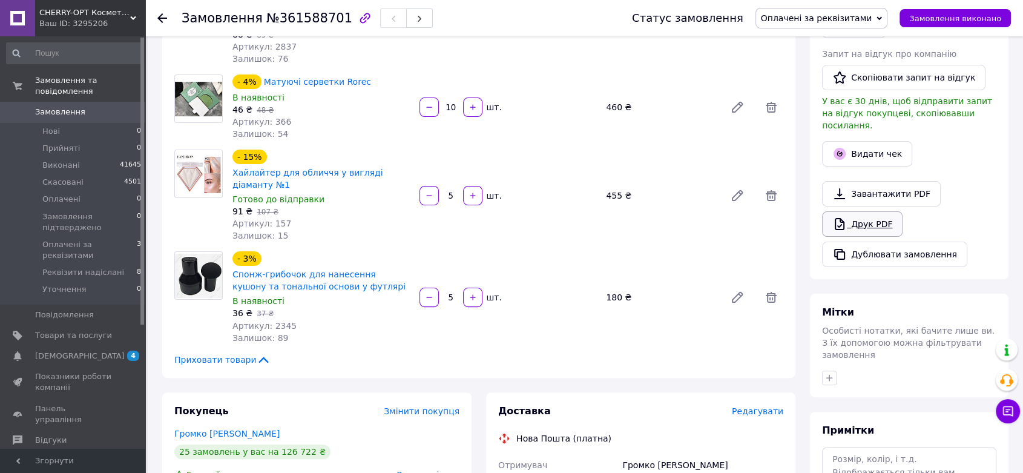
scroll to position [202, 0]
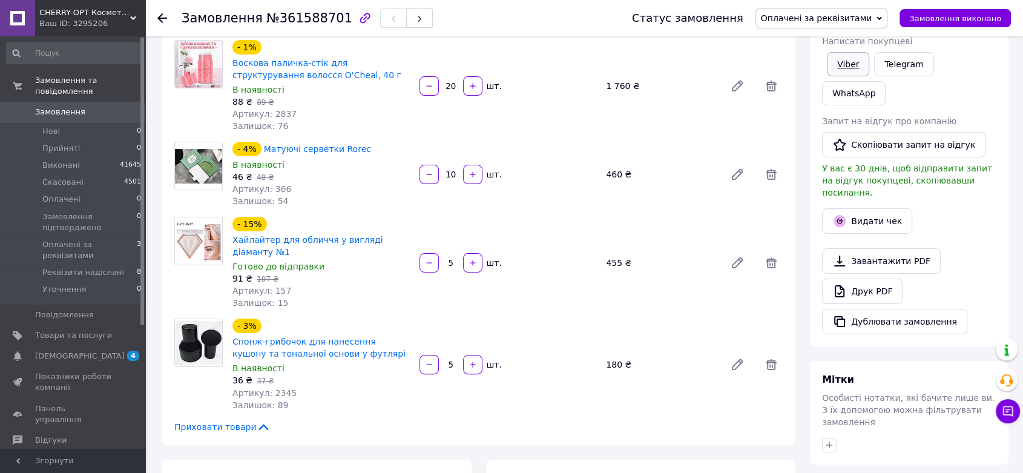
click at [844, 64] on link "Viber" at bounding box center [848, 64] width 42 height 24
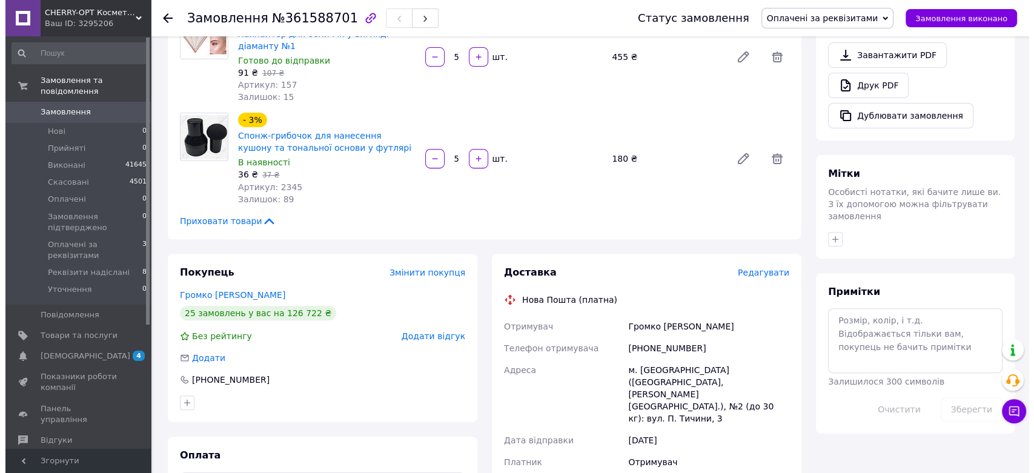
scroll to position [605, 0]
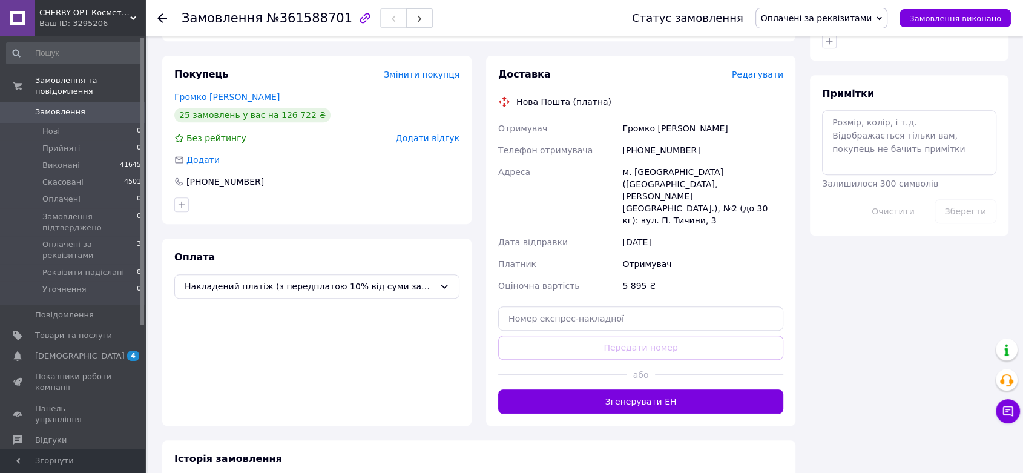
click at [755, 74] on span "Редагувати" at bounding box center [757, 75] width 51 height 10
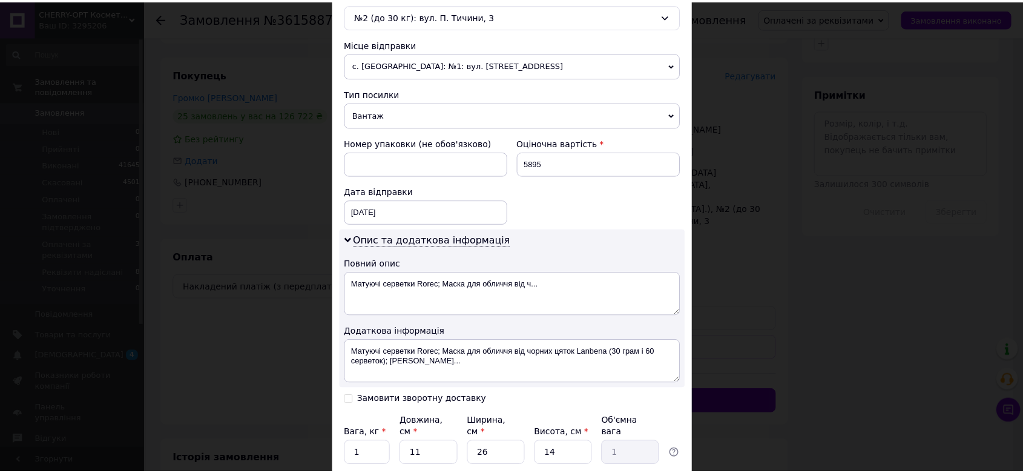
scroll to position [486, 0]
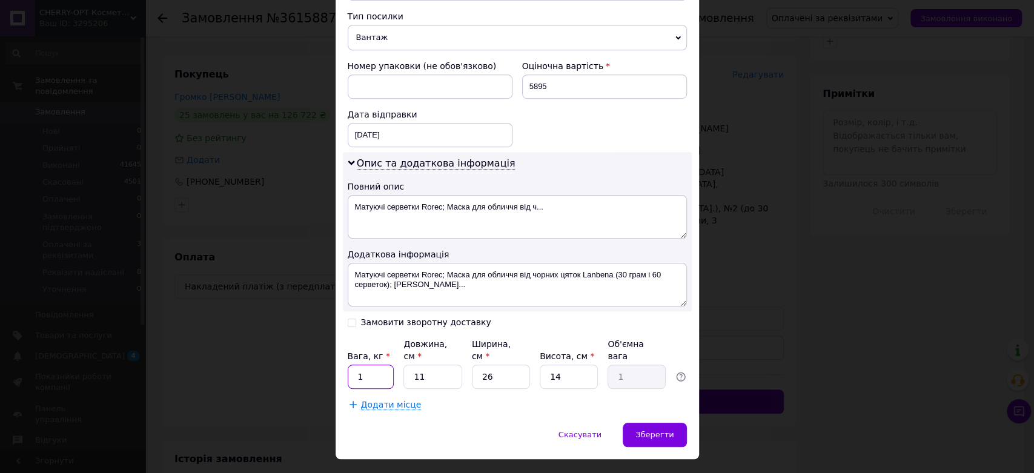
click at [375, 364] on input "1" at bounding box center [371, 376] width 47 height 24
type input "3.6"
click at [636, 423] on div "Зберегти" at bounding box center [654, 435] width 64 height 24
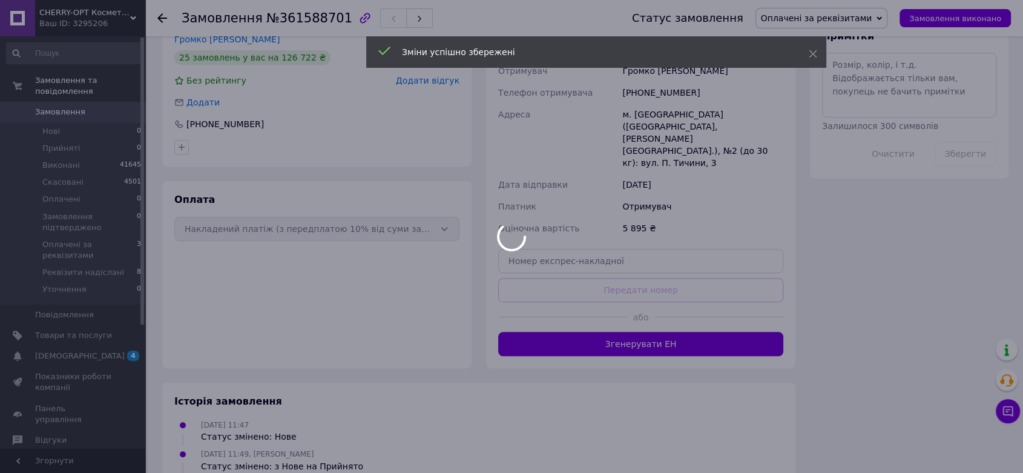
scroll to position [709, 0]
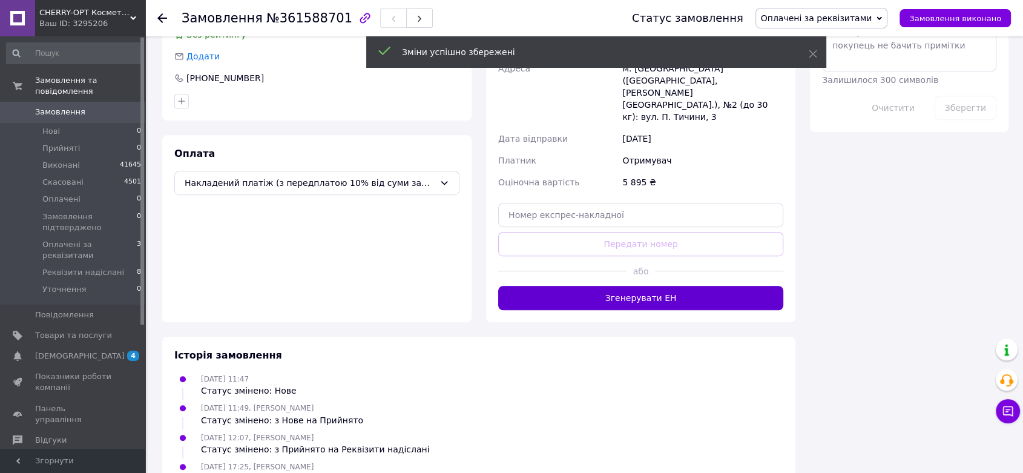
click at [664, 286] on button "Згенерувати ЕН" at bounding box center [640, 298] width 285 height 24
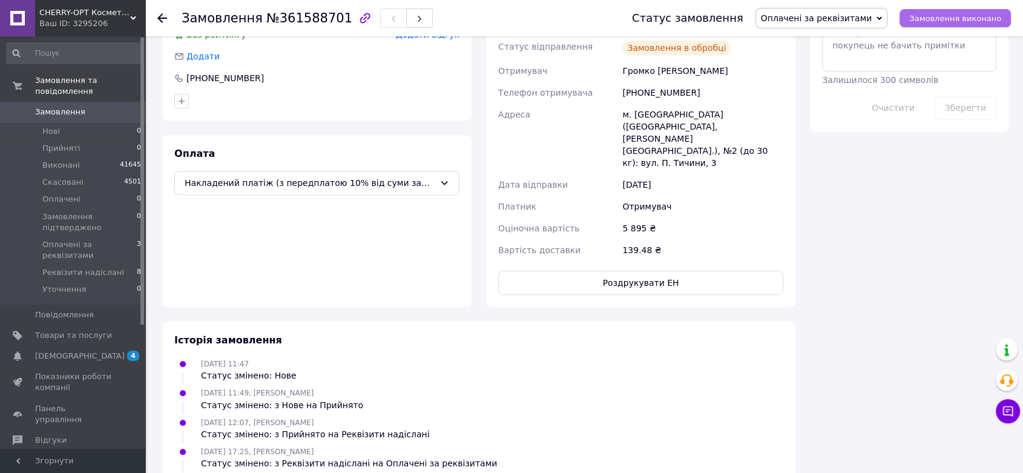
click at [940, 16] on span "Замовлення виконано" at bounding box center [955, 18] width 92 height 9
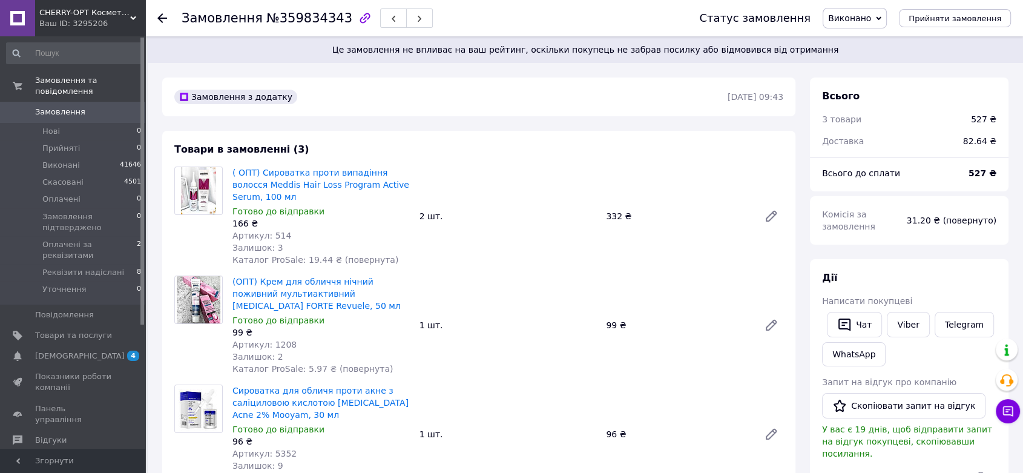
scroll to position [12, 0]
click at [906, 322] on link "Viber" at bounding box center [908, 324] width 42 height 25
